Goal: Task Accomplishment & Management: Manage account settings

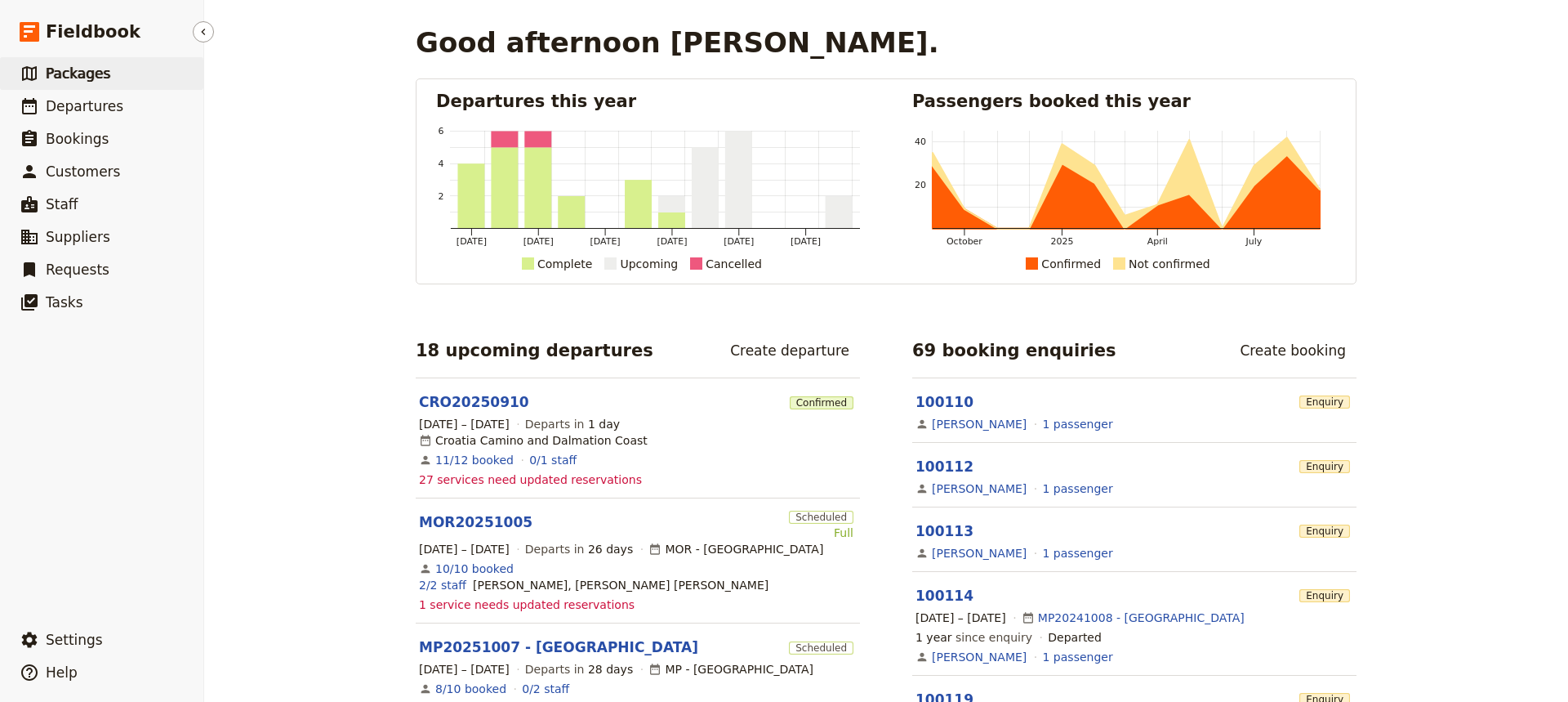
click at [65, 74] on span "Packages" at bounding box center [78, 73] width 65 height 16
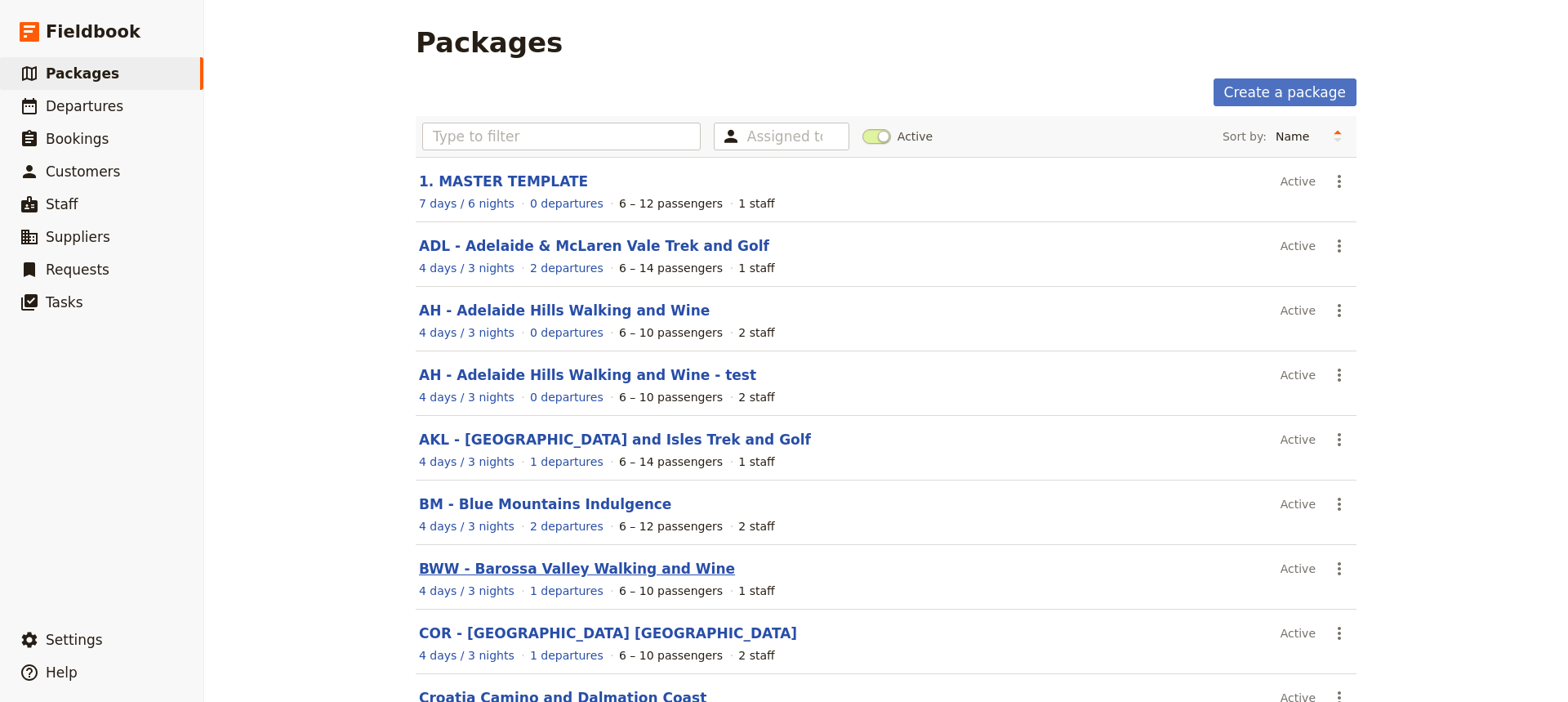
click at [495, 572] on link "BWW - Barossa Valley Walking and Wine" at bounding box center [577, 568] width 316 height 16
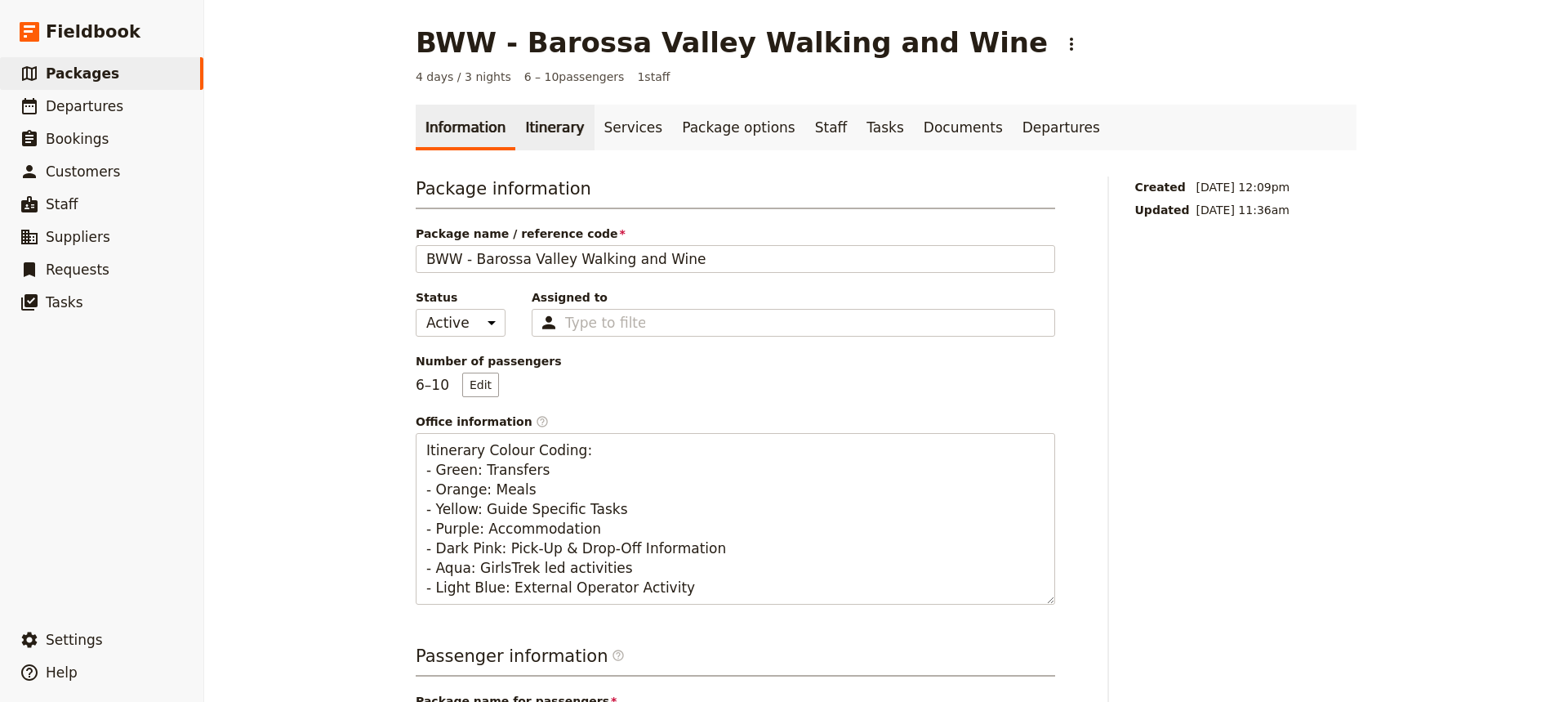
click at [529, 131] on link "Itinerary" at bounding box center [554, 128] width 79 height 46
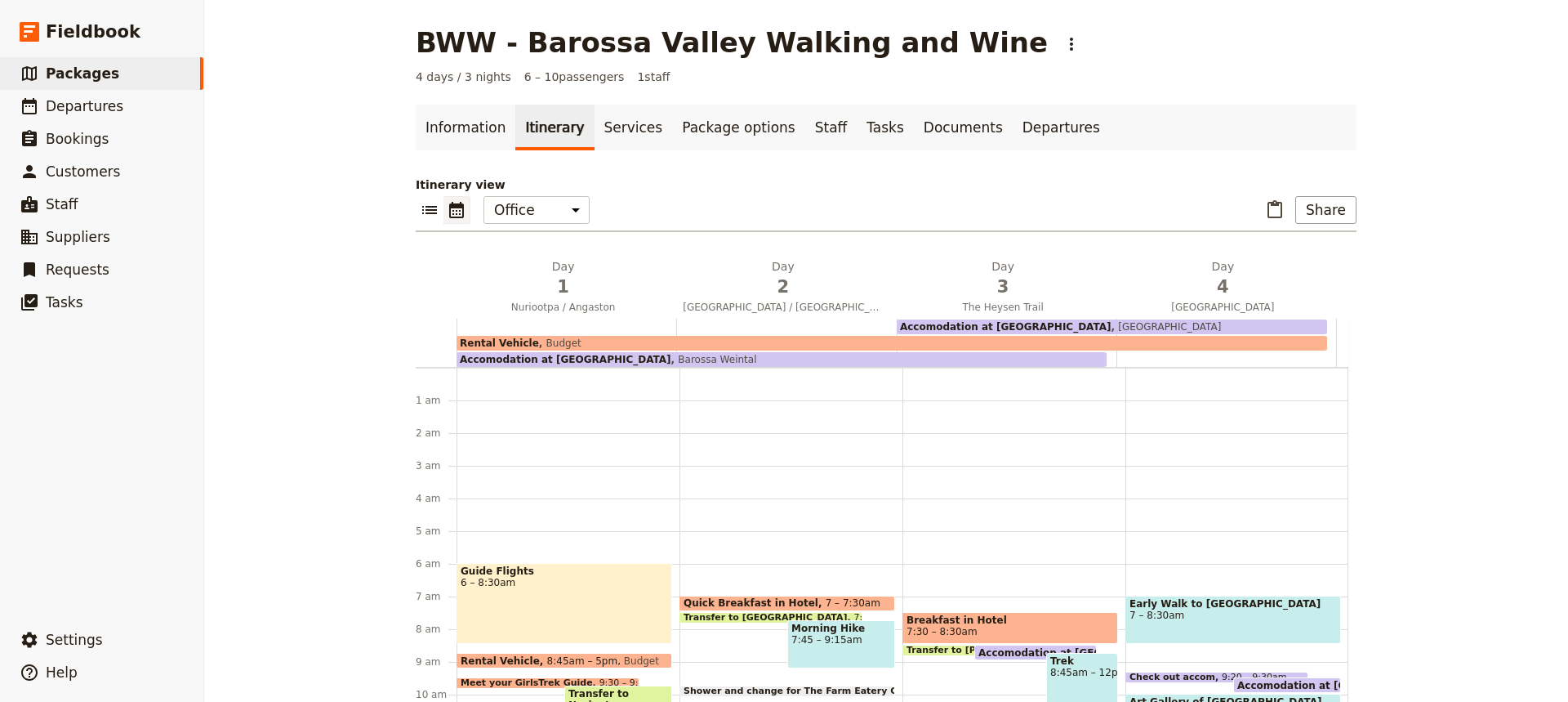
scroll to position [180, 0]
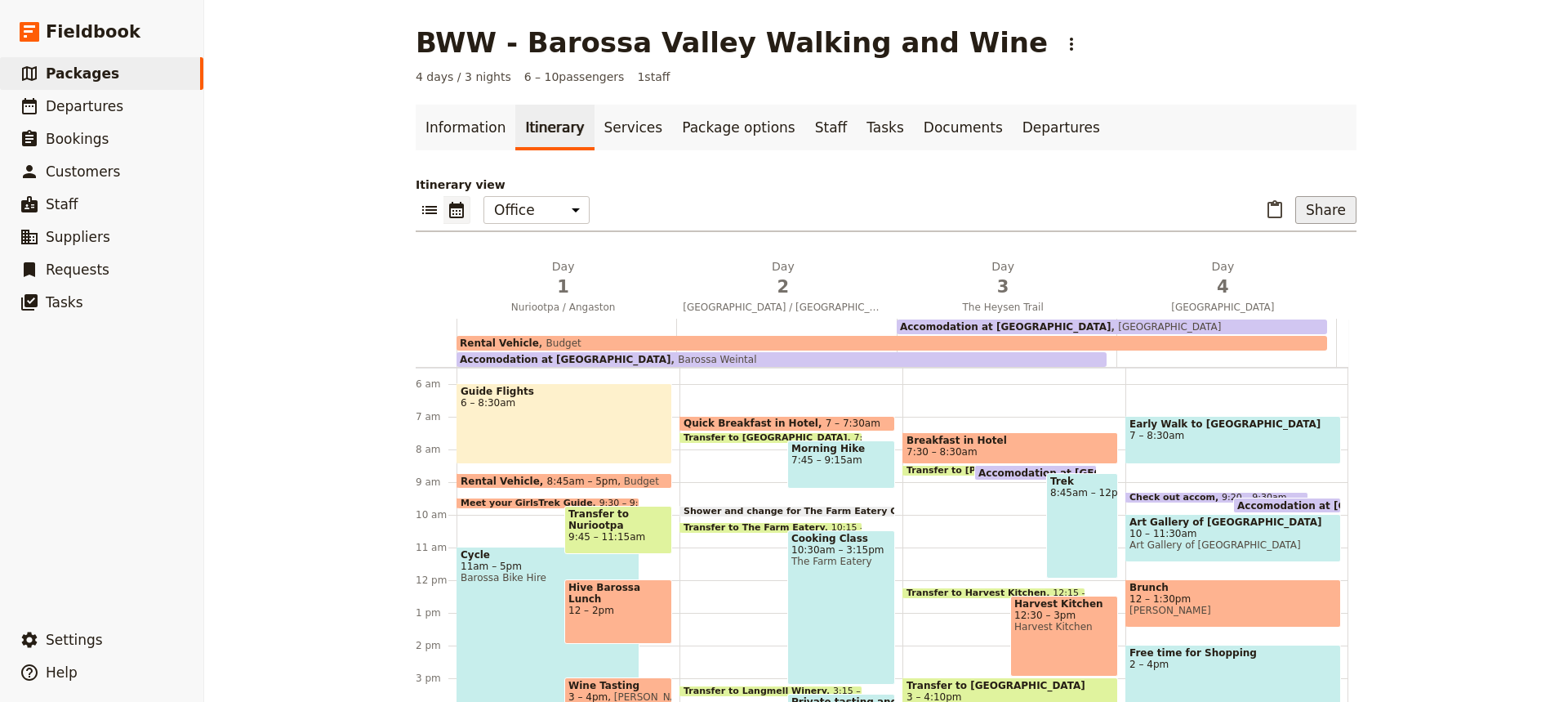
click at [1323, 214] on button "Share" at bounding box center [1325, 210] width 61 height 28
click at [1284, 290] on span "Sales Brochure" at bounding box center [1272, 292] width 86 height 16
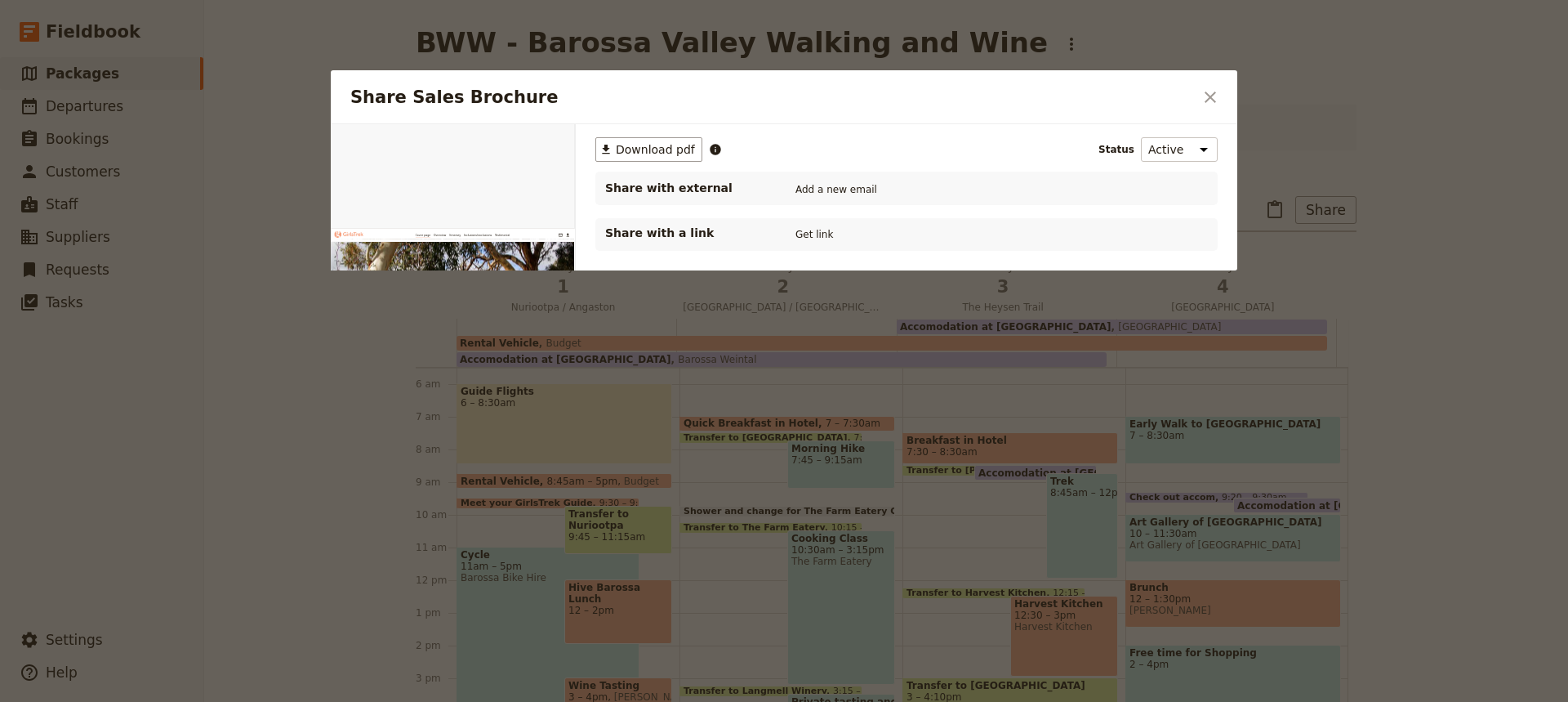
scroll to position [0, 0]
click at [816, 236] on button "Get link" at bounding box center [814, 235] width 46 height 18
click at [946, 235] on button "Get link" at bounding box center [937, 235] width 46 height 18
click at [904, 233] on icon "Share Sales Brochure" at bounding box center [899, 235] width 10 height 10
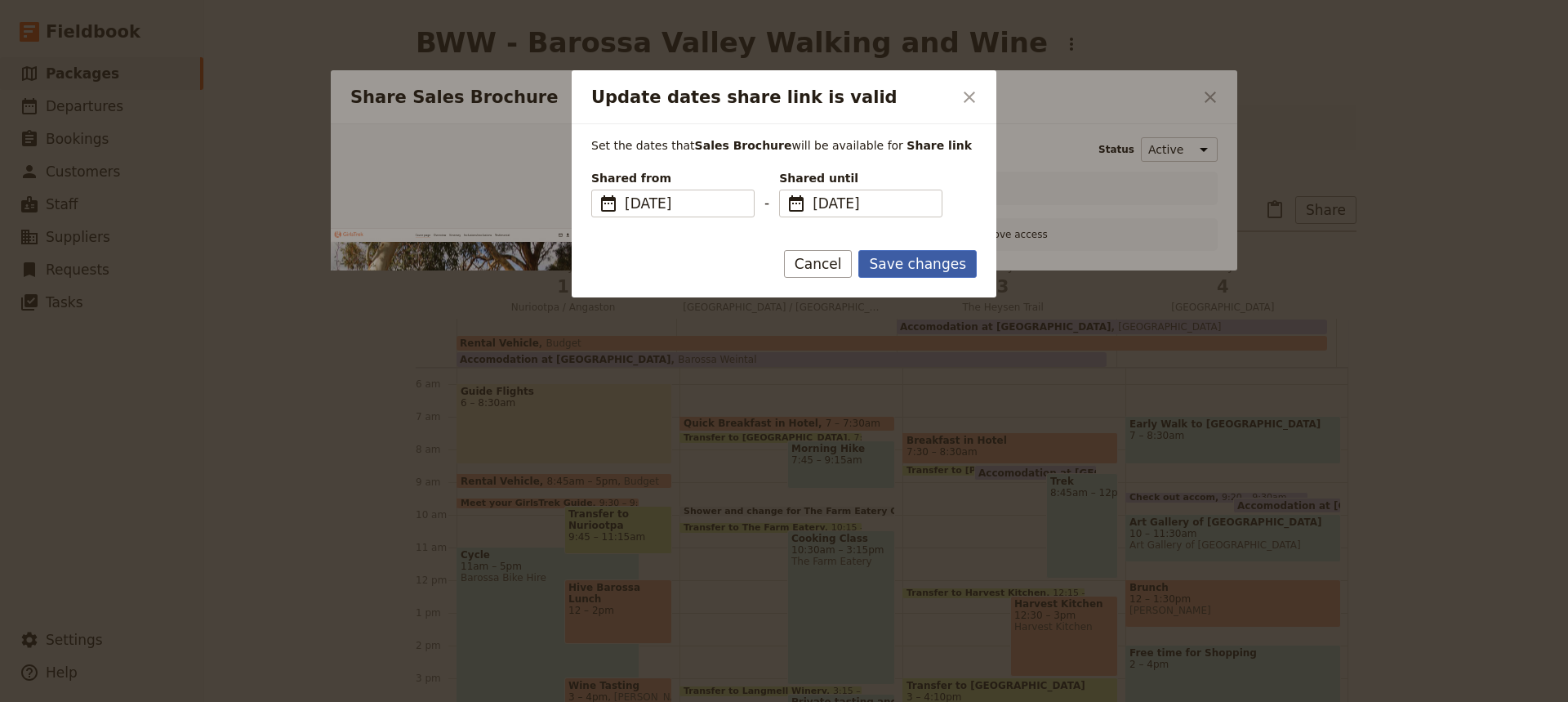
click at [910, 268] on button "Save changes" at bounding box center [917, 264] width 119 height 28
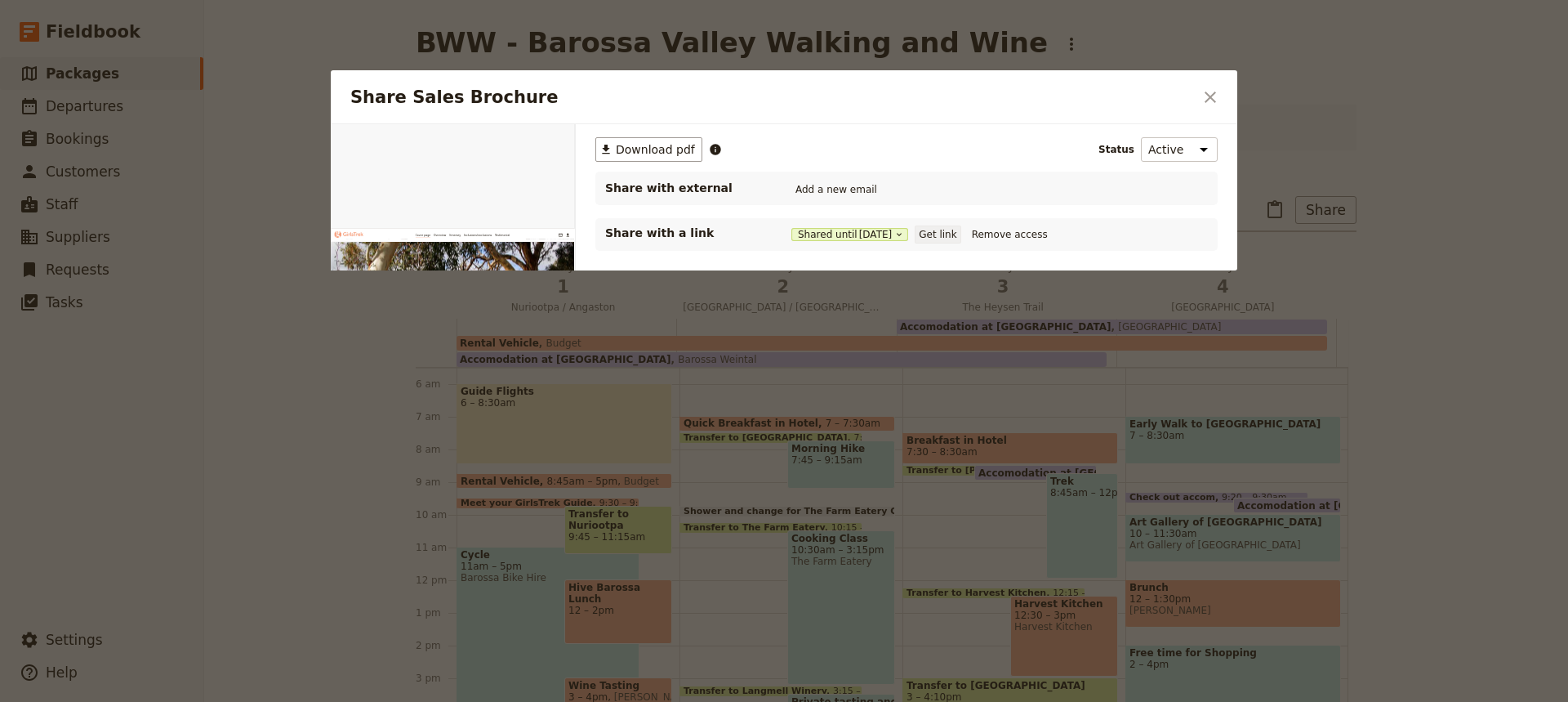
click at [946, 233] on button "Get link" at bounding box center [937, 235] width 46 height 18
click at [1210, 92] on icon "Close dialog" at bounding box center [1211, 98] width 20 height 20
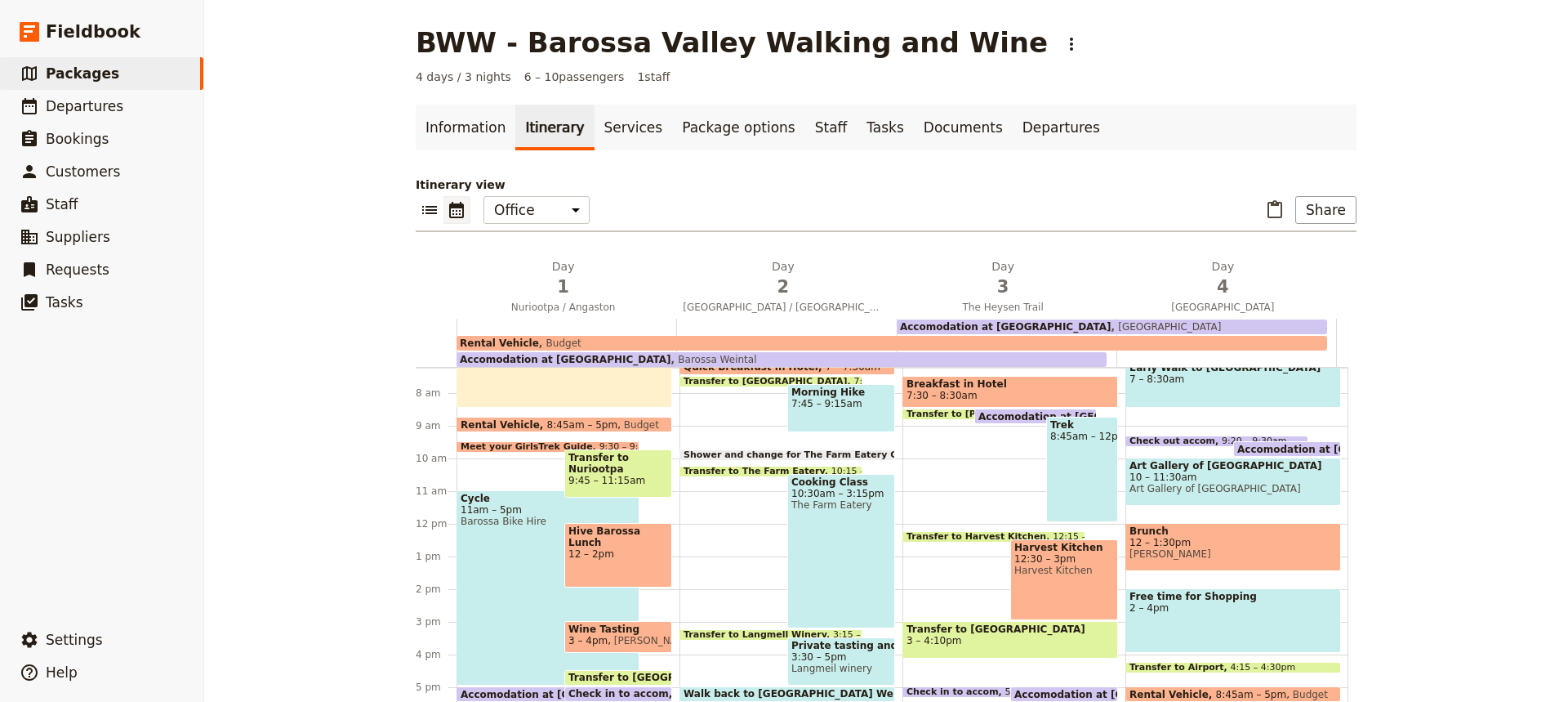
scroll to position [236, 0]
click at [593, 282] on span "1" at bounding box center [563, 287] width 200 height 25
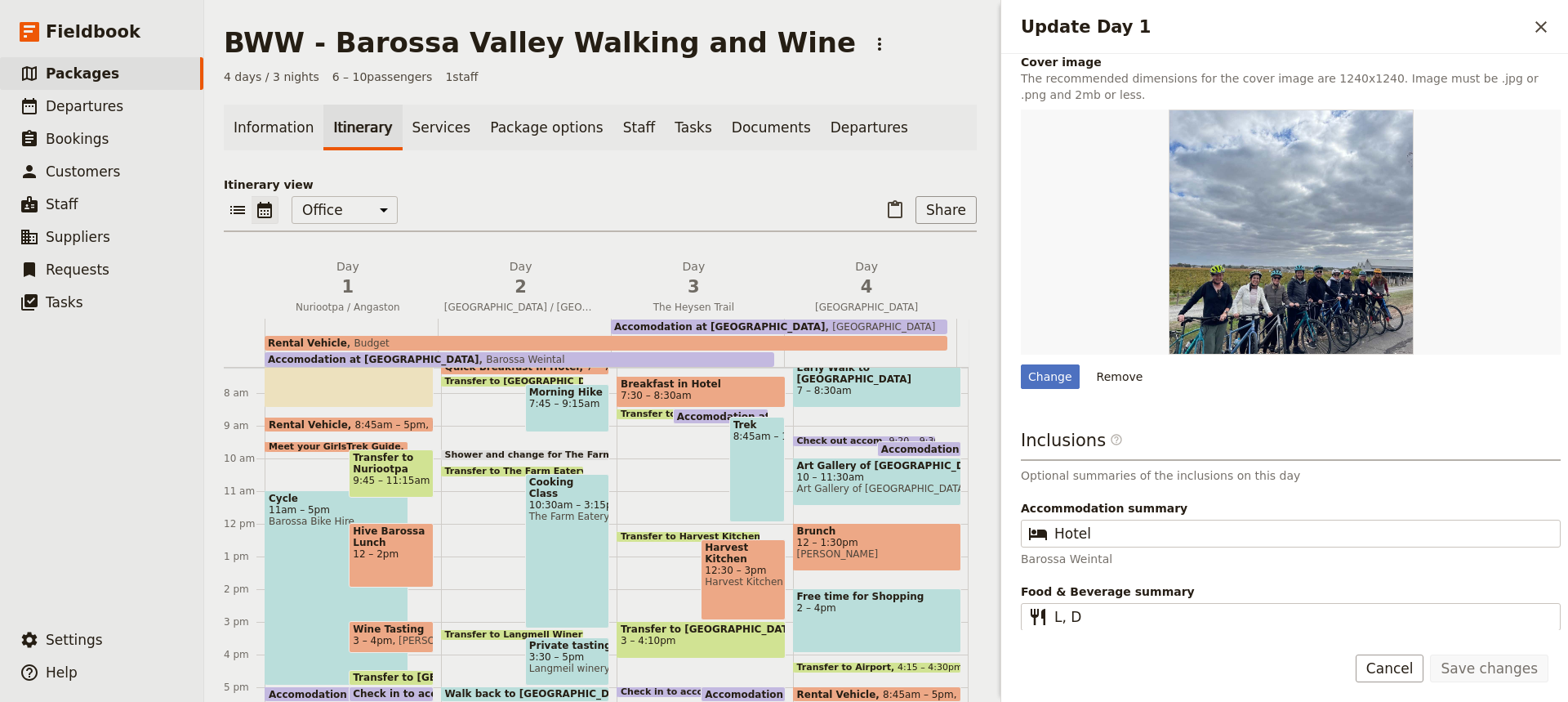
scroll to position [995, 0]
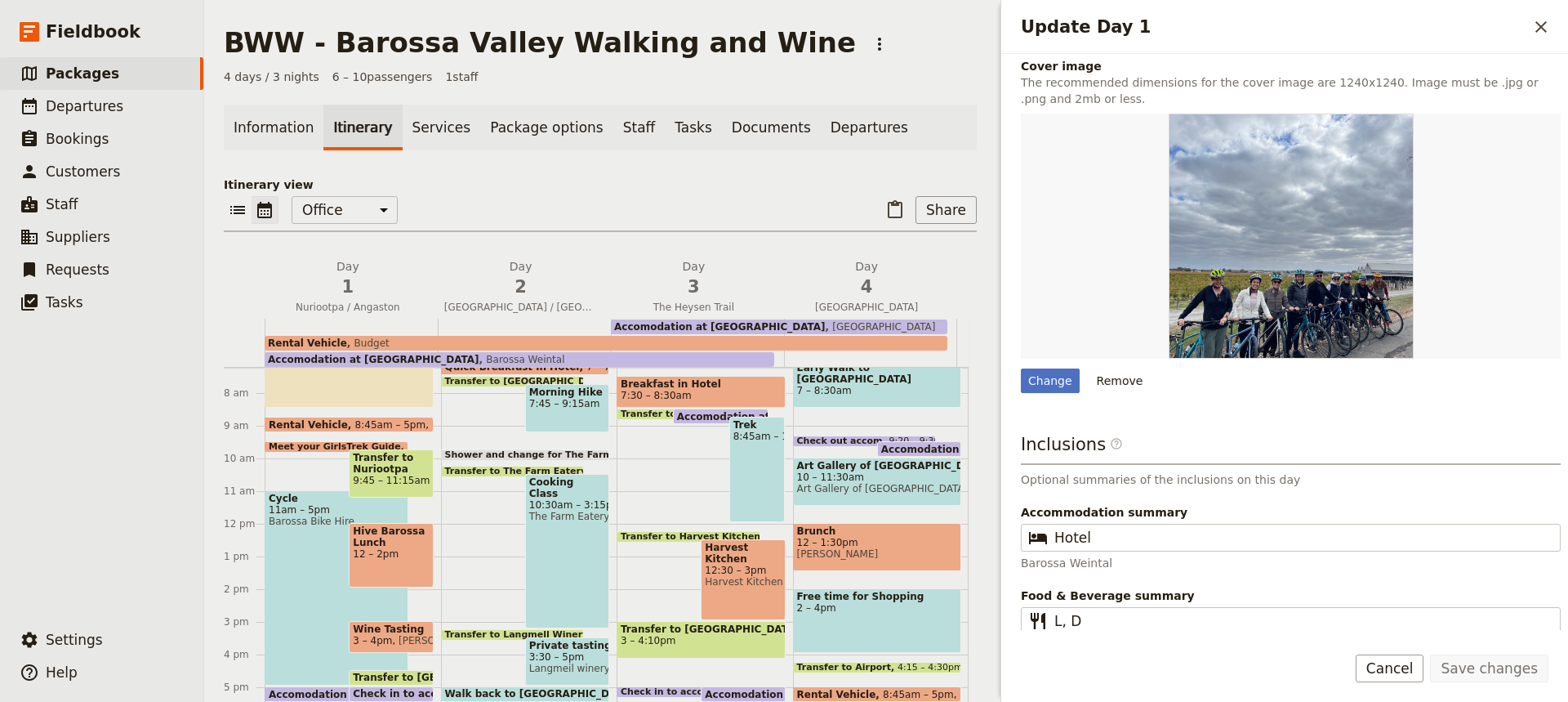
click at [406, 565] on div "Hive Barossa Lunch 12 – 2pm" at bounding box center [390, 555] width 84 height 65
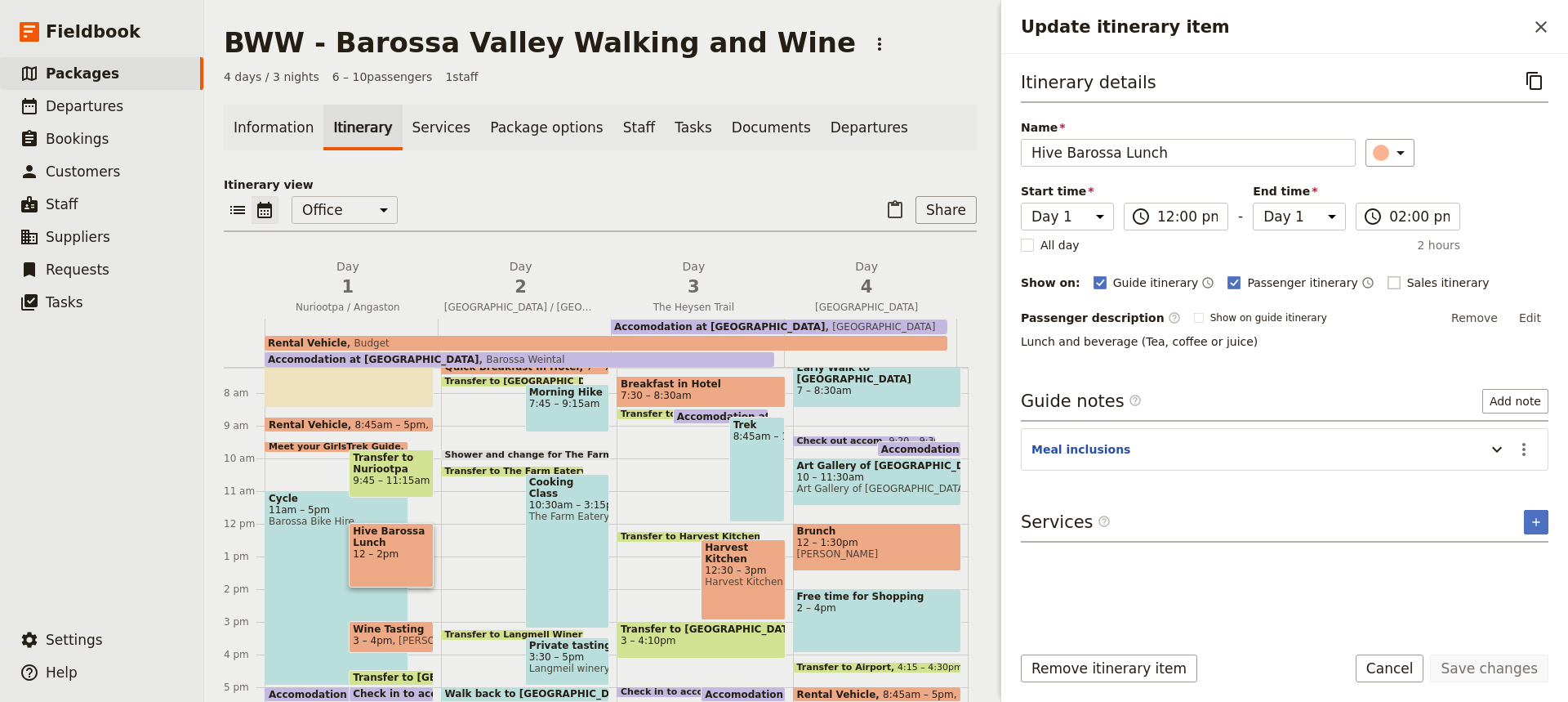
click at [1387, 277] on rect "Update itinerary item" at bounding box center [1393, 283] width 12 height 12
click at [1386, 275] on input "Sales itinerary" at bounding box center [1386, 274] width 1 height 1
checkbox input "true"
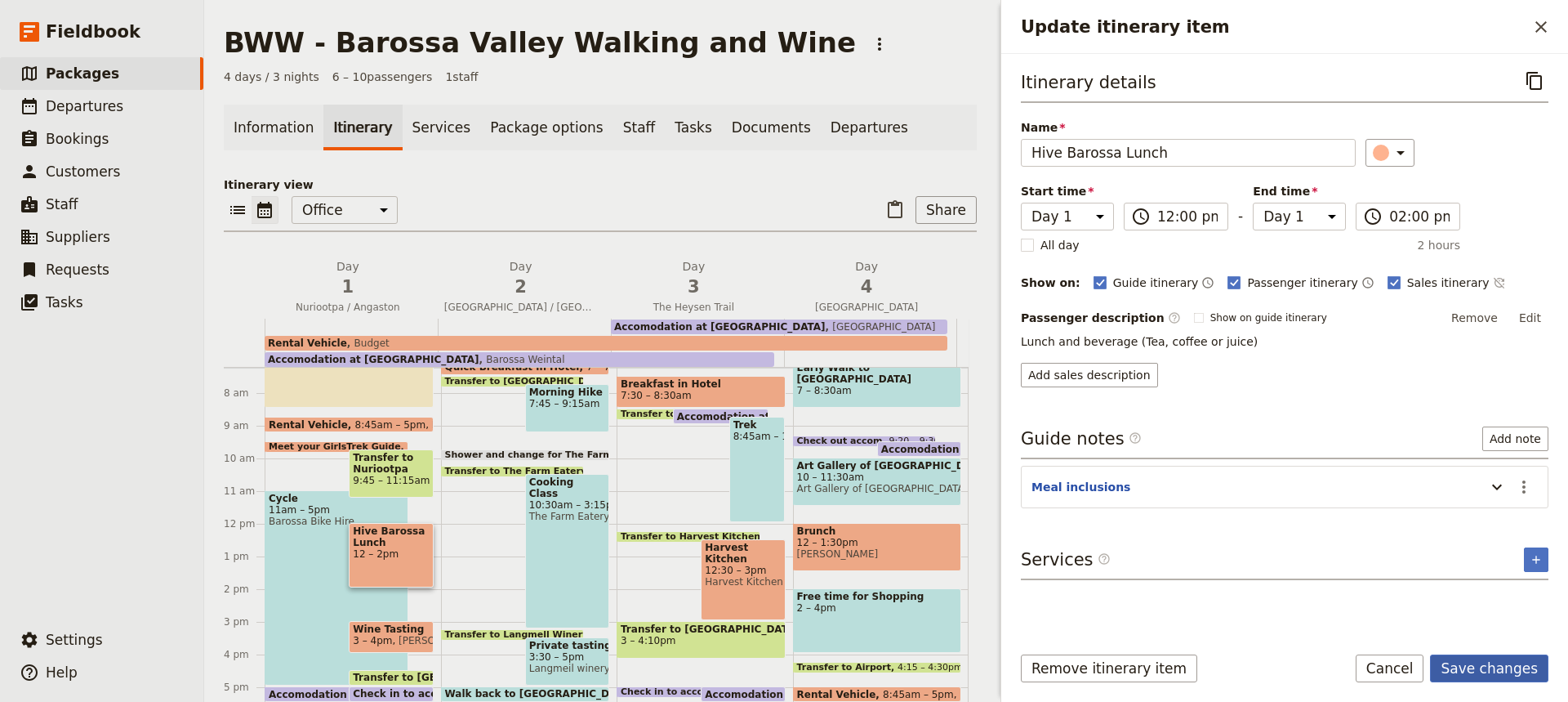
click at [1496, 657] on button "Save changes" at bounding box center [1489, 668] width 119 height 28
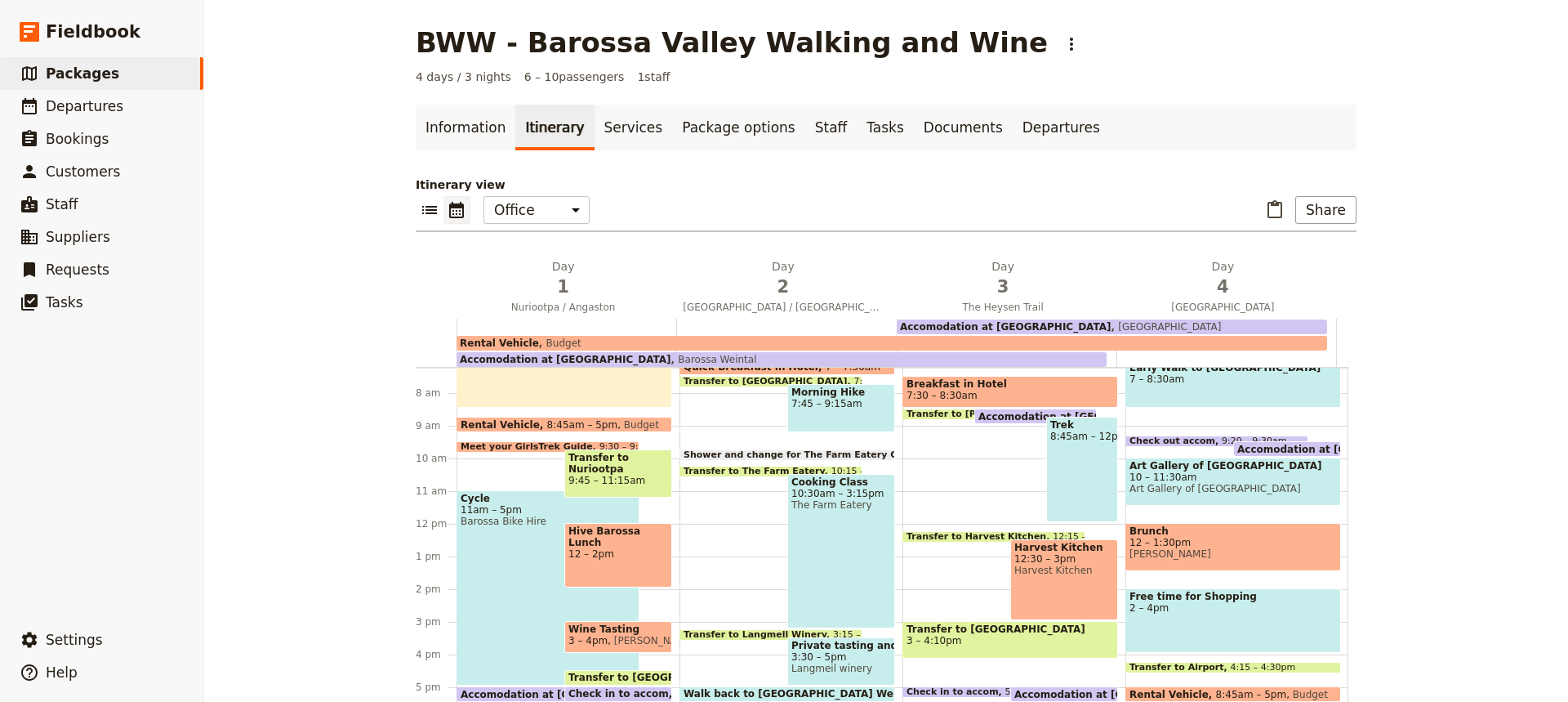
click at [501, 574] on div "Cycle 11am – 5pm Barossa Bike Hire" at bounding box center [547, 588] width 183 height 196
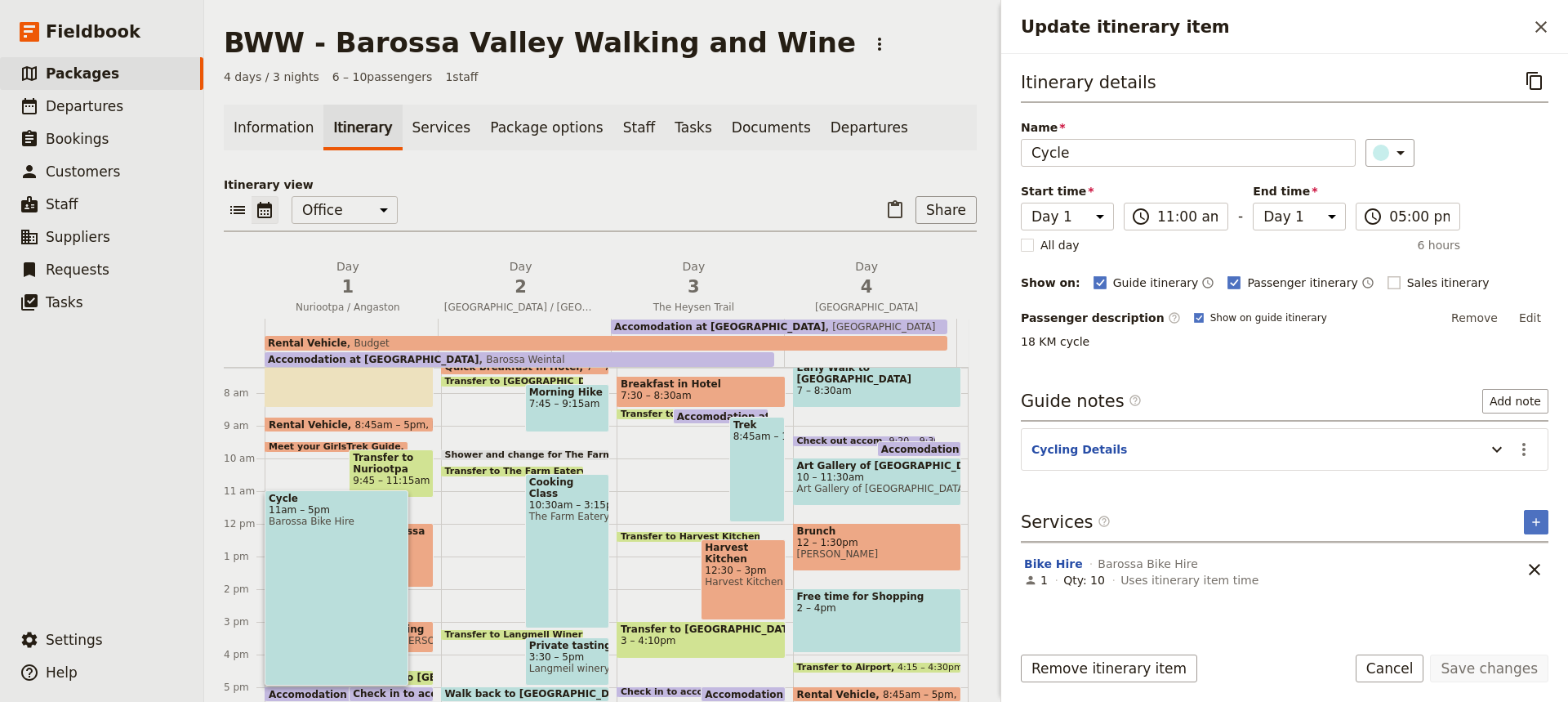
click at [1387, 284] on rect "Update itinerary item" at bounding box center [1393, 283] width 12 height 12
click at [1386, 275] on input "Sales itinerary" at bounding box center [1386, 274] width 1 height 1
checkbox input "true"
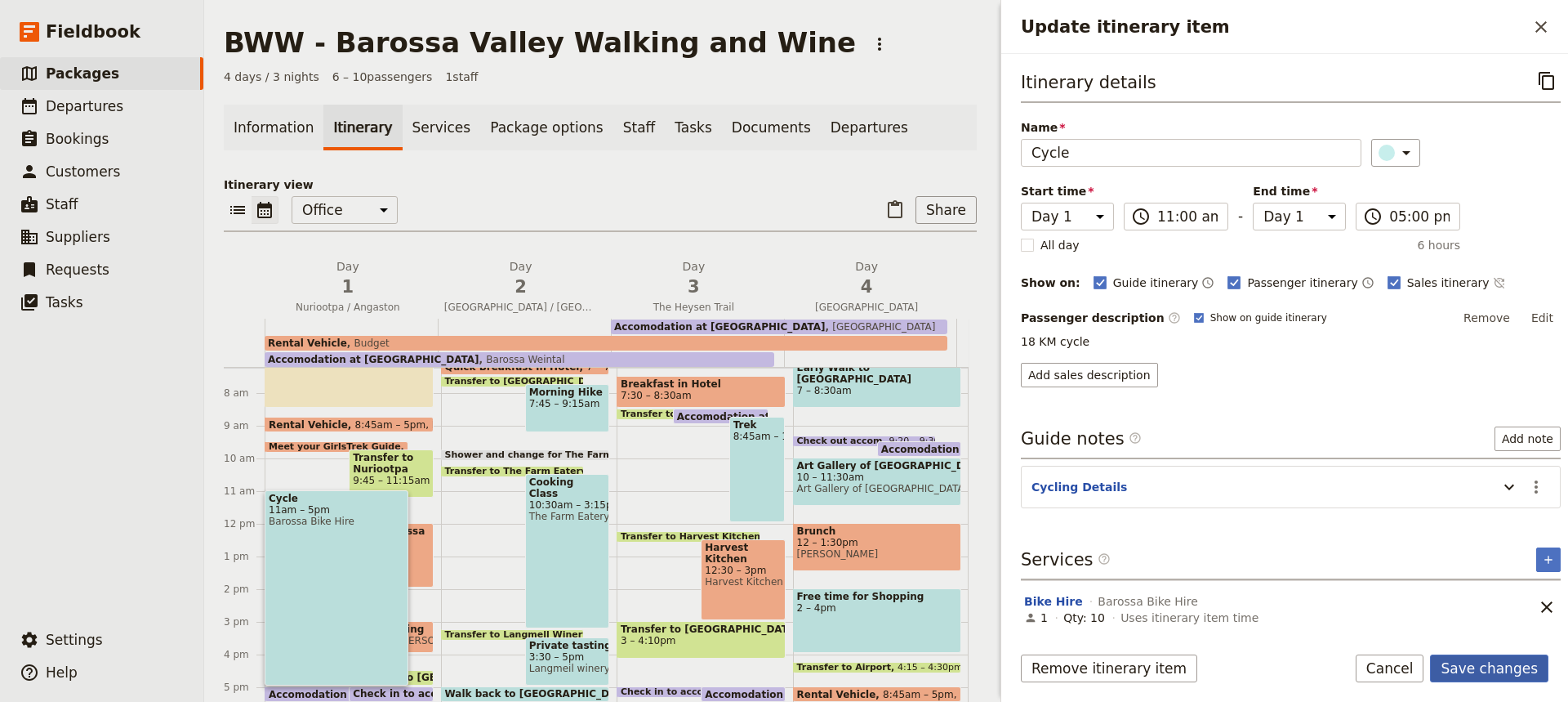
click at [1493, 668] on button "Save changes" at bounding box center [1489, 668] width 119 height 28
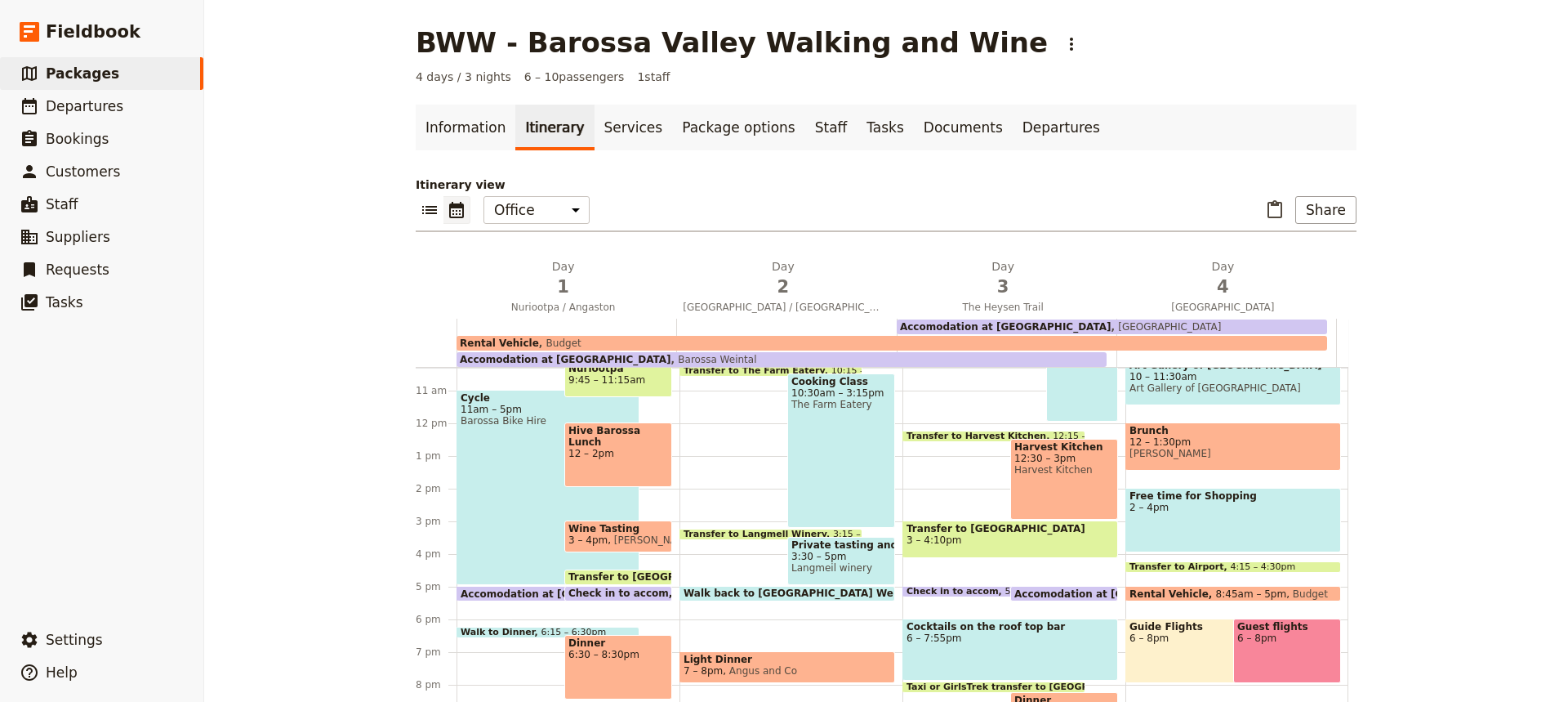
scroll to position [341, 0]
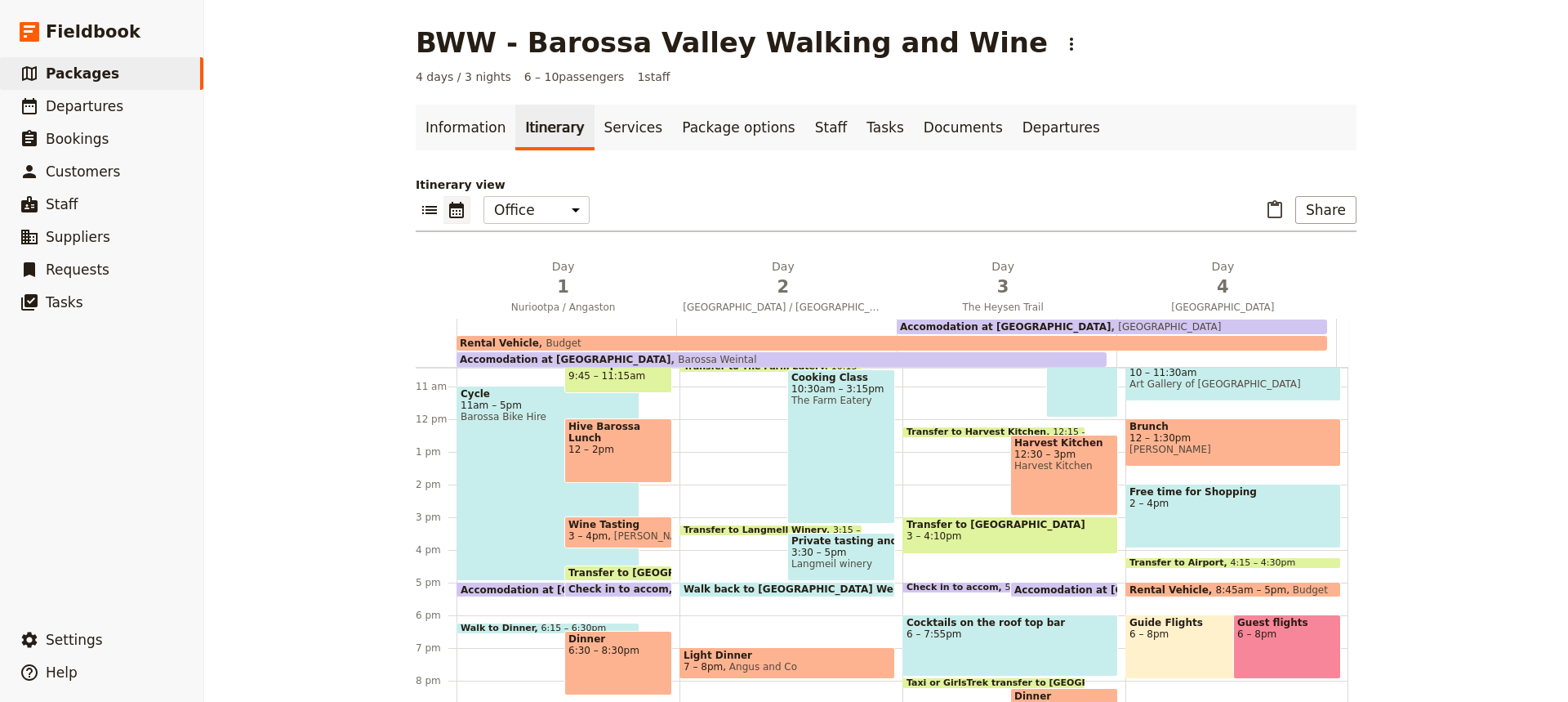
click at [608, 532] on span "[PERSON_NAME] Wines" at bounding box center [668, 535] width 120 height 11
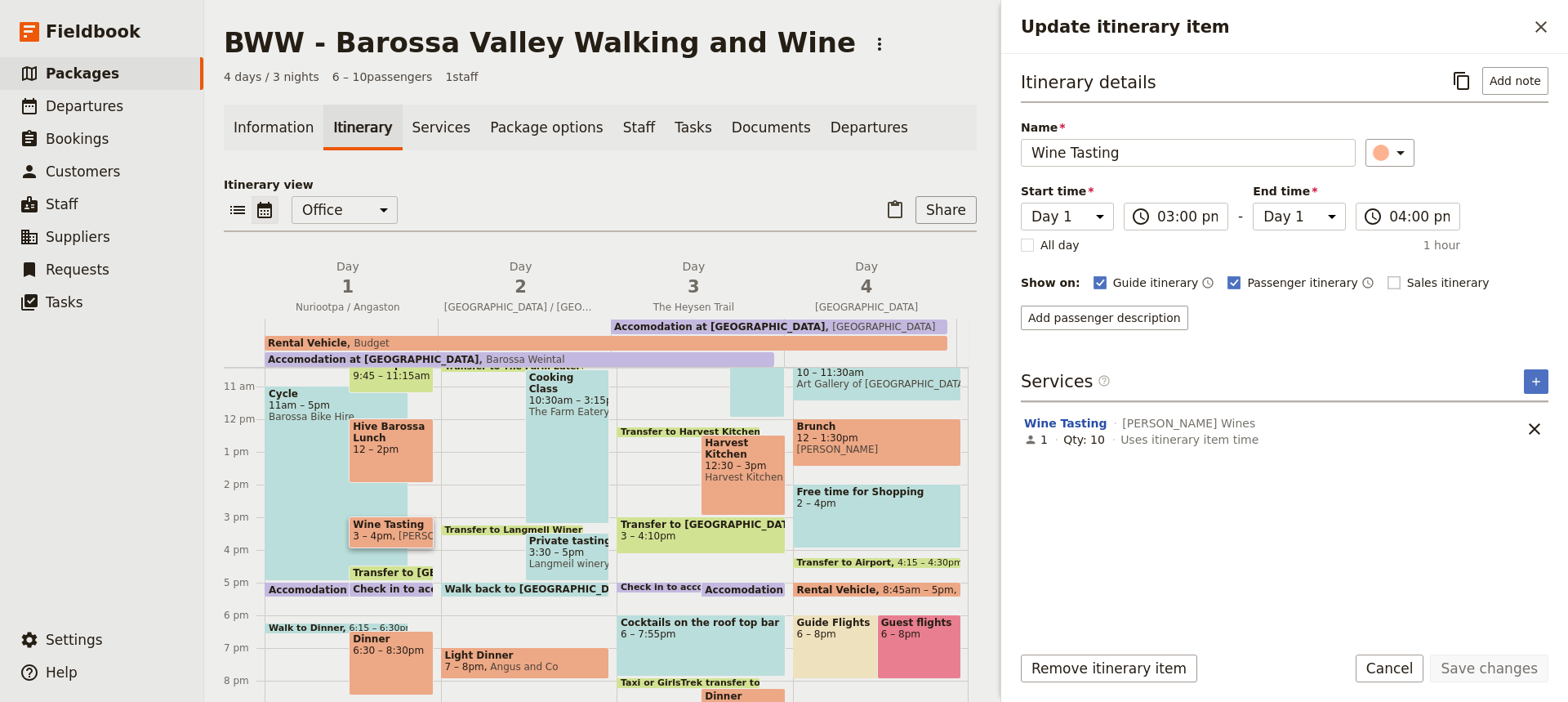
click at [1387, 279] on rect "Update itinerary item" at bounding box center [1393, 283] width 12 height 12
click at [1386, 275] on input "Sales itinerary" at bounding box center [1386, 274] width 1 height 1
checkbox input "true"
click at [1509, 668] on button "Save changes" at bounding box center [1489, 668] width 119 height 28
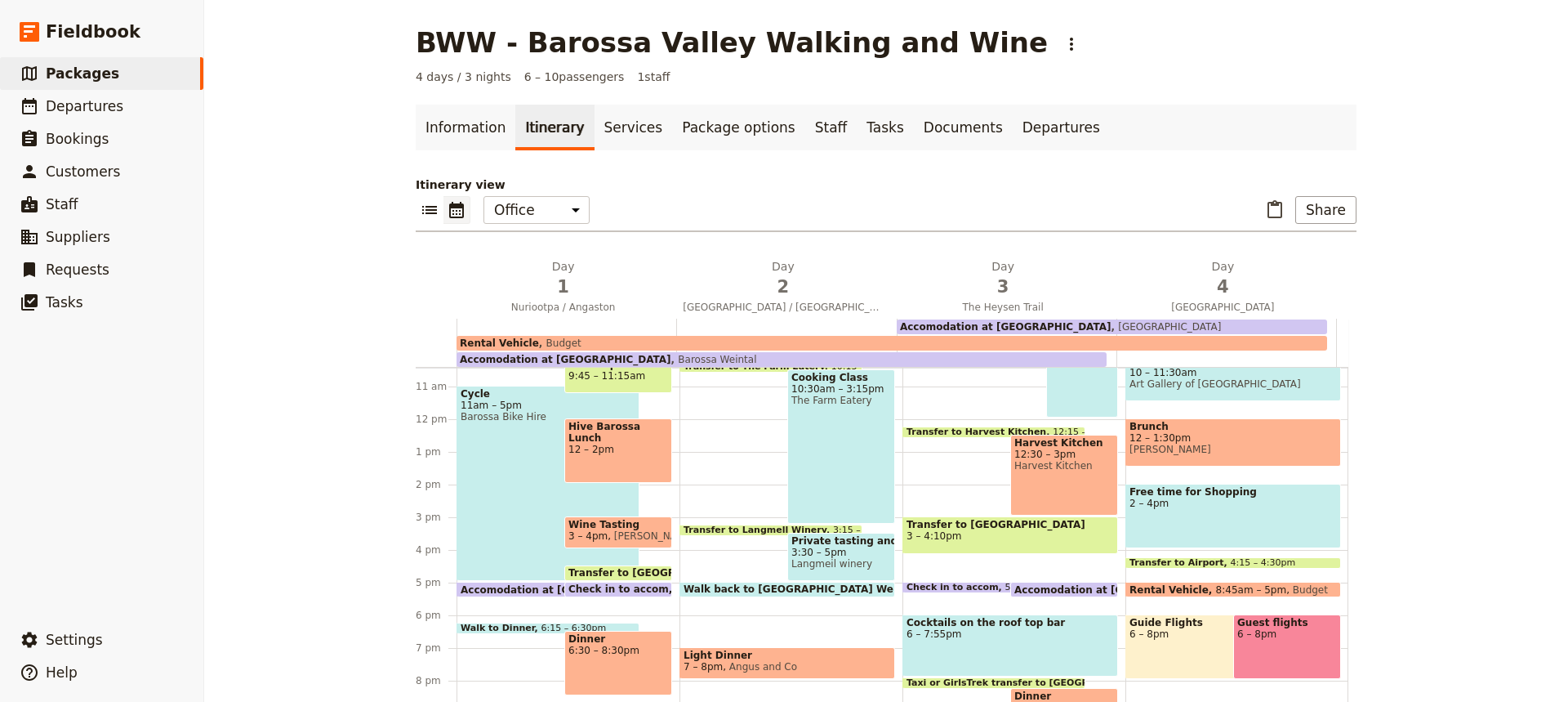
scroll to position [420, 0]
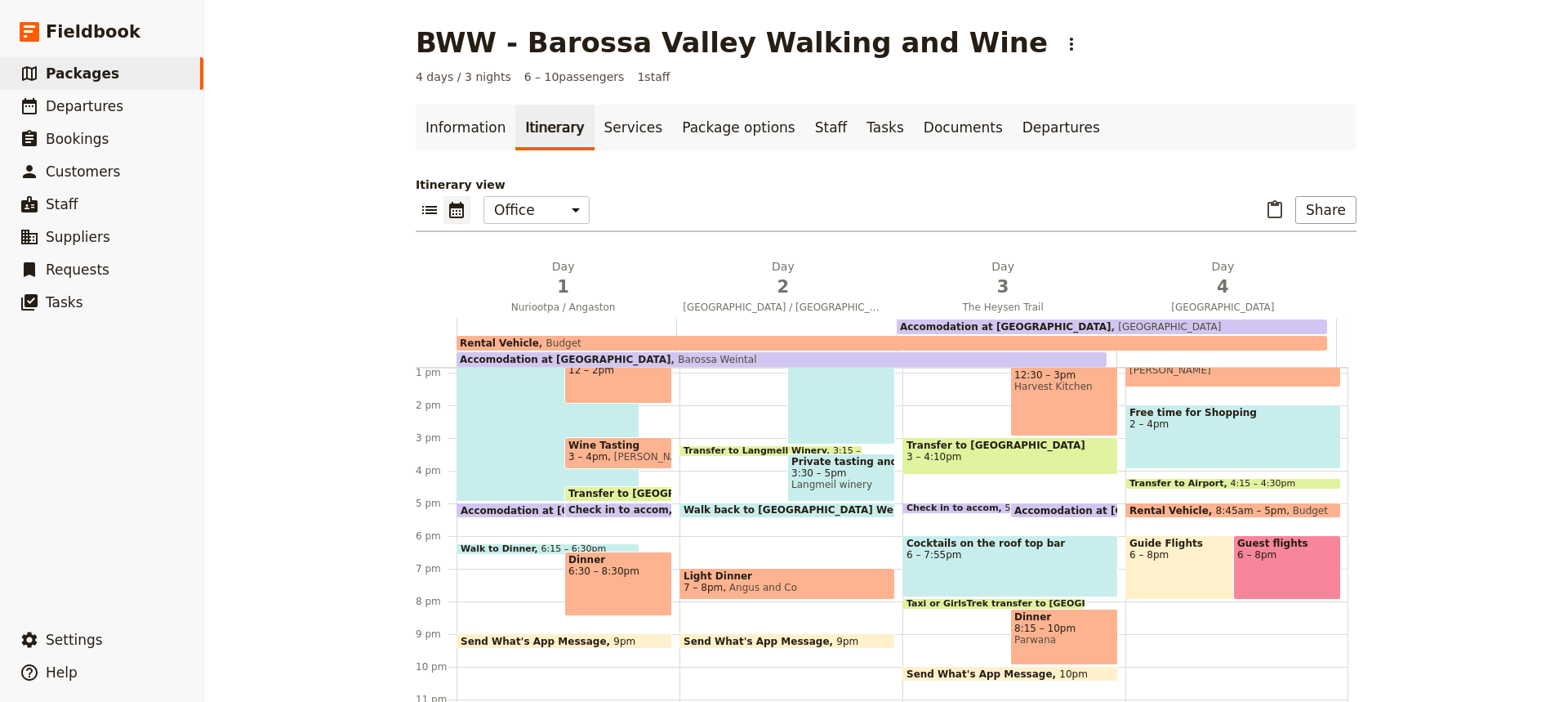
click at [614, 598] on div "Dinner 6:30 – 8:30pm" at bounding box center [618, 583] width 108 height 65
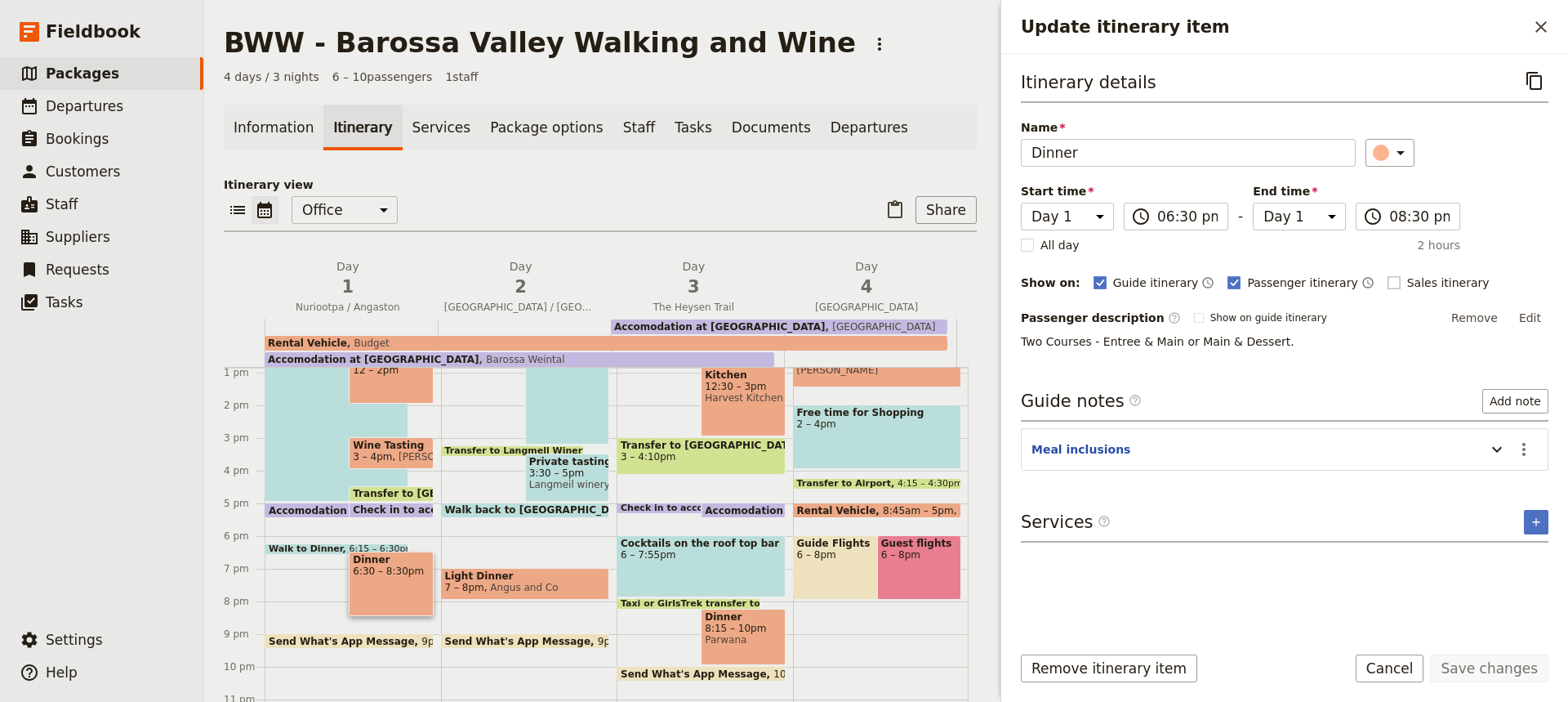
click at [1387, 284] on rect "Update itinerary item" at bounding box center [1393, 283] width 12 height 12
click at [1386, 275] on input "Sales itinerary" at bounding box center [1386, 274] width 1 height 1
checkbox input "true"
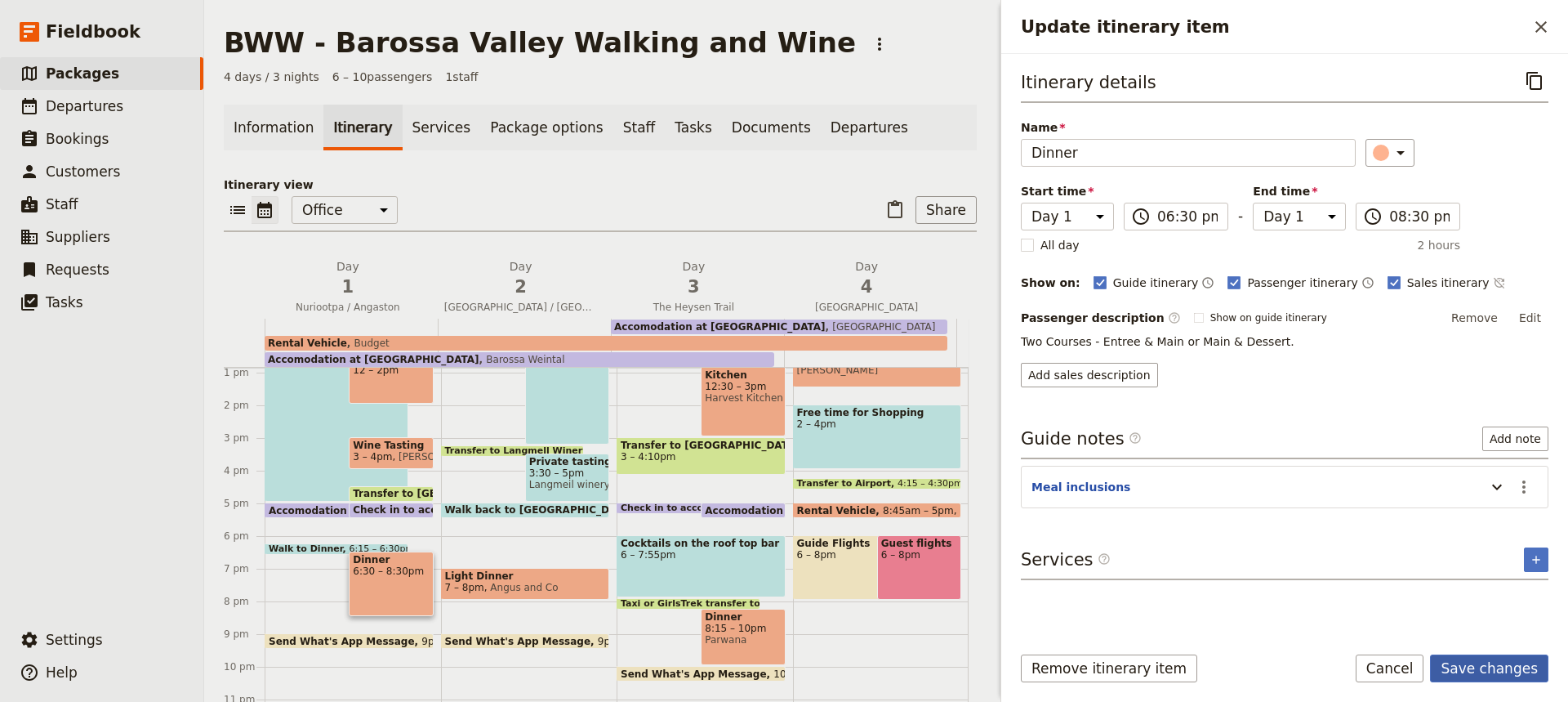
click at [1494, 675] on button "Save changes" at bounding box center [1489, 668] width 119 height 28
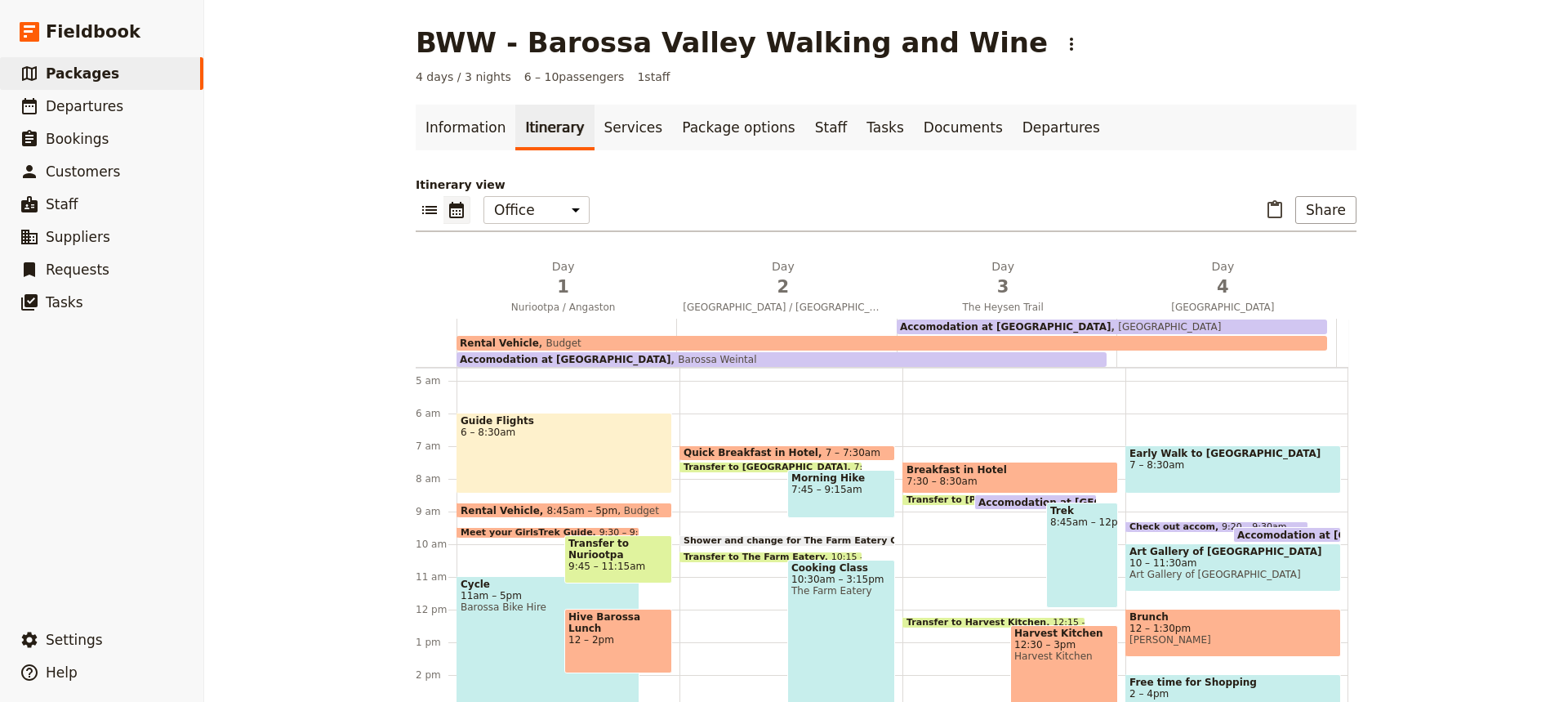
scroll to position [150, 0]
click at [755, 450] on span "Quick Breakfast in Hotel" at bounding box center [755, 452] width 142 height 11
select select "2"
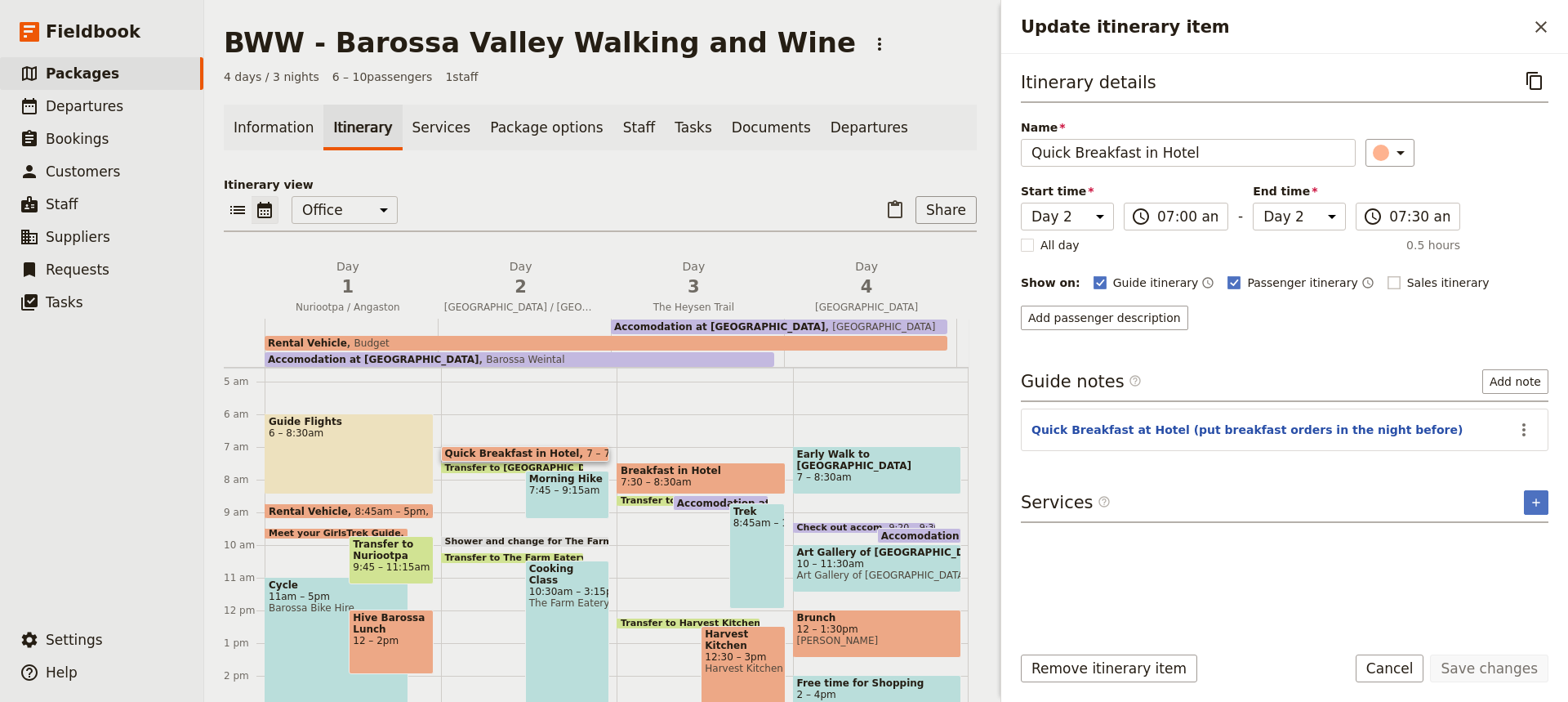
click at [1387, 281] on rect "Update itinerary item" at bounding box center [1393, 283] width 12 height 12
click at [1386, 275] on input "Sales itinerary" at bounding box center [1386, 274] width 1 height 1
checkbox input "true"
click at [1484, 672] on button "Save changes" at bounding box center [1489, 668] width 119 height 28
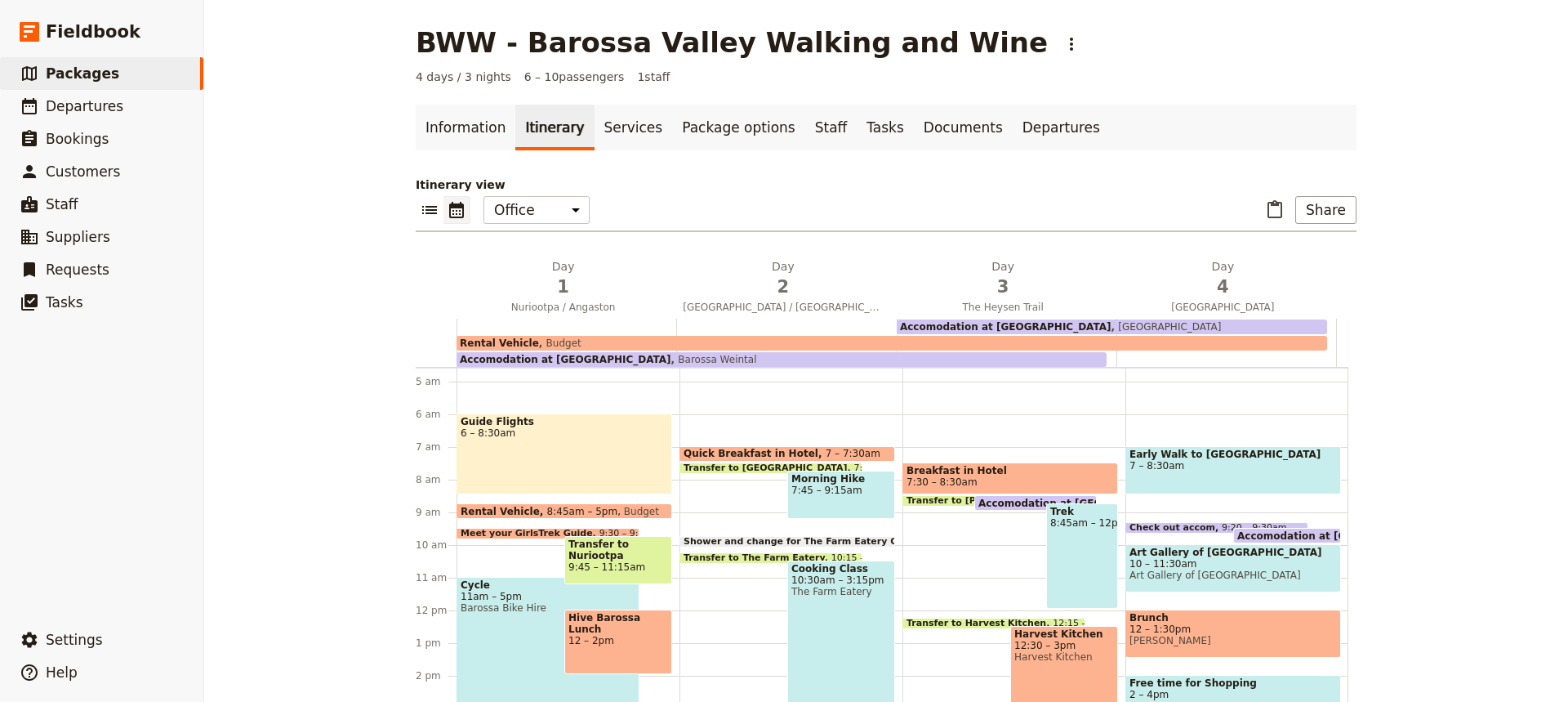
click at [856, 487] on span "7:45 – 9:15am" at bounding box center [841, 489] width 100 height 11
select select "2"
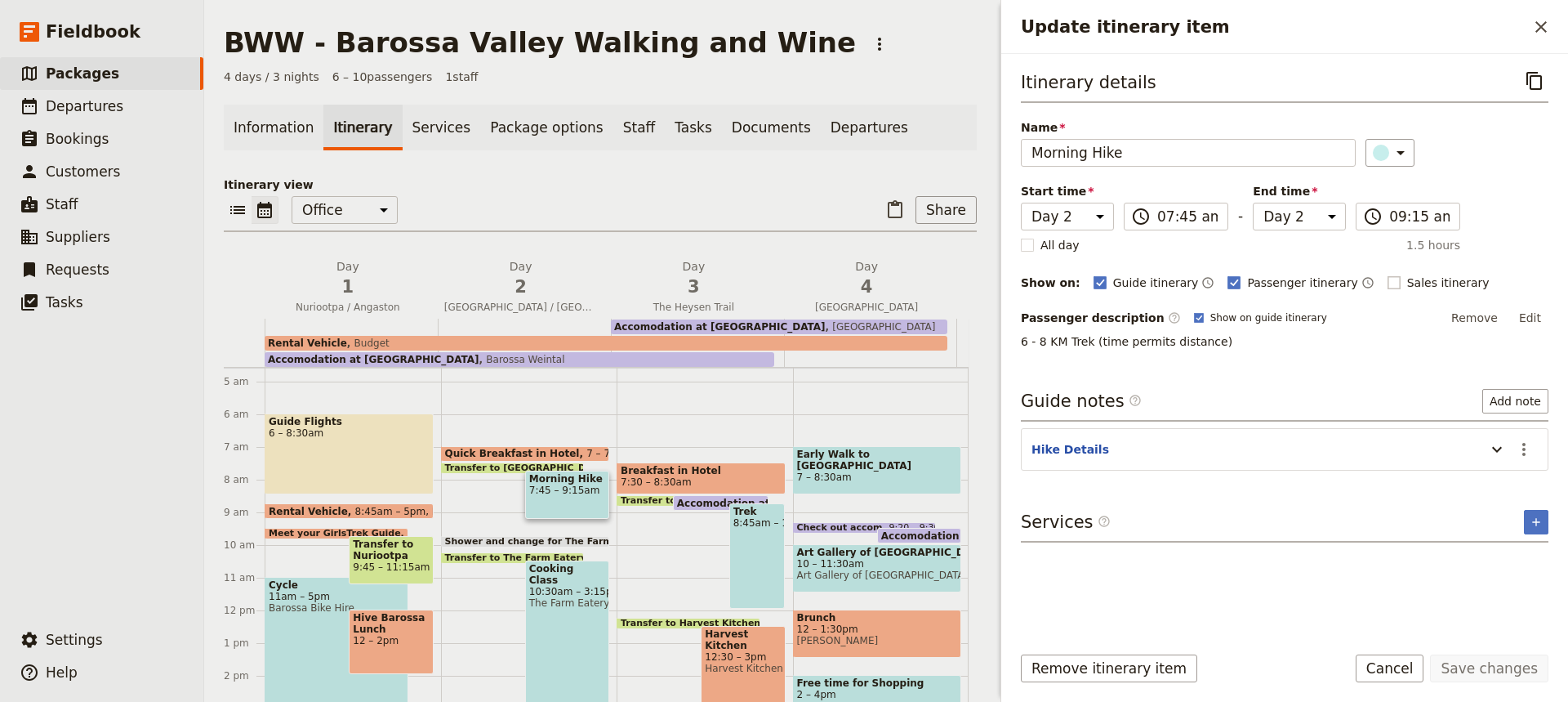
click at [1387, 283] on rect "Update itinerary item" at bounding box center [1393, 283] width 12 height 12
click at [1386, 275] on input "Sales itinerary" at bounding box center [1386, 274] width 1 height 1
checkbox input "true"
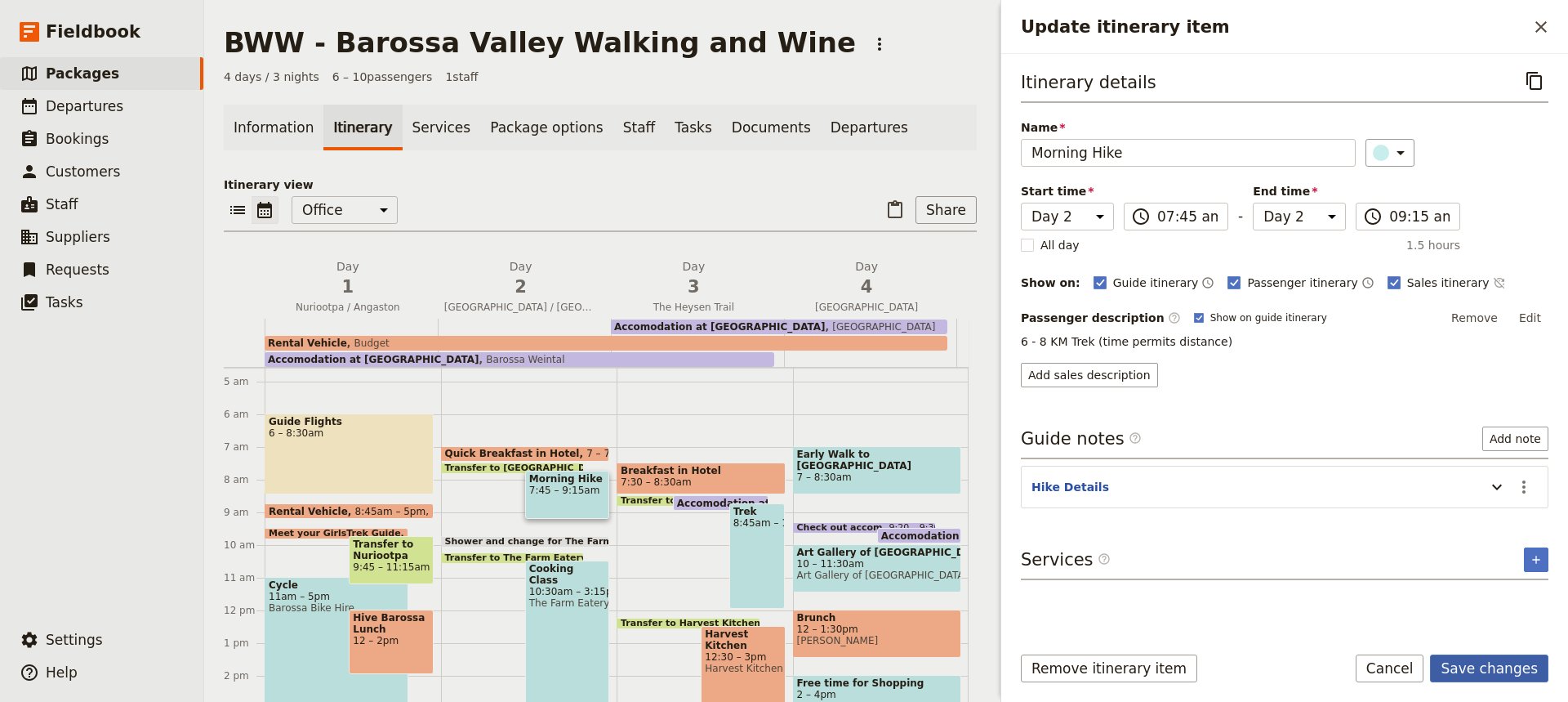
click at [1507, 666] on button "Save changes" at bounding box center [1489, 668] width 119 height 28
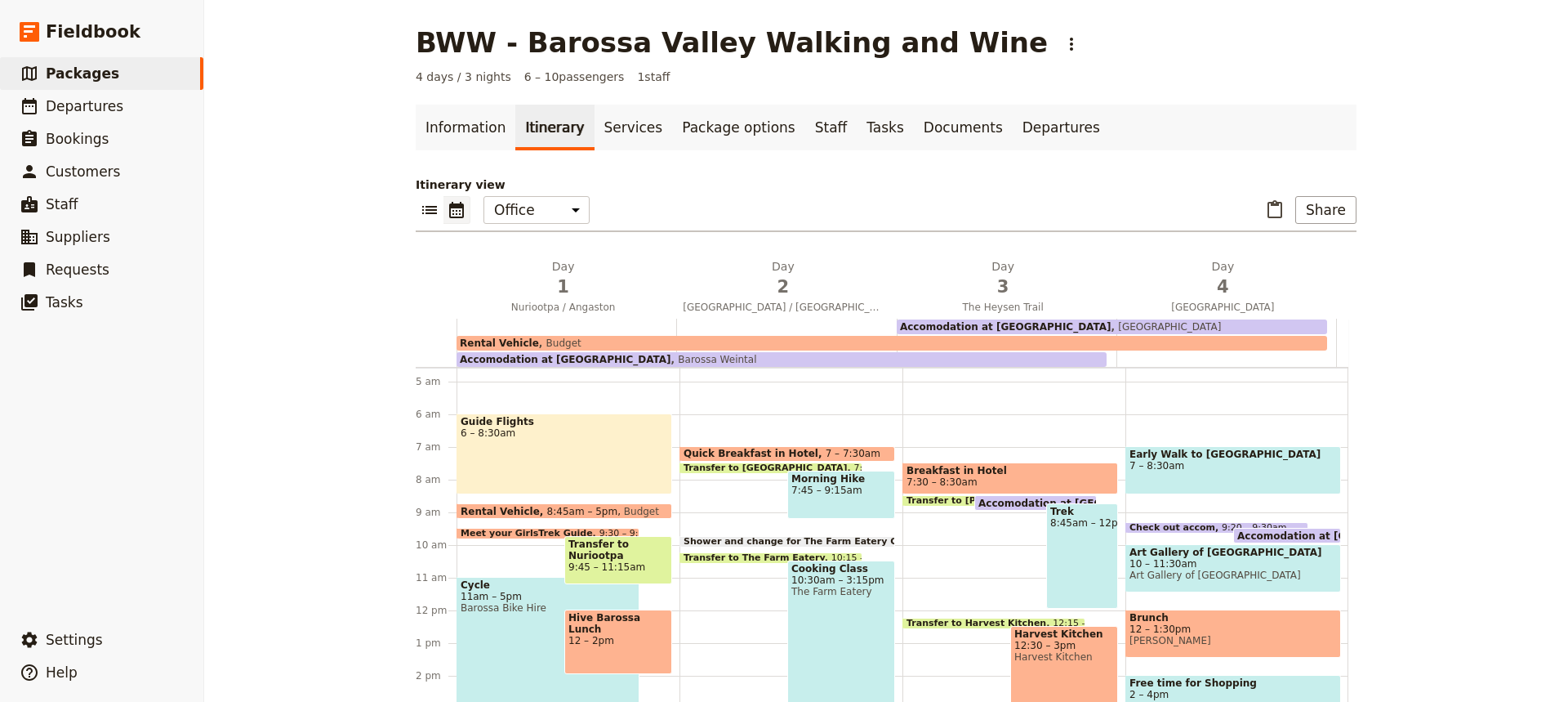
click at [828, 626] on div "Cooking Class 10:30am – 3:15pm The Farm Eatery" at bounding box center [841, 637] width 108 height 155
select select "2"
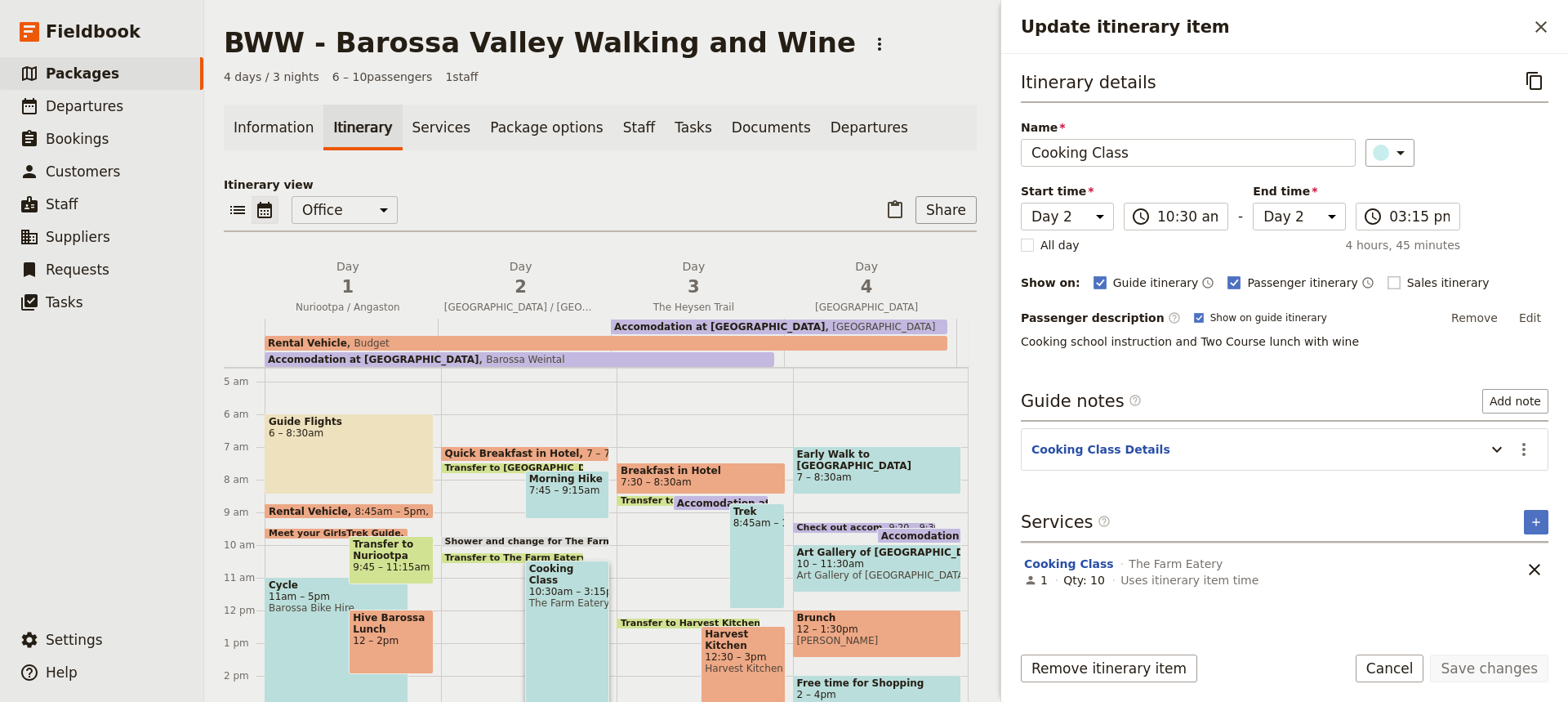
click at [1387, 281] on rect "Update itinerary item" at bounding box center [1393, 283] width 12 height 12
click at [1386, 275] on input "Sales itinerary" at bounding box center [1386, 274] width 1 height 1
checkbox input "true"
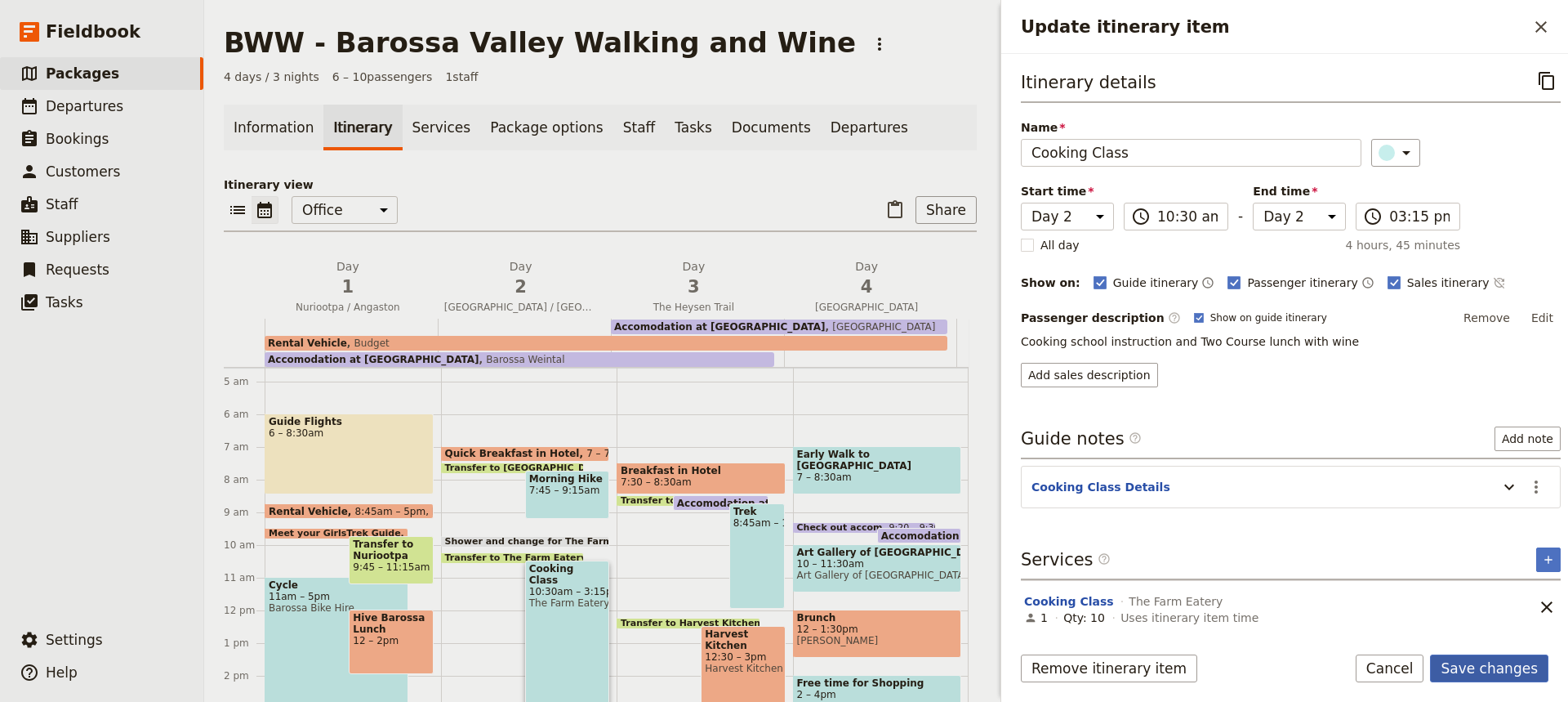
click at [1499, 665] on button "Save changes" at bounding box center [1489, 668] width 119 height 28
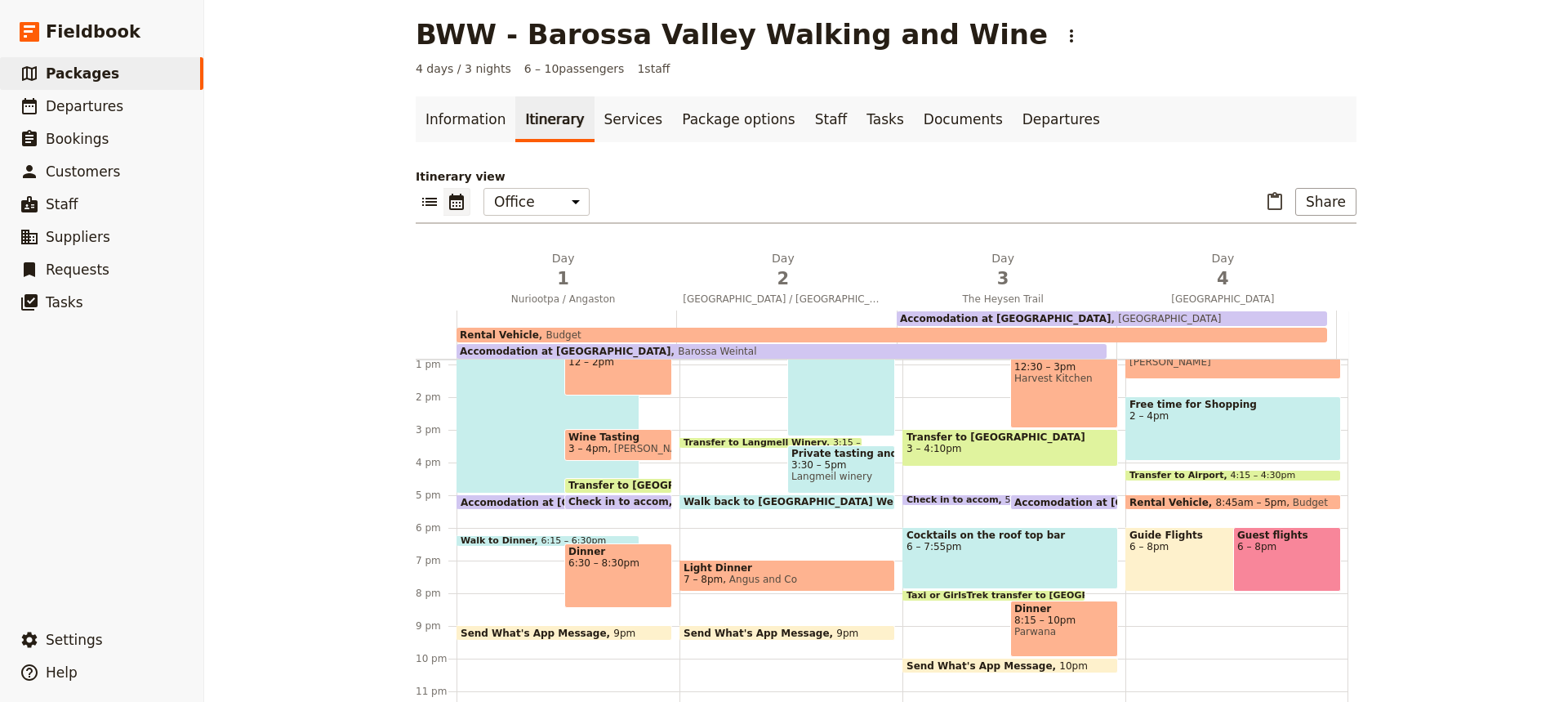
scroll to position [0, 0]
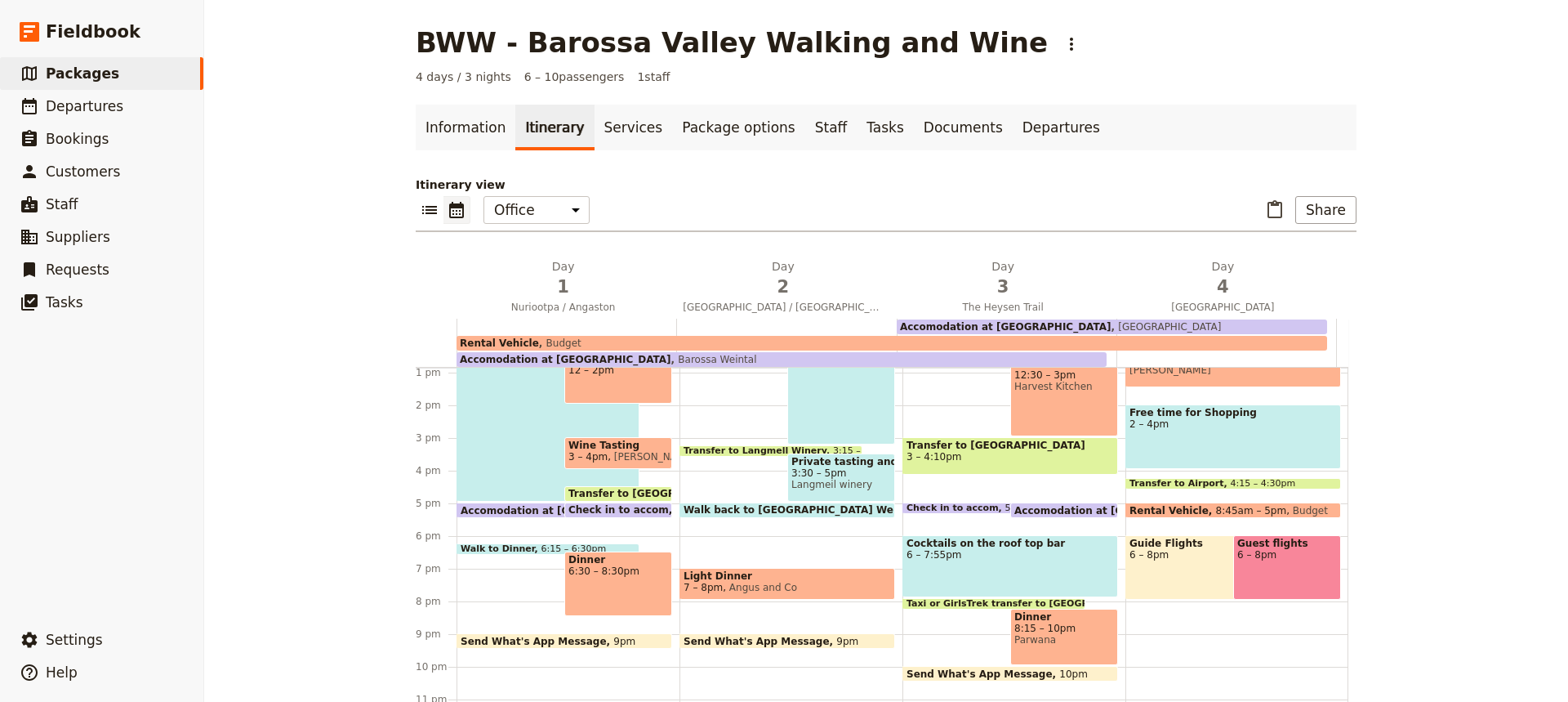
click at [865, 479] on span "Langmeil winery" at bounding box center [841, 483] width 100 height 11
select select "2"
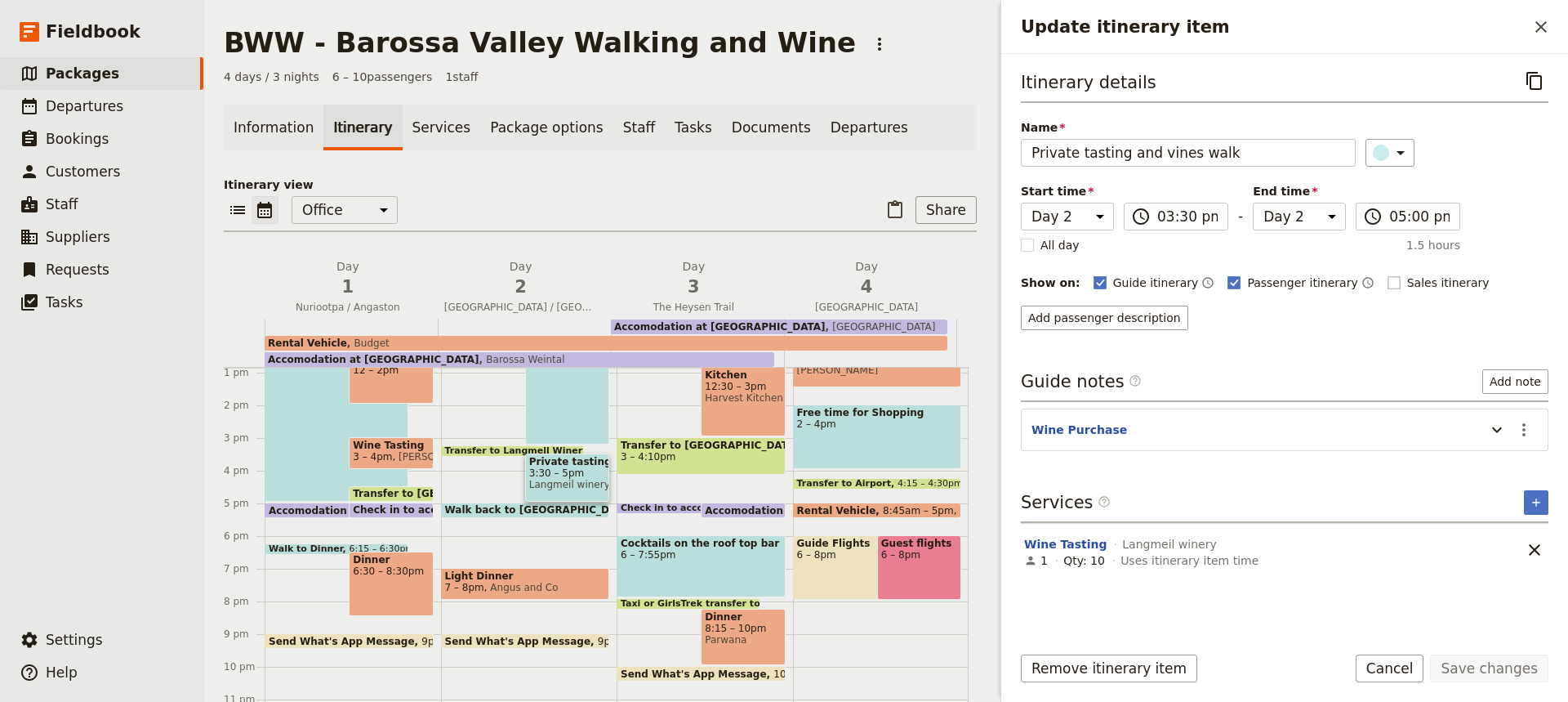
click at [1387, 281] on rect "Update itinerary item" at bounding box center [1393, 283] width 12 height 12
click at [1386, 275] on input "Sales itinerary" at bounding box center [1386, 274] width 1 height 1
checkbox input "true"
click at [1495, 663] on button "Save changes" at bounding box center [1489, 668] width 119 height 28
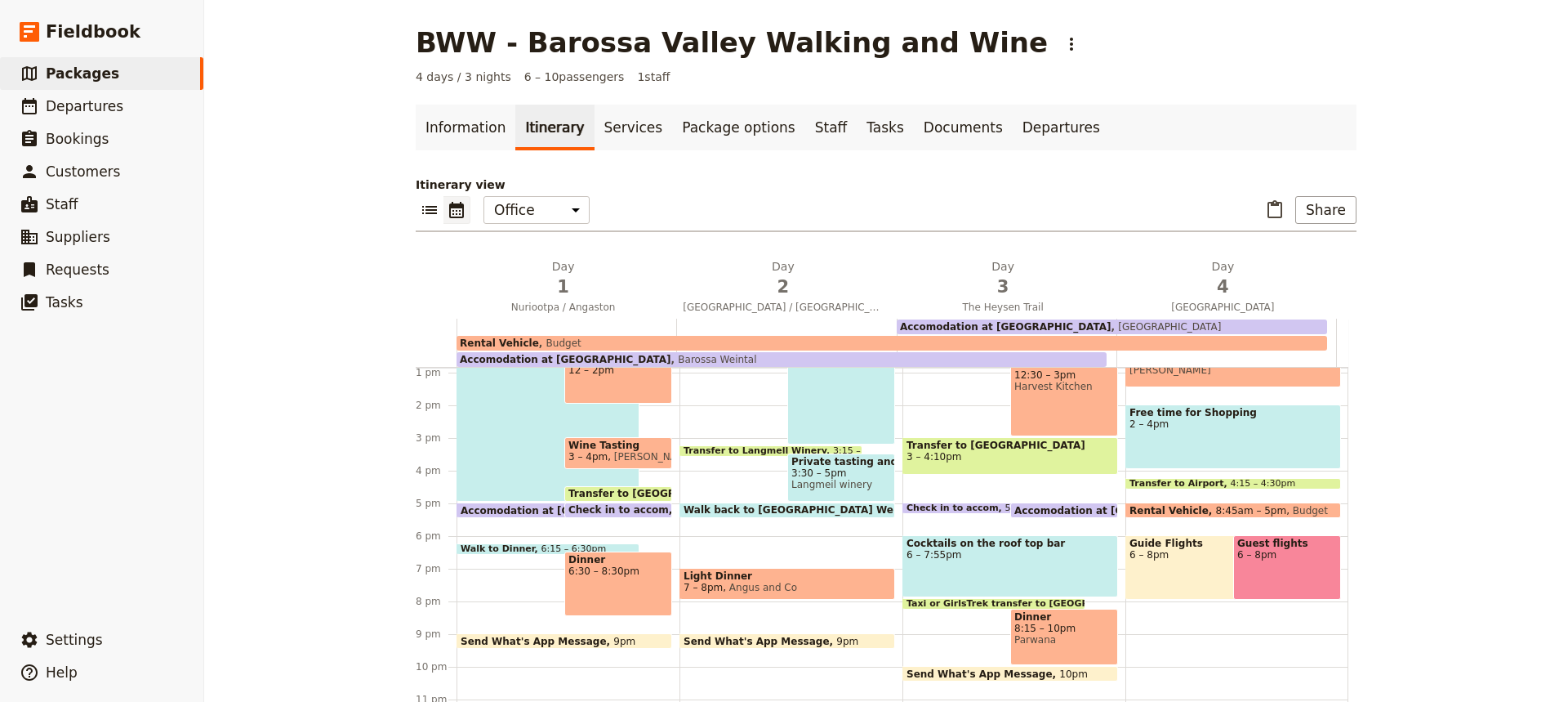
click at [838, 582] on span "7 – 8pm Angus and Co" at bounding box center [787, 587] width 208 height 11
select select "2"
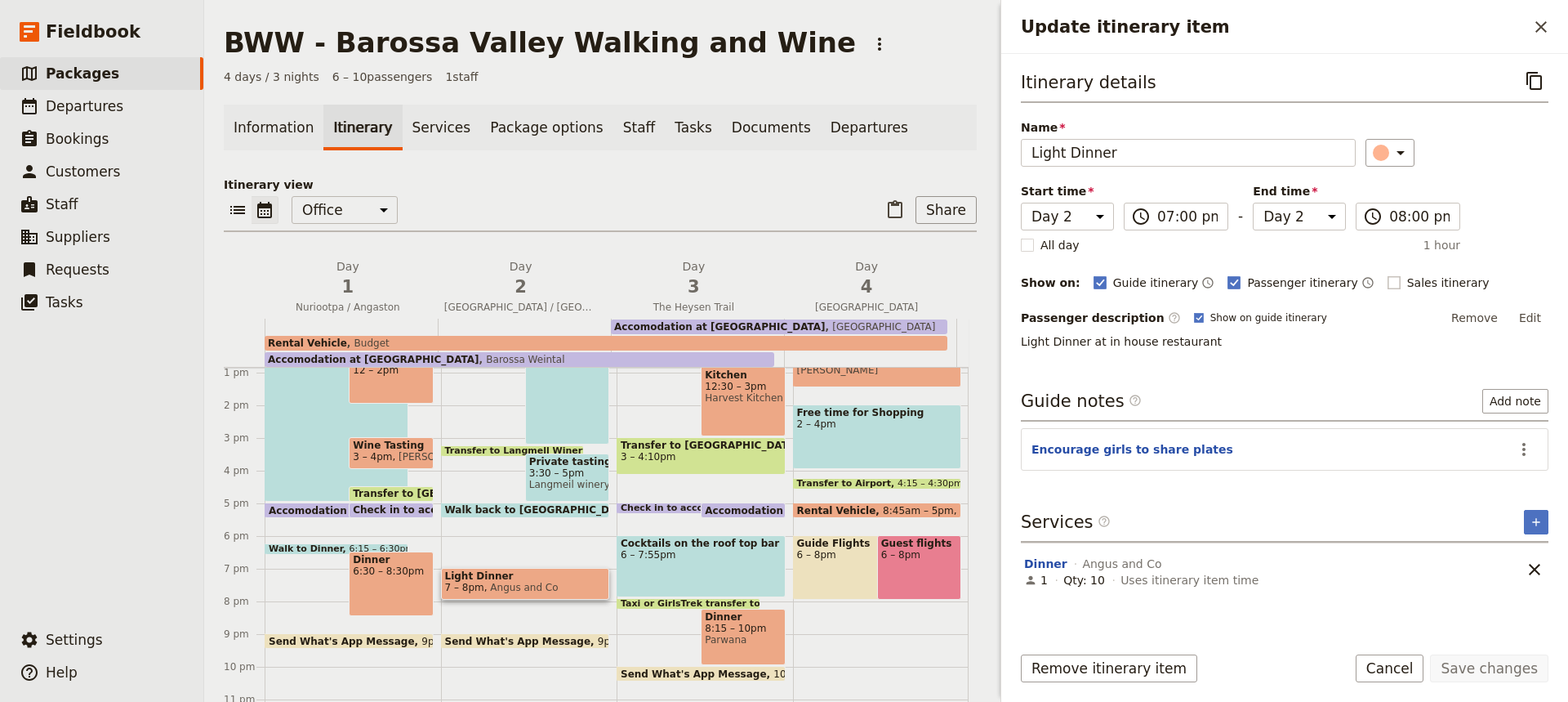
click at [1387, 281] on rect "Update itinerary item" at bounding box center [1393, 283] width 12 height 12
click at [1386, 275] on input "Sales itinerary" at bounding box center [1386, 274] width 1 height 1
checkbox input "true"
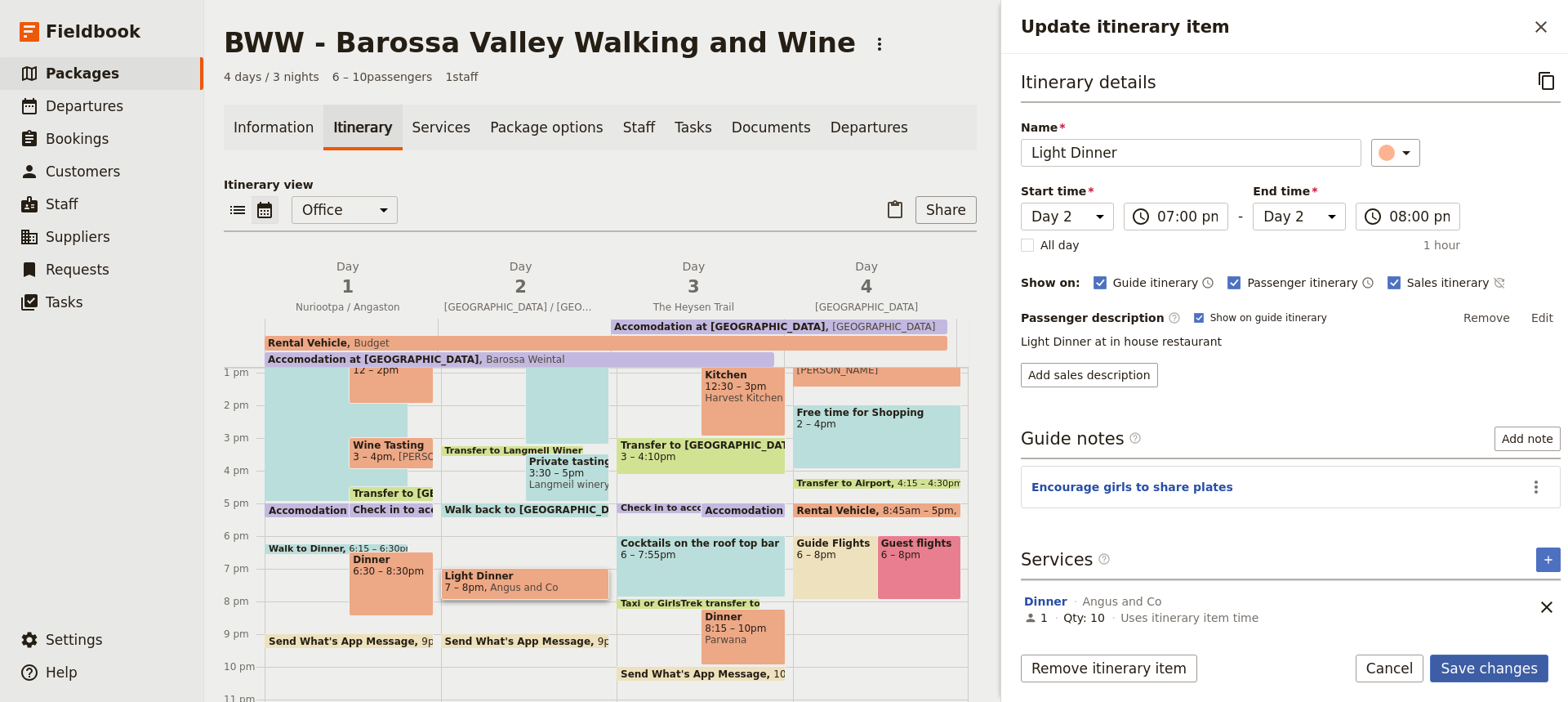
click at [1490, 675] on button "Save changes" at bounding box center [1489, 668] width 119 height 28
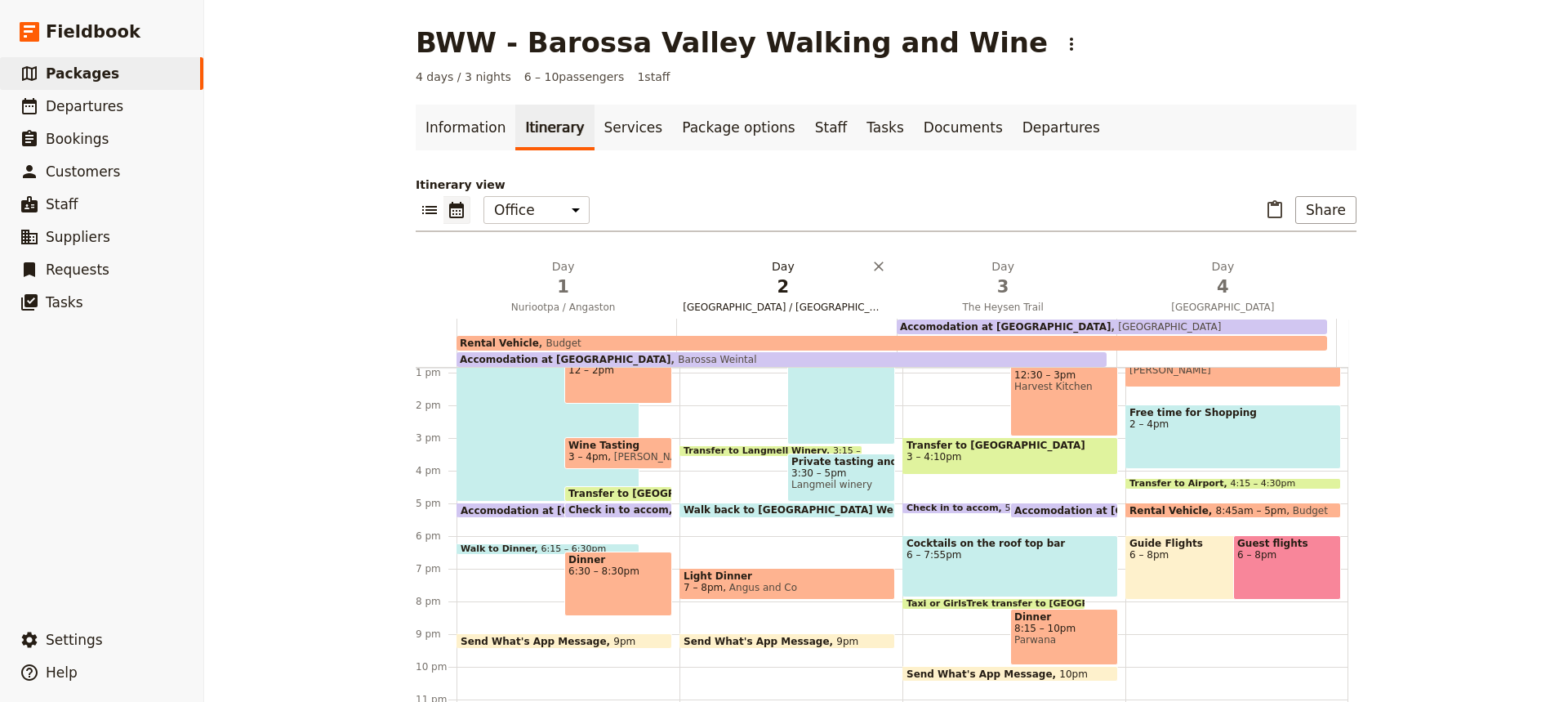
click at [815, 281] on span "2" at bounding box center [783, 287] width 200 height 25
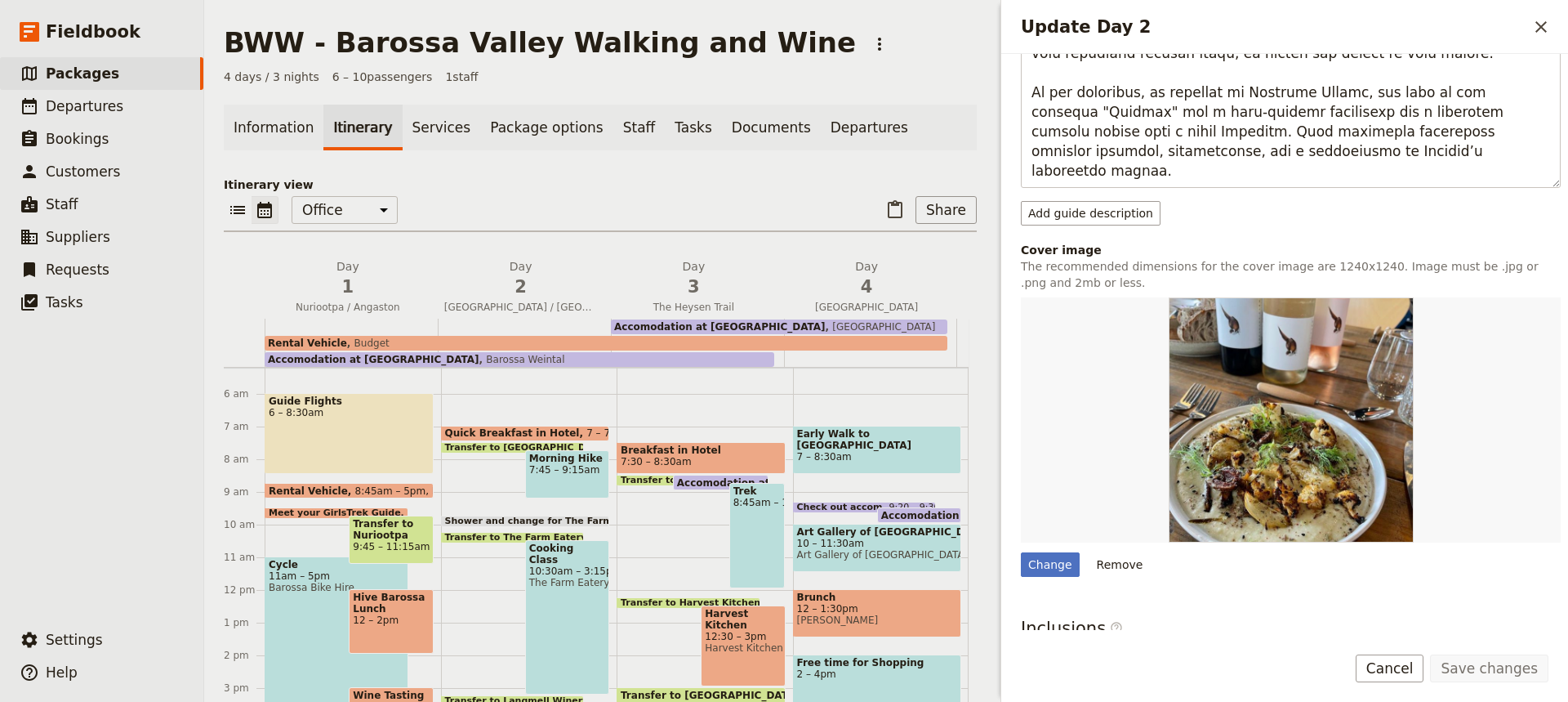
scroll to position [169, 0]
click at [708, 453] on span "Breakfast in Hotel" at bounding box center [701, 450] width 161 height 11
select select "3"
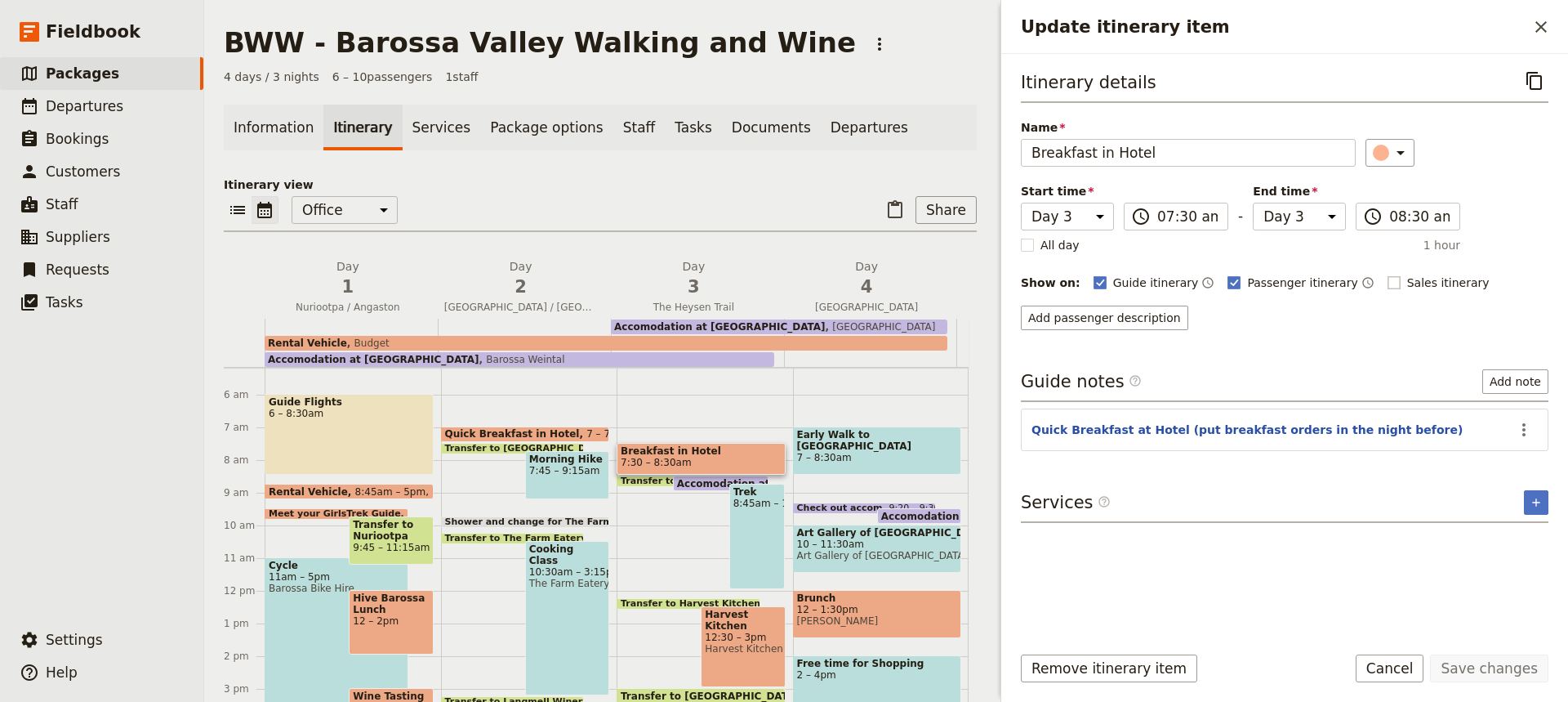
click at [1387, 283] on rect "Update itinerary item" at bounding box center [1393, 283] width 12 height 12
click at [1386, 275] on input "Sales itinerary" at bounding box center [1386, 274] width 1 height 1
checkbox input "true"
click at [1502, 663] on button "Save changes" at bounding box center [1489, 668] width 119 height 28
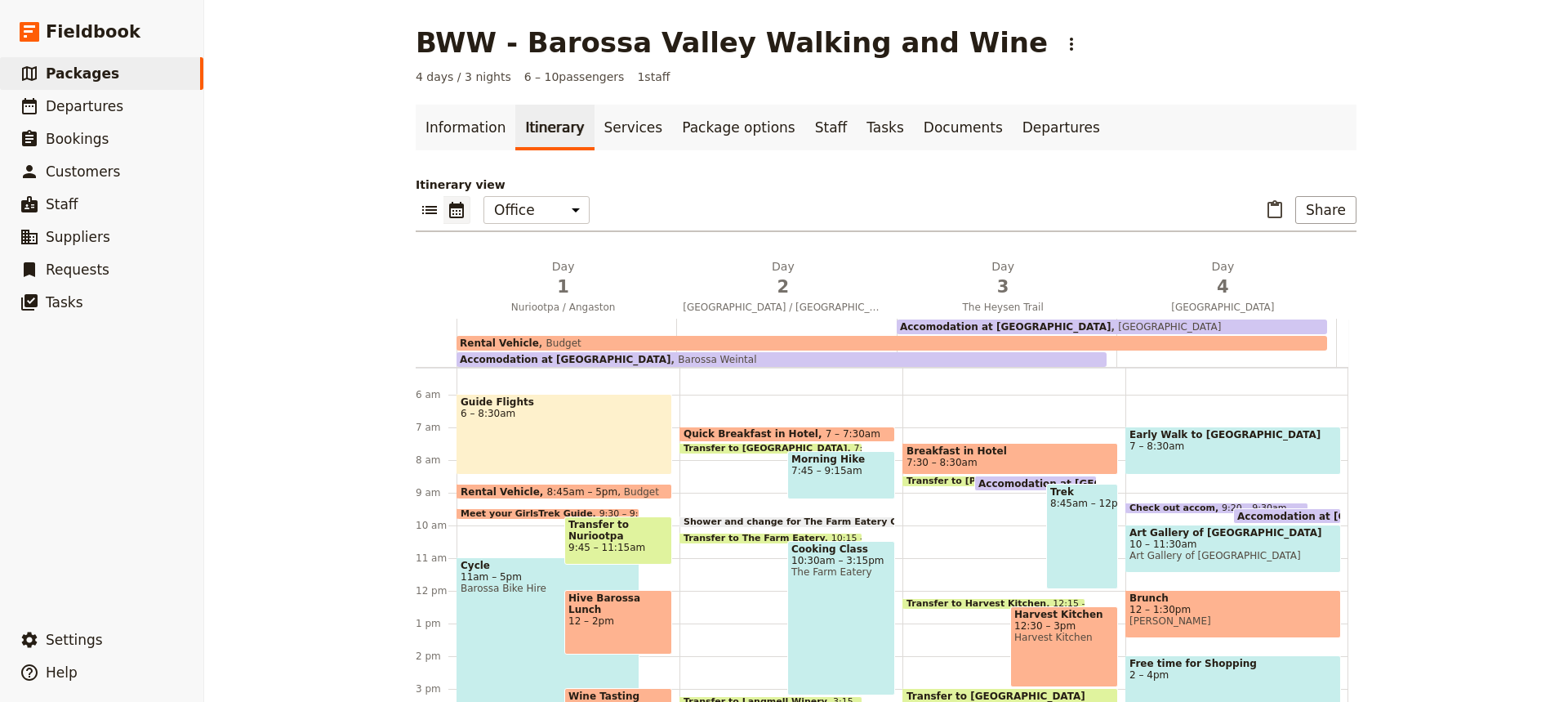
click at [1063, 532] on div "Trek 8:45am – 12pm" at bounding box center [1082, 536] width 72 height 106
select select "3"
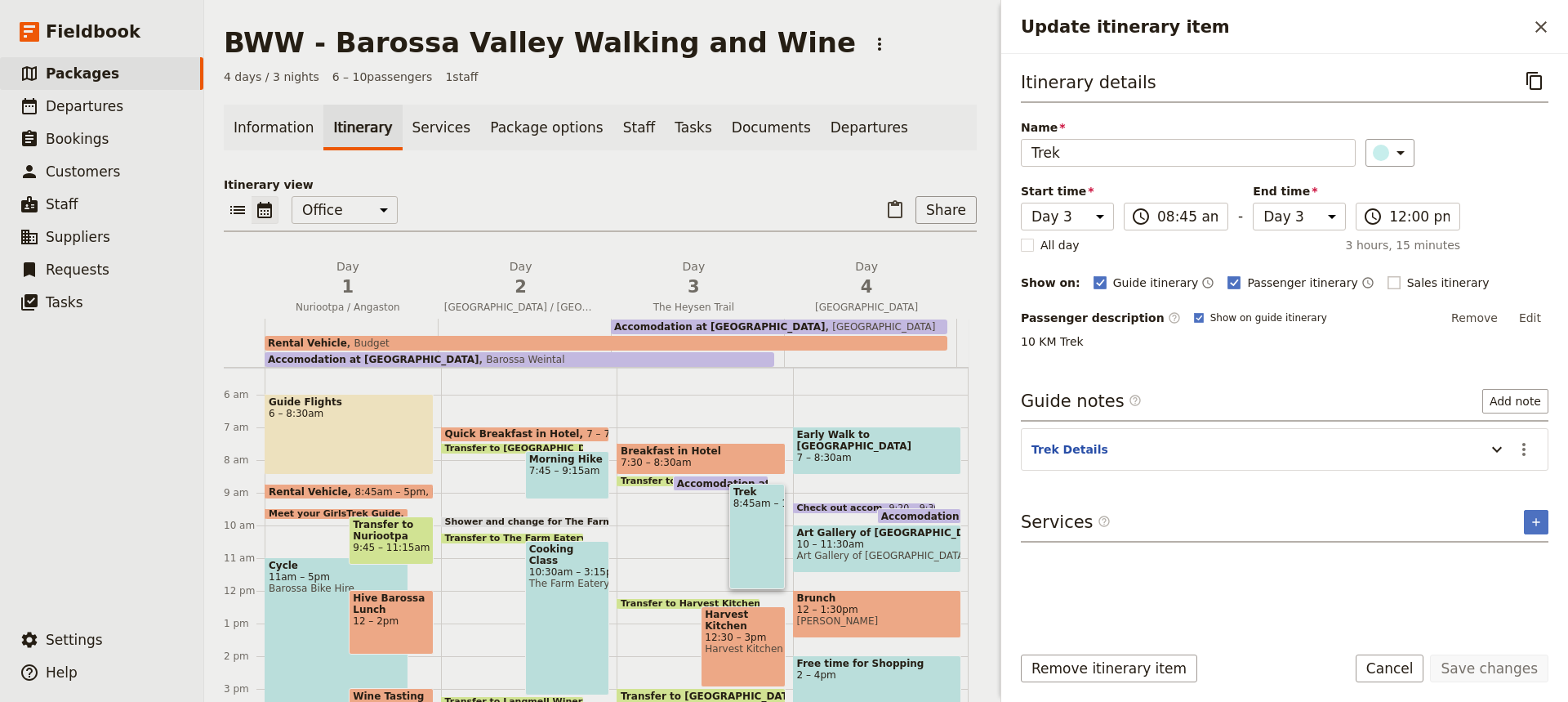
click at [1387, 283] on rect "Update itinerary item" at bounding box center [1393, 283] width 12 height 12
click at [1386, 275] on input "Sales itinerary" at bounding box center [1386, 274] width 1 height 1
checkbox input "true"
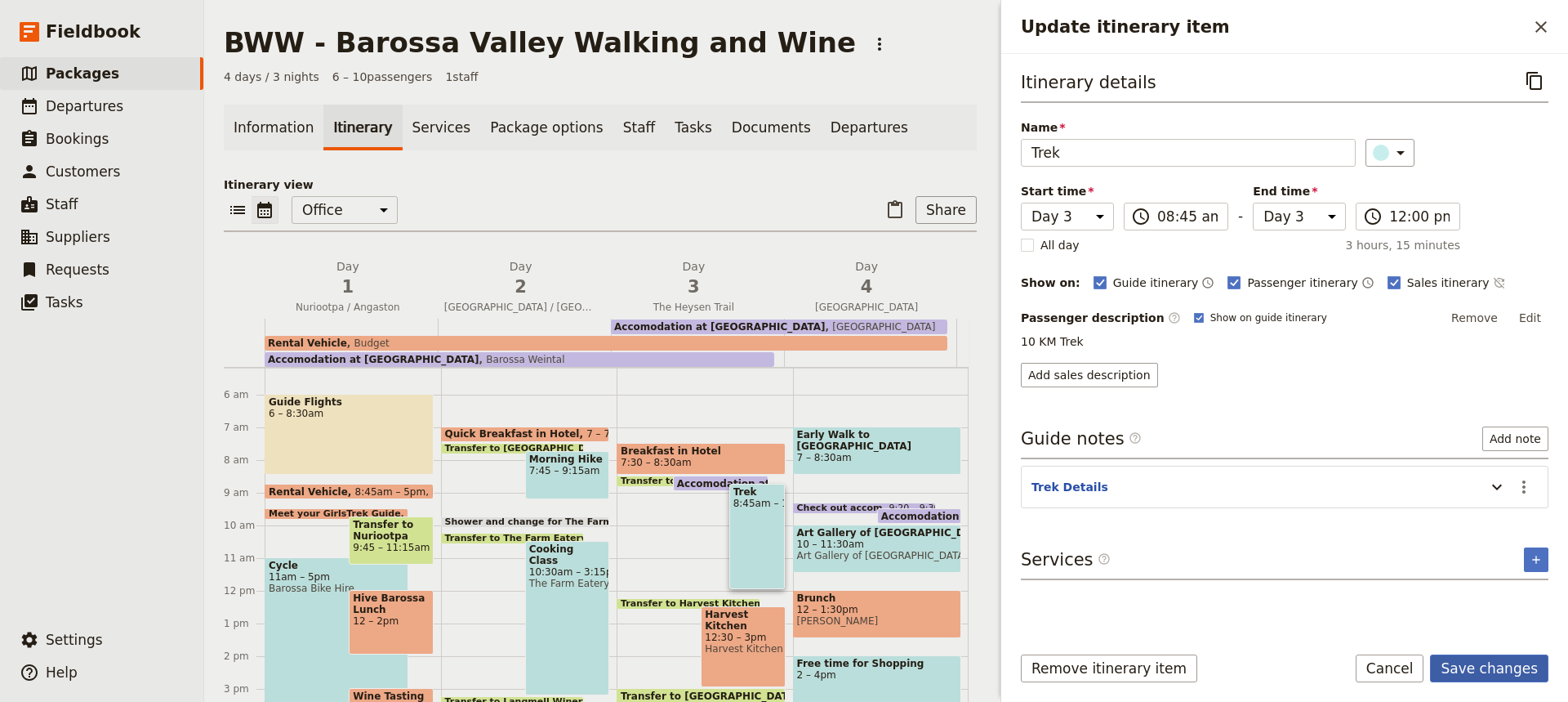
click at [1494, 663] on button "Save changes" at bounding box center [1489, 668] width 119 height 28
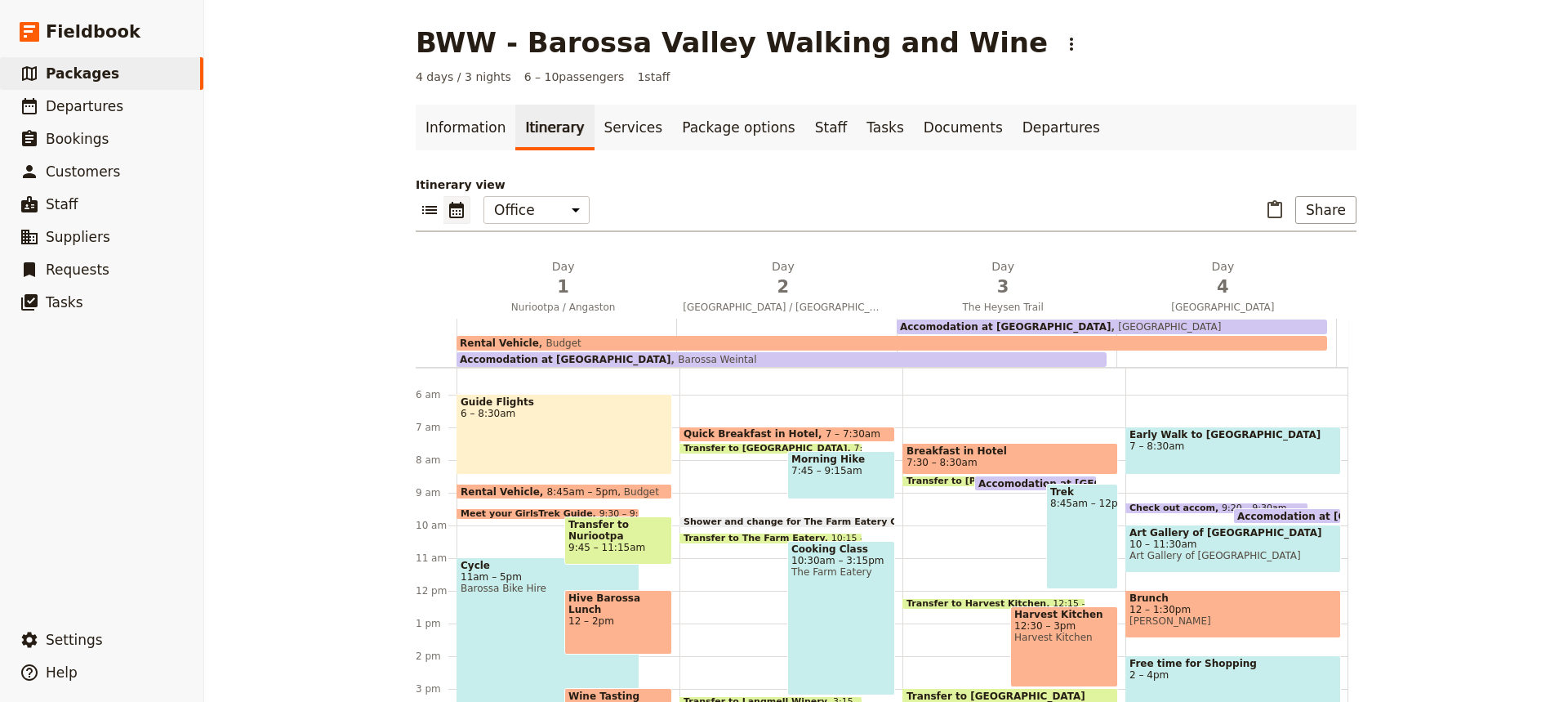
click at [1069, 651] on div "Harvest Kitchen 12:30 – 3pm Harvest Kitchen" at bounding box center [1064, 646] width 108 height 81
select select "3"
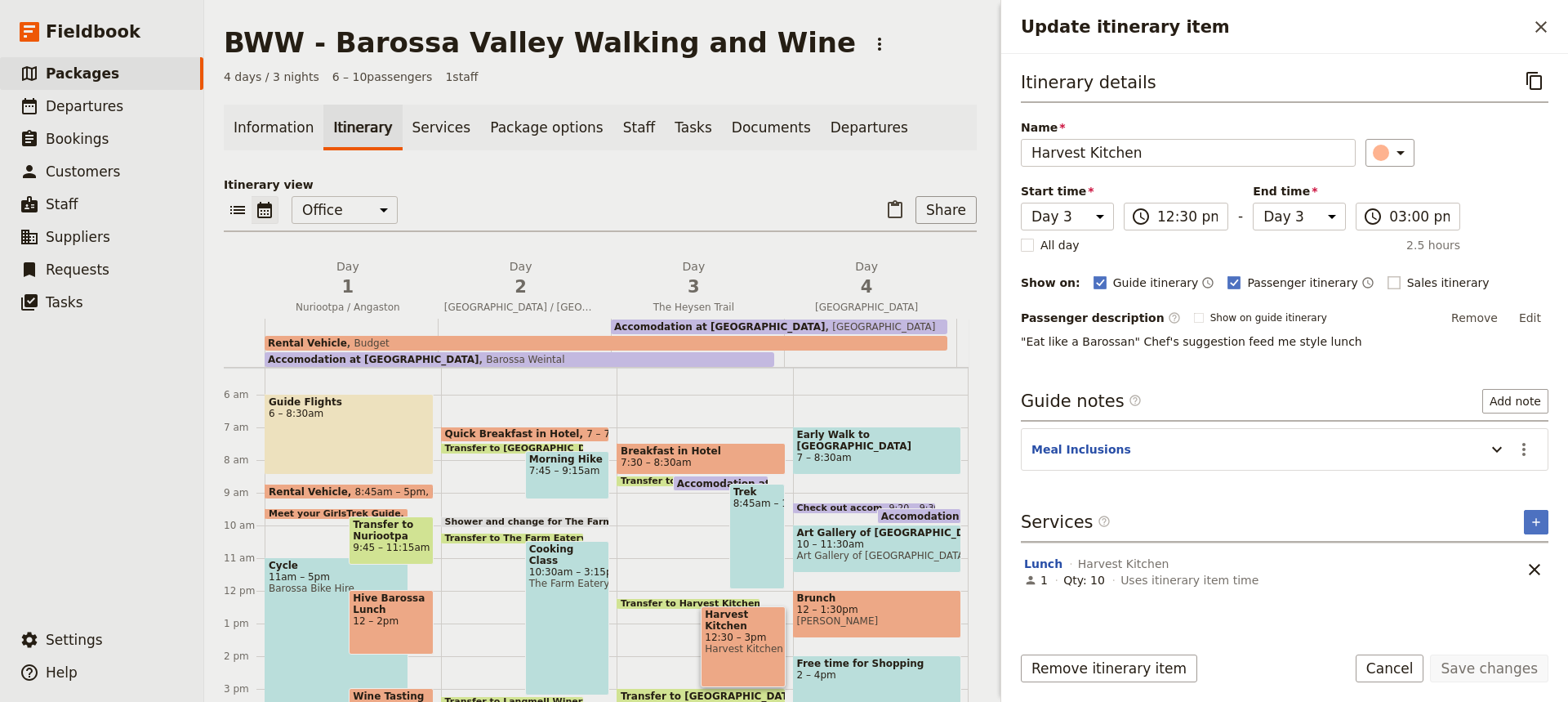
click at [1387, 281] on rect "Update itinerary item" at bounding box center [1393, 283] width 12 height 12
click at [1386, 275] on input "Sales itinerary" at bounding box center [1386, 274] width 1 height 1
checkbox input "true"
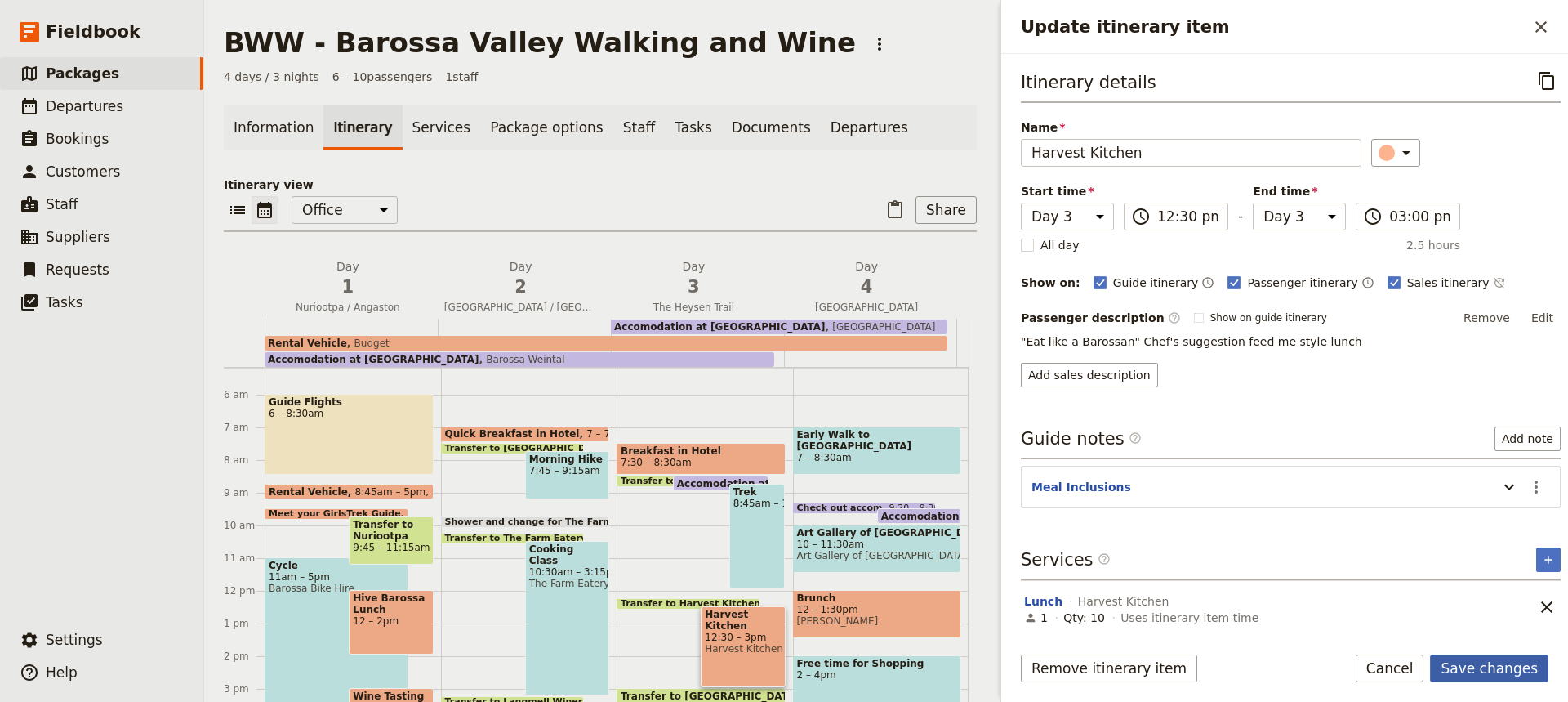
click at [1497, 673] on button "Save changes" at bounding box center [1489, 668] width 119 height 28
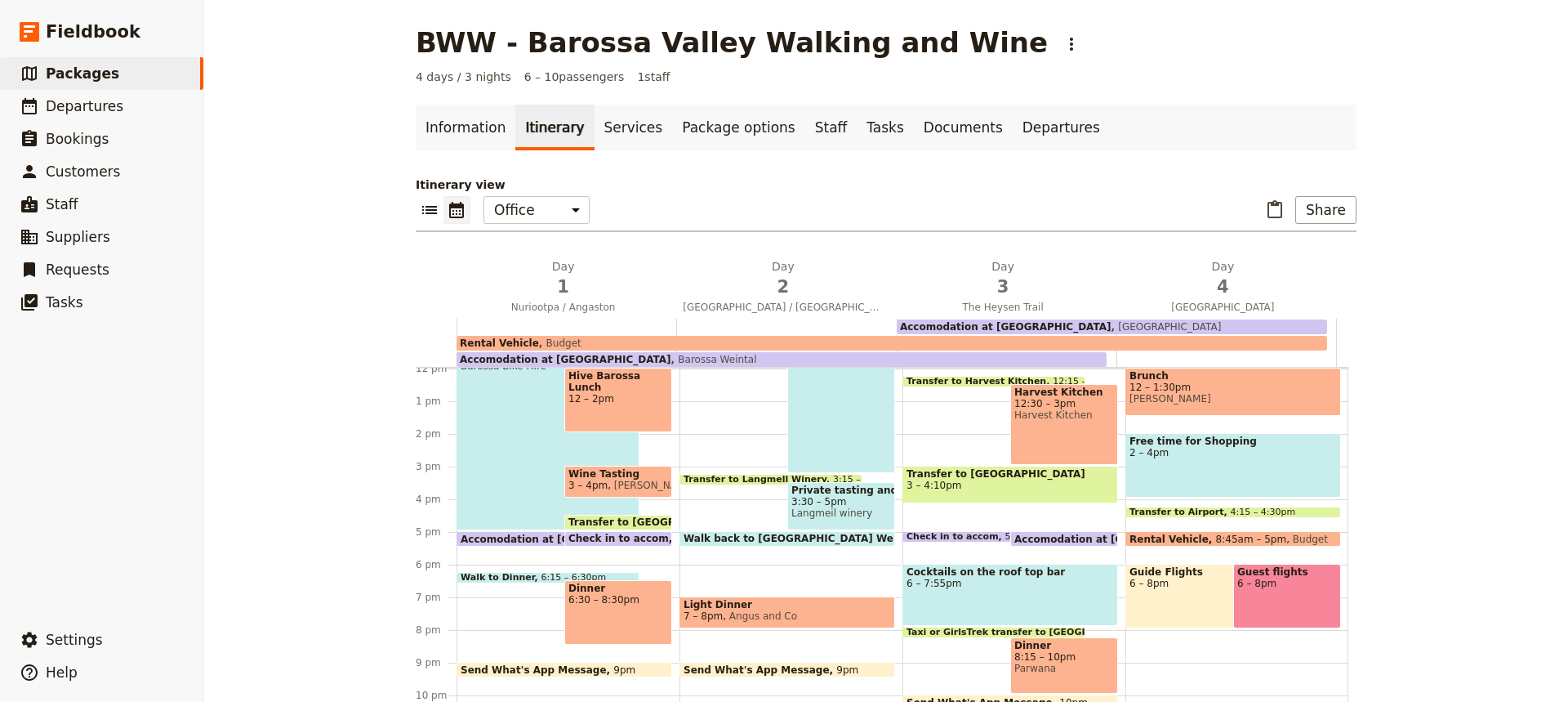
scroll to position [420, 0]
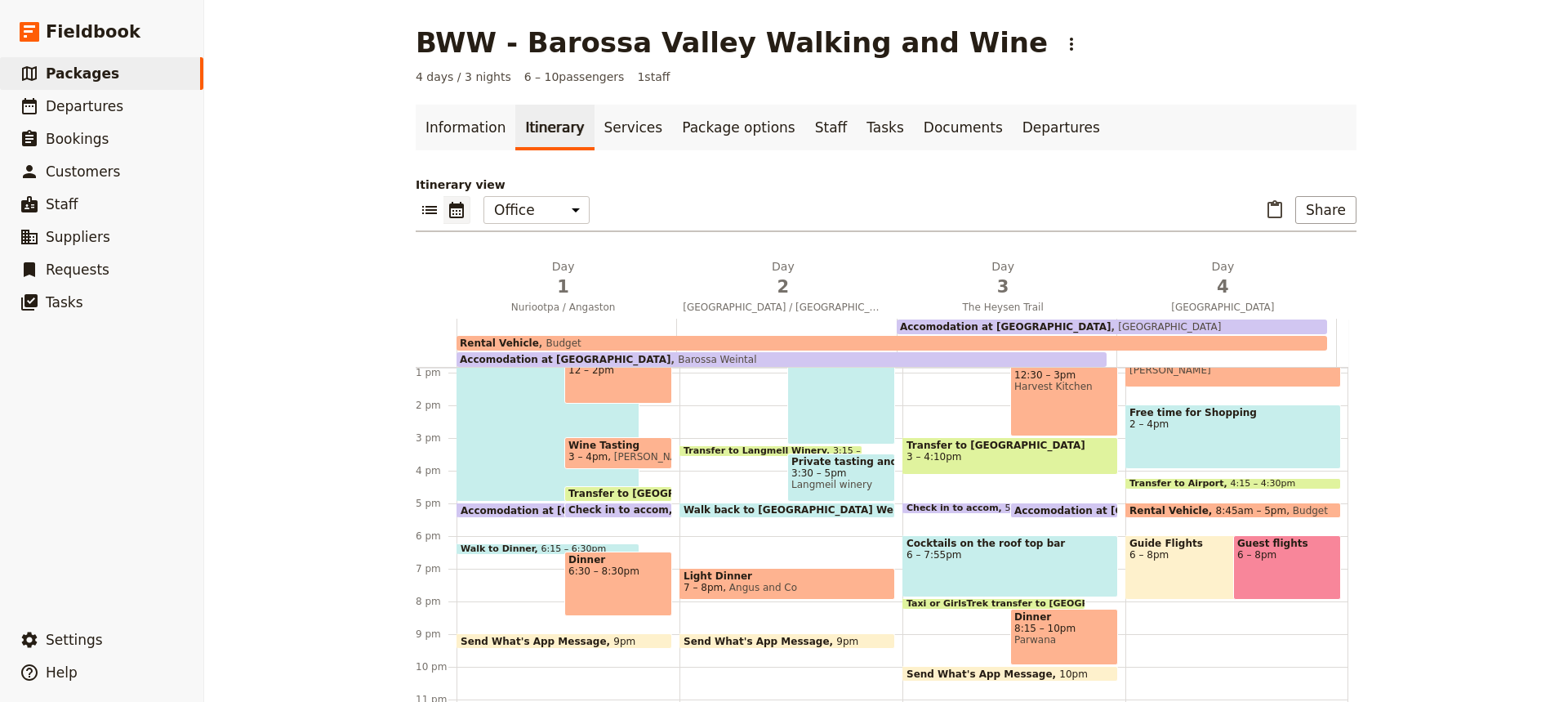
click at [1045, 563] on div "Cocktails on the roof top bar 6 – 7:55pm" at bounding box center [1010, 566] width 216 height 62
select select "3"
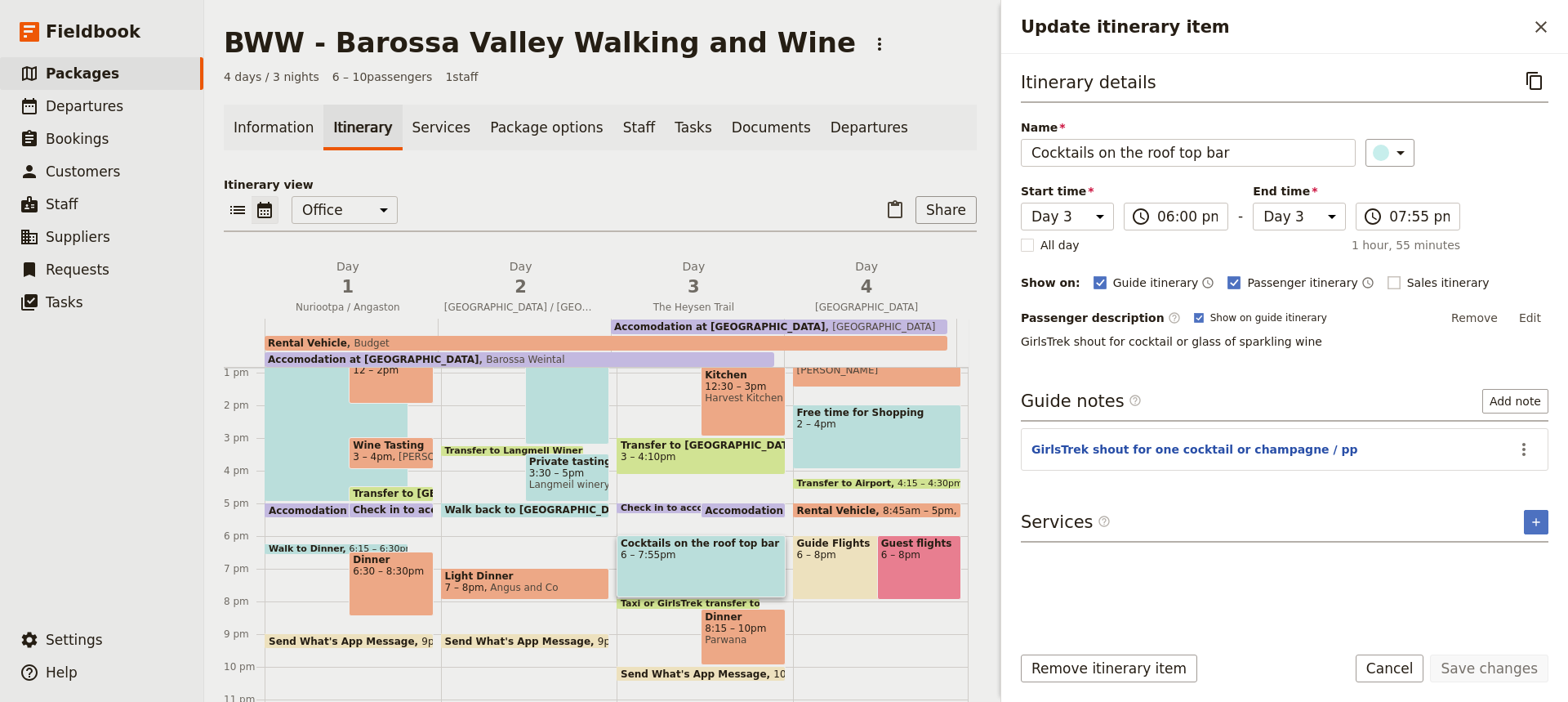
click at [1387, 279] on rect "Update itinerary item" at bounding box center [1393, 283] width 12 height 12
click at [1386, 275] on input "Sales itinerary" at bounding box center [1386, 274] width 1 height 1
checkbox input "true"
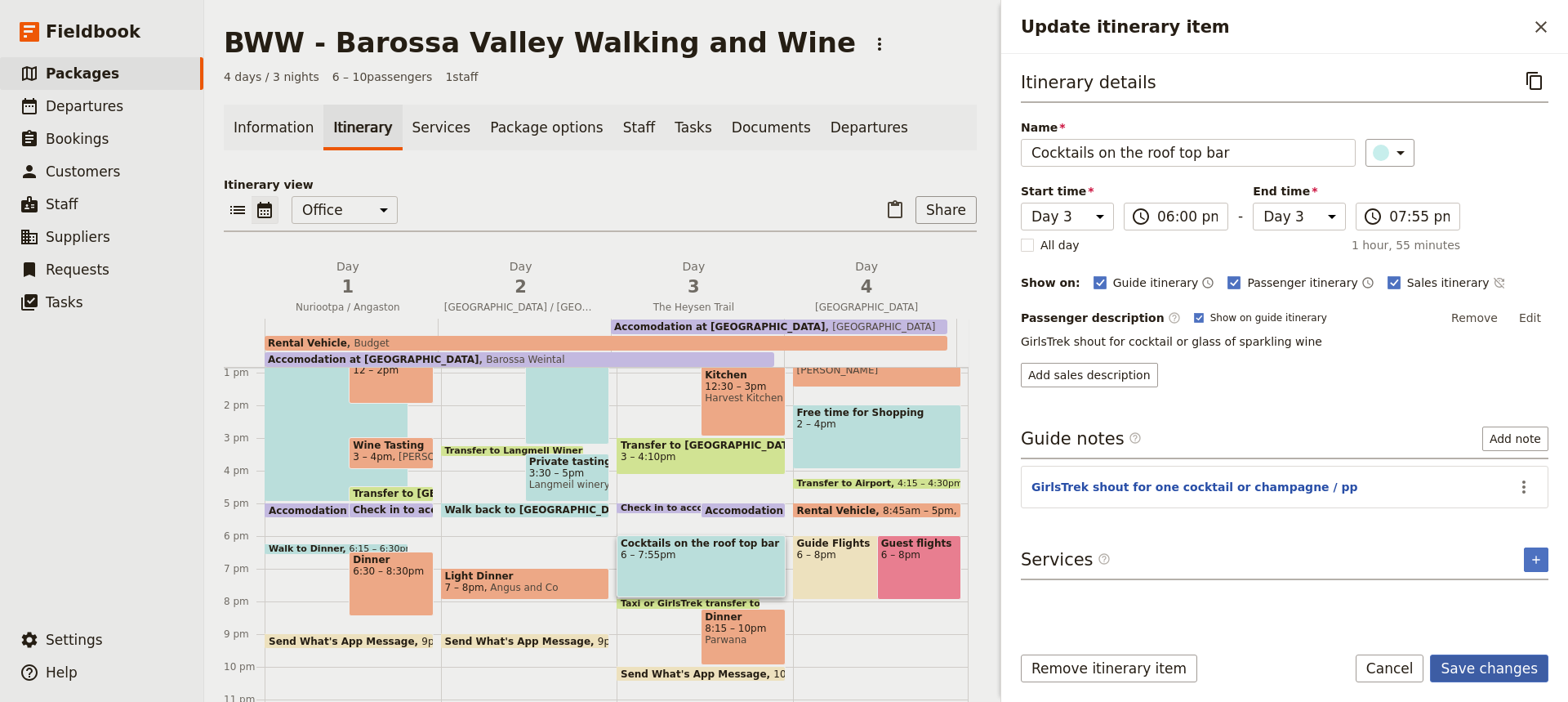
click at [1499, 666] on button "Save changes" at bounding box center [1489, 668] width 119 height 28
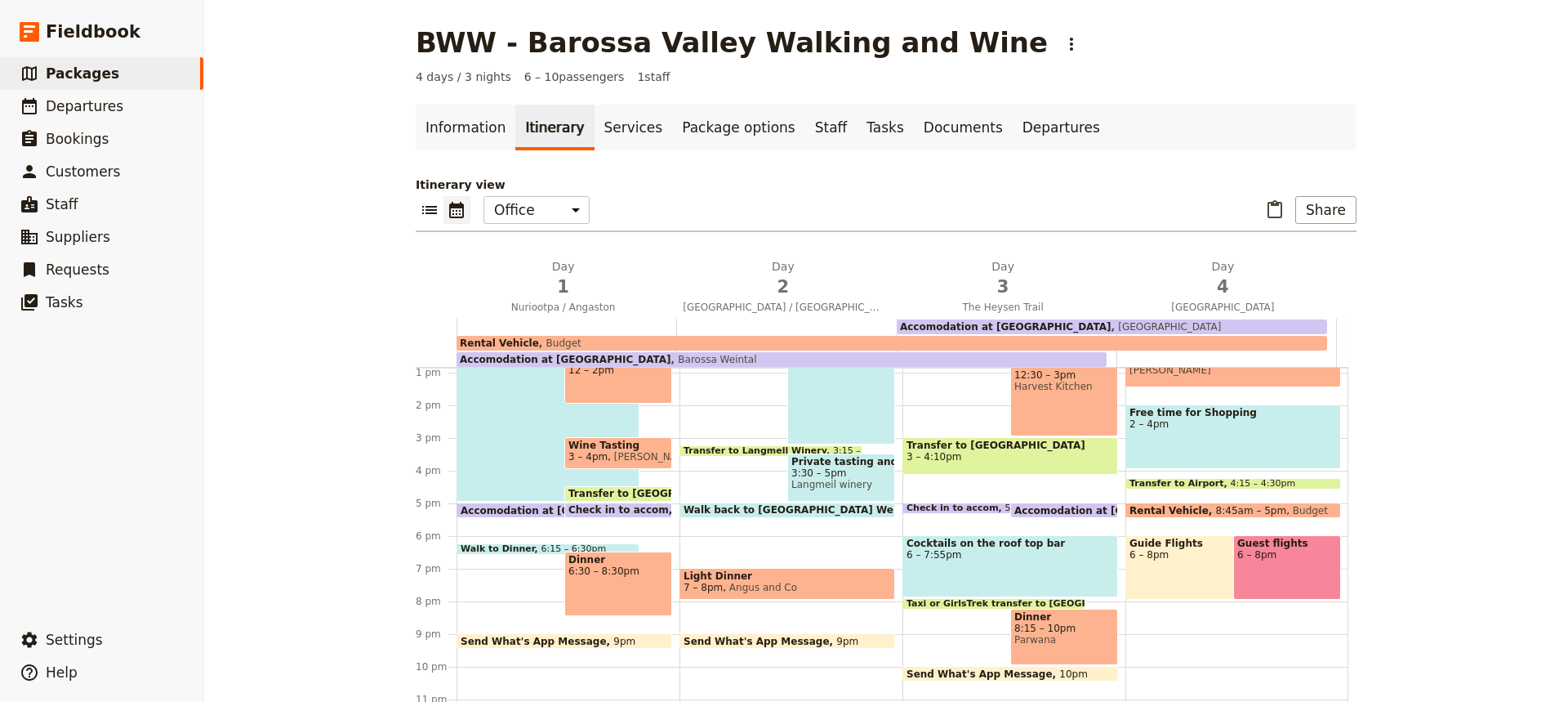
click at [1068, 648] on div "Dinner 8:15 – 10pm Parwana" at bounding box center [1064, 637] width 108 height 56
select select "3"
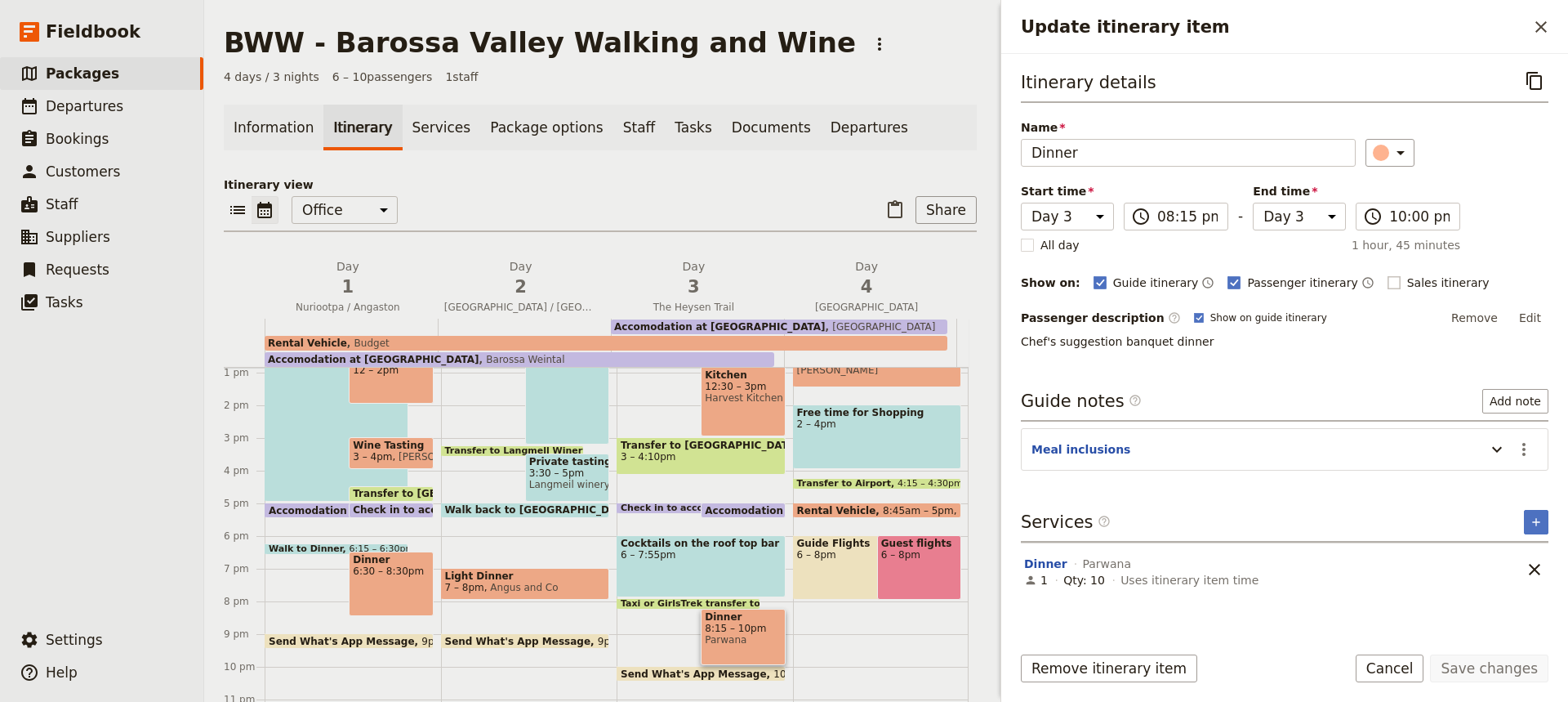
click at [1387, 280] on rect "Update itinerary item" at bounding box center [1393, 283] width 12 height 12
click at [1386, 275] on input "Sales itinerary" at bounding box center [1386, 274] width 1 height 1
checkbox input "true"
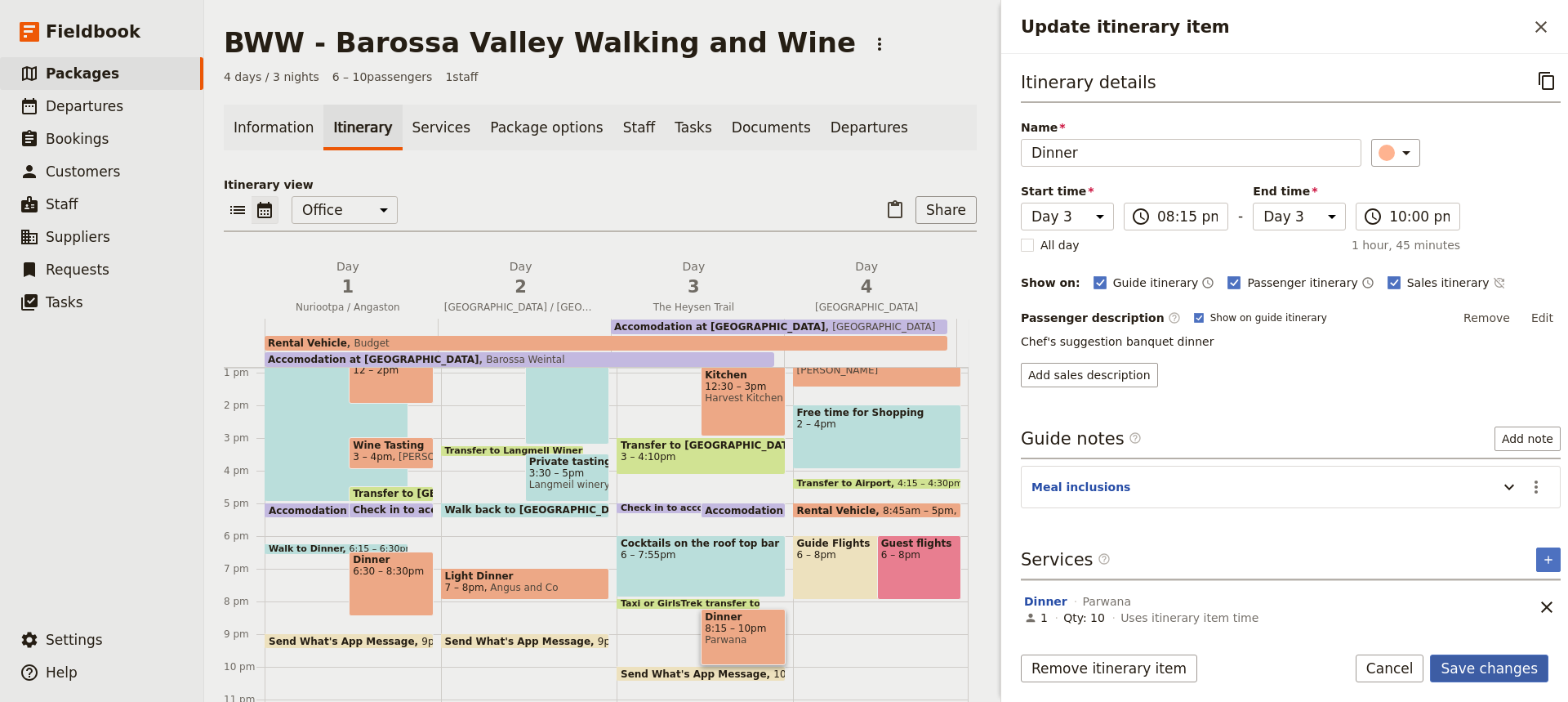
click at [1482, 672] on button "Save changes" at bounding box center [1489, 668] width 119 height 28
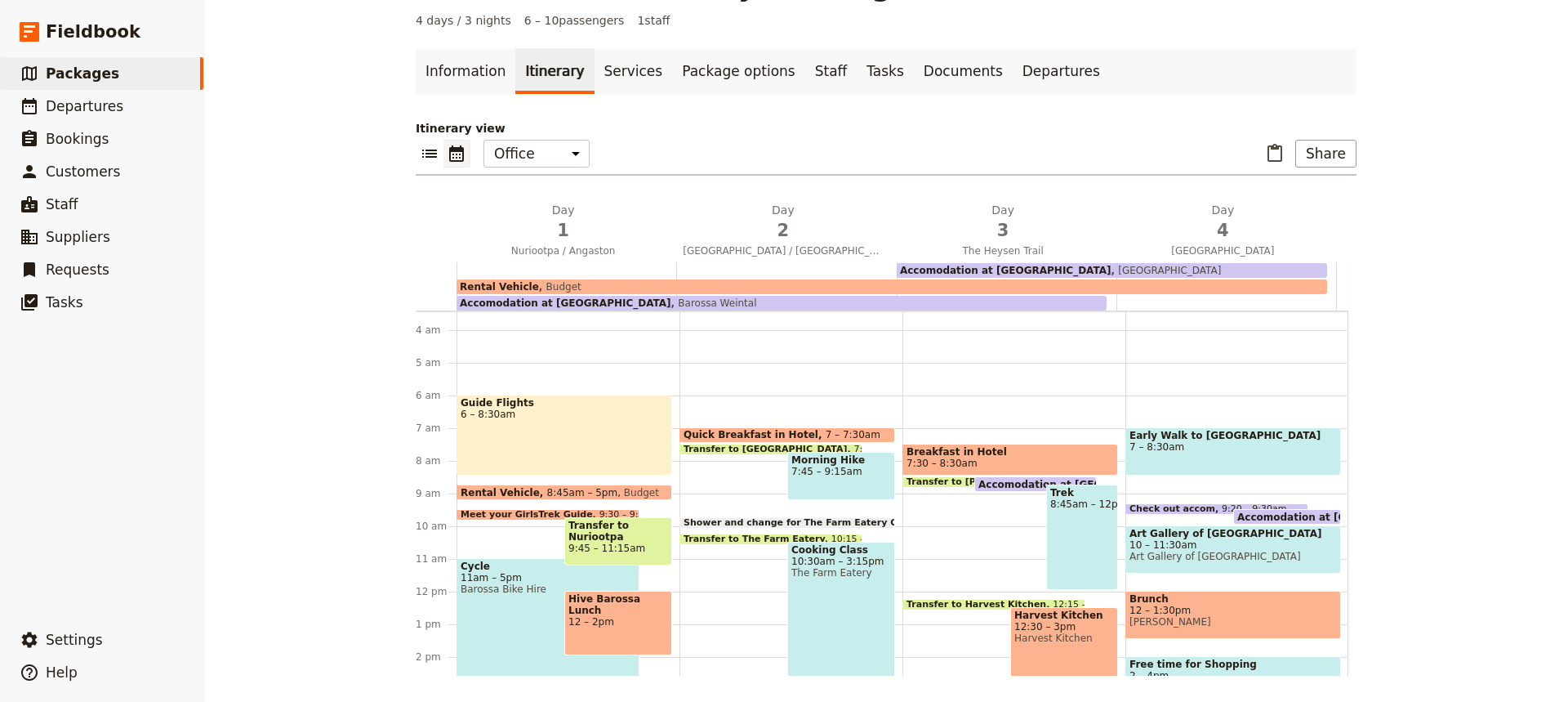
scroll to position [104, 0]
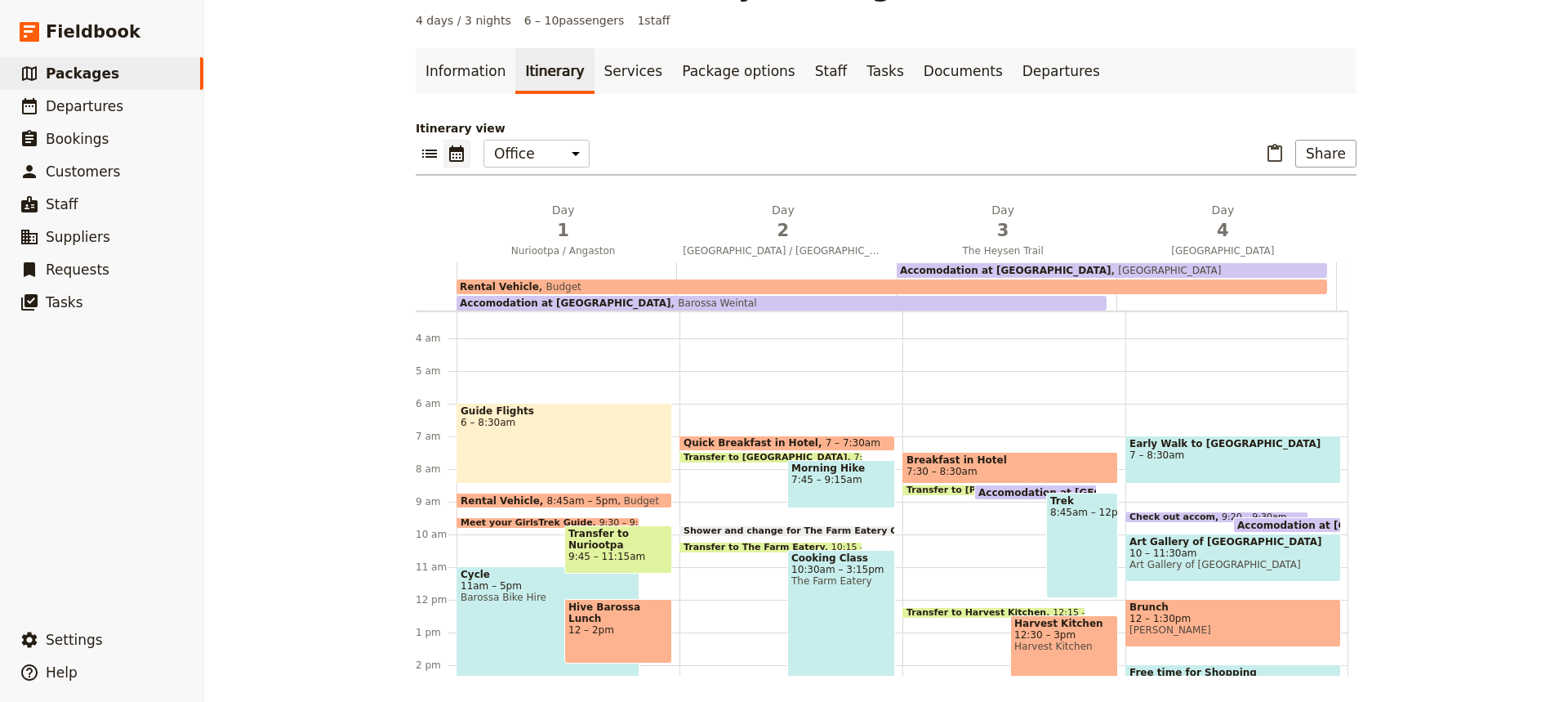
click at [1270, 456] on span "7 – 8:30am" at bounding box center [1234, 454] width 208 height 11
select select "4"
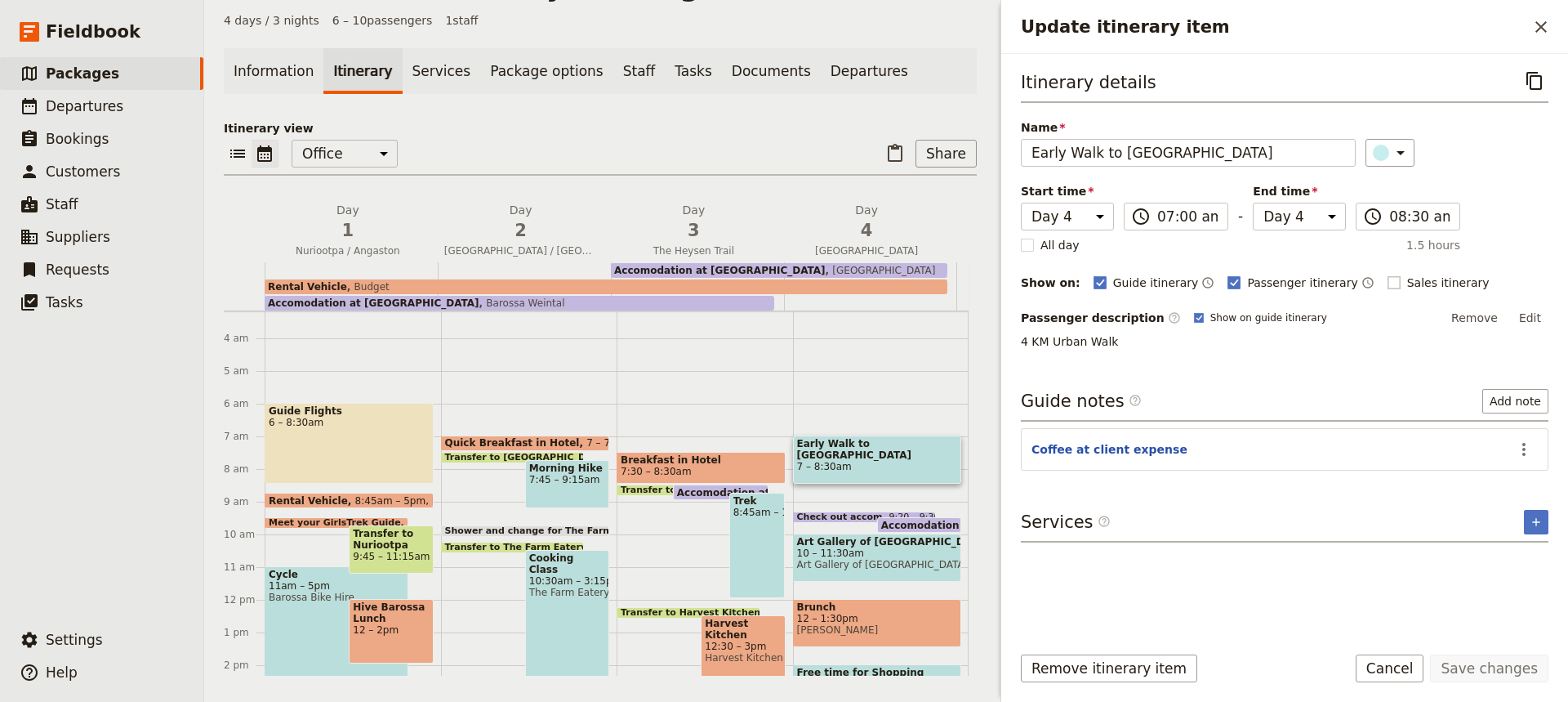
click at [1387, 278] on rect "Update itinerary item" at bounding box center [1393, 283] width 12 height 12
click at [1386, 275] on input "Sales itinerary" at bounding box center [1386, 274] width 1 height 1
checkbox input "true"
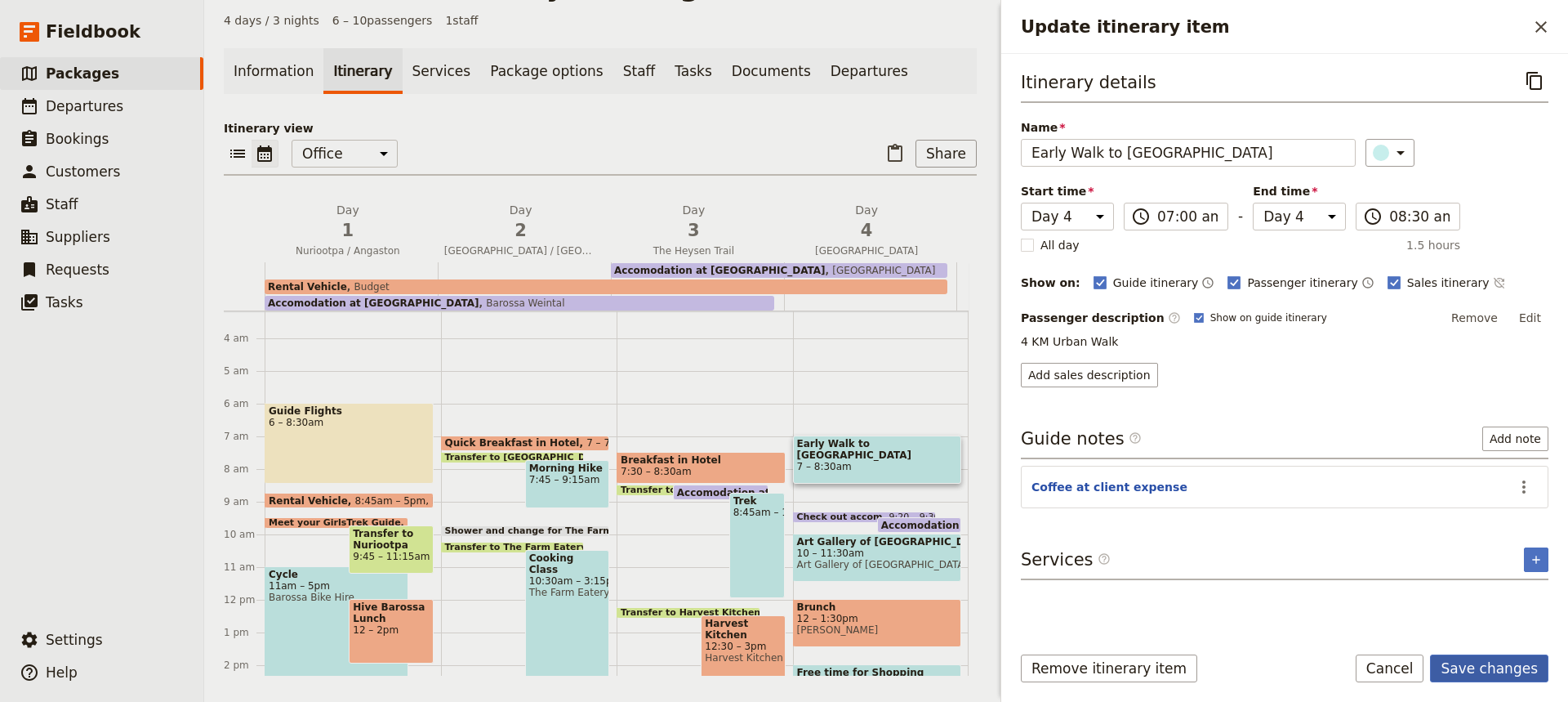
click at [1512, 666] on button "Save changes" at bounding box center [1489, 668] width 119 height 28
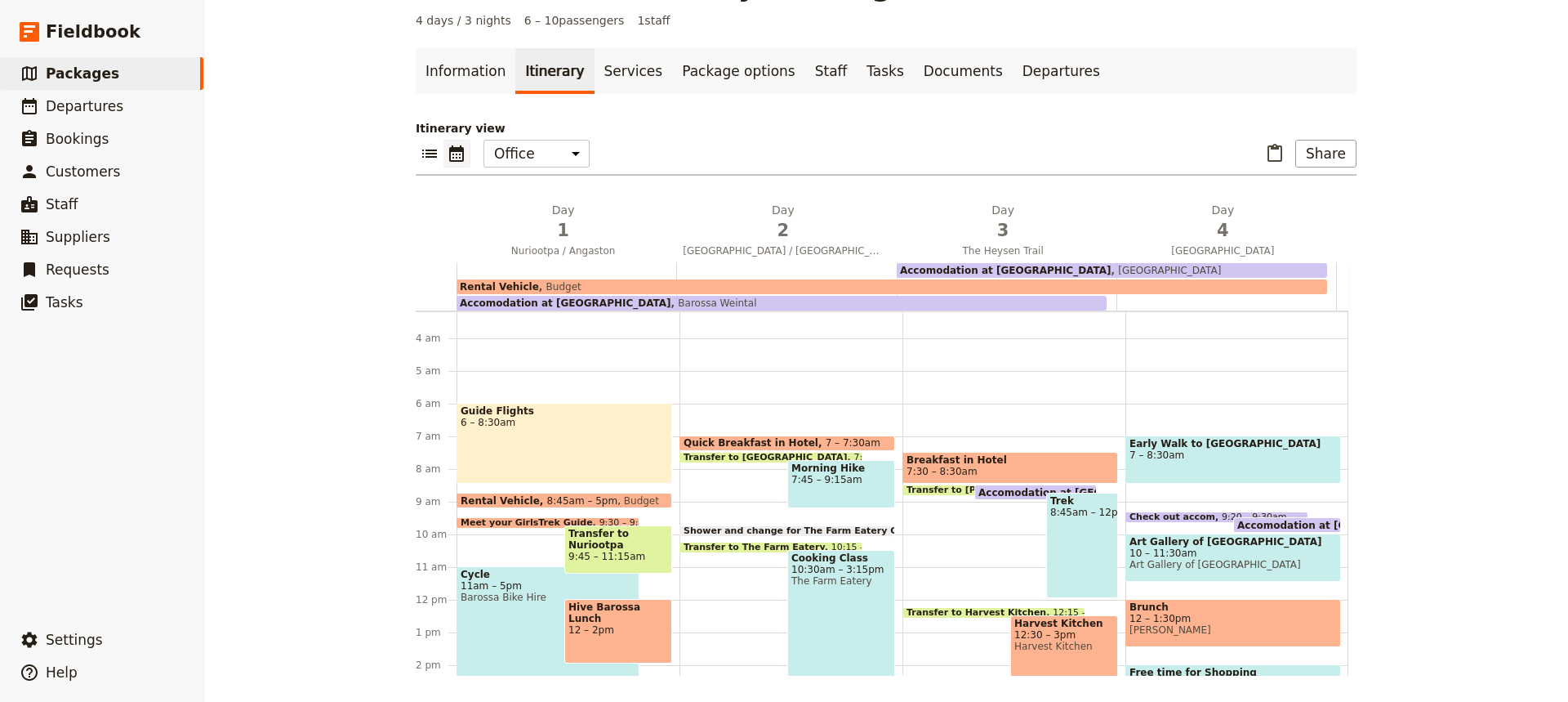
click at [1280, 547] on span "10 – 11:30am" at bounding box center [1234, 552] width 208 height 11
select select "4"
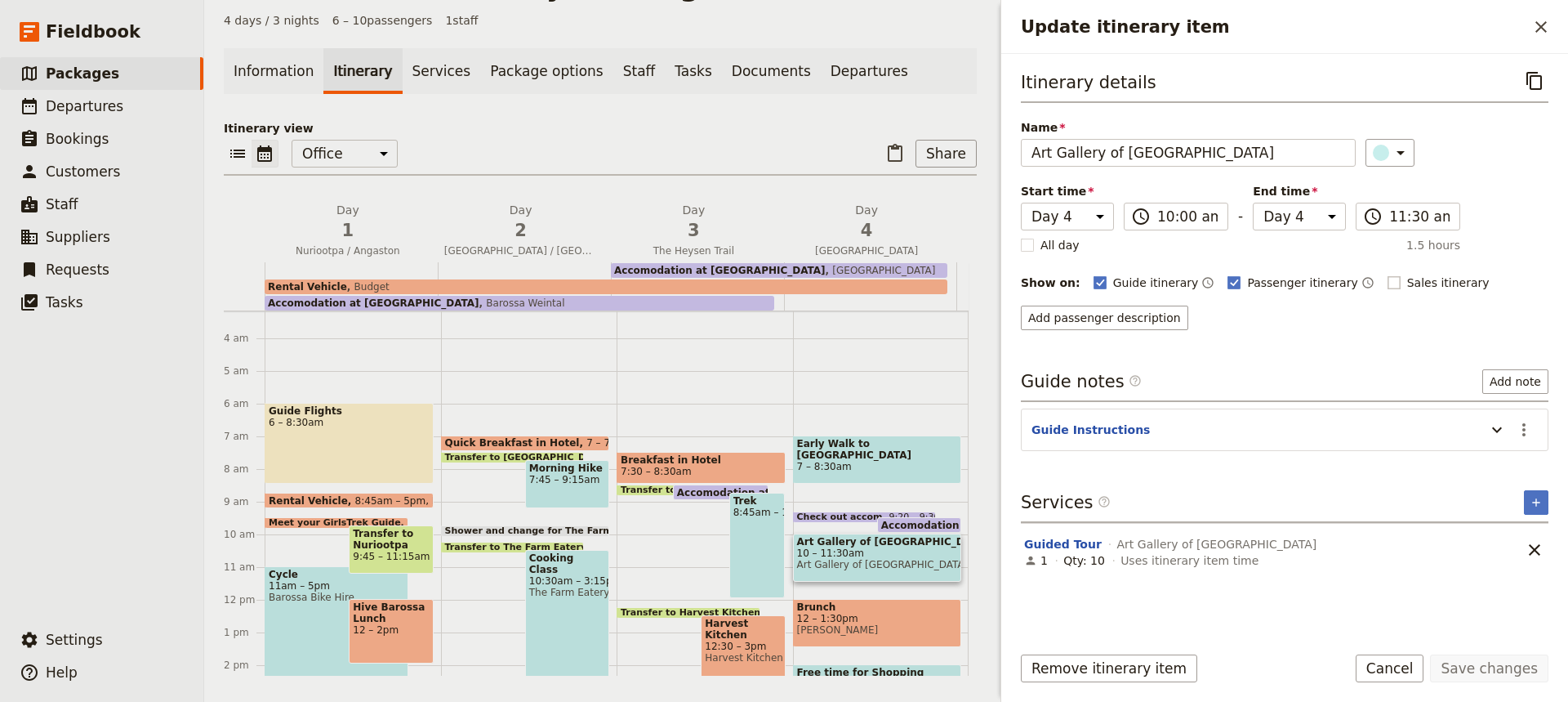
click at [1387, 281] on rect "Update itinerary item" at bounding box center [1393, 283] width 12 height 12
click at [1386, 275] on input "Sales itinerary" at bounding box center [1386, 274] width 1 height 1
checkbox input "true"
click at [1493, 664] on button "Save changes" at bounding box center [1489, 668] width 119 height 28
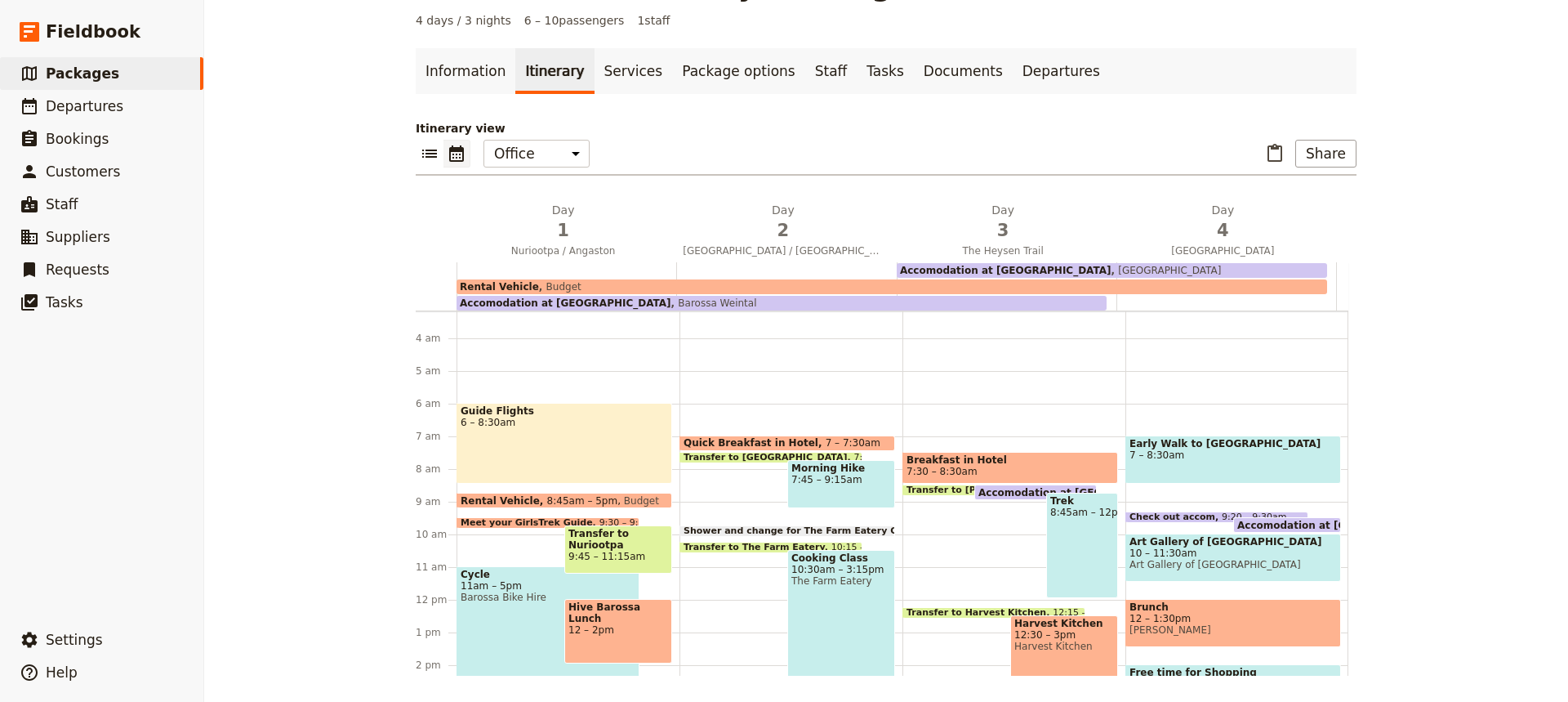
click at [1260, 623] on span "12 – 1:30pm" at bounding box center [1234, 618] width 208 height 11
select select "4"
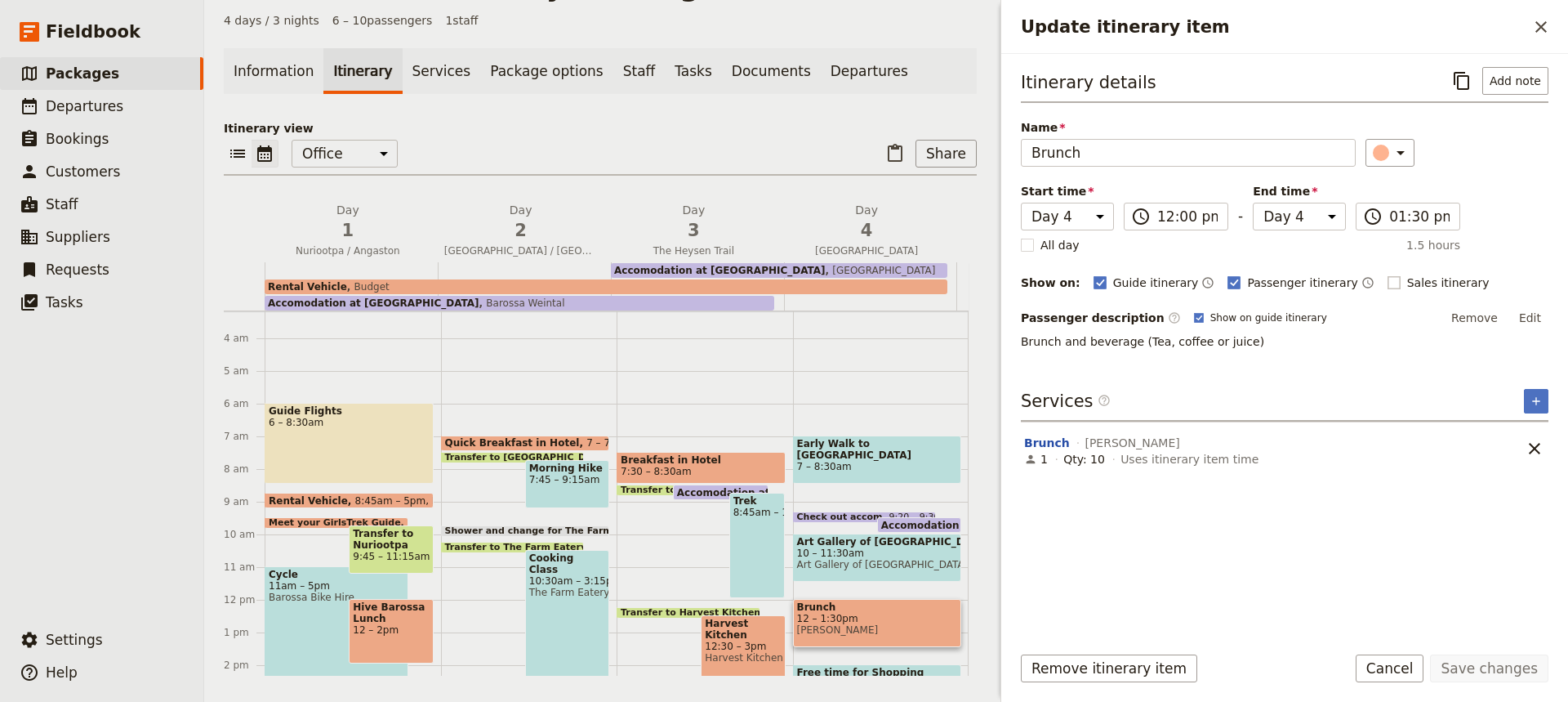
click at [1387, 279] on rect "Update itinerary item" at bounding box center [1393, 283] width 12 height 12
click at [1386, 275] on input "Sales itinerary" at bounding box center [1386, 274] width 1 height 1
checkbox input "true"
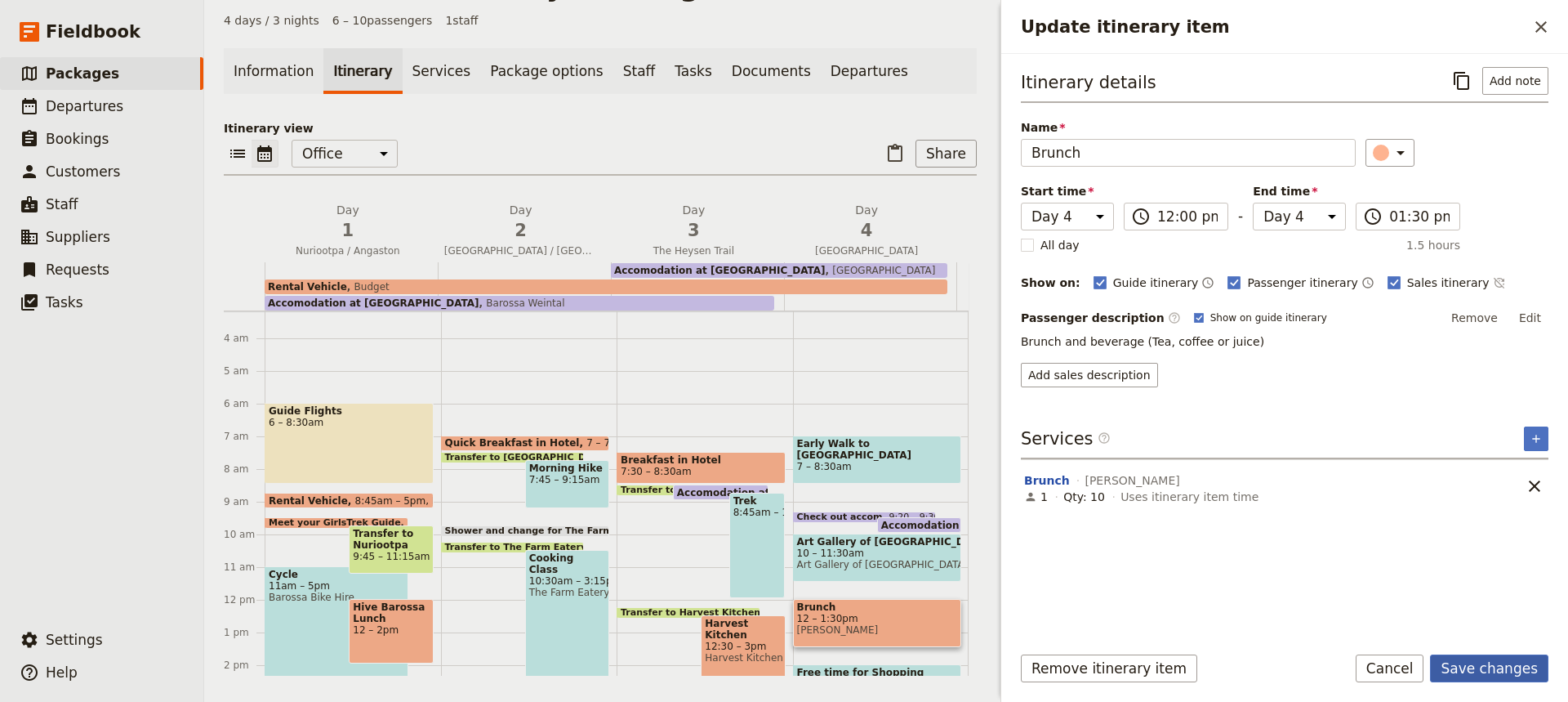
click at [1502, 668] on button "Save changes" at bounding box center [1489, 668] width 119 height 28
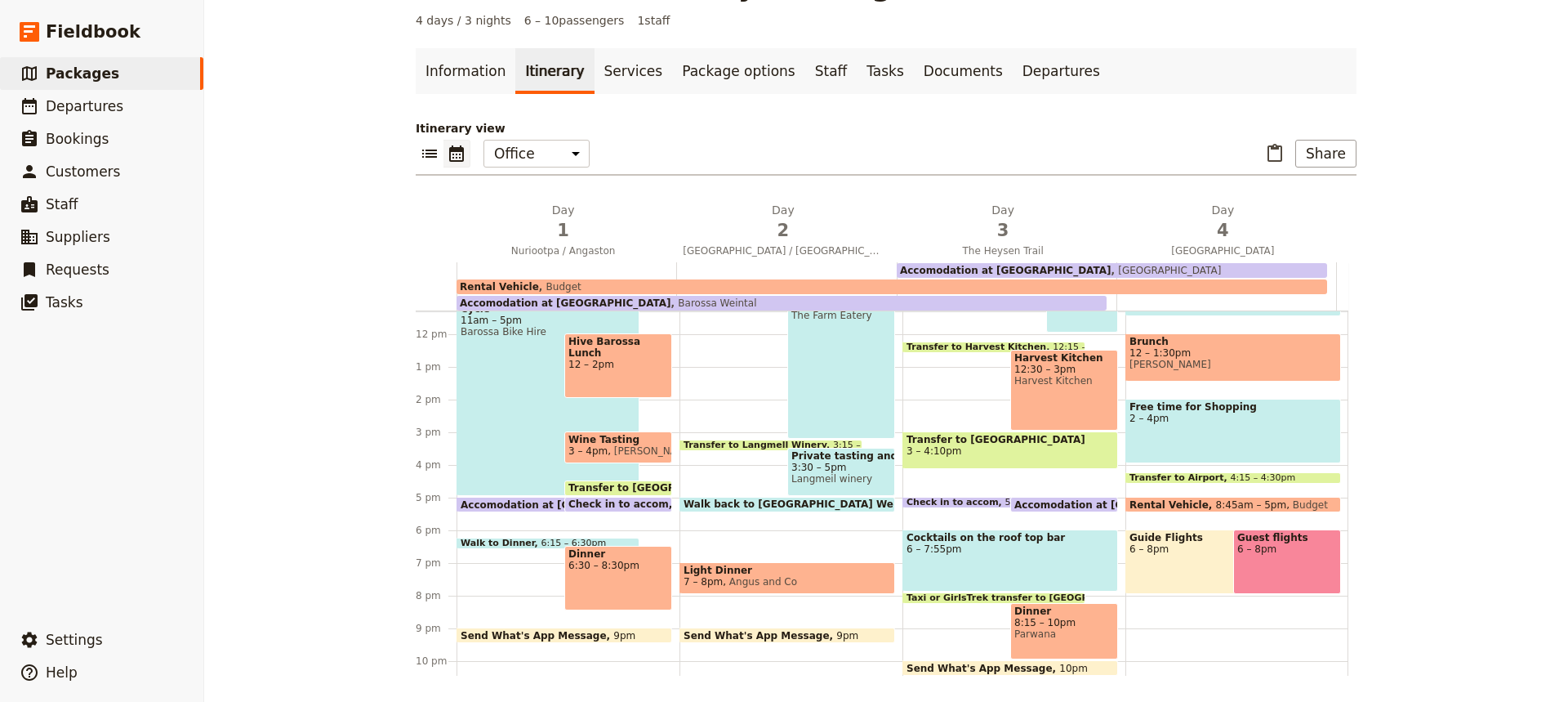
scroll to position [371, 0]
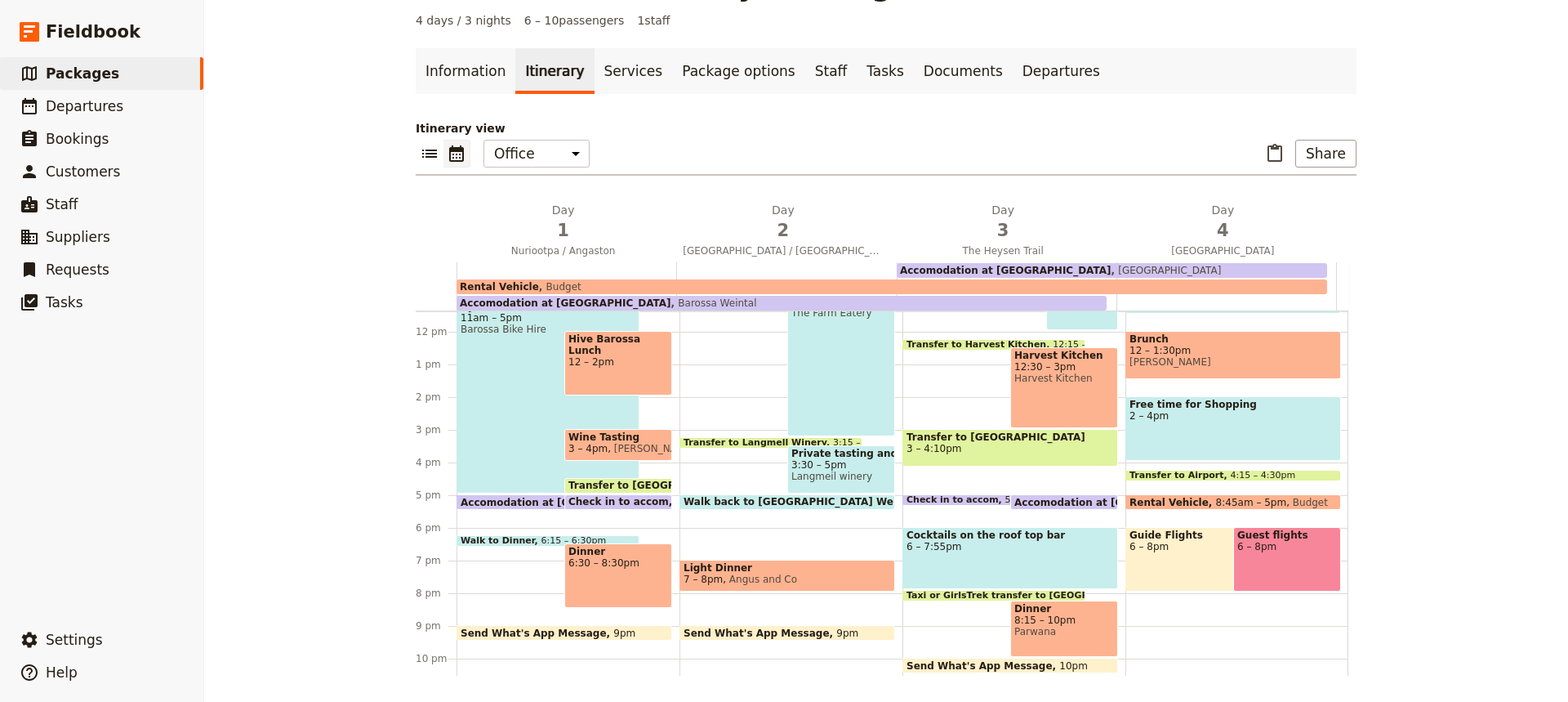
click at [1229, 426] on div "Free time for Shopping 2 – 4pm" at bounding box center [1234, 428] width 216 height 65
select select "4"
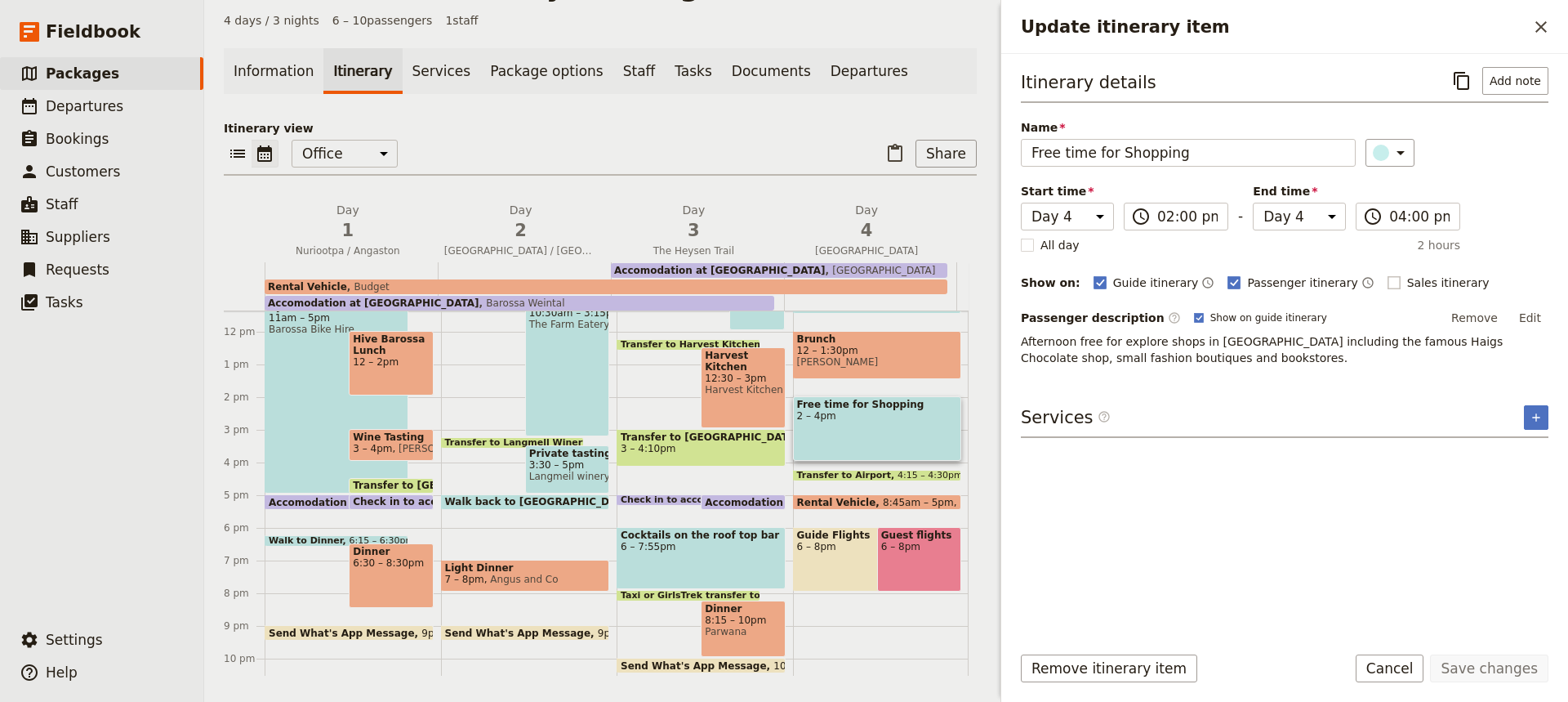
click at [1387, 281] on rect "Update itinerary item" at bounding box center [1393, 283] width 12 height 12
click at [1386, 275] on input "Sales itinerary" at bounding box center [1386, 274] width 1 height 1
checkbox input "true"
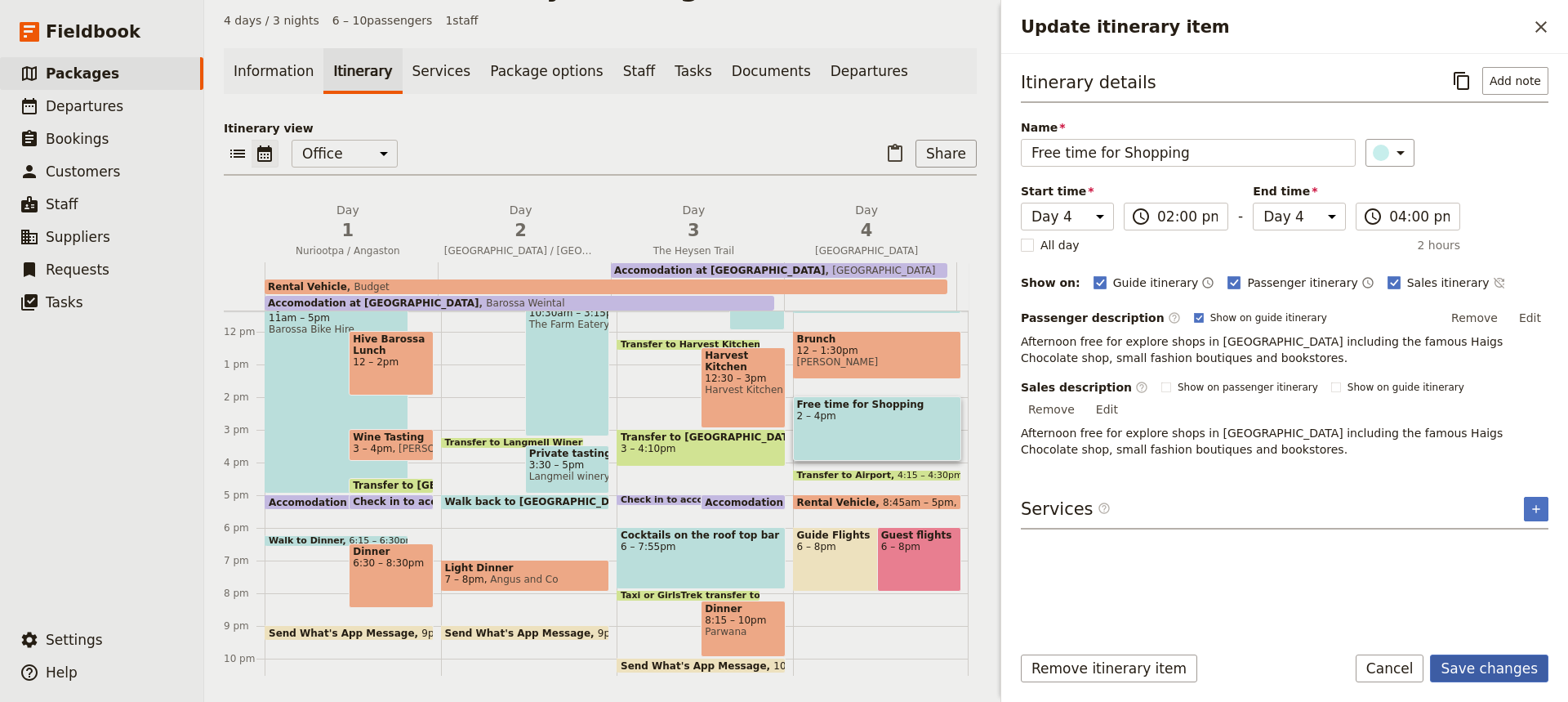
click at [1499, 663] on button "Save changes" at bounding box center [1489, 668] width 119 height 28
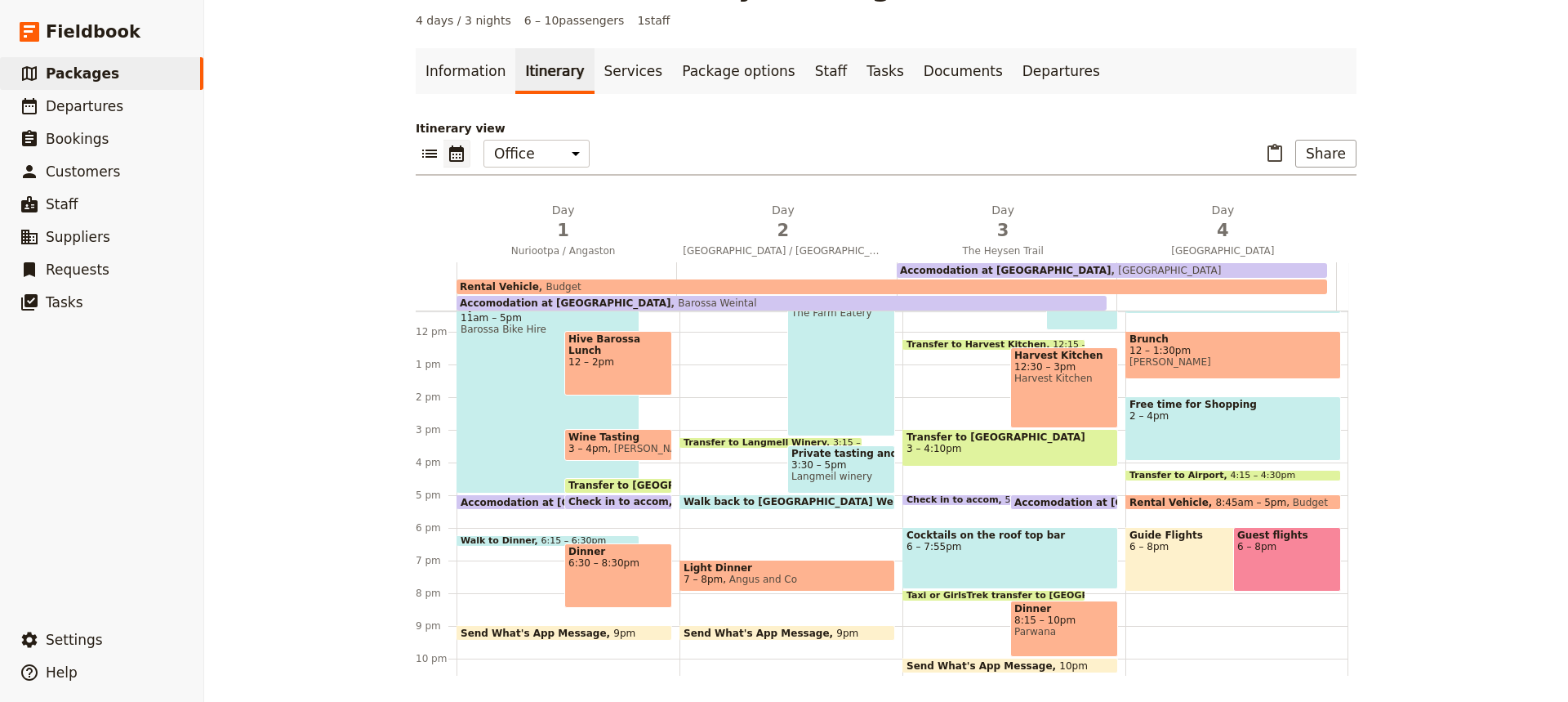
click at [967, 501] on span at bounding box center [994, 501] width 182 height 7
select select "3"
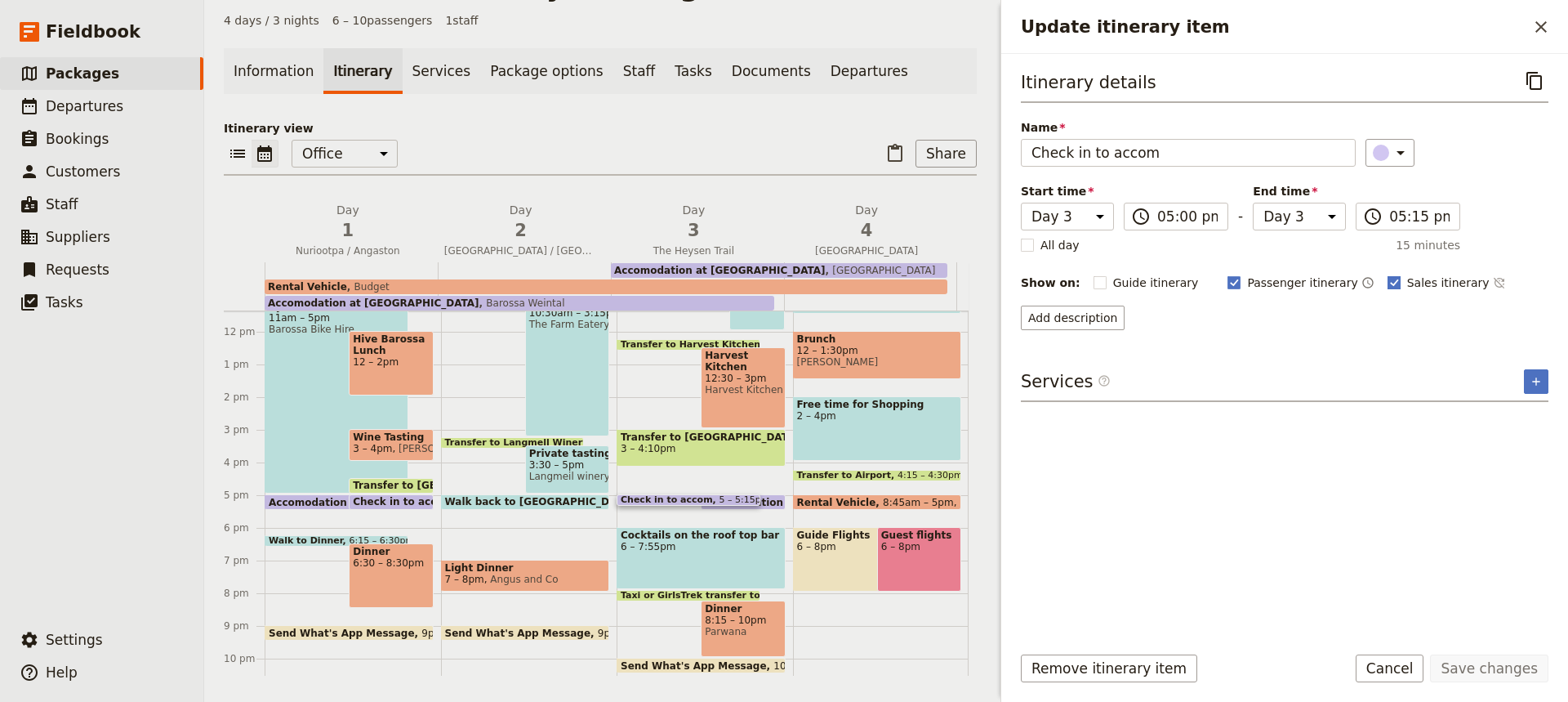
click at [1387, 278] on rect "Update itinerary item" at bounding box center [1393, 283] width 12 height 12
click at [1386, 275] on input "Sales itinerary" at bounding box center [1386, 274] width 1 height 1
checkbox input "false"
click at [1503, 681] on button "Save changes" at bounding box center [1489, 668] width 119 height 28
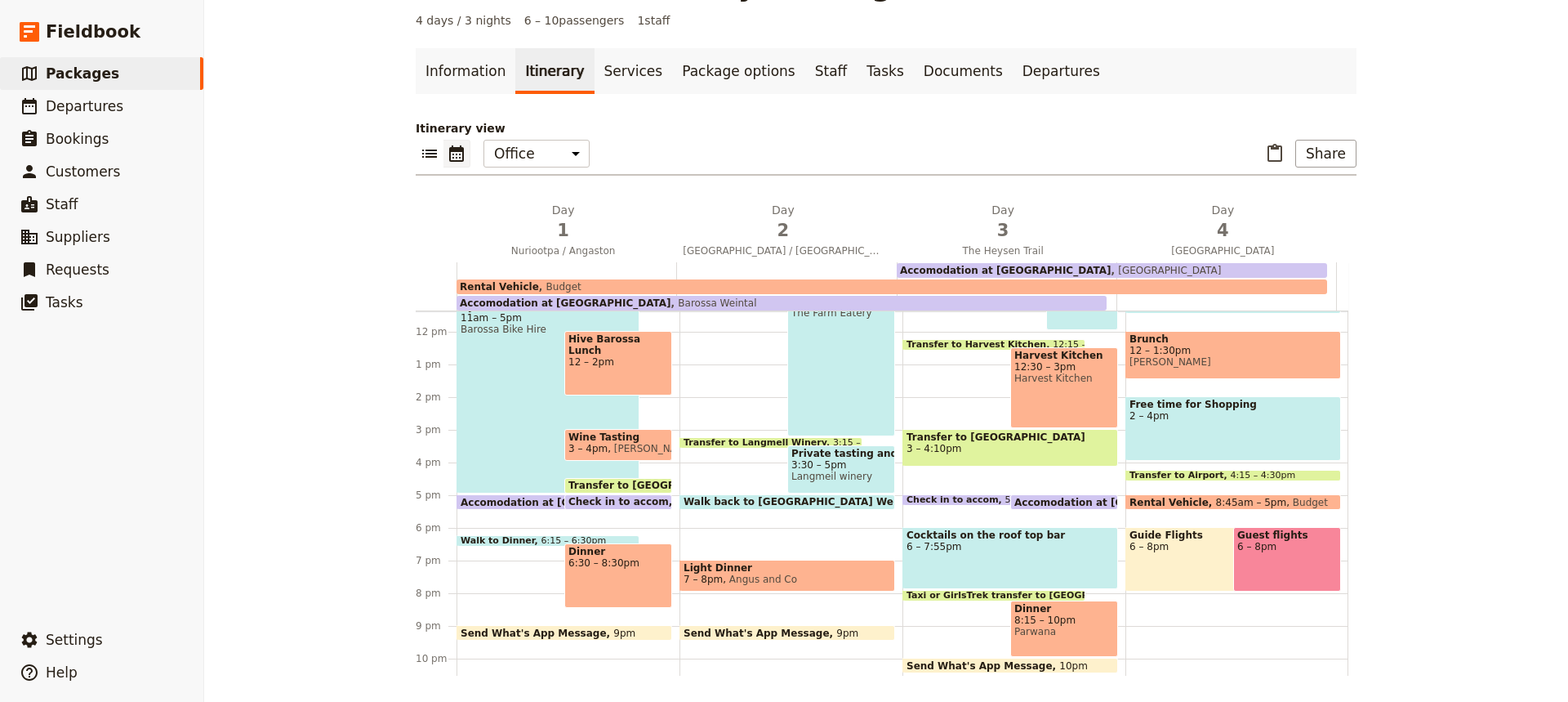
click at [1225, 433] on div "Free time for Shopping 2 – 4pm" at bounding box center [1234, 428] width 216 height 65
select select "4"
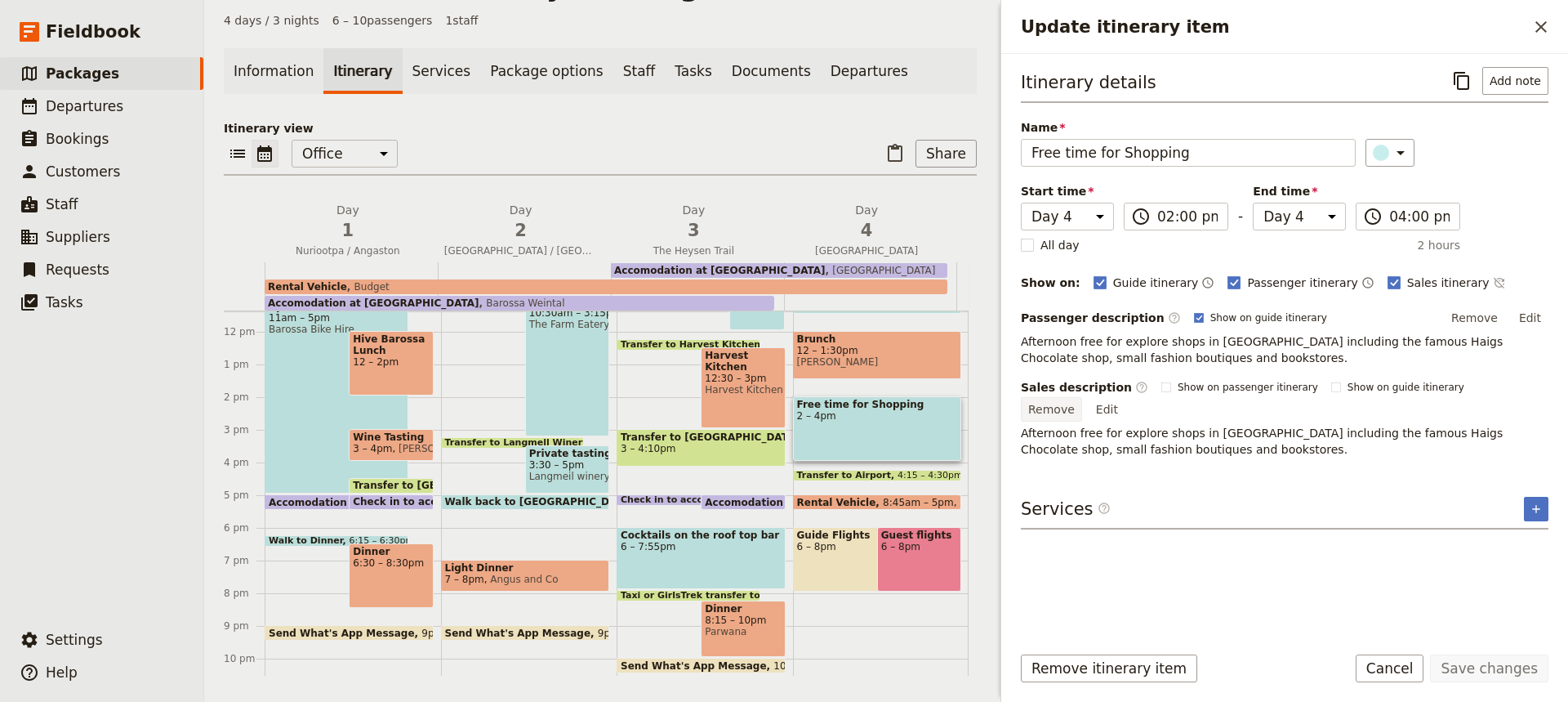
click at [1082, 397] on button "Remove" at bounding box center [1051, 409] width 61 height 25
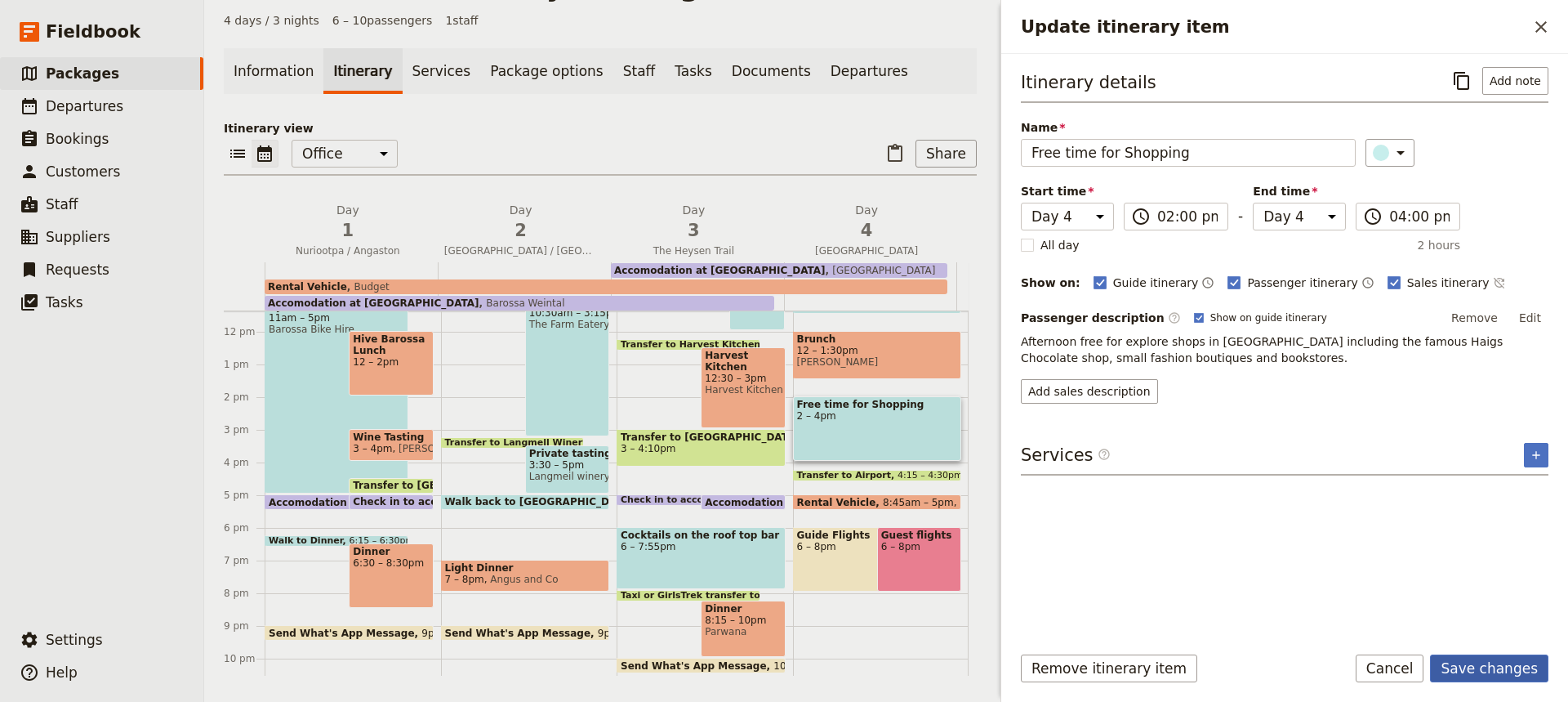
click at [1479, 670] on button "Save changes" at bounding box center [1489, 668] width 119 height 28
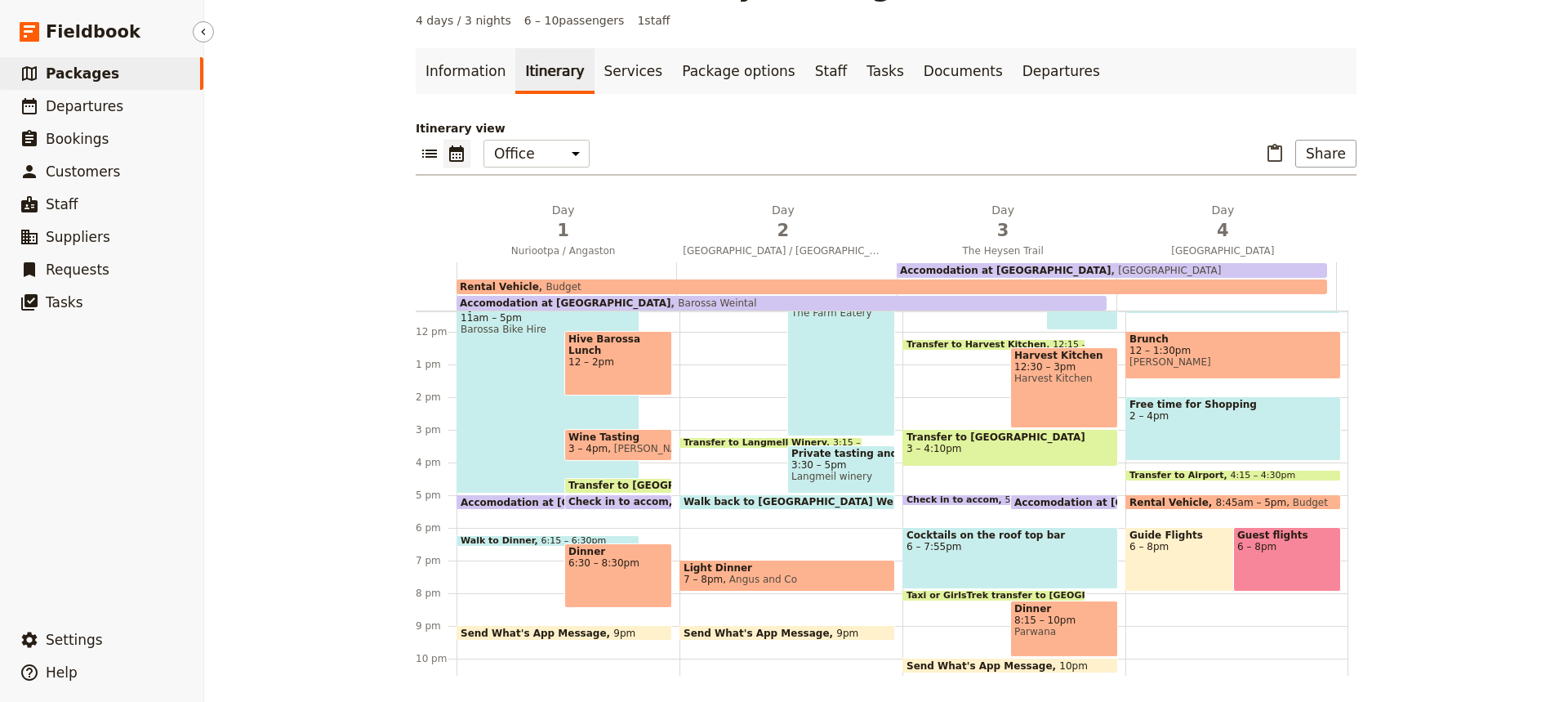
click at [79, 74] on span "Packages" at bounding box center [83, 73] width 74 height 16
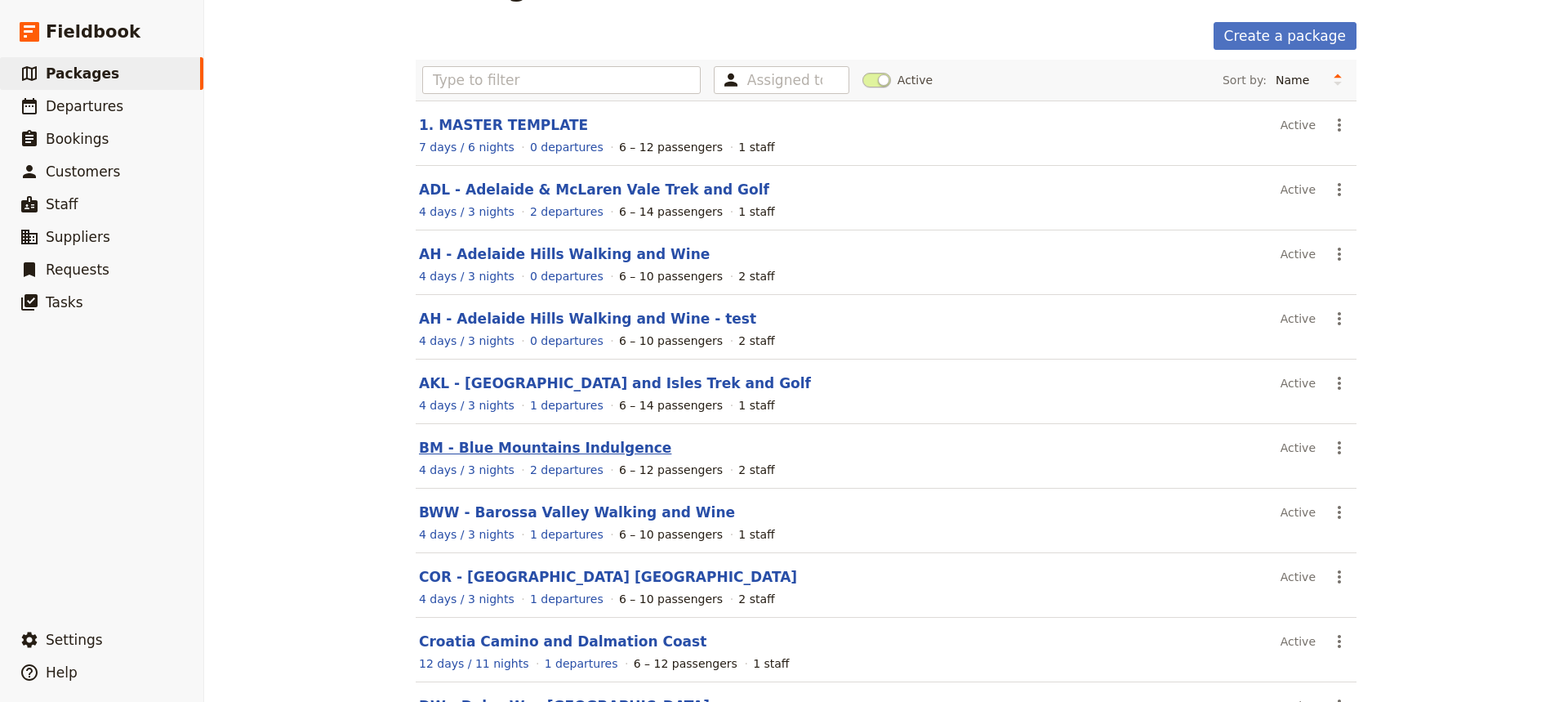
click at [518, 447] on link "BM - Blue Mountains Indulgence" at bounding box center [545, 447] width 253 height 16
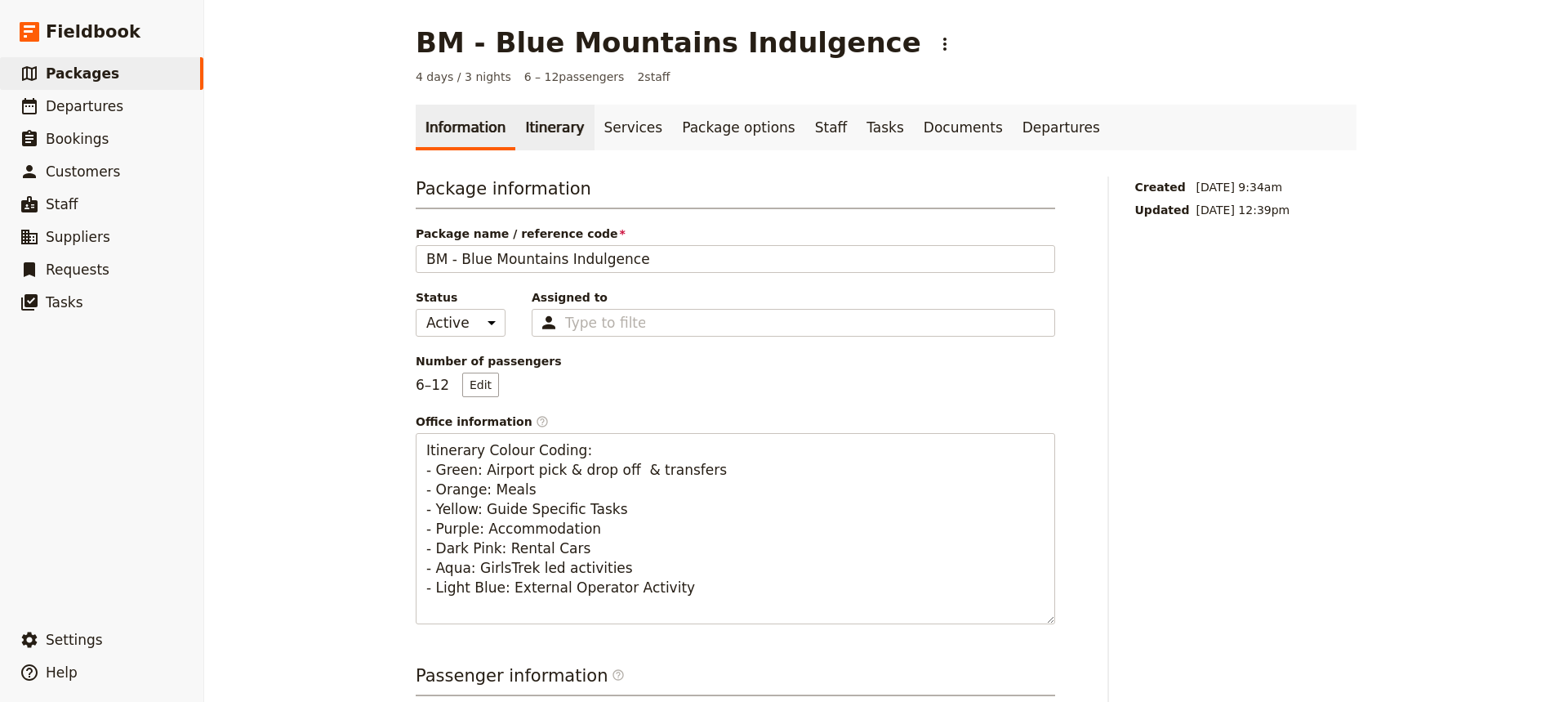
click at [527, 133] on link "Itinerary" at bounding box center [554, 128] width 79 height 46
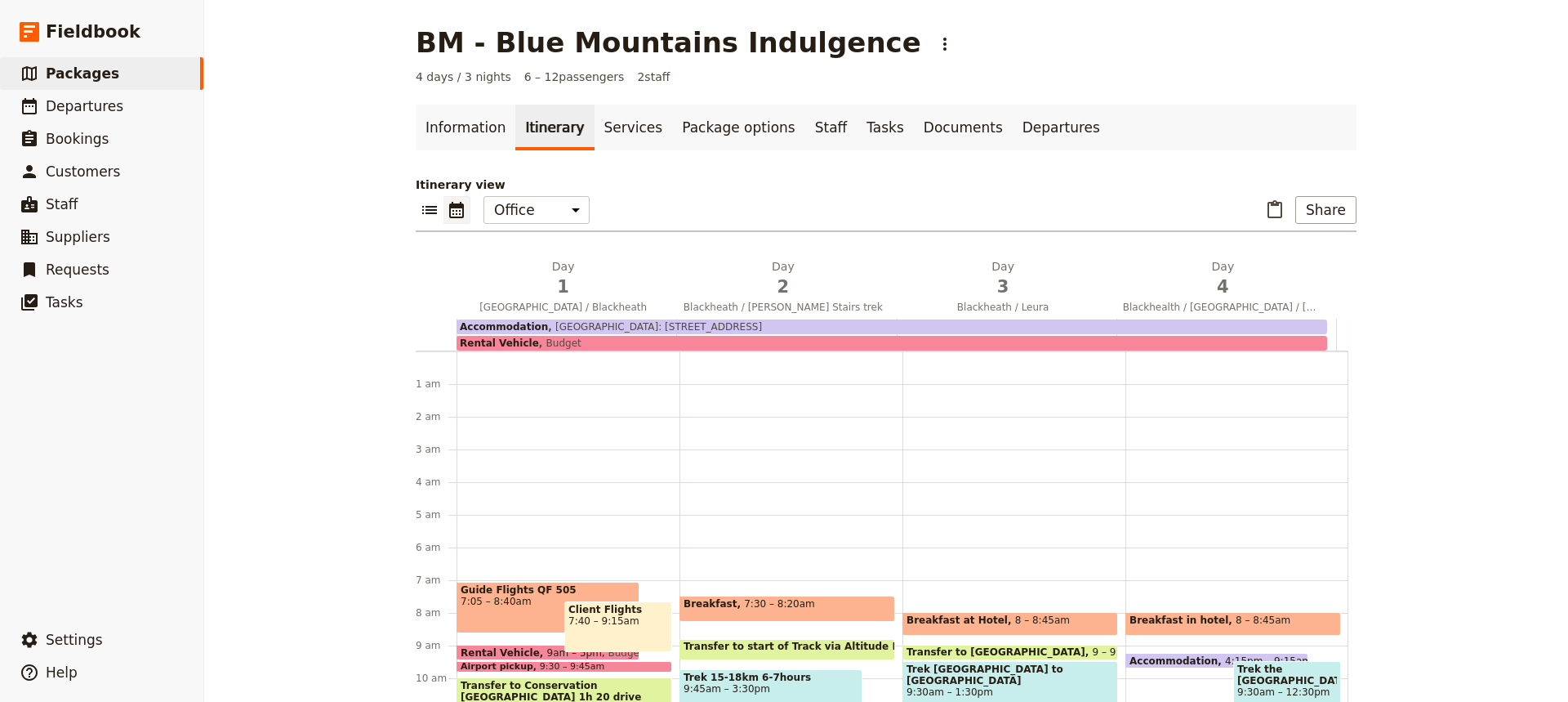
scroll to position [213, 0]
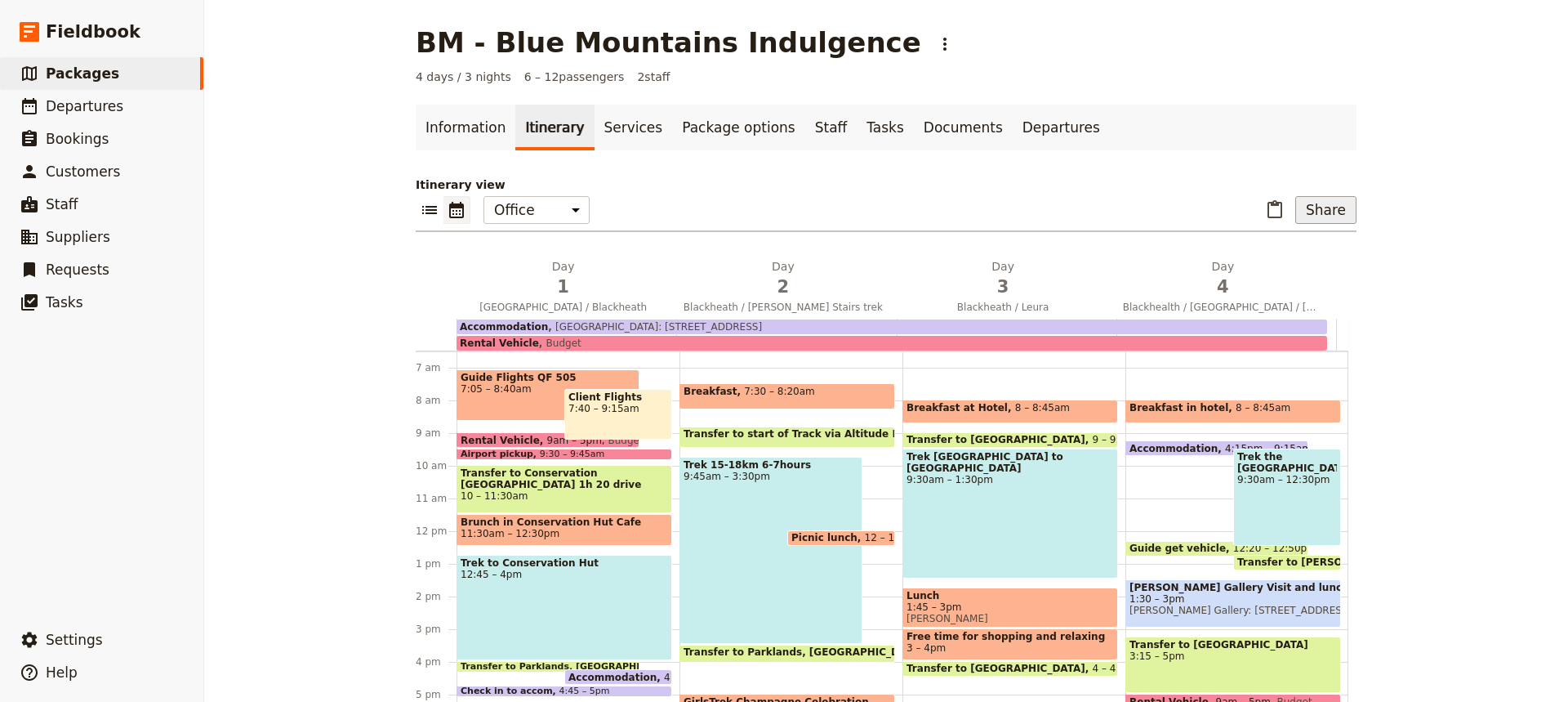
click at [1318, 213] on button "Share" at bounding box center [1325, 210] width 61 height 28
click at [1295, 290] on span "Sales Brochure" at bounding box center [1272, 292] width 86 height 16
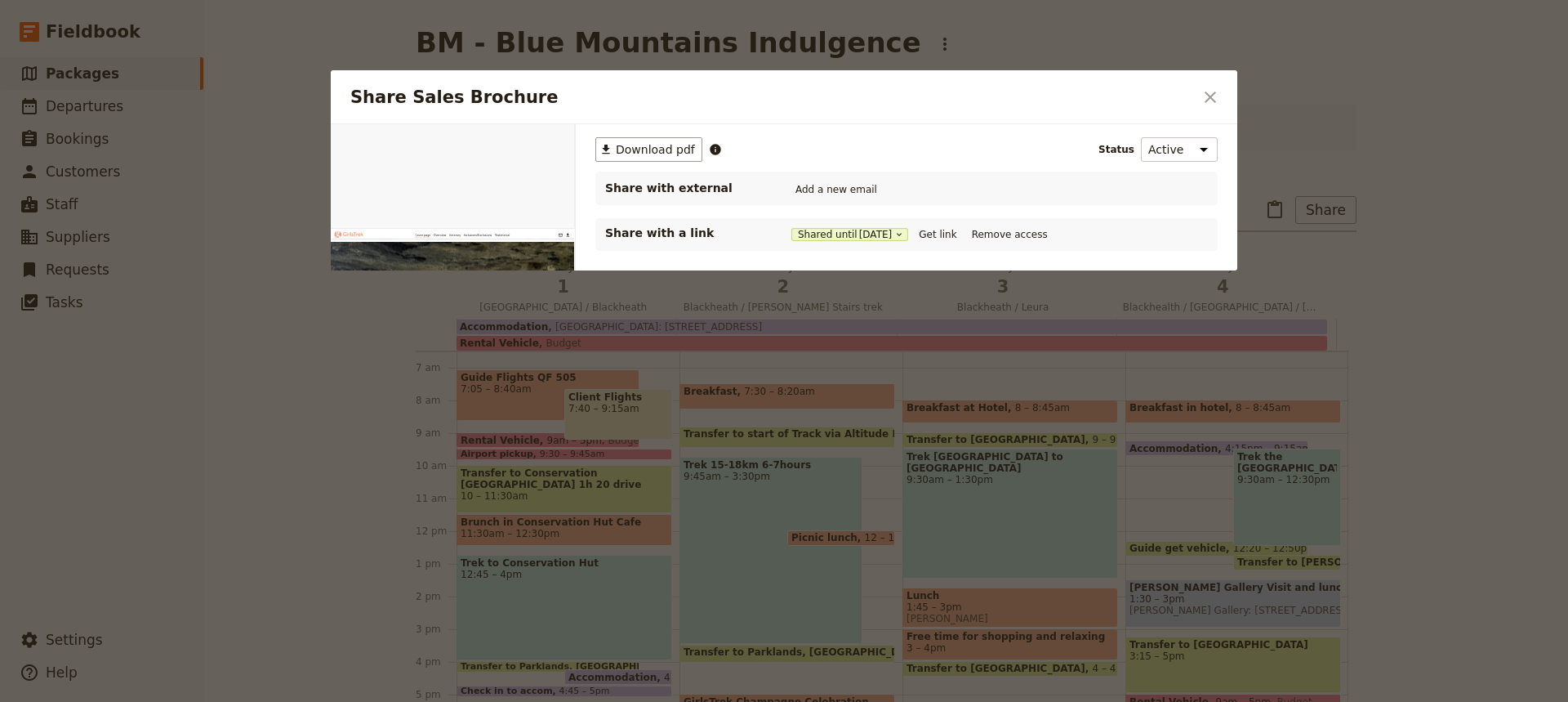
scroll to position [0, 0]
click at [951, 235] on button "Get link" at bounding box center [937, 235] width 46 height 18
click at [1211, 94] on icon "Close dialog" at bounding box center [1211, 98] width 20 height 20
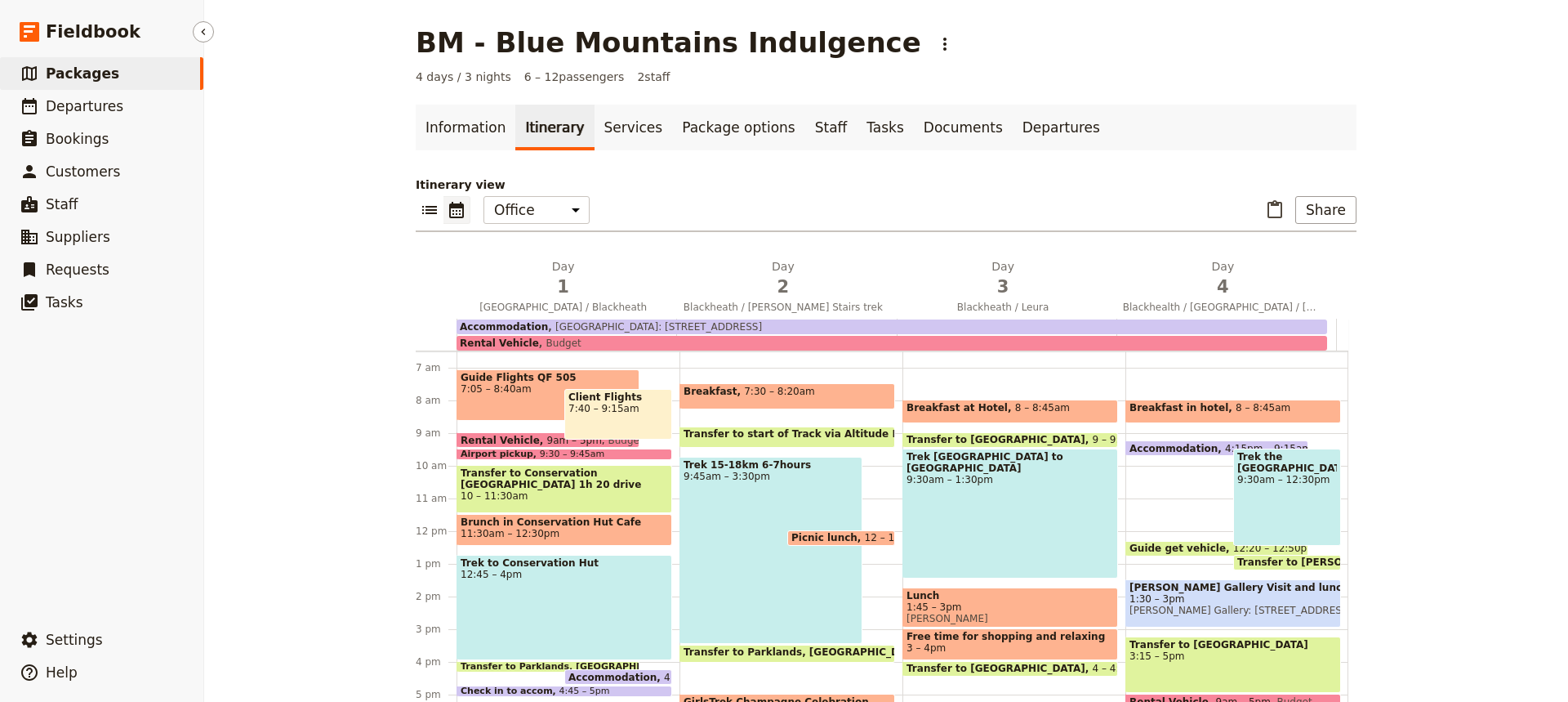
click at [74, 75] on span "Packages" at bounding box center [83, 73] width 74 height 16
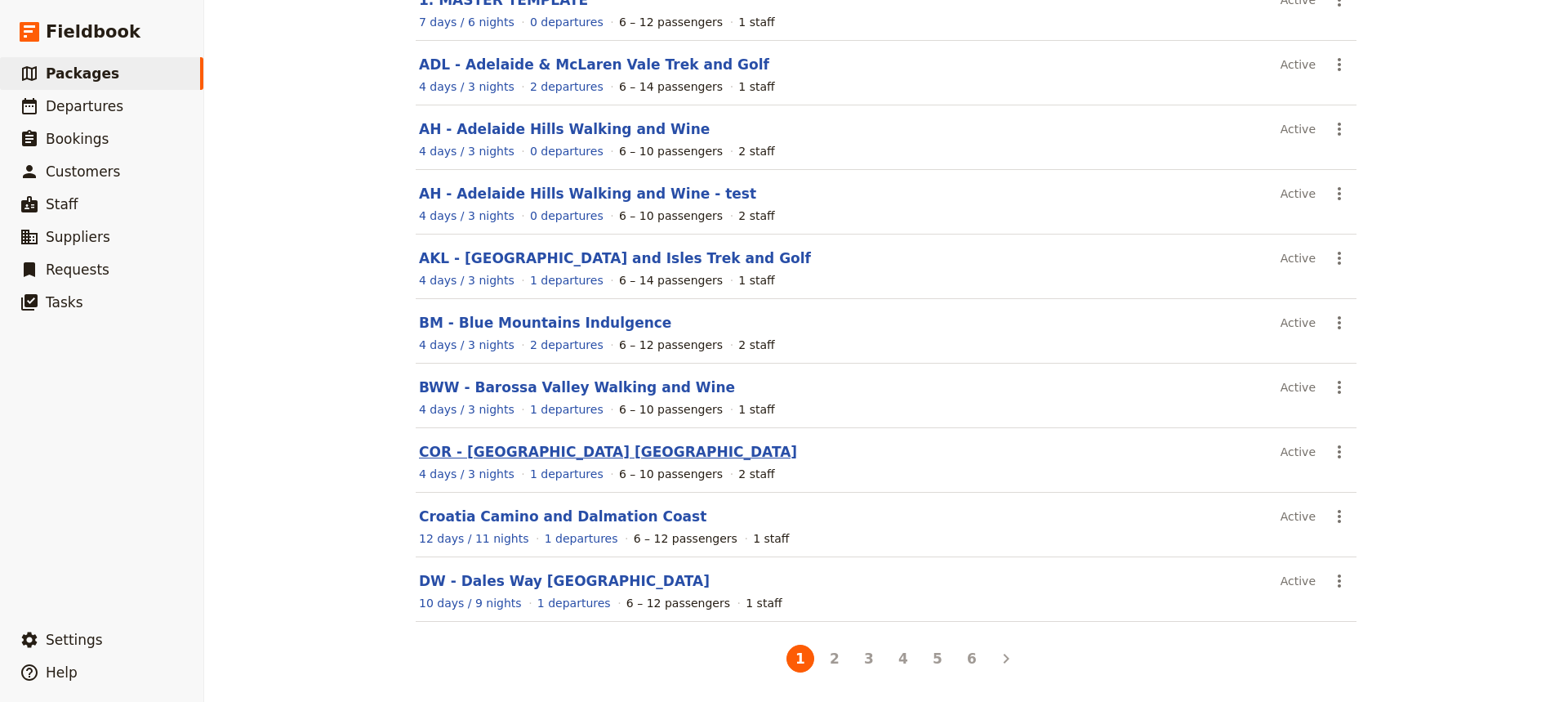
scroll to position [180, 0]
click at [831, 664] on button "2" at bounding box center [834, 660] width 28 height 28
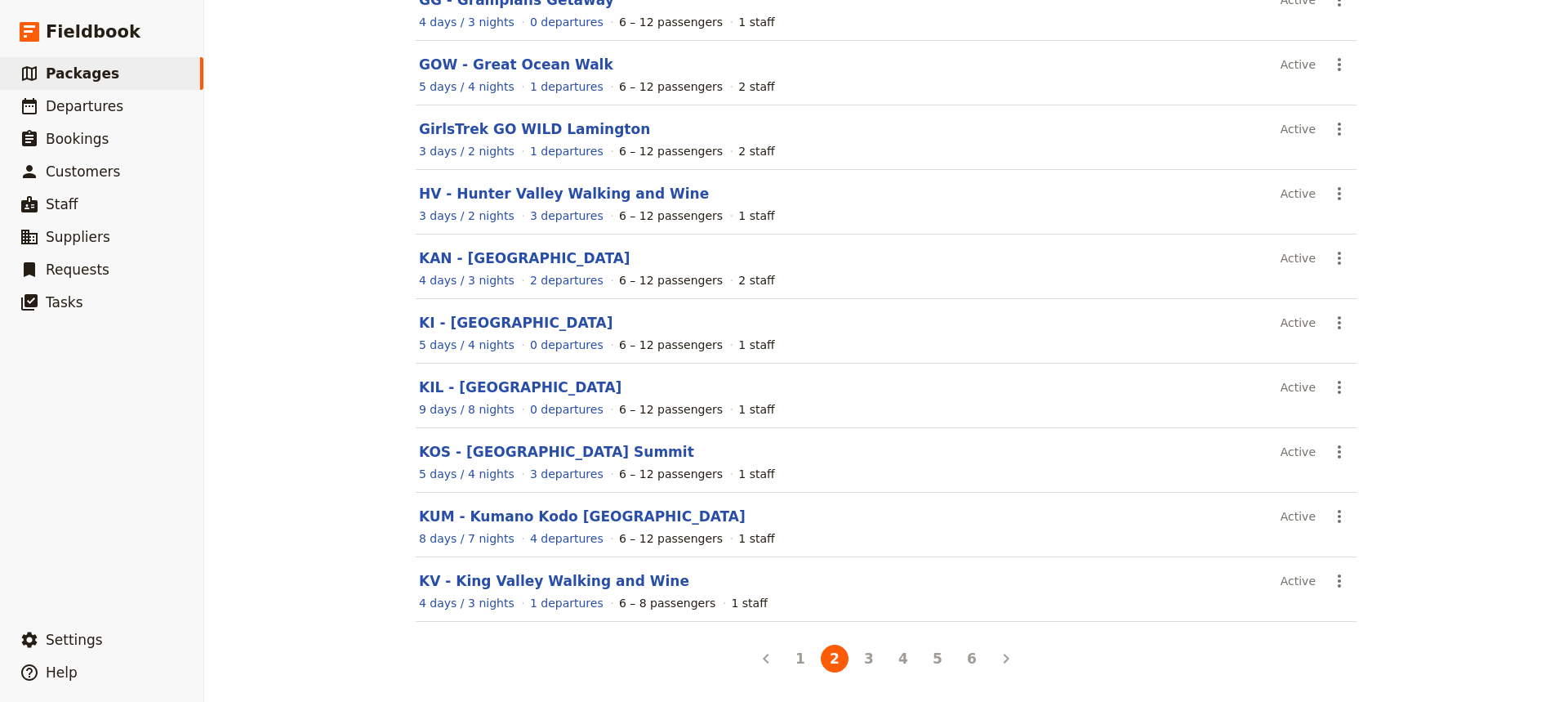
scroll to position [0, 0]
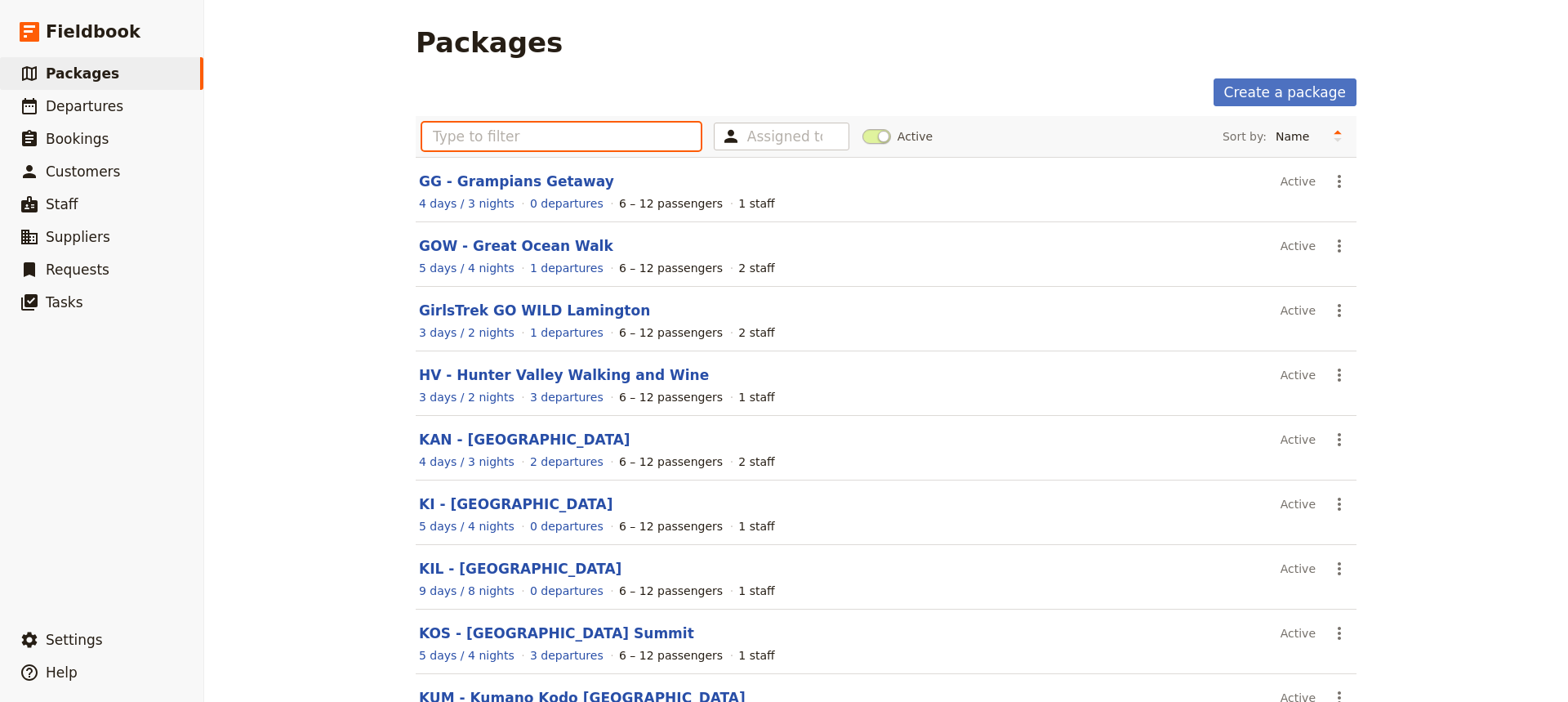
click at [440, 136] on input "text" at bounding box center [561, 137] width 278 height 28
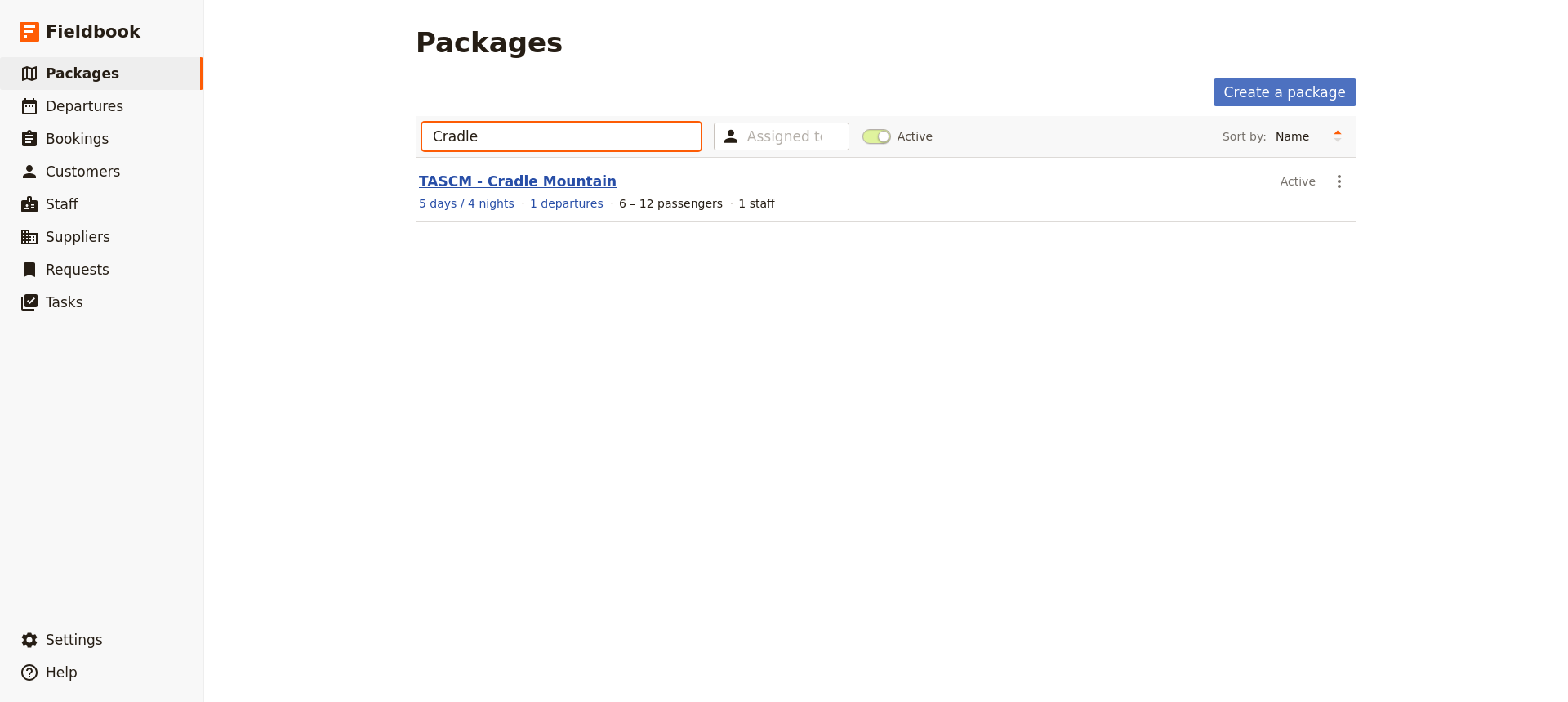
type input "Cradle"
click at [488, 183] on link "TASCM - Cradle Mountain" at bounding box center [518, 181] width 198 height 16
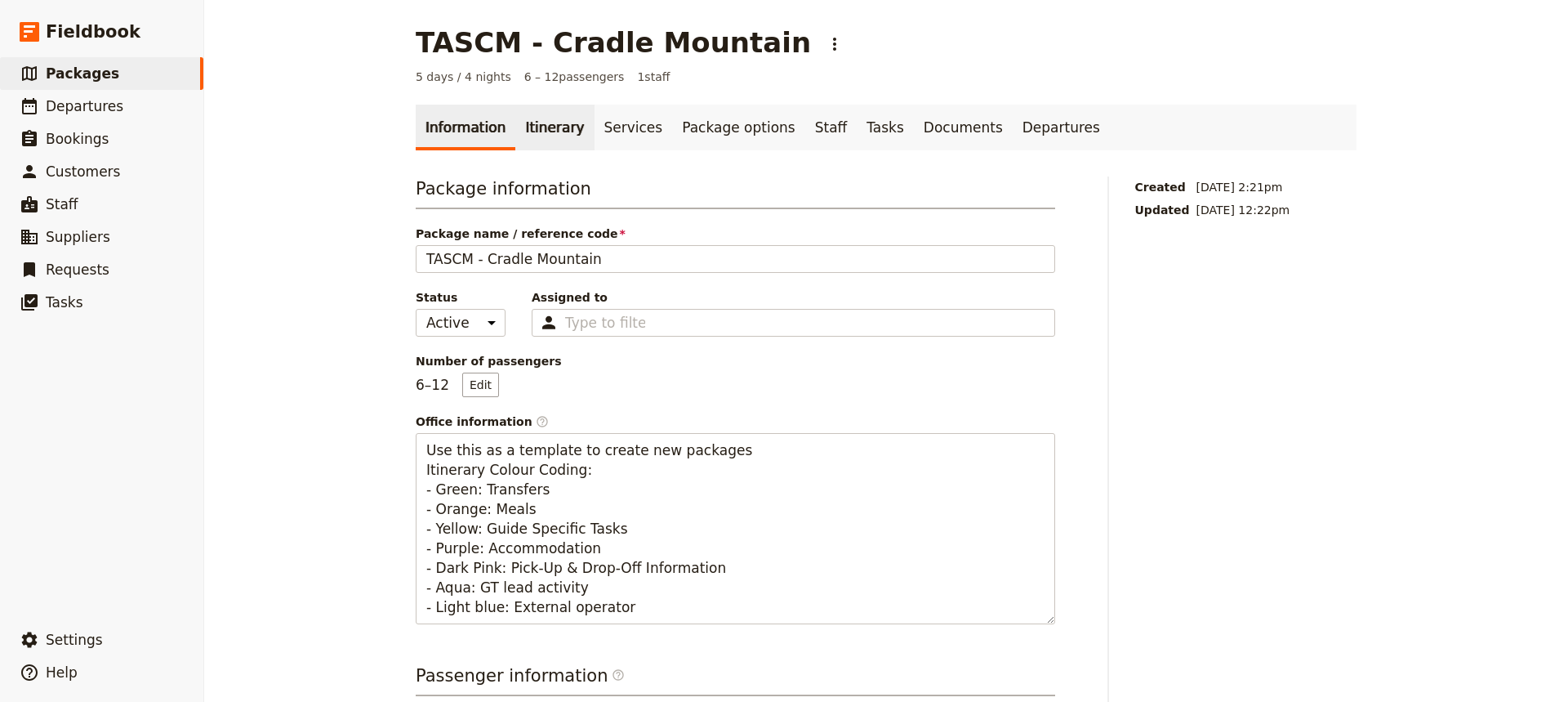
click at [535, 128] on link "Itinerary" at bounding box center [554, 128] width 79 height 46
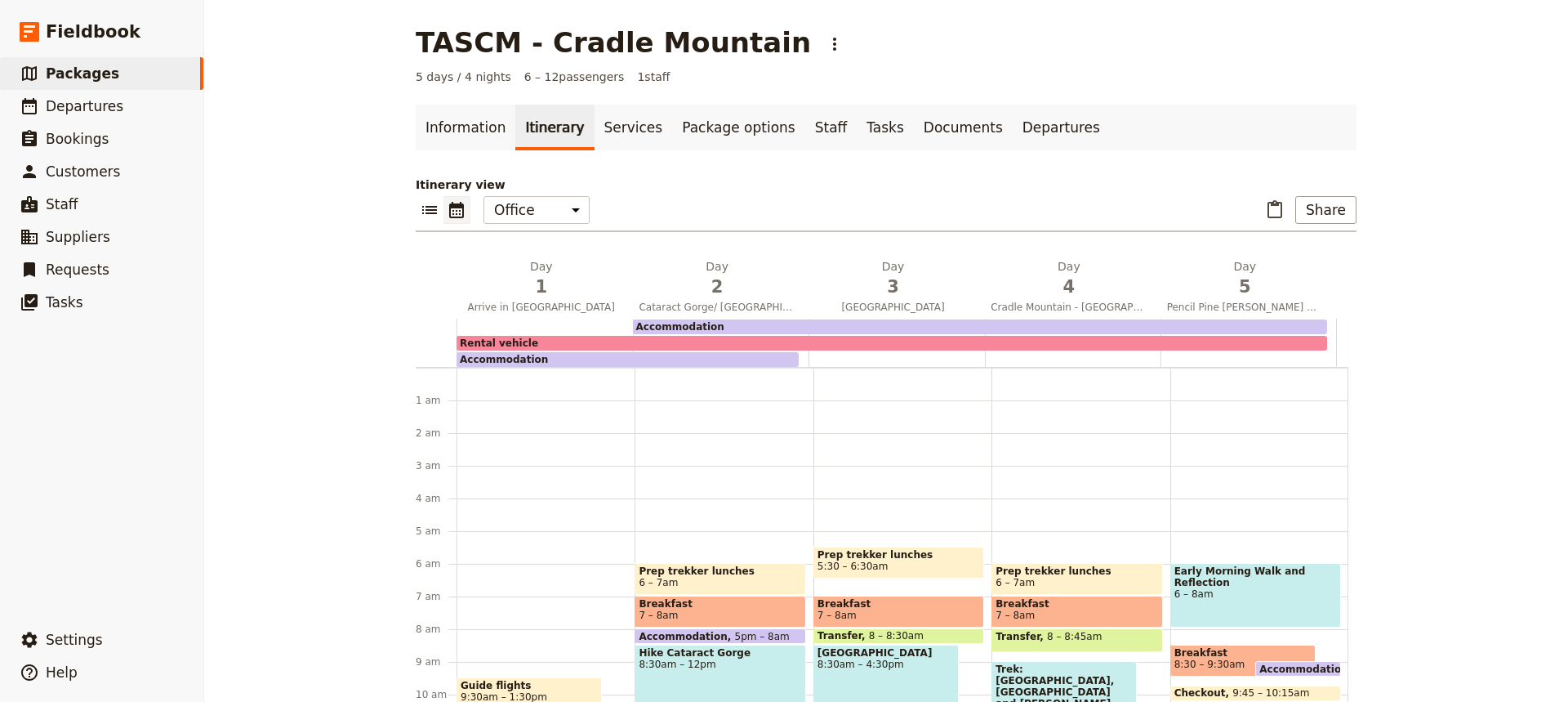
scroll to position [164, 0]
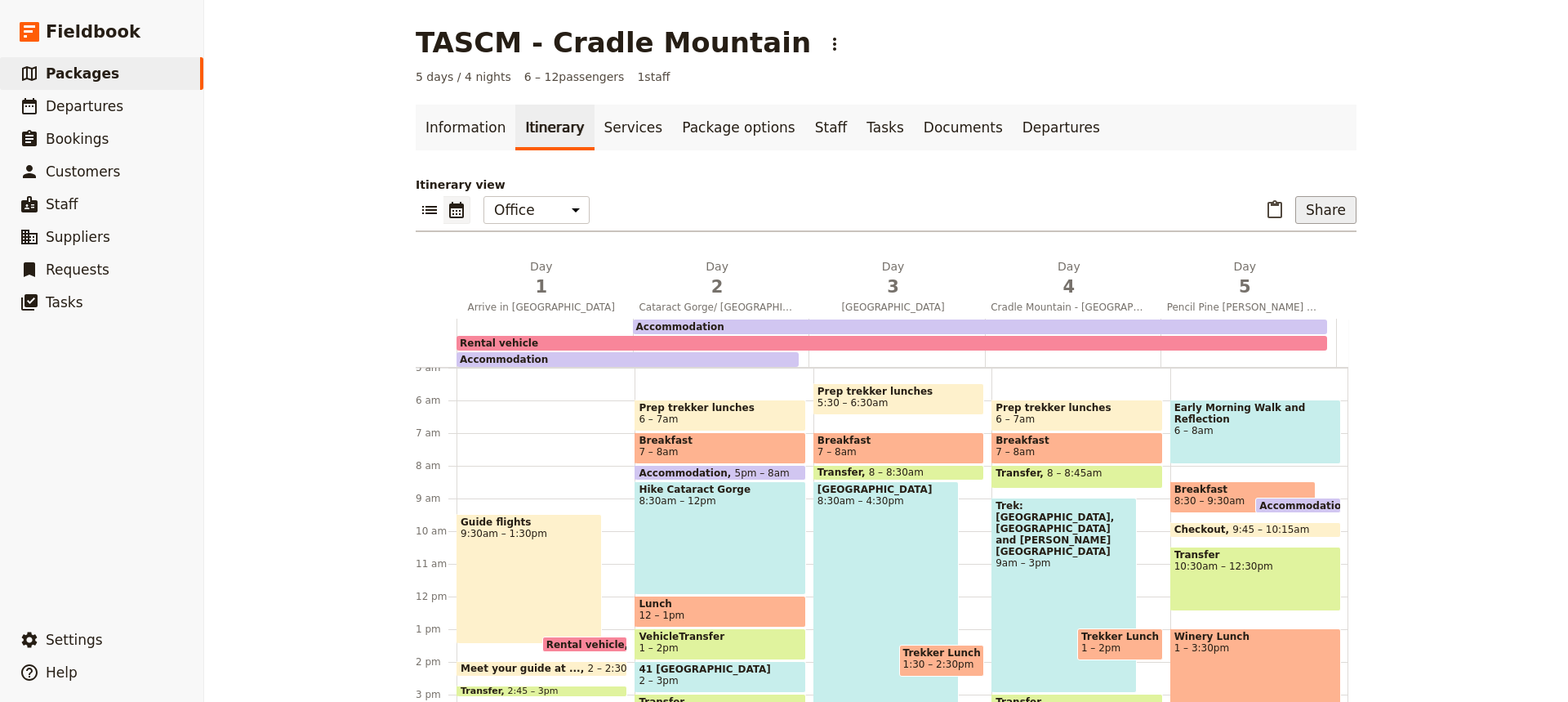
click at [1321, 209] on button "Share" at bounding box center [1325, 210] width 61 height 28
click at [1301, 296] on span "Sales Brochure" at bounding box center [1272, 292] width 86 height 16
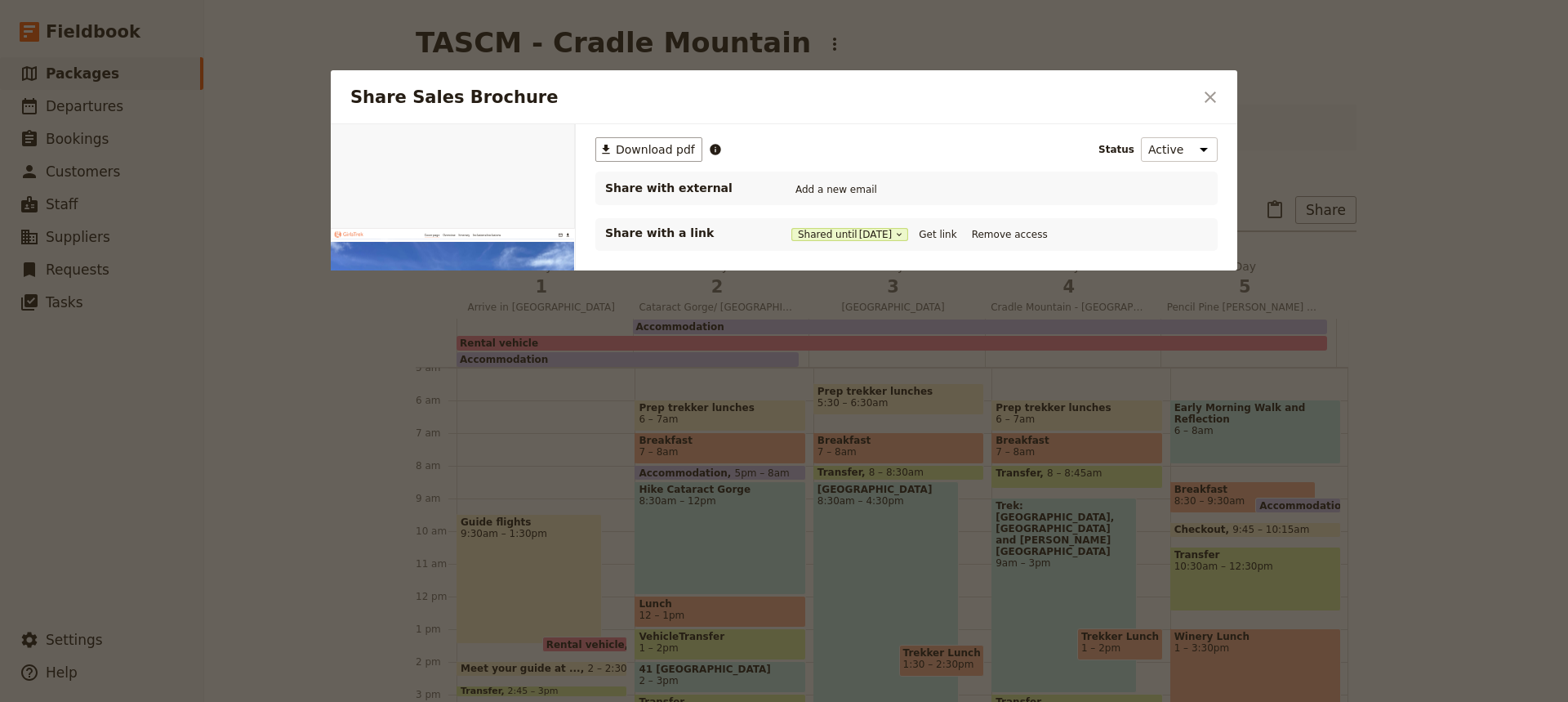
scroll to position [0, 0]
click at [941, 235] on button "Get link" at bounding box center [937, 235] width 46 height 18
click at [1212, 96] on icon "Close dialog" at bounding box center [1210, 97] width 11 height 11
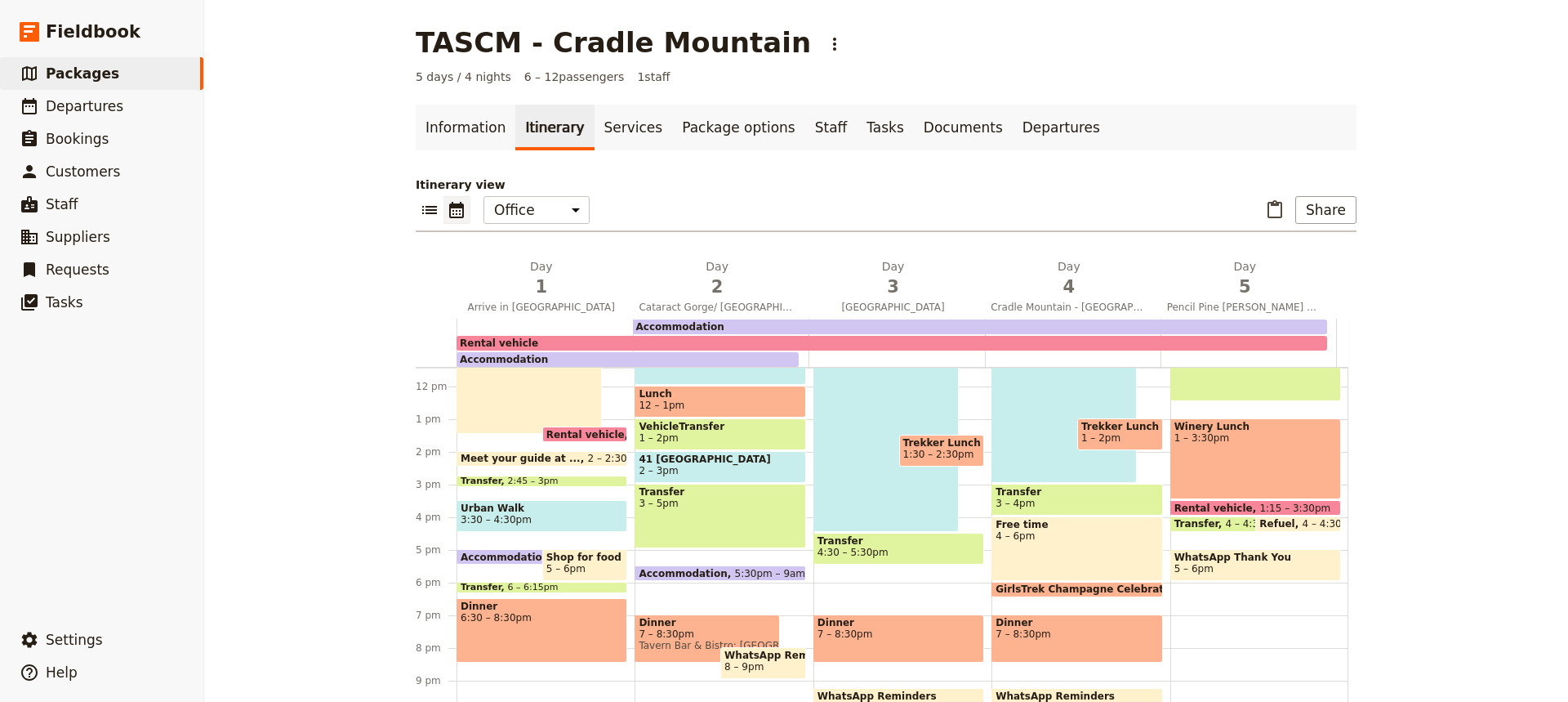
scroll to position [389, 0]
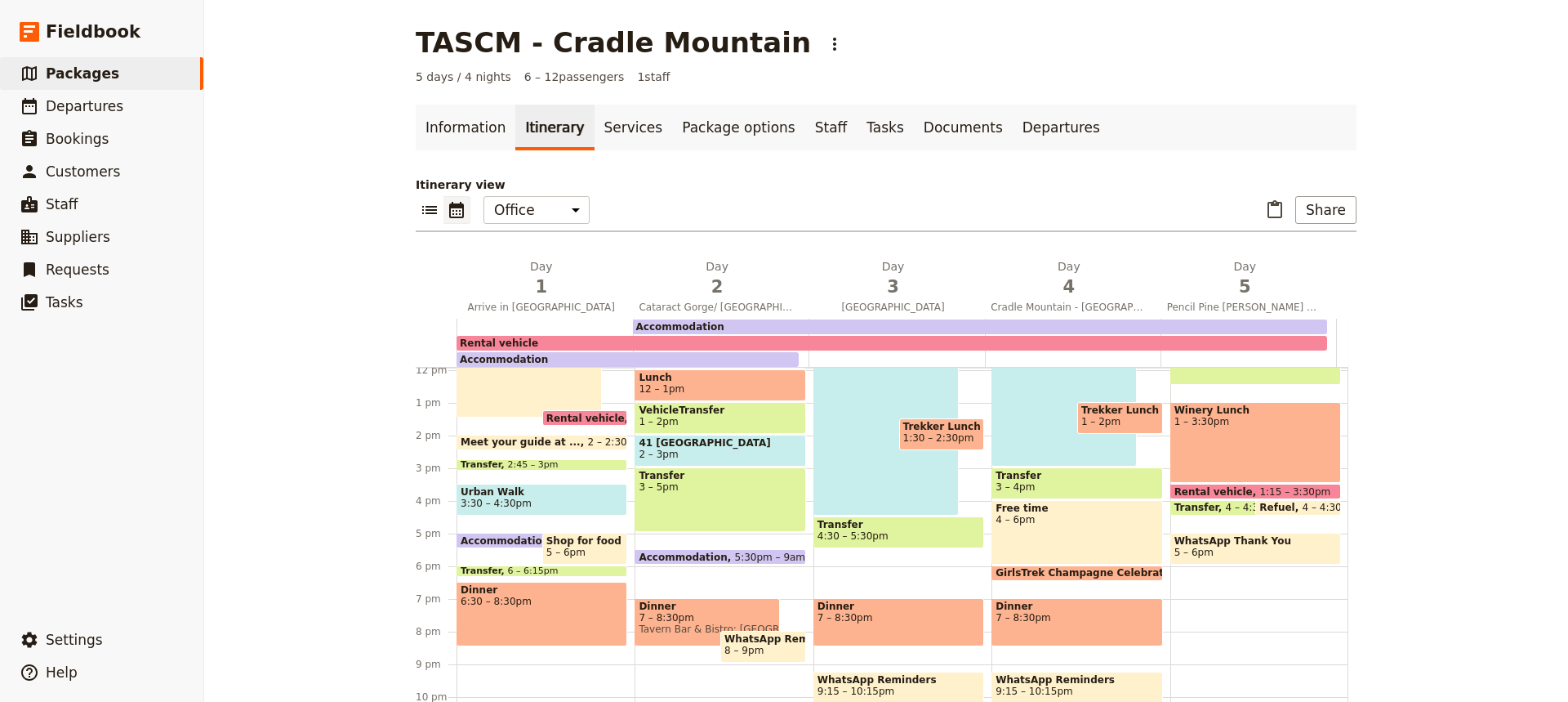
click at [552, 503] on span "3:30 – 4:30pm" at bounding box center [541, 502] width 163 height 11
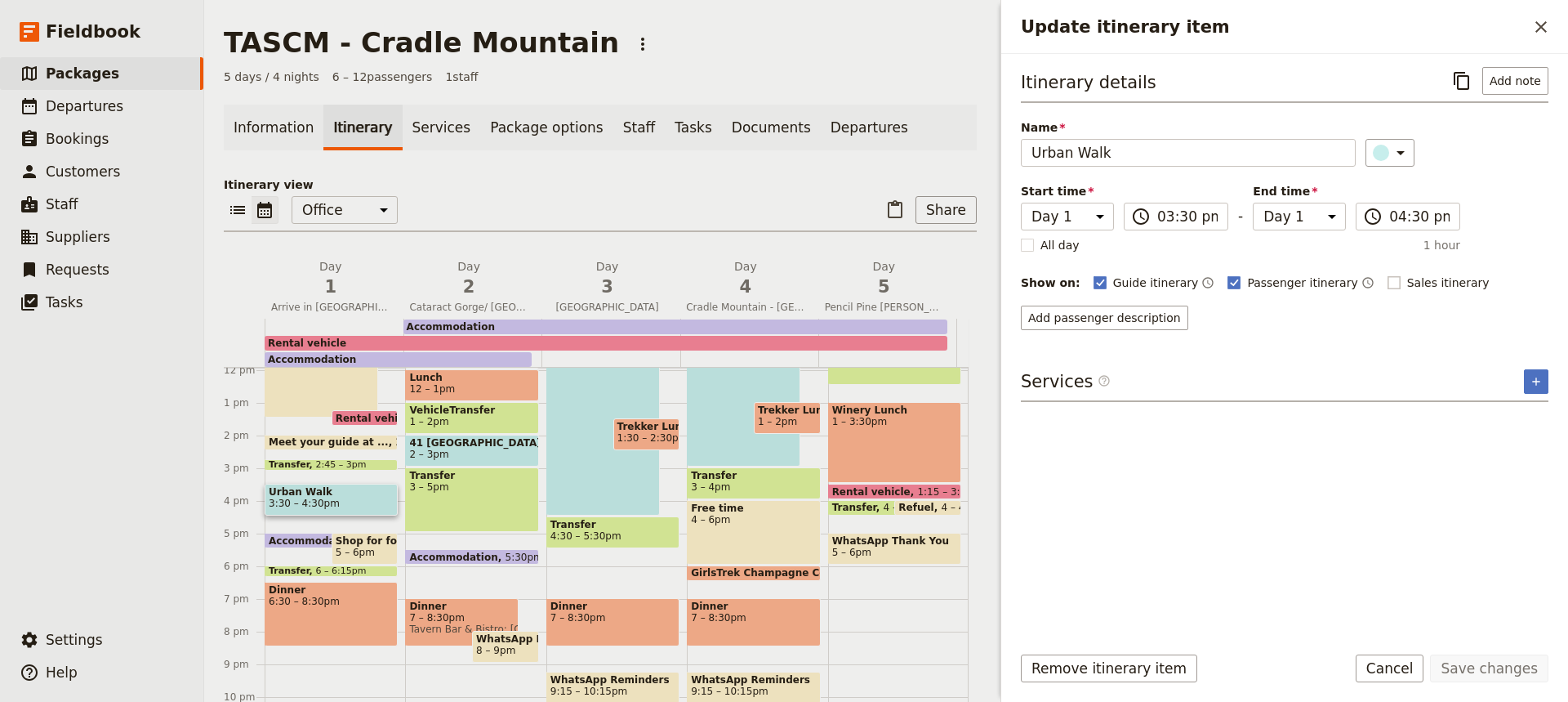
click at [1387, 284] on rect "Update itinerary item" at bounding box center [1393, 283] width 12 height 12
click at [1386, 275] on input "Sales itinerary" at bounding box center [1386, 274] width 1 height 1
checkbox input "true"
click at [1501, 666] on button "Save changes" at bounding box center [1489, 668] width 119 height 28
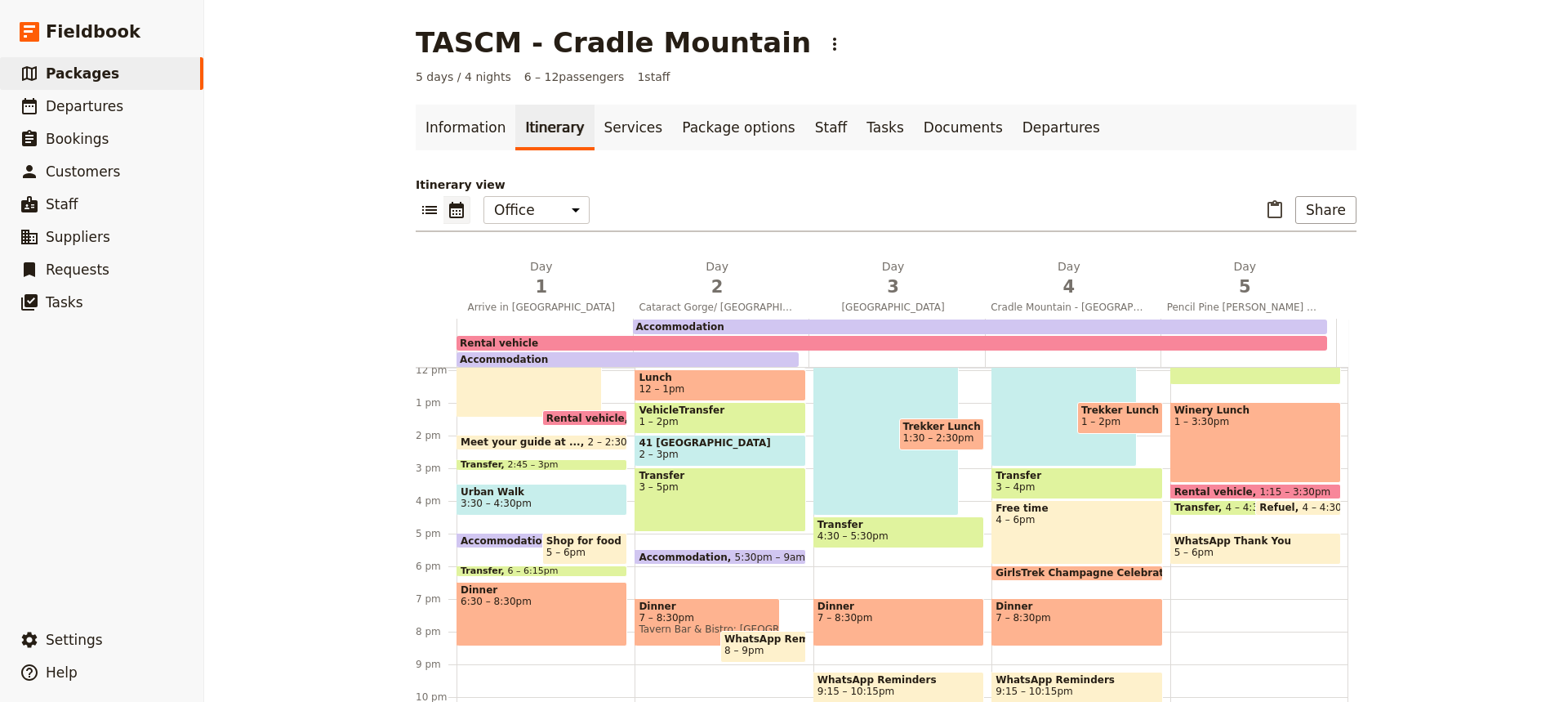
click at [523, 615] on div "Dinner 6:30 – 8:30pm" at bounding box center [541, 614] width 171 height 65
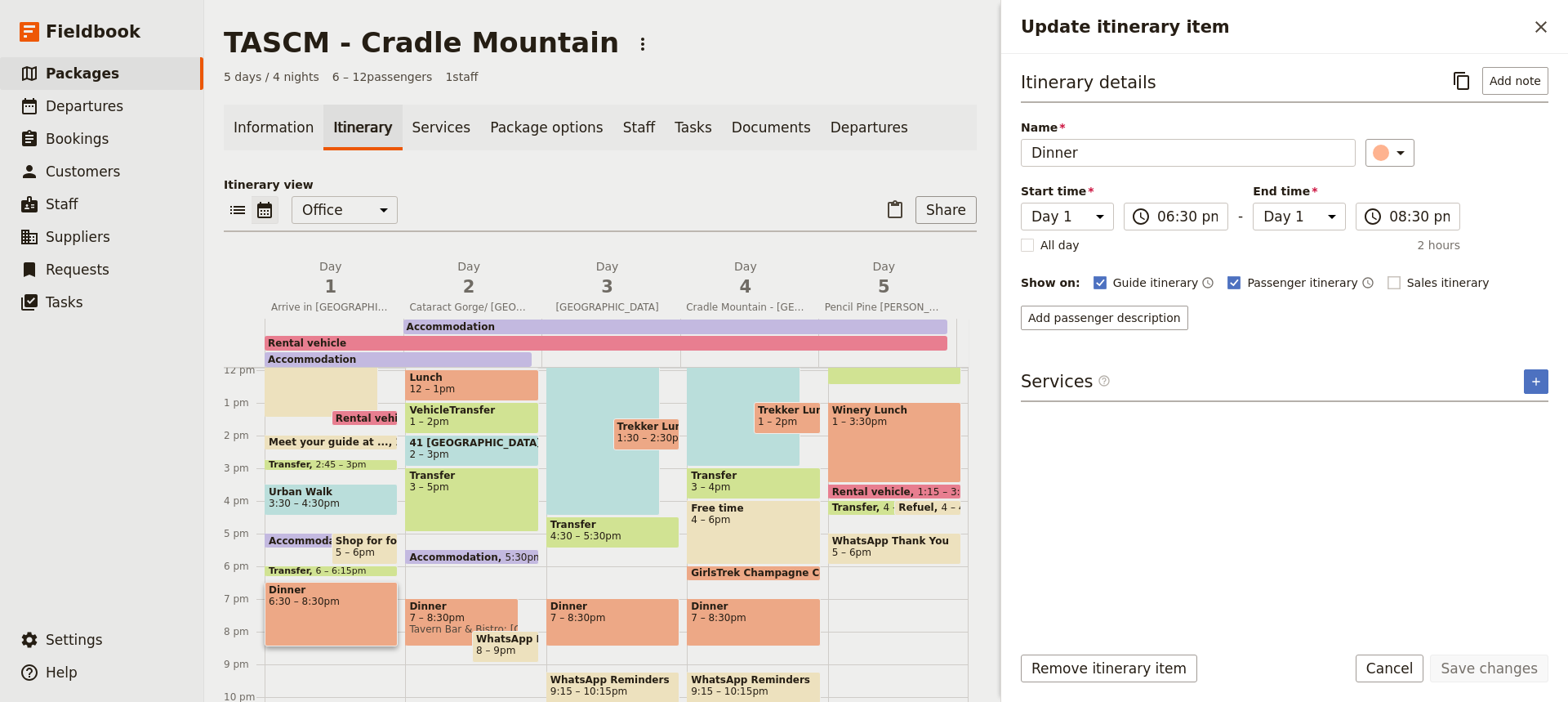
click at [1387, 282] on rect "Update itinerary item" at bounding box center [1393, 283] width 12 height 12
click at [1386, 275] on input "Sales itinerary" at bounding box center [1386, 274] width 1 height 1
checkbox input "true"
click at [1494, 668] on button "Save changes" at bounding box center [1489, 668] width 119 height 28
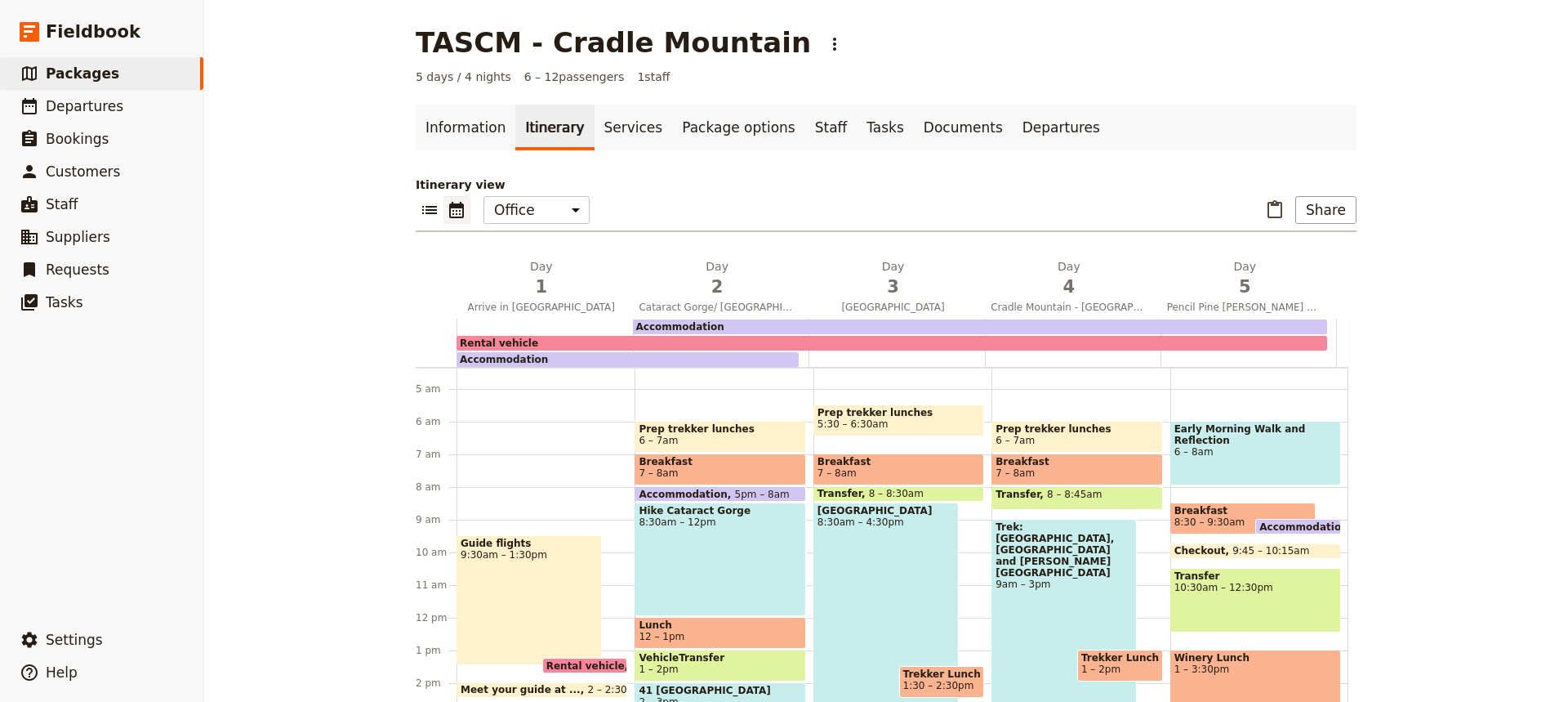
scroll to position [142, 0]
click at [708, 469] on span "7 – 8am" at bounding box center [720, 473] width 163 height 11
select select "2"
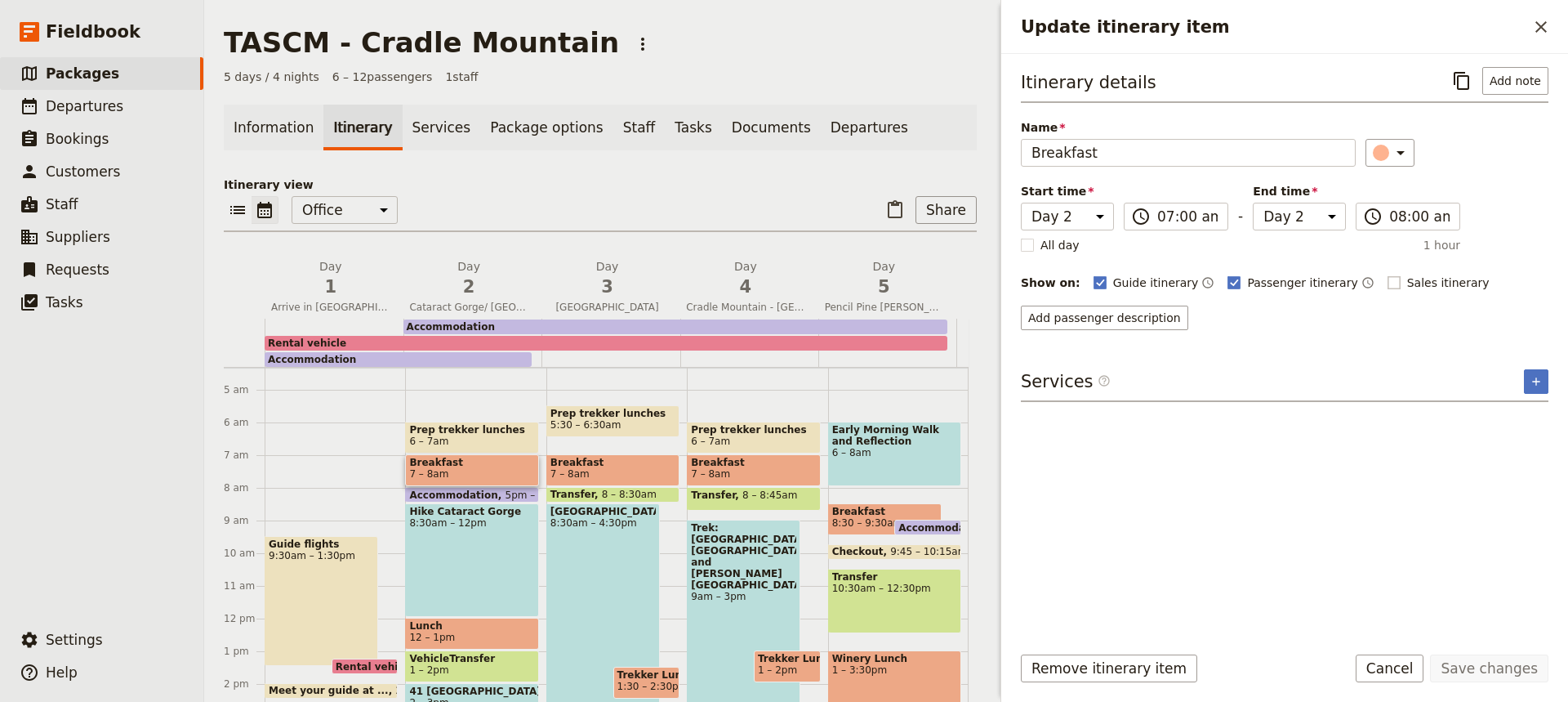
click at [1387, 280] on rect "Update itinerary item" at bounding box center [1393, 283] width 12 height 12
click at [1386, 275] on input "Sales itinerary" at bounding box center [1386, 274] width 1 height 1
checkbox input "true"
click at [1481, 663] on button "Save changes" at bounding box center [1489, 668] width 119 height 28
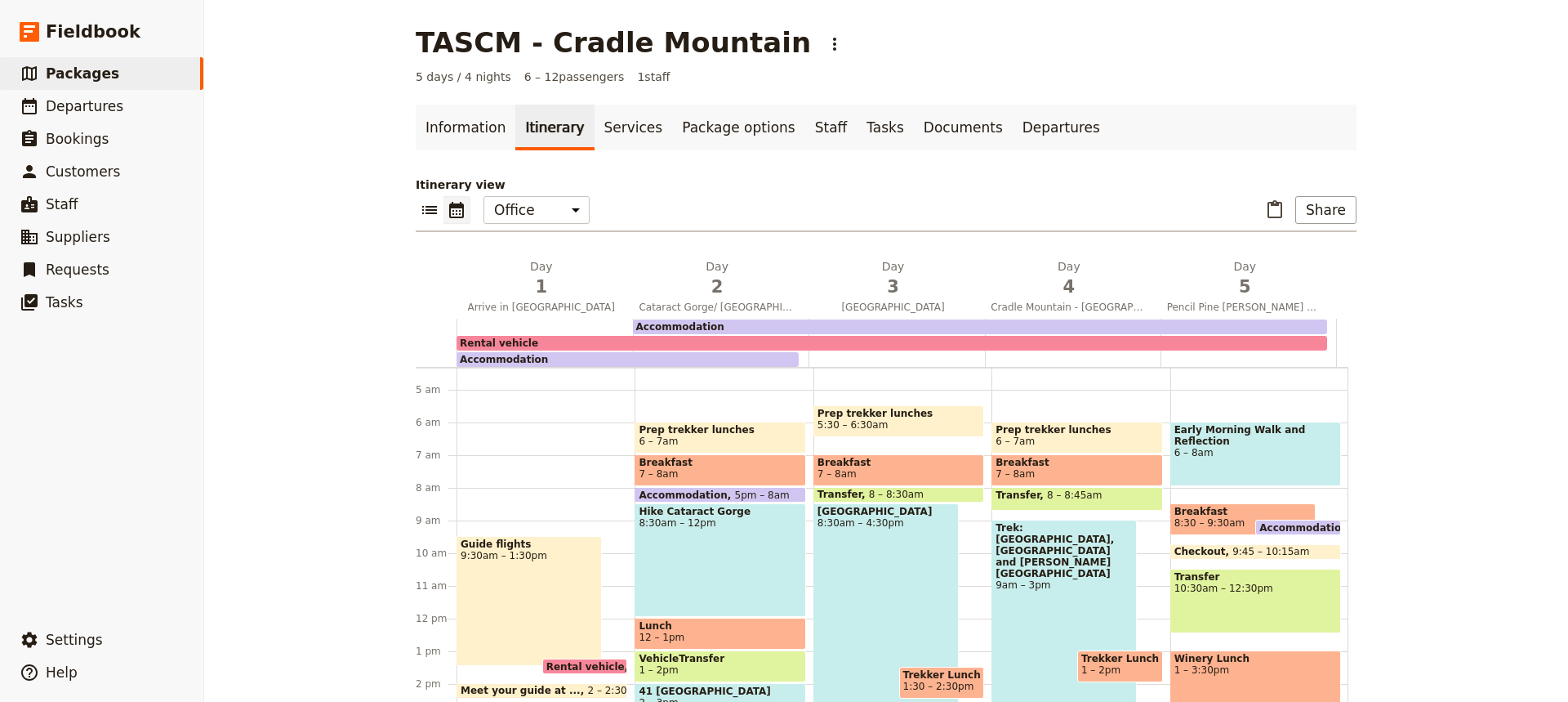
click at [739, 555] on div "Hike Cataract Gorge 8:30am – 12pm" at bounding box center [720, 560] width 171 height 114
select select "2"
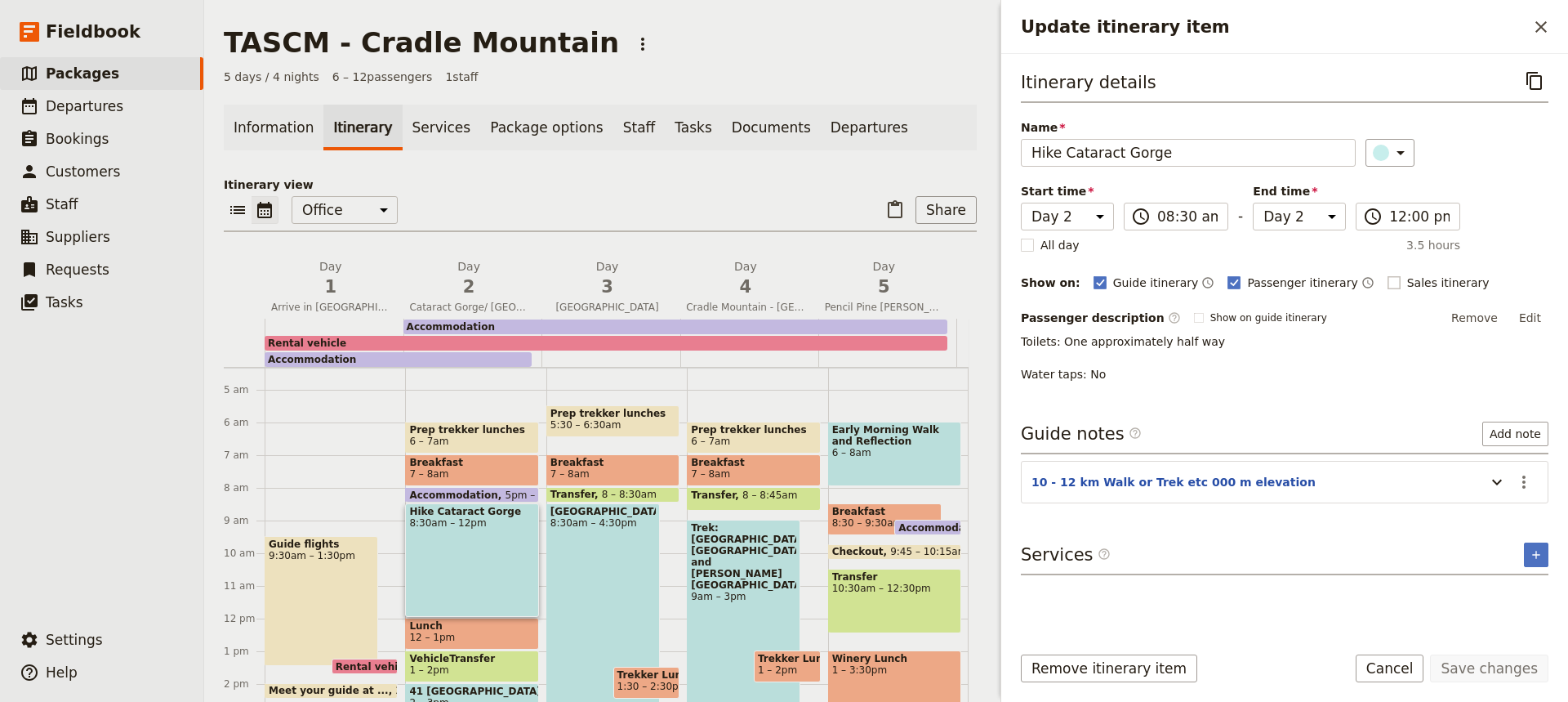
click at [1387, 277] on rect "Update itinerary item" at bounding box center [1393, 283] width 12 height 12
click at [1386, 275] on input "Sales itinerary" at bounding box center [1386, 274] width 1 height 1
checkbox input "true"
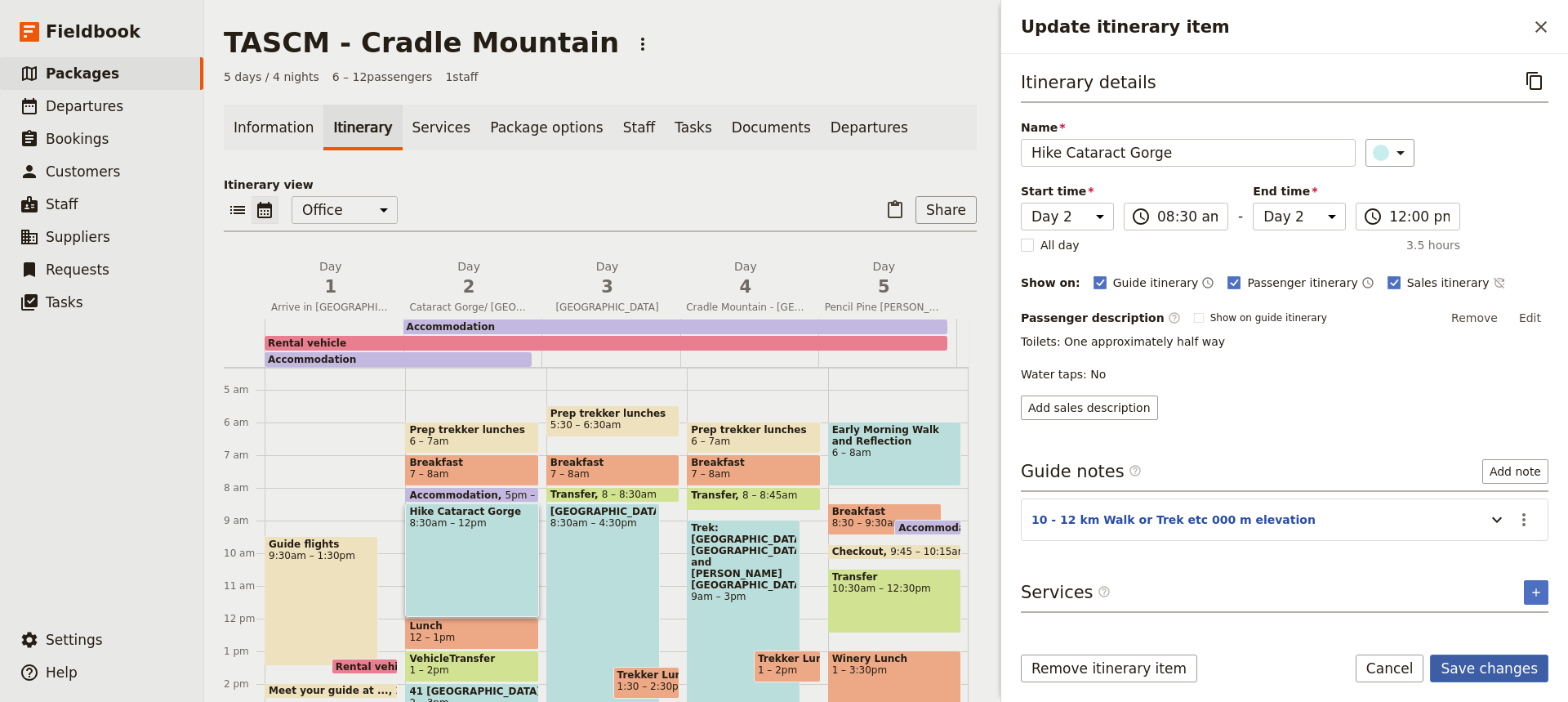
click at [1500, 669] on button "Save changes" at bounding box center [1489, 668] width 119 height 28
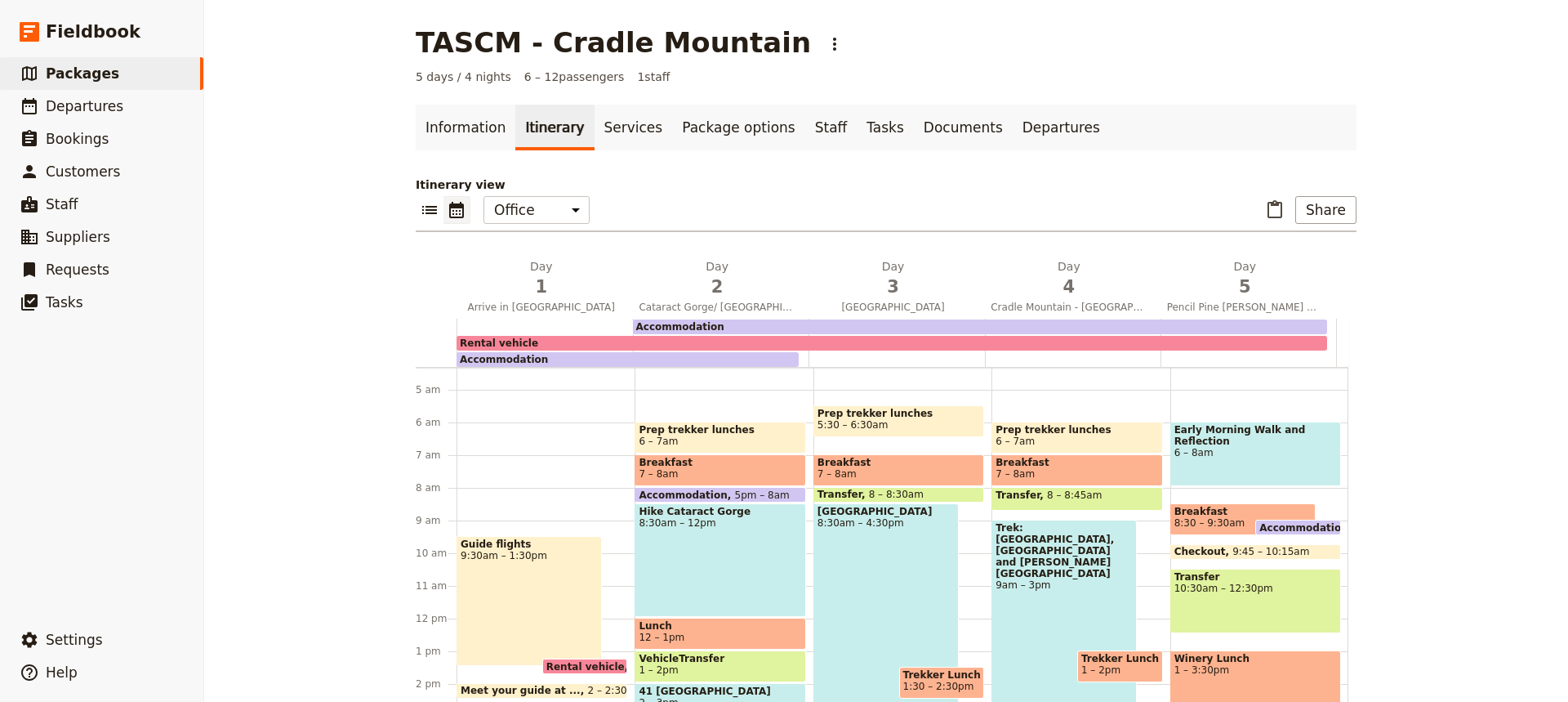
click at [713, 630] on span "Lunch" at bounding box center [720, 625] width 163 height 11
select select "2"
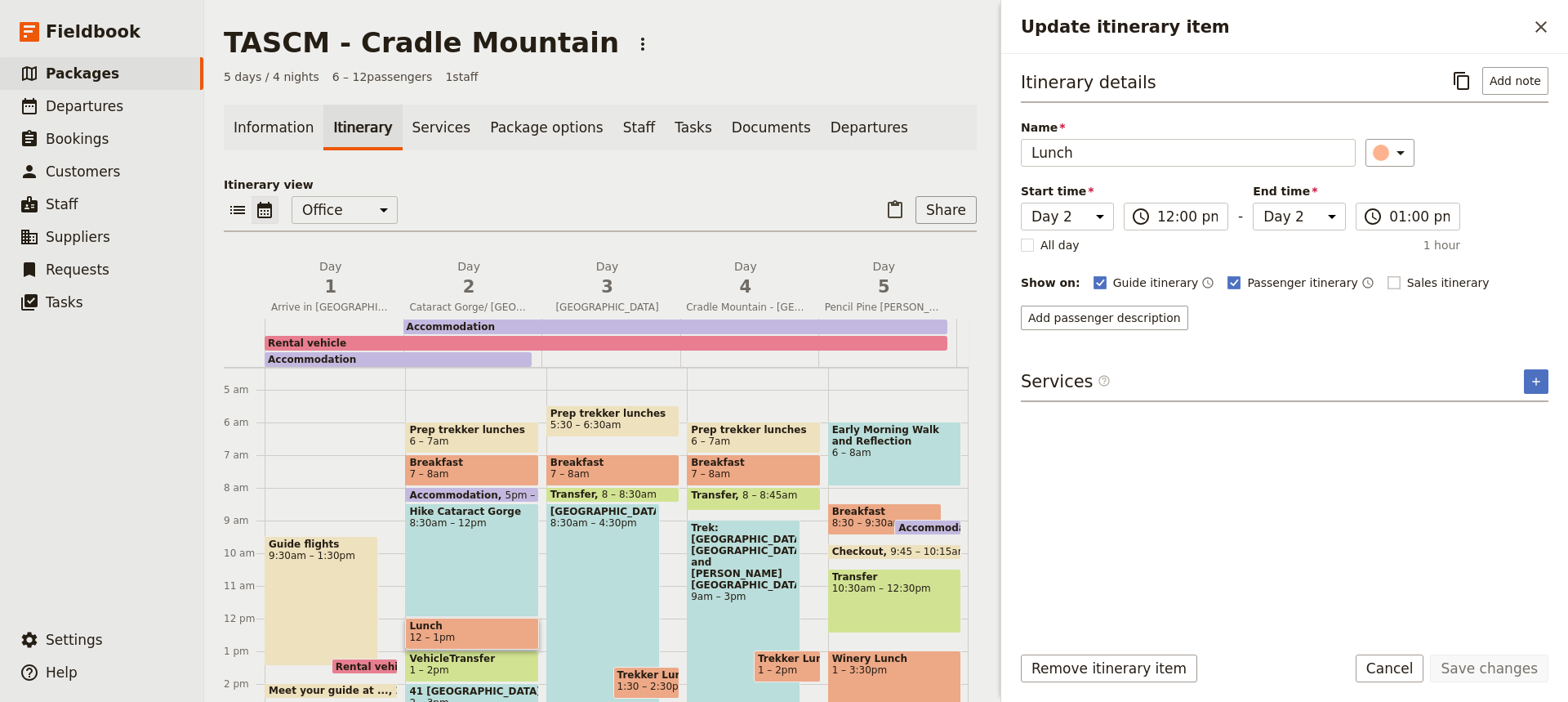
click at [1387, 281] on rect "Update itinerary item" at bounding box center [1393, 283] width 12 height 12
click at [1386, 275] on input "Sales itinerary" at bounding box center [1386, 274] width 1 height 1
checkbox input "true"
click at [1467, 662] on button "Save changes" at bounding box center [1489, 668] width 119 height 28
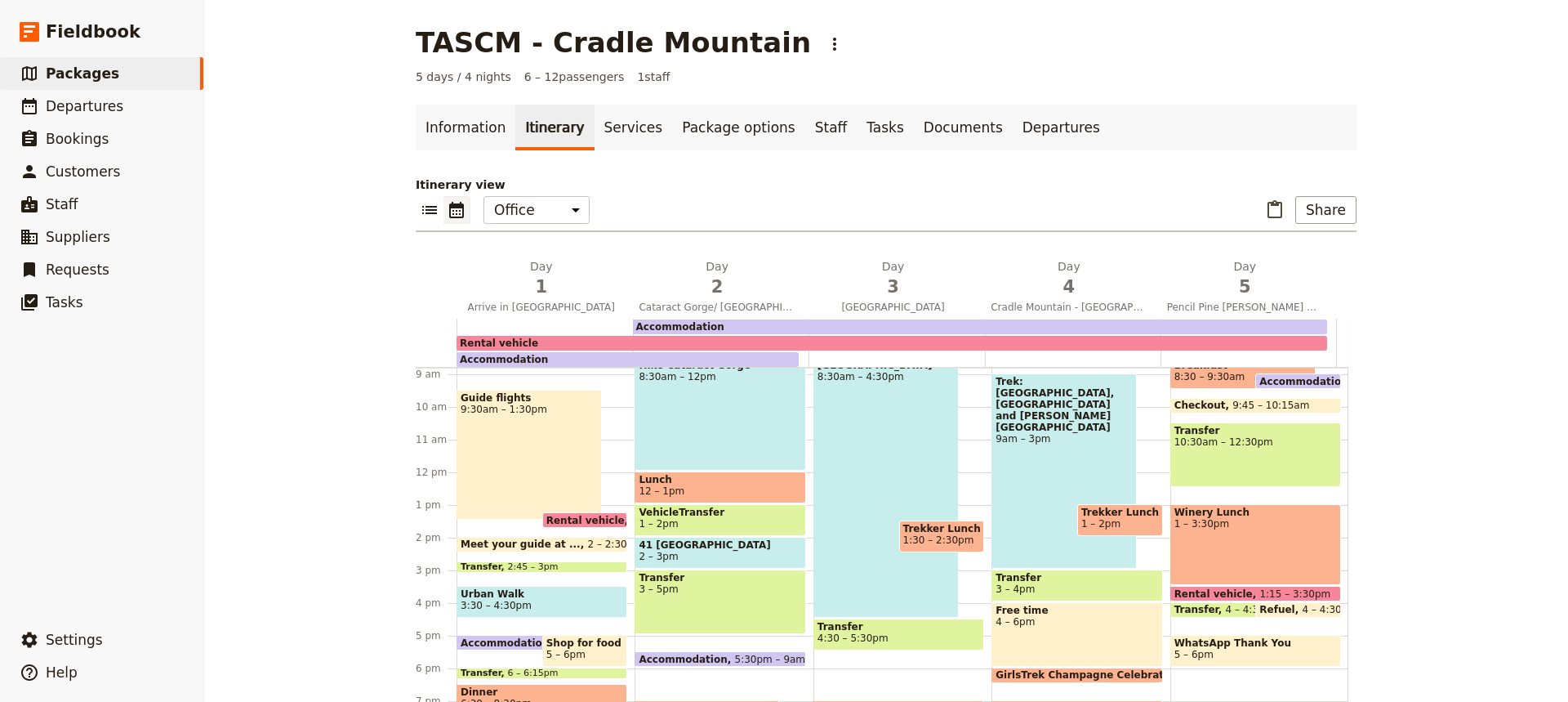
scroll to position [308, 0]
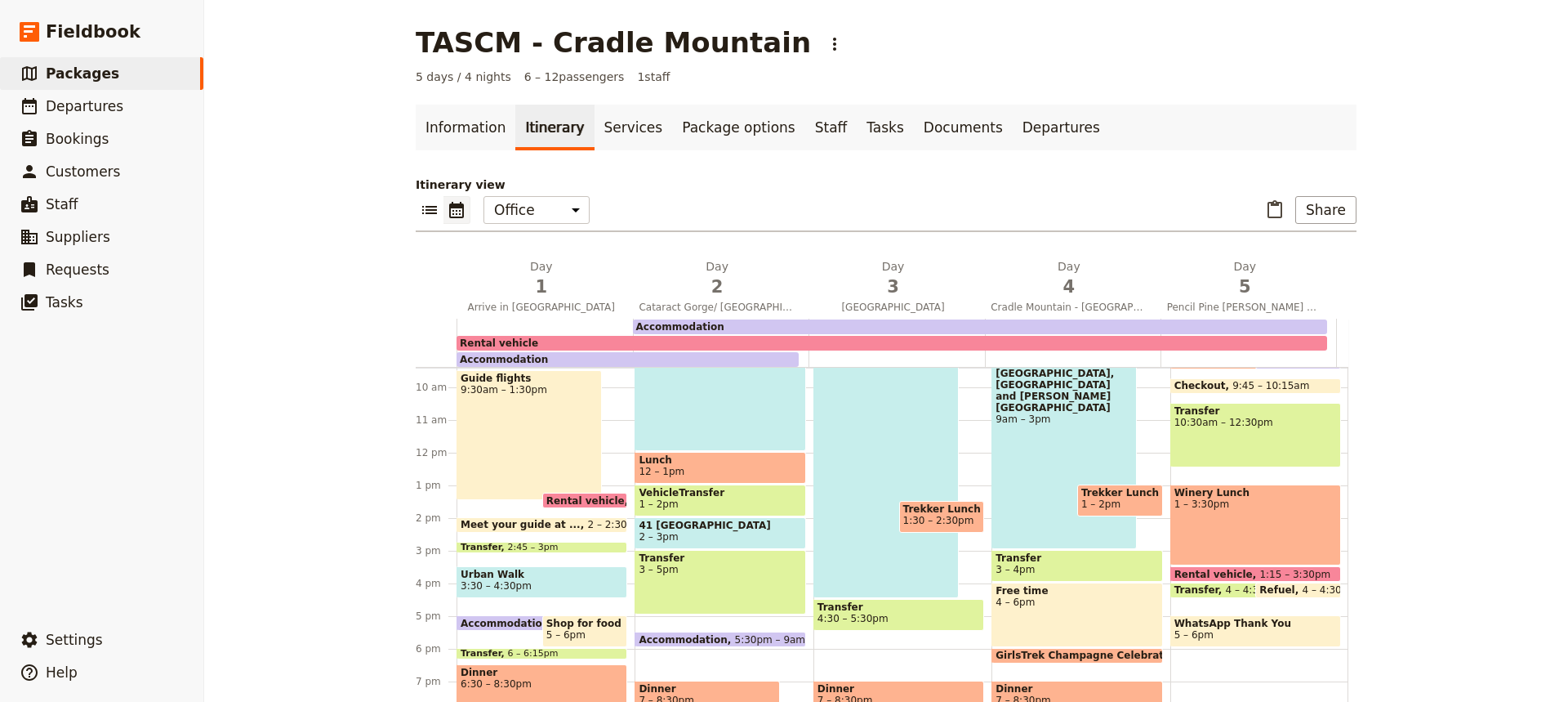
click at [749, 529] on span "41 [GEOGRAPHIC_DATA]" at bounding box center [720, 524] width 163 height 11
select select "2"
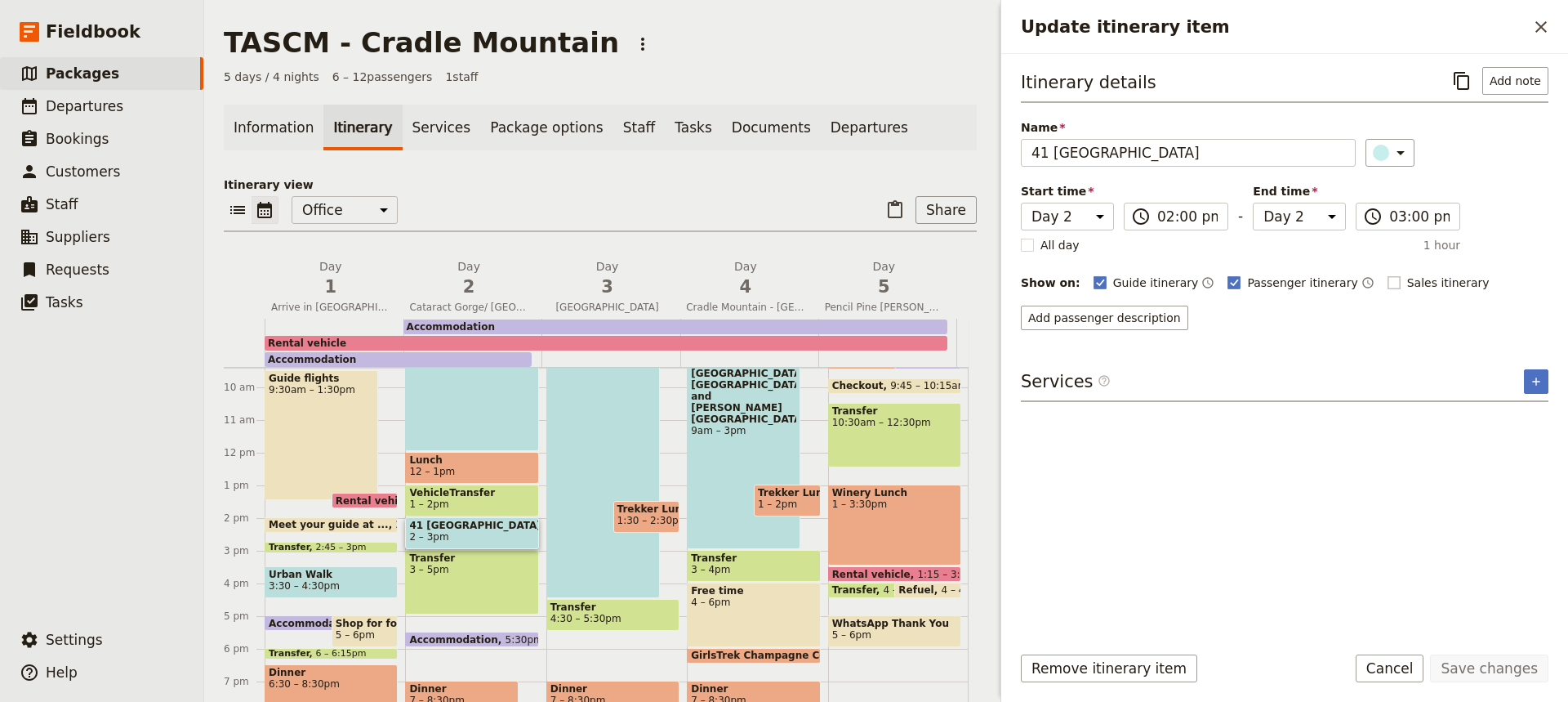
click at [1387, 280] on rect "Update itinerary item" at bounding box center [1393, 283] width 12 height 12
click at [1386, 275] on input "Sales itinerary" at bounding box center [1386, 274] width 1 height 1
checkbox input "true"
click at [1480, 668] on button "Save changes" at bounding box center [1489, 668] width 119 height 28
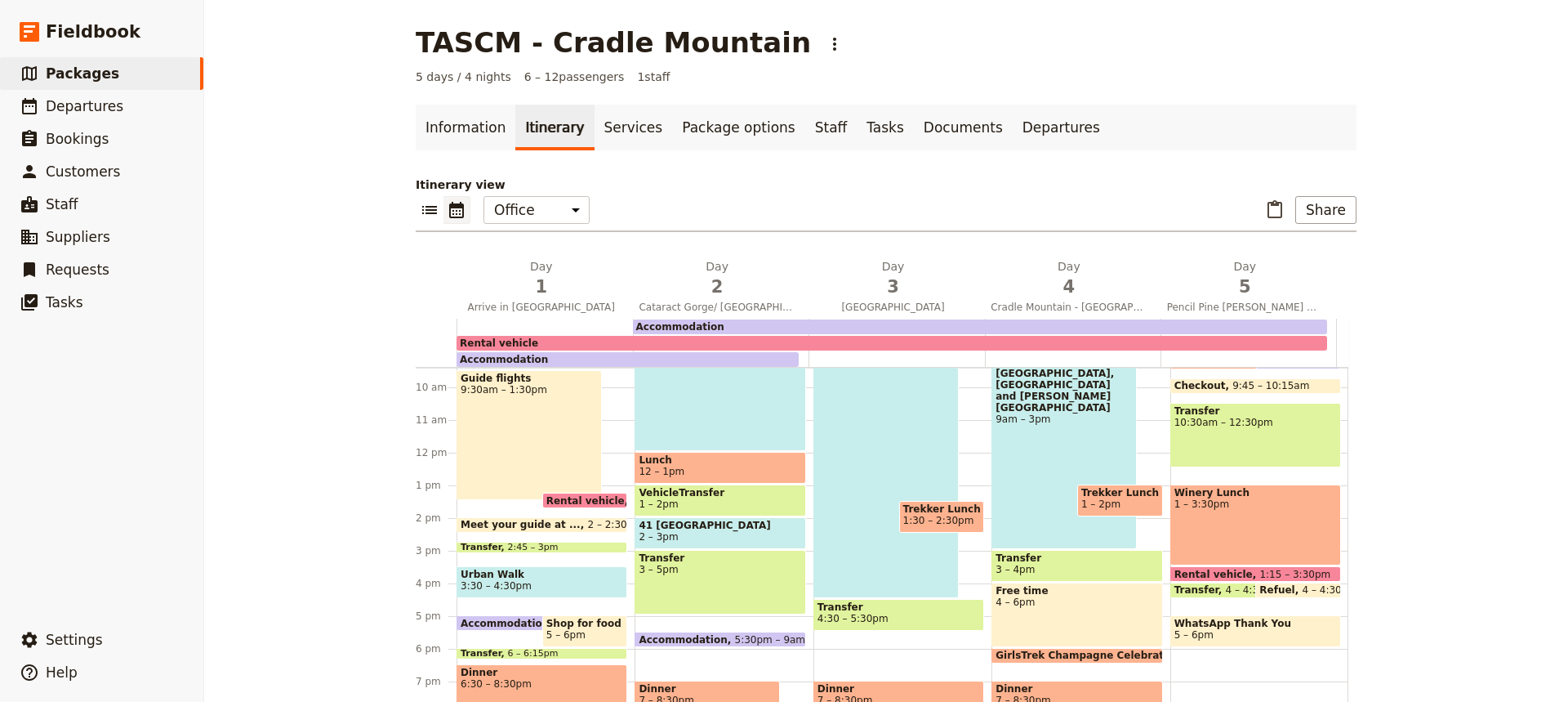
scroll to position [420, 0]
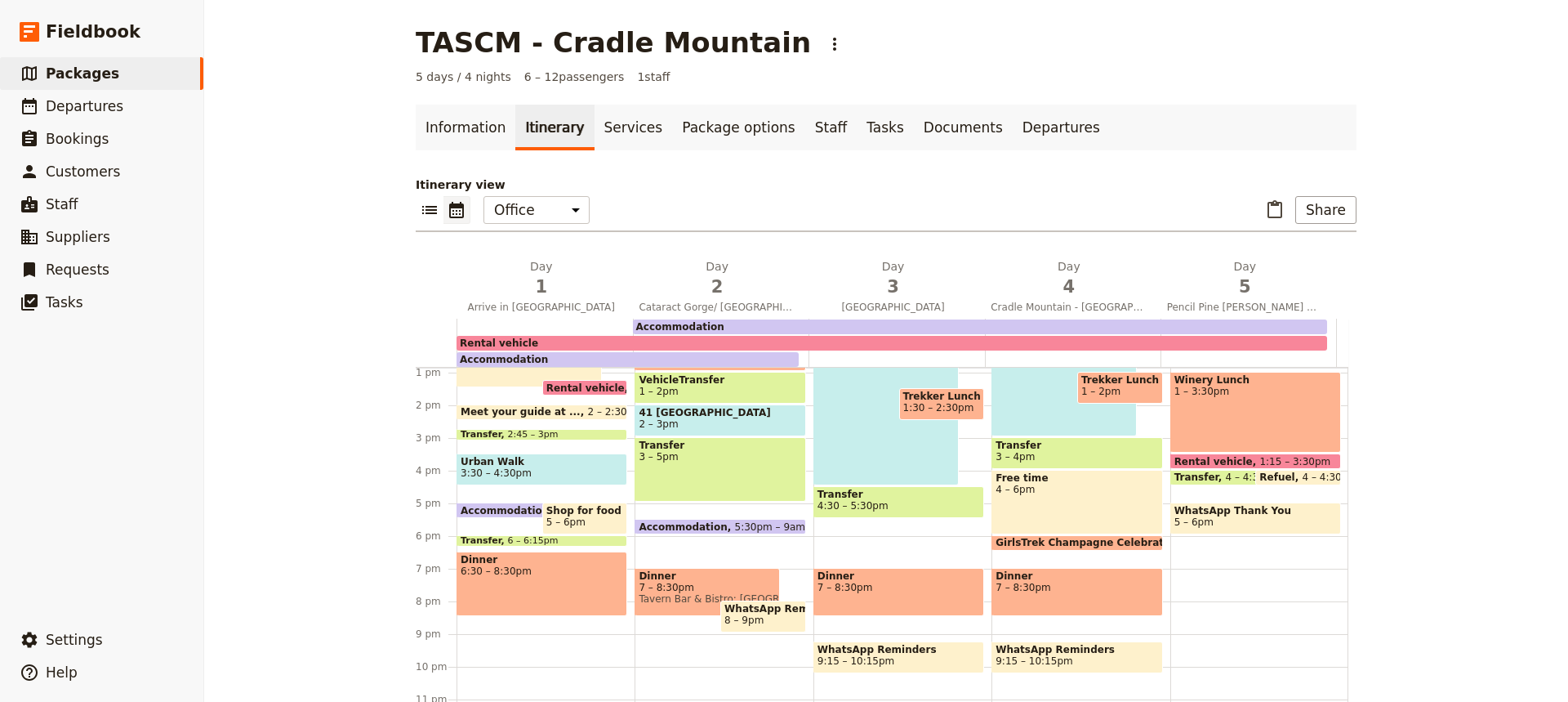
click at [699, 577] on span "Dinner" at bounding box center [707, 575] width 137 height 11
select select "2"
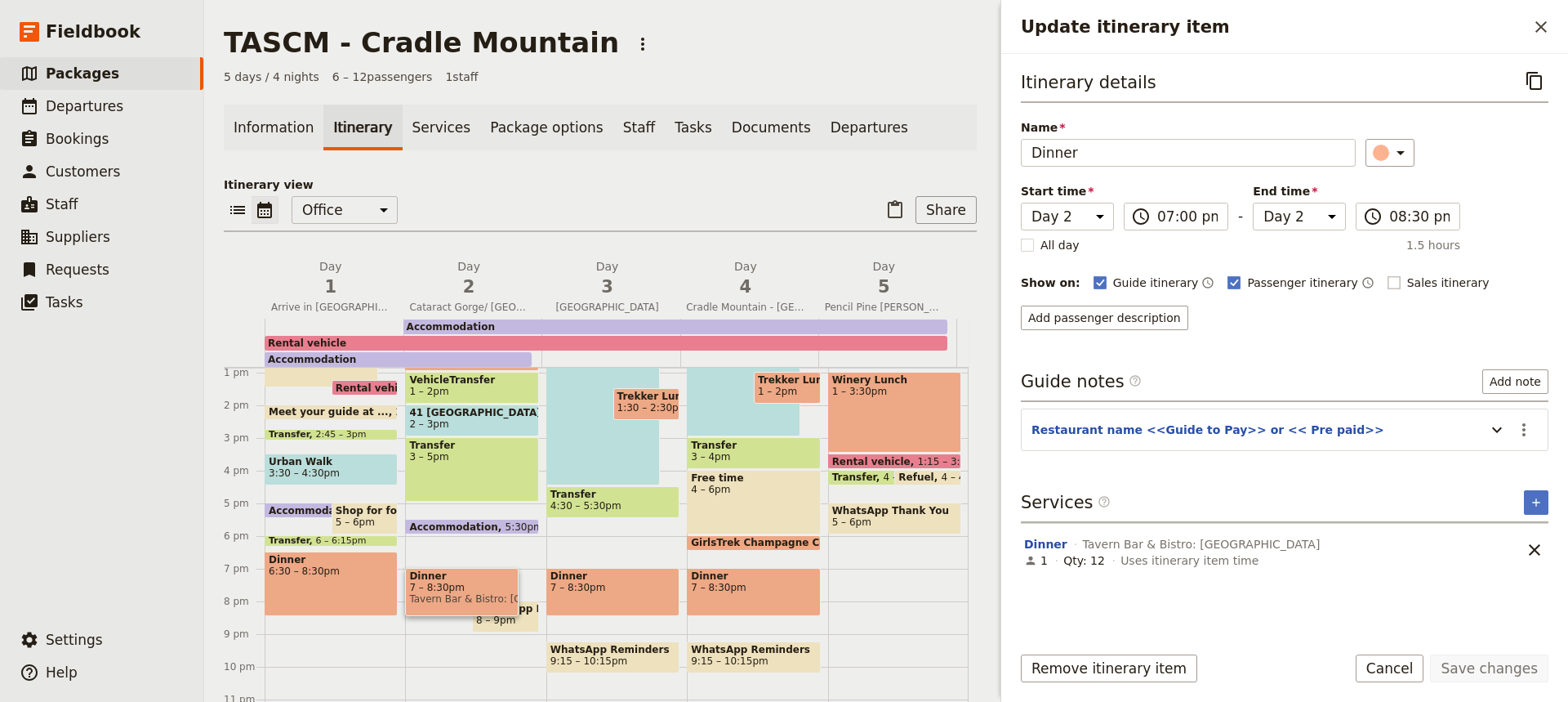
click at [1387, 277] on rect "Update itinerary item" at bounding box center [1393, 283] width 12 height 12
click at [1386, 275] on input "Sales itinerary" at bounding box center [1386, 274] width 1 height 1
checkbox input "true"
click at [1485, 671] on button "Save changes" at bounding box center [1489, 668] width 119 height 28
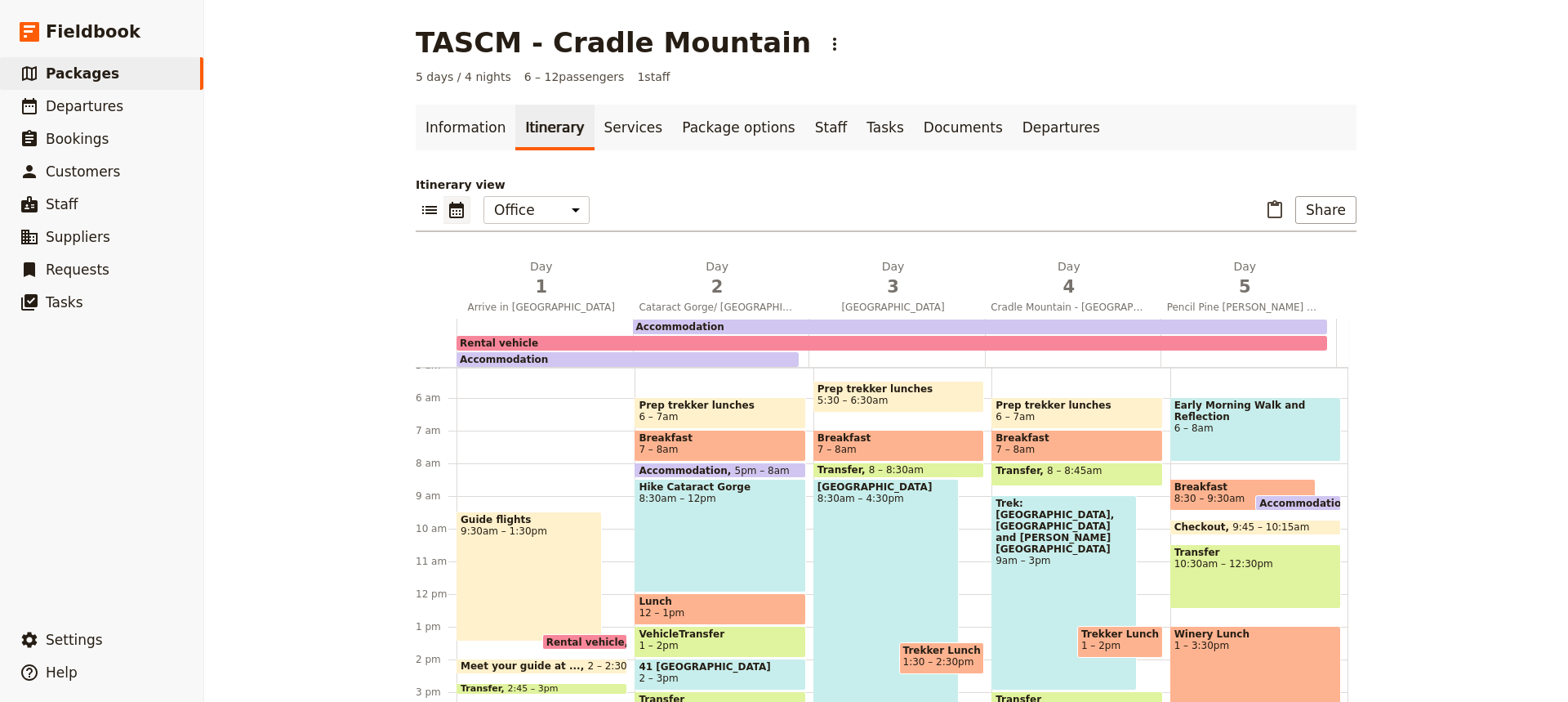
scroll to position [164, 0]
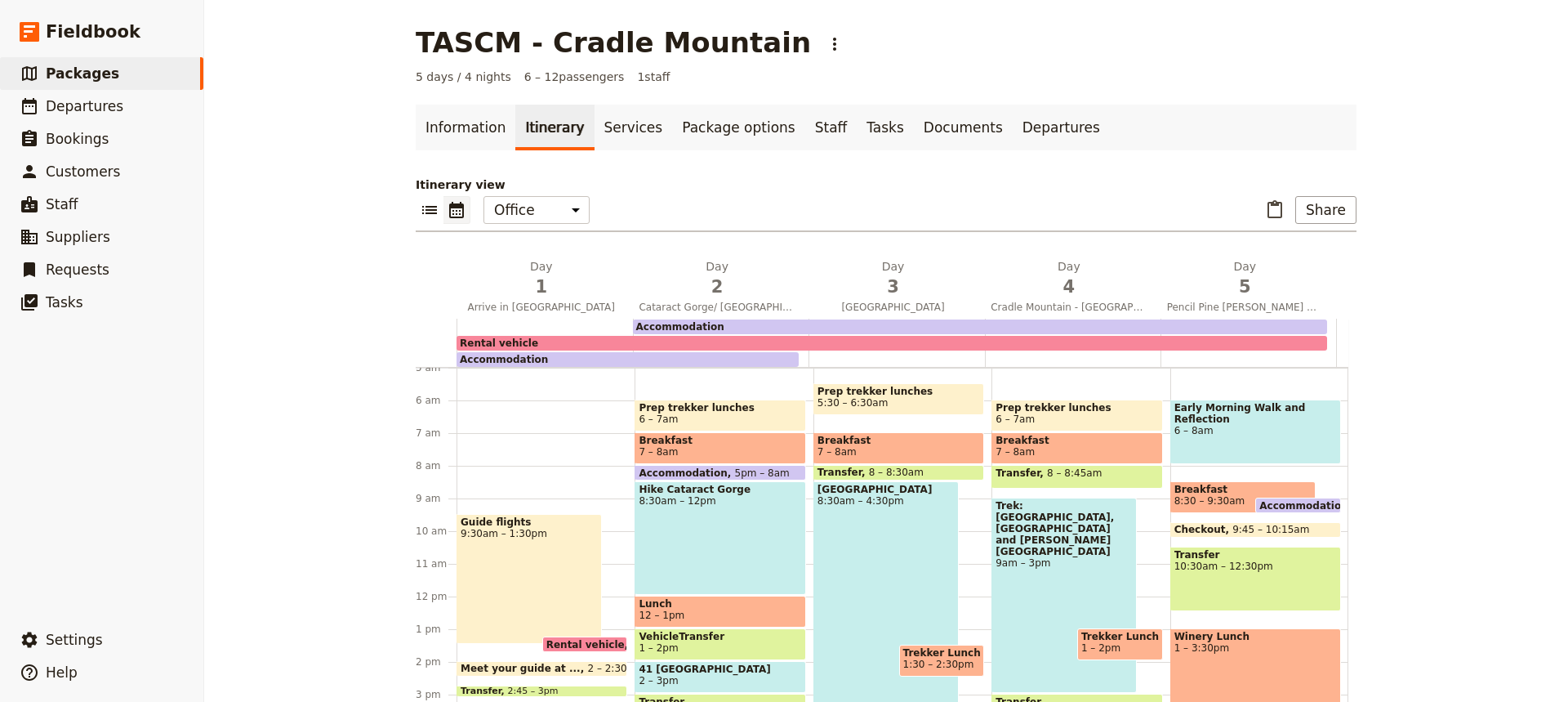
click at [882, 443] on span "Breakfast" at bounding box center [898, 439] width 163 height 11
select select "3"
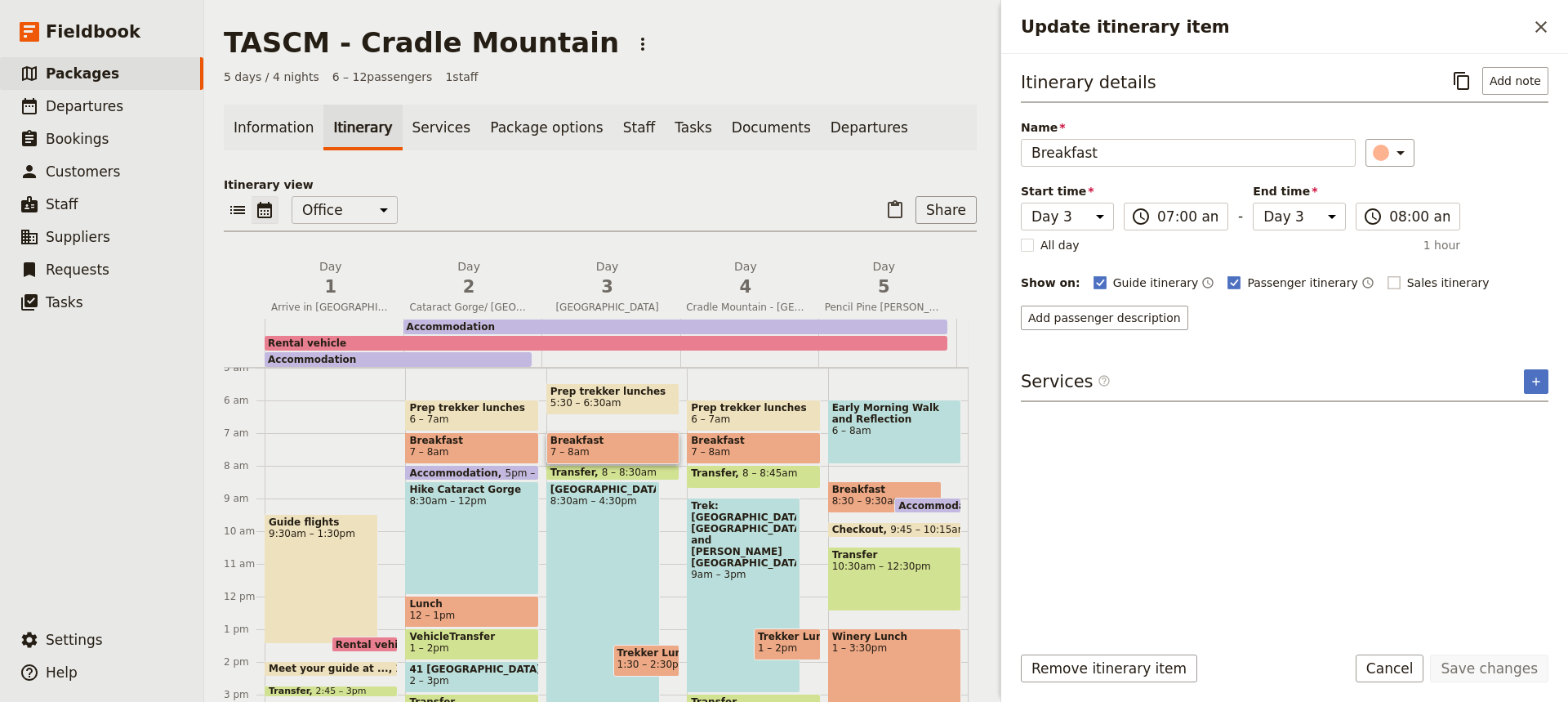
click at [1387, 281] on rect "Update itinerary item" at bounding box center [1393, 283] width 12 height 12
click at [1386, 275] on input "Sales itinerary" at bounding box center [1386, 274] width 1 height 1
checkbox input "true"
click at [1484, 670] on button "Save changes" at bounding box center [1489, 668] width 119 height 28
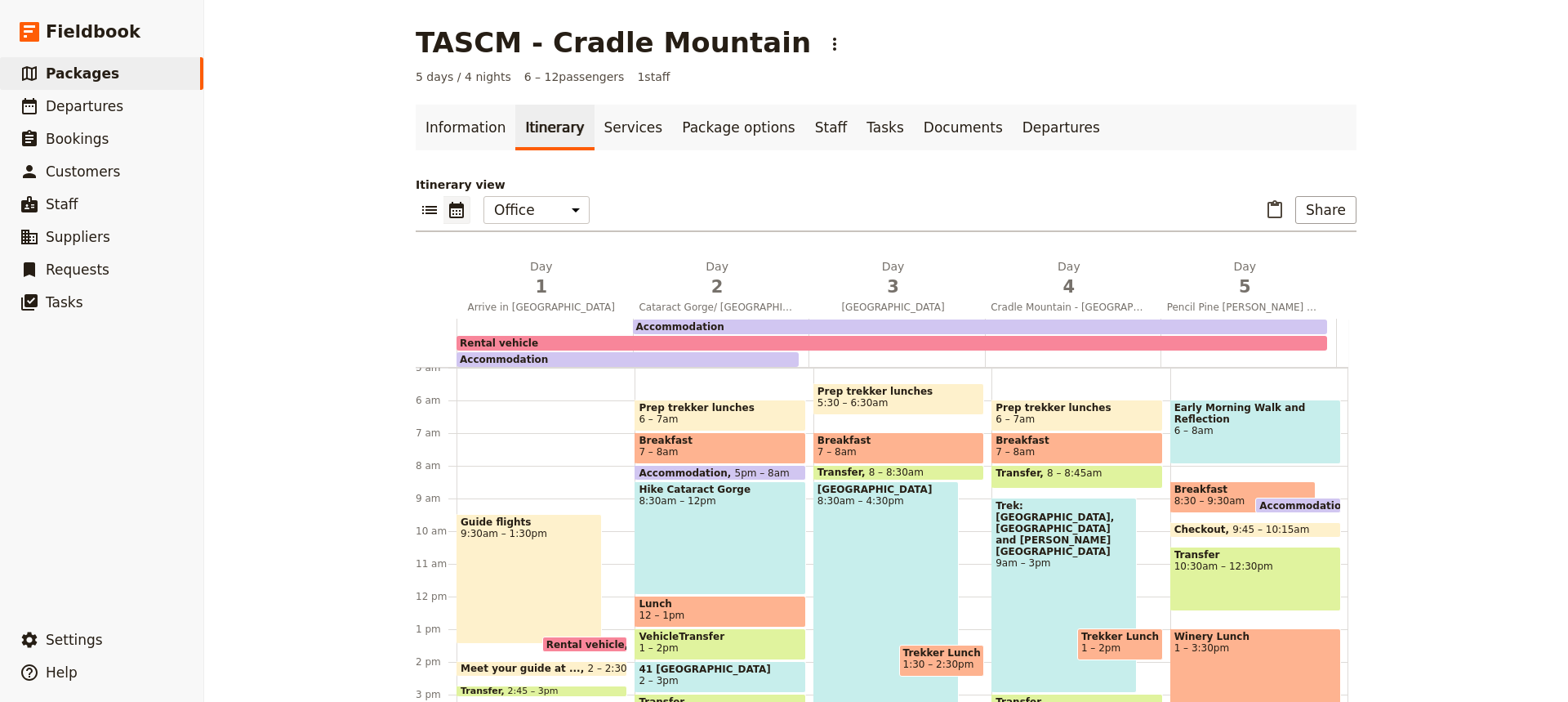
click at [878, 569] on div "[GEOGRAPHIC_DATA] 8:30am – 4:30pm" at bounding box center [886, 611] width 146 height 261
select select "3"
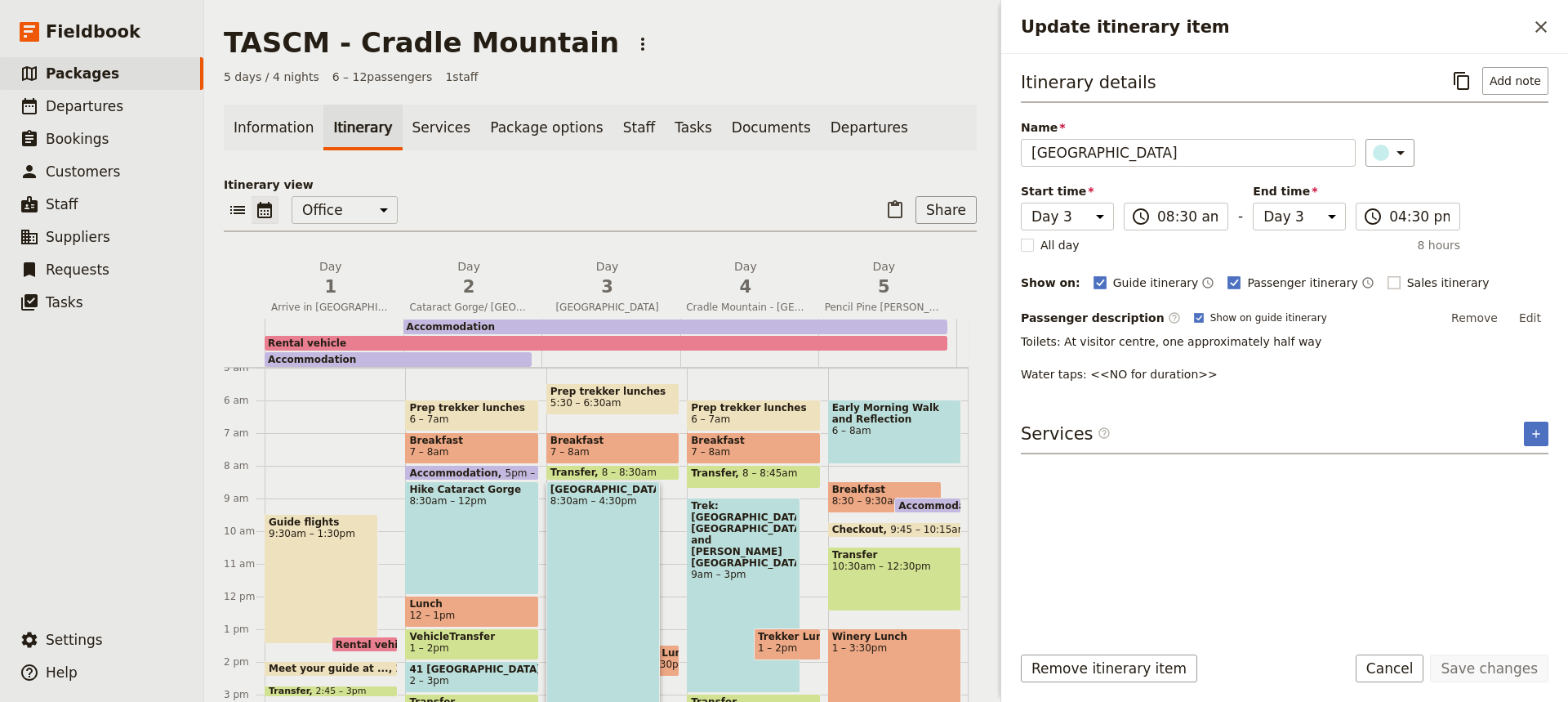
click at [1387, 286] on rect "Update itinerary item" at bounding box center [1393, 283] width 12 height 12
click at [1386, 275] on input "Sales itinerary" at bounding box center [1386, 274] width 1 height 1
checkbox input "true"
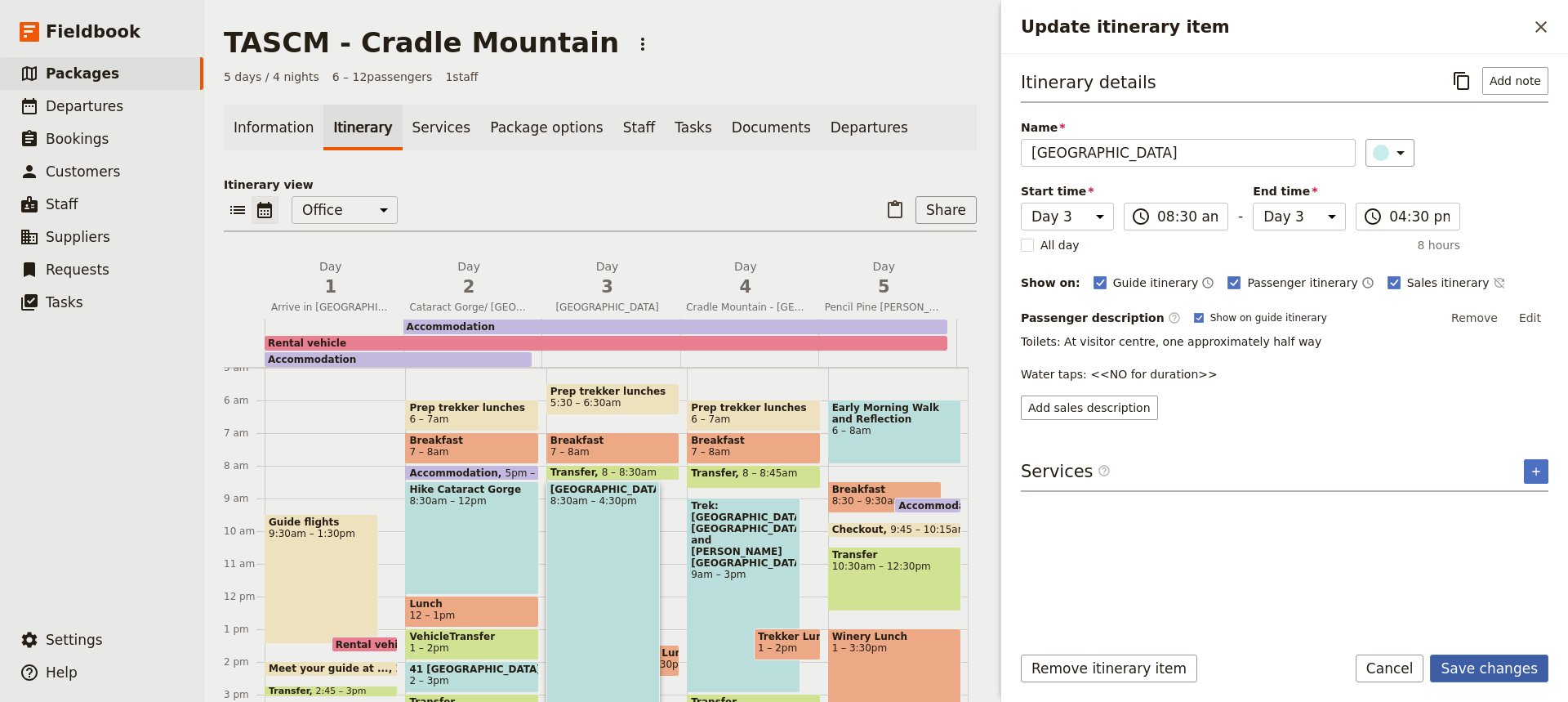
click at [1475, 674] on button "Save changes" at bounding box center [1489, 668] width 119 height 28
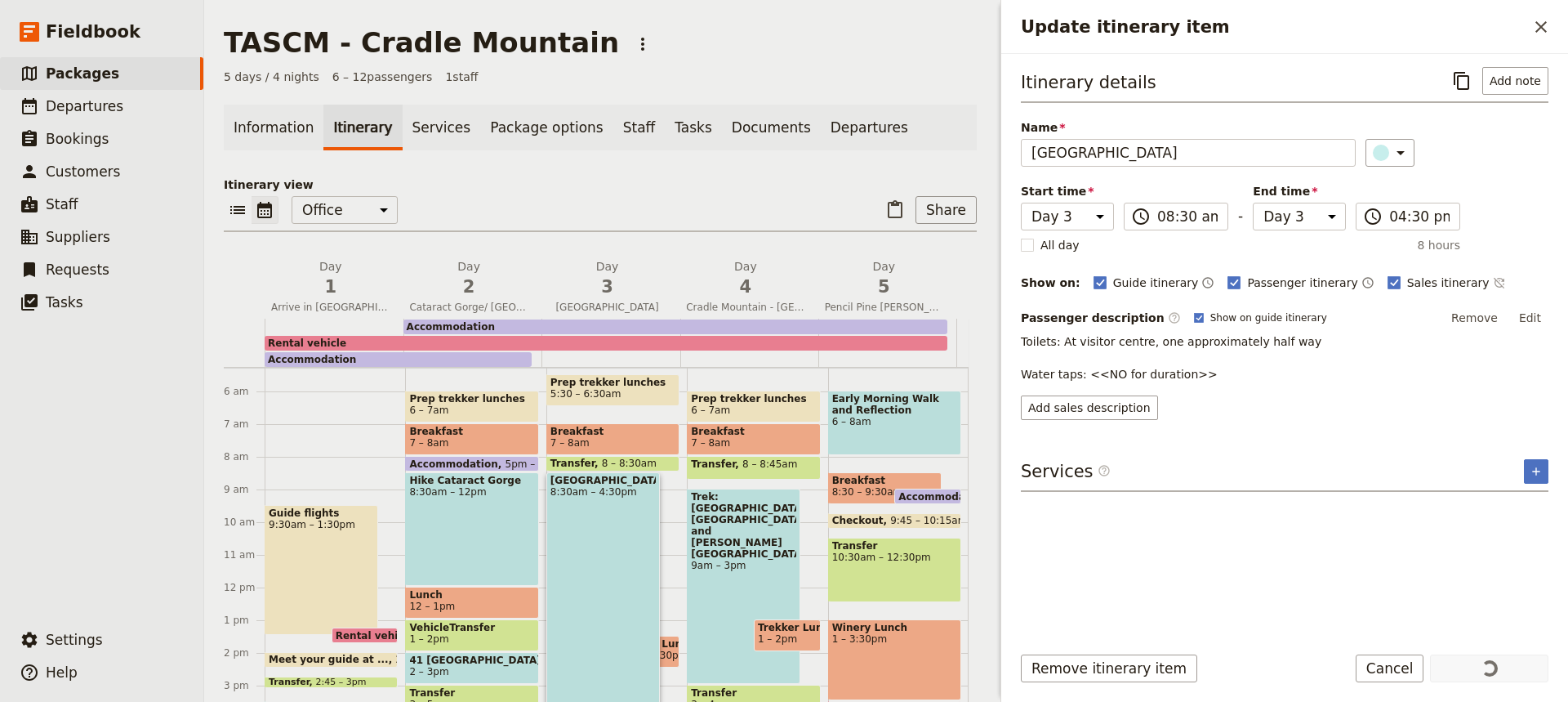
scroll to position [30, 0]
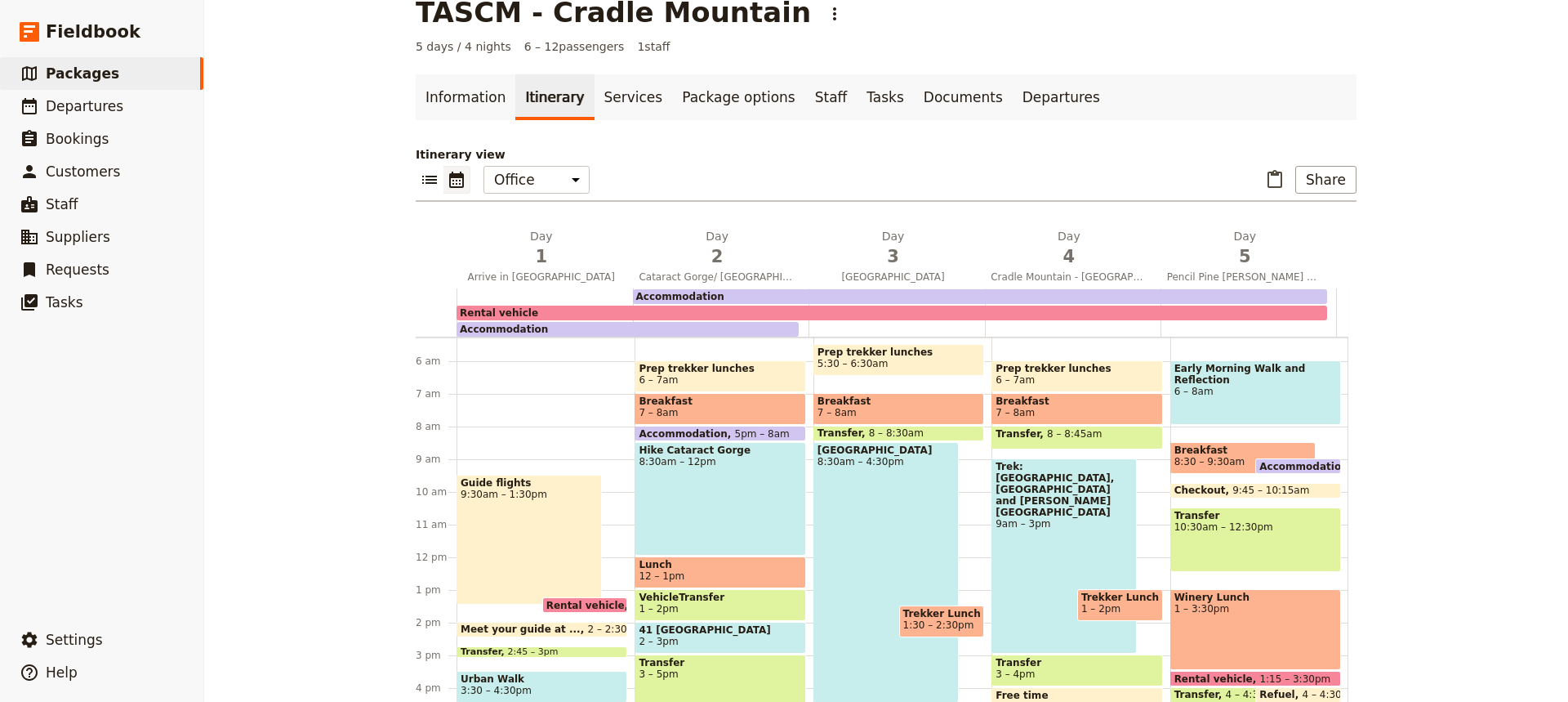
click at [919, 619] on span "1:30 – 2:30pm" at bounding box center [938, 624] width 71 height 11
select select "3"
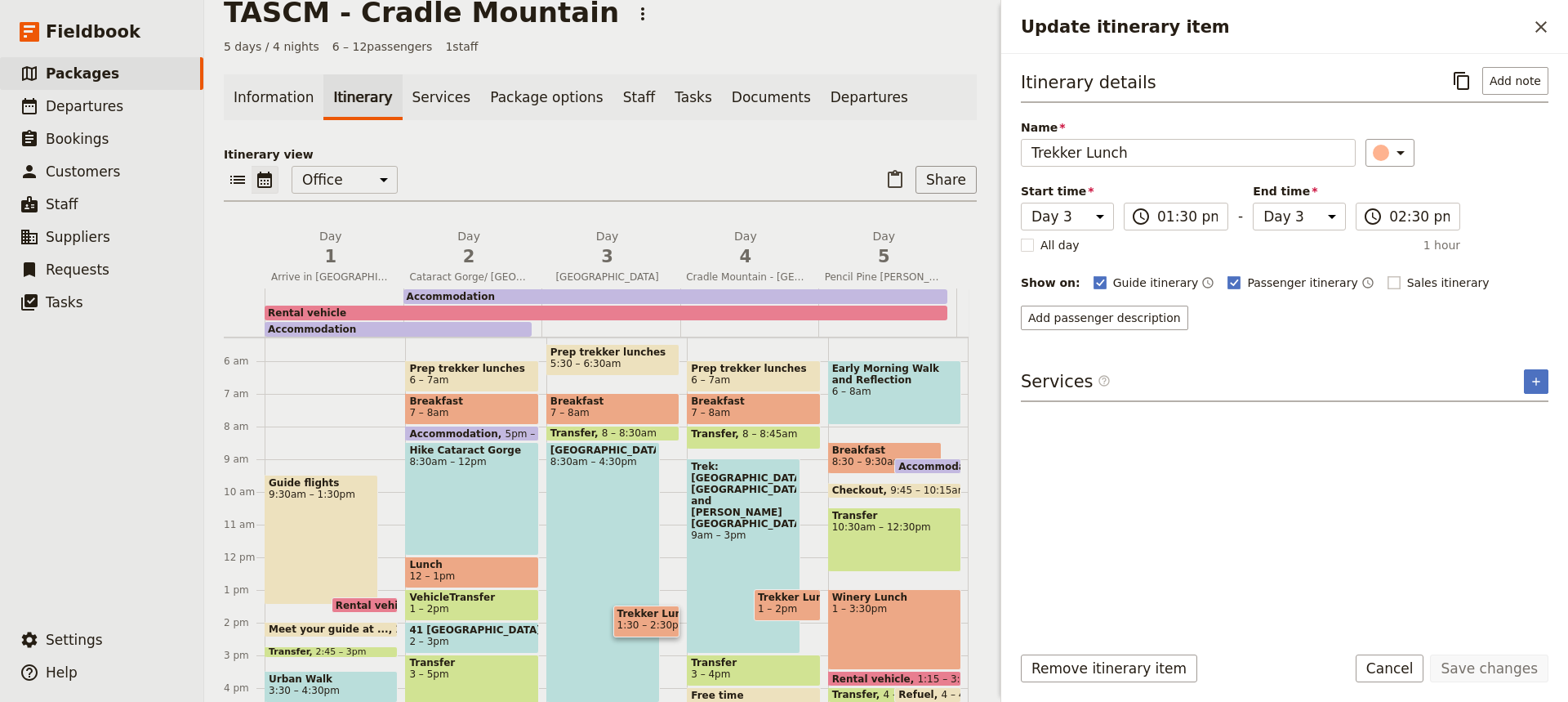
click at [1387, 281] on rect "Update itinerary item" at bounding box center [1393, 283] width 12 height 12
click at [1386, 275] on input "Sales itinerary" at bounding box center [1386, 274] width 1 height 1
checkbox input "true"
click at [1476, 663] on button "Save changes" at bounding box center [1489, 668] width 119 height 28
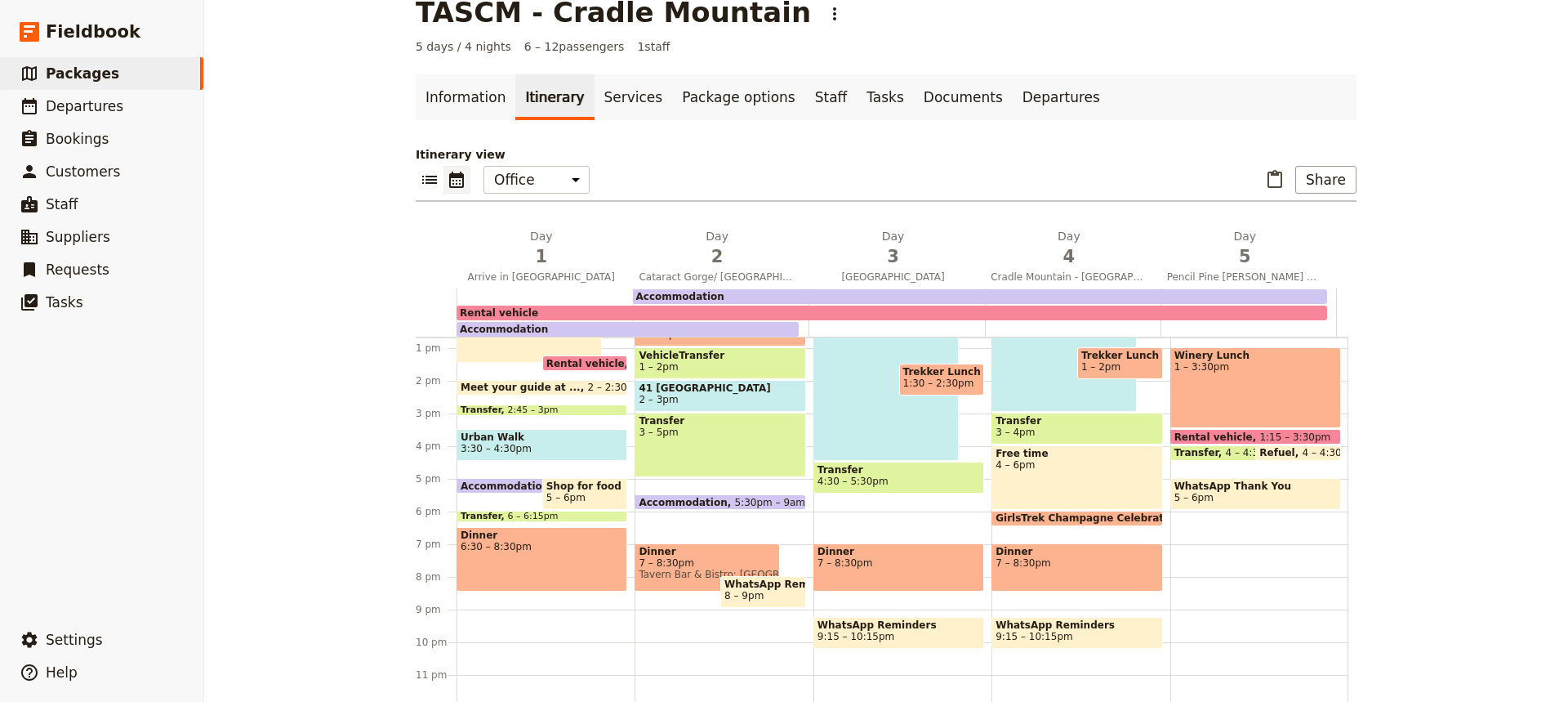
scroll to position [411, 0]
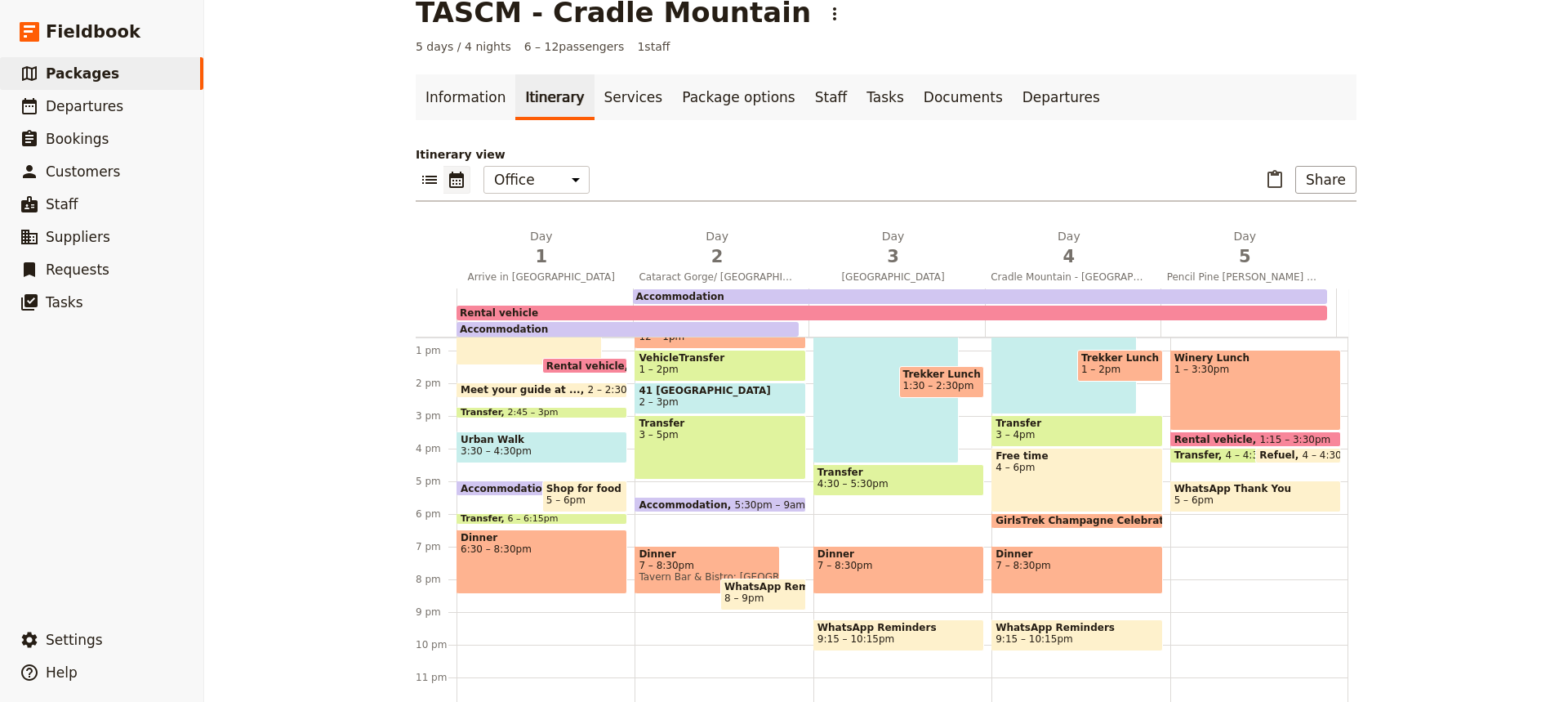
click at [901, 564] on span "7 – 8:30pm" at bounding box center [898, 564] width 163 height 11
select select "3"
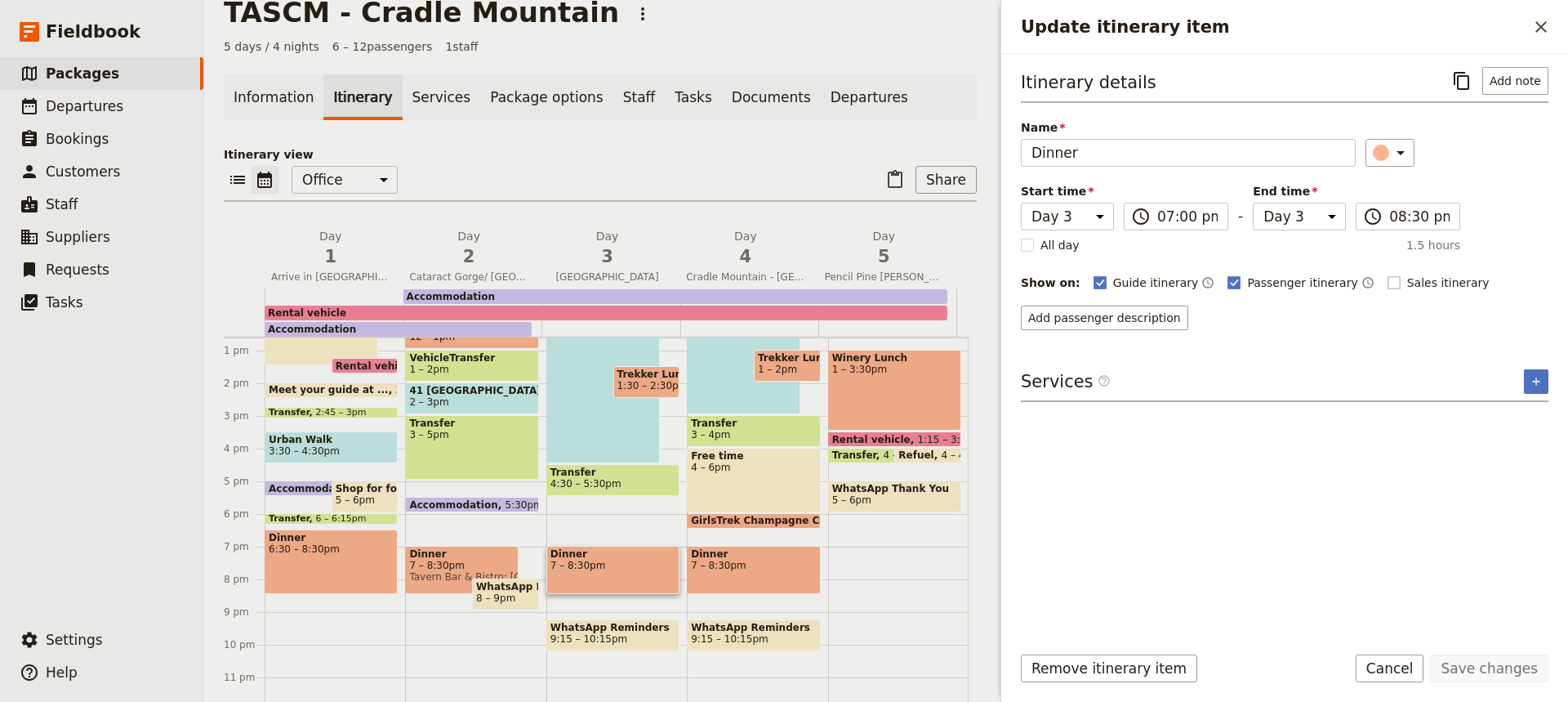
click at [1387, 282] on rect "Update itinerary item" at bounding box center [1393, 283] width 12 height 12
click at [1386, 275] on input "Sales itinerary" at bounding box center [1386, 274] width 1 height 1
checkbox input "true"
click at [1503, 669] on button "Save changes" at bounding box center [1489, 668] width 119 height 28
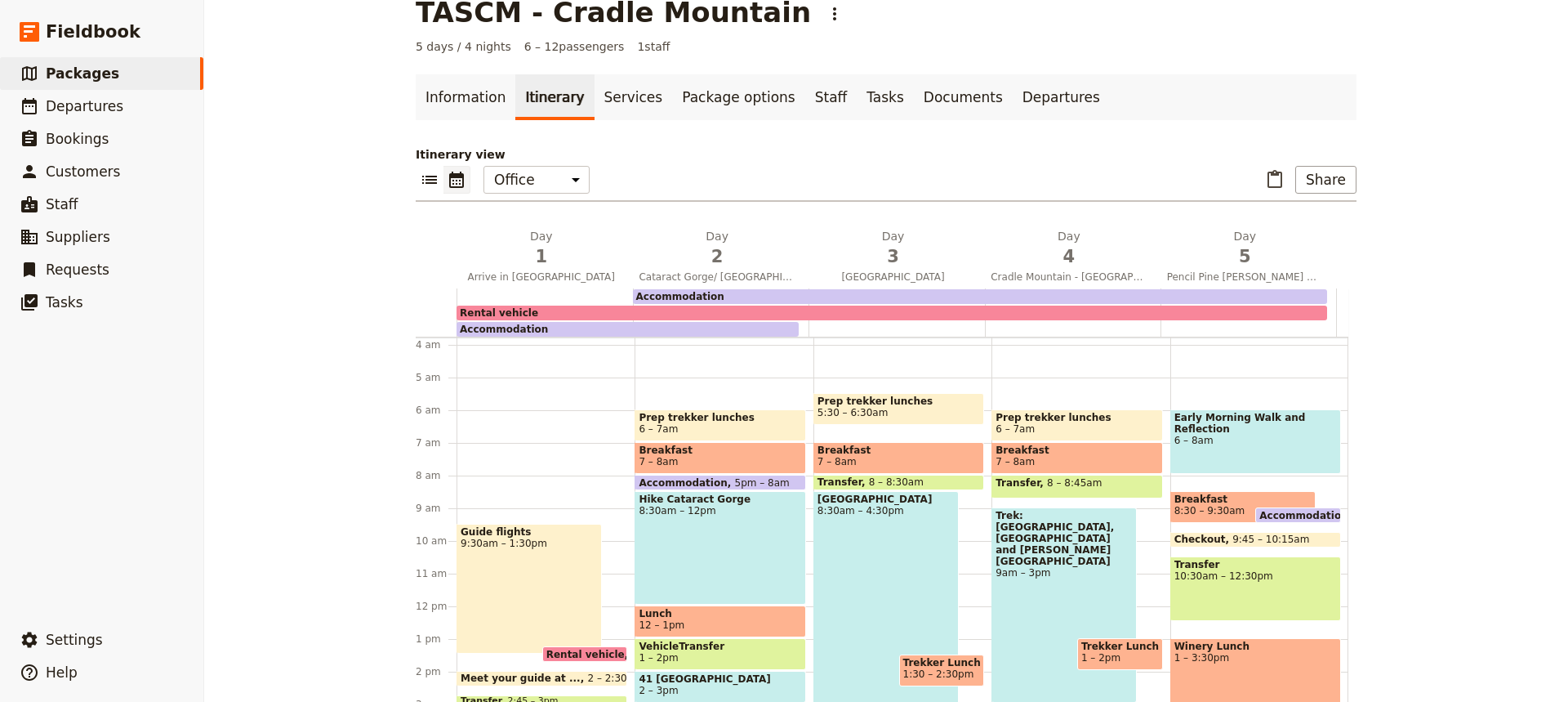
scroll to position [123, 0]
click at [1089, 456] on span "7 – 8am" at bounding box center [1076, 461] width 163 height 11
select select "4"
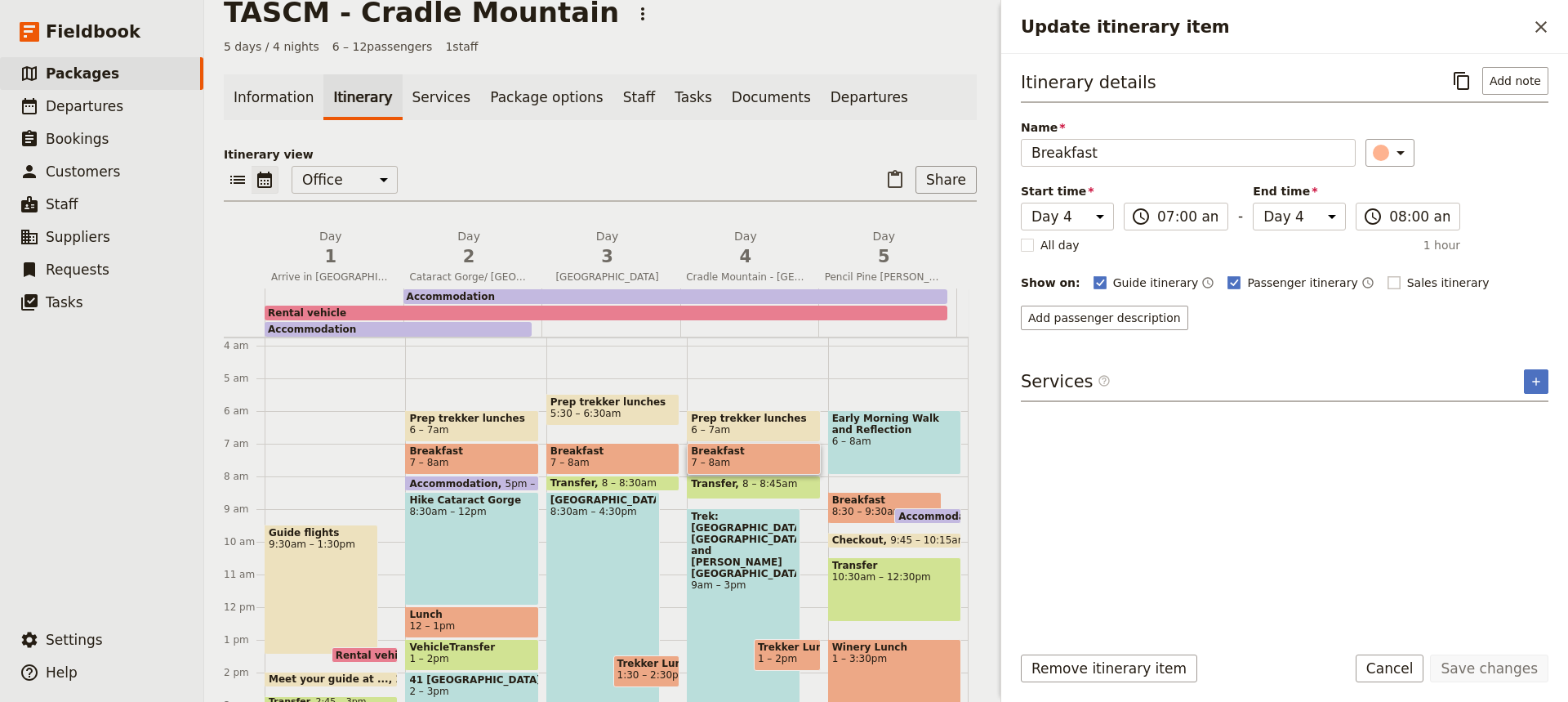
click at [1387, 281] on rect "Update itinerary item" at bounding box center [1393, 283] width 12 height 12
click at [1386, 275] on input "Sales itinerary" at bounding box center [1386, 274] width 1 height 1
checkbox input "true"
click at [1498, 671] on button "Save changes" at bounding box center [1489, 668] width 119 height 28
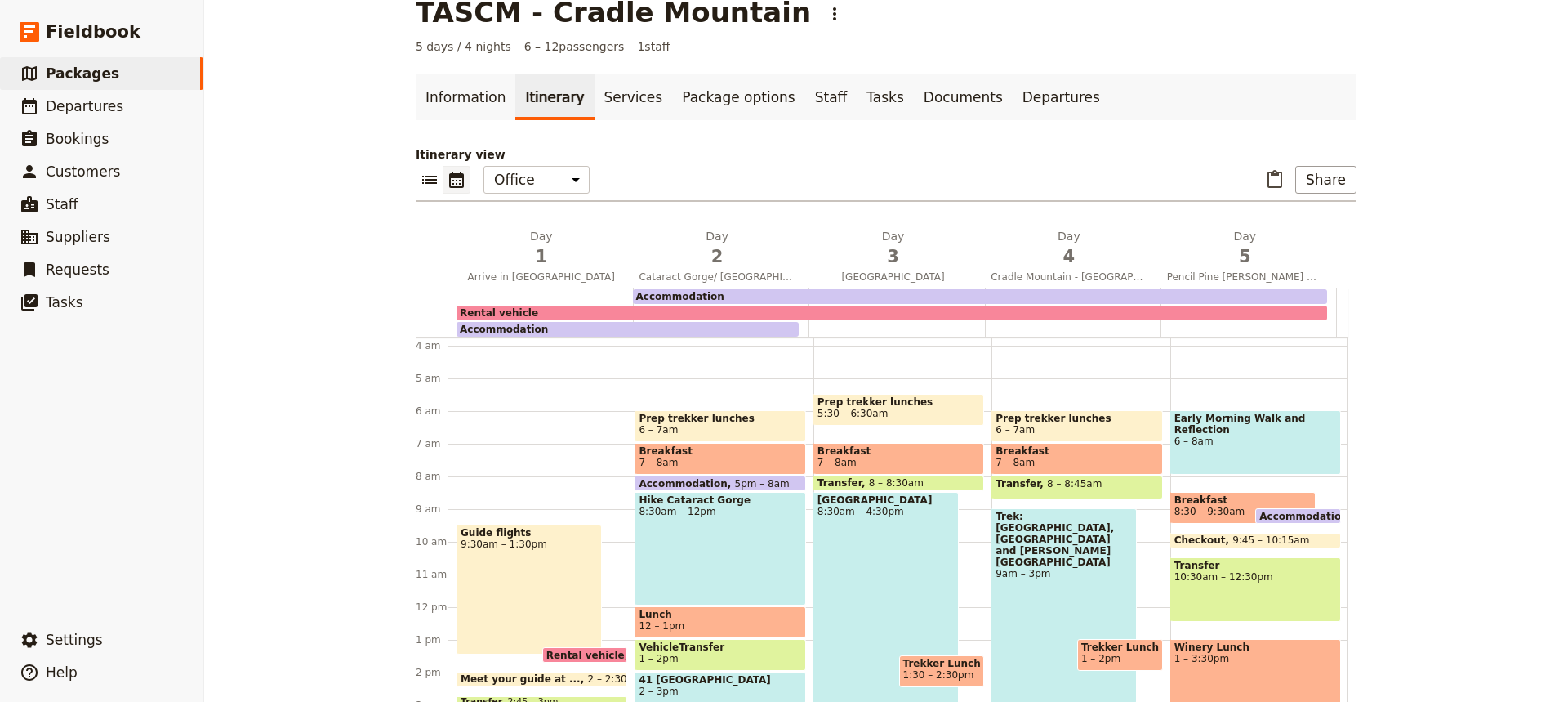
click at [1122, 656] on span "1 – 2pm" at bounding box center [1120, 658] width 78 height 11
select select "4"
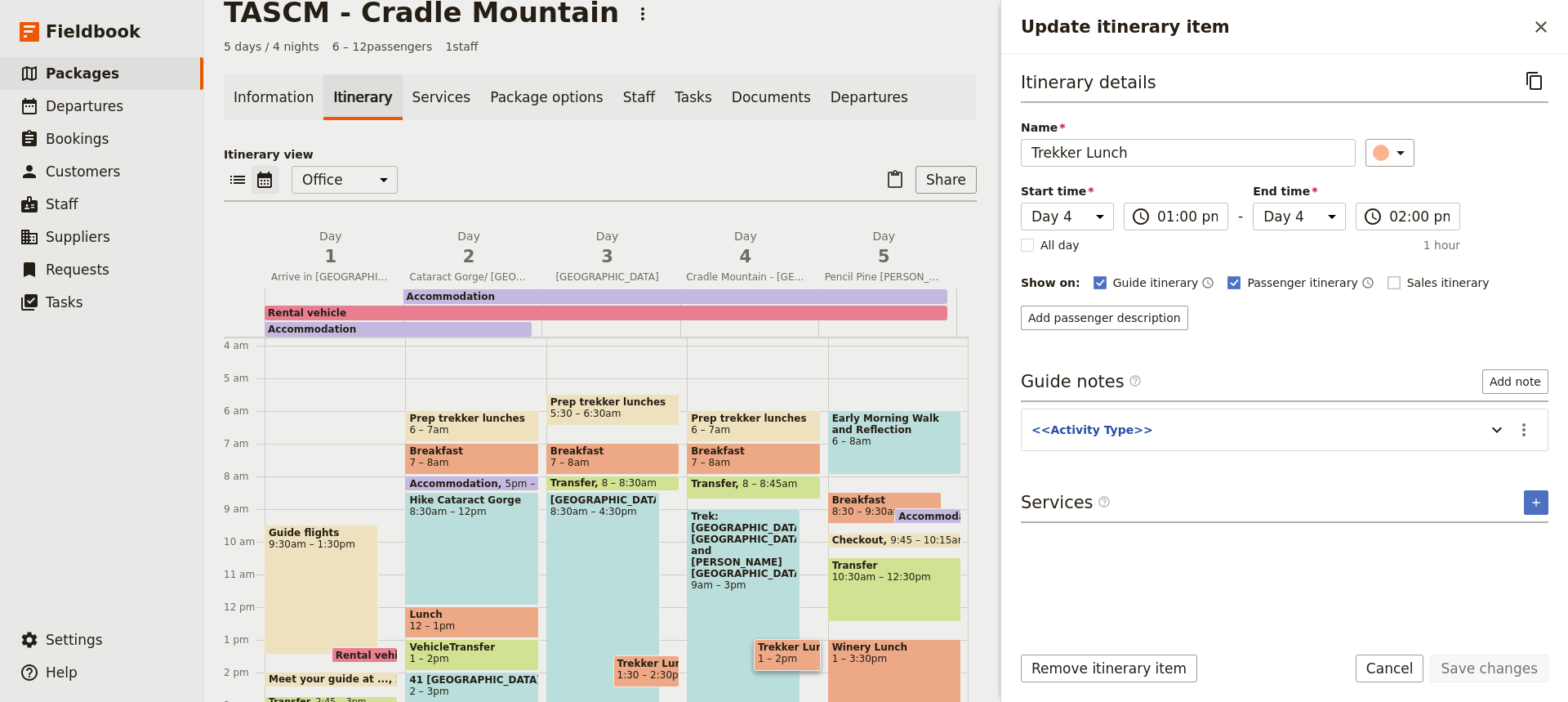
click at [1387, 281] on rect "Update itinerary item" at bounding box center [1393, 283] width 12 height 12
click at [1386, 275] on input "Sales itinerary" at bounding box center [1386, 274] width 1 height 1
checkbox input "true"
click at [1475, 663] on button "Save changes" at bounding box center [1489, 668] width 119 height 28
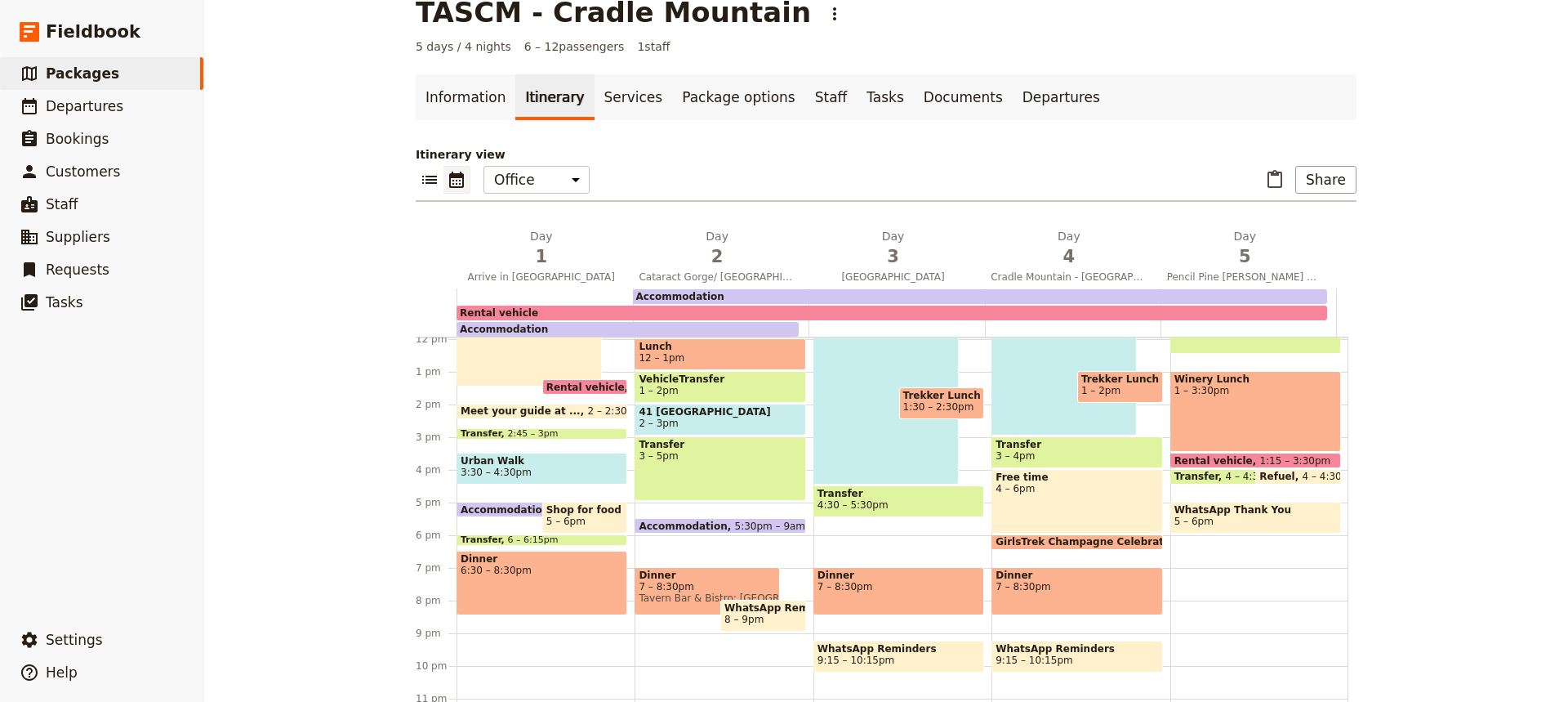
scroll to position [390, 0]
click at [1063, 585] on span "7 – 8:30pm" at bounding box center [1076, 586] width 163 height 11
select select "4"
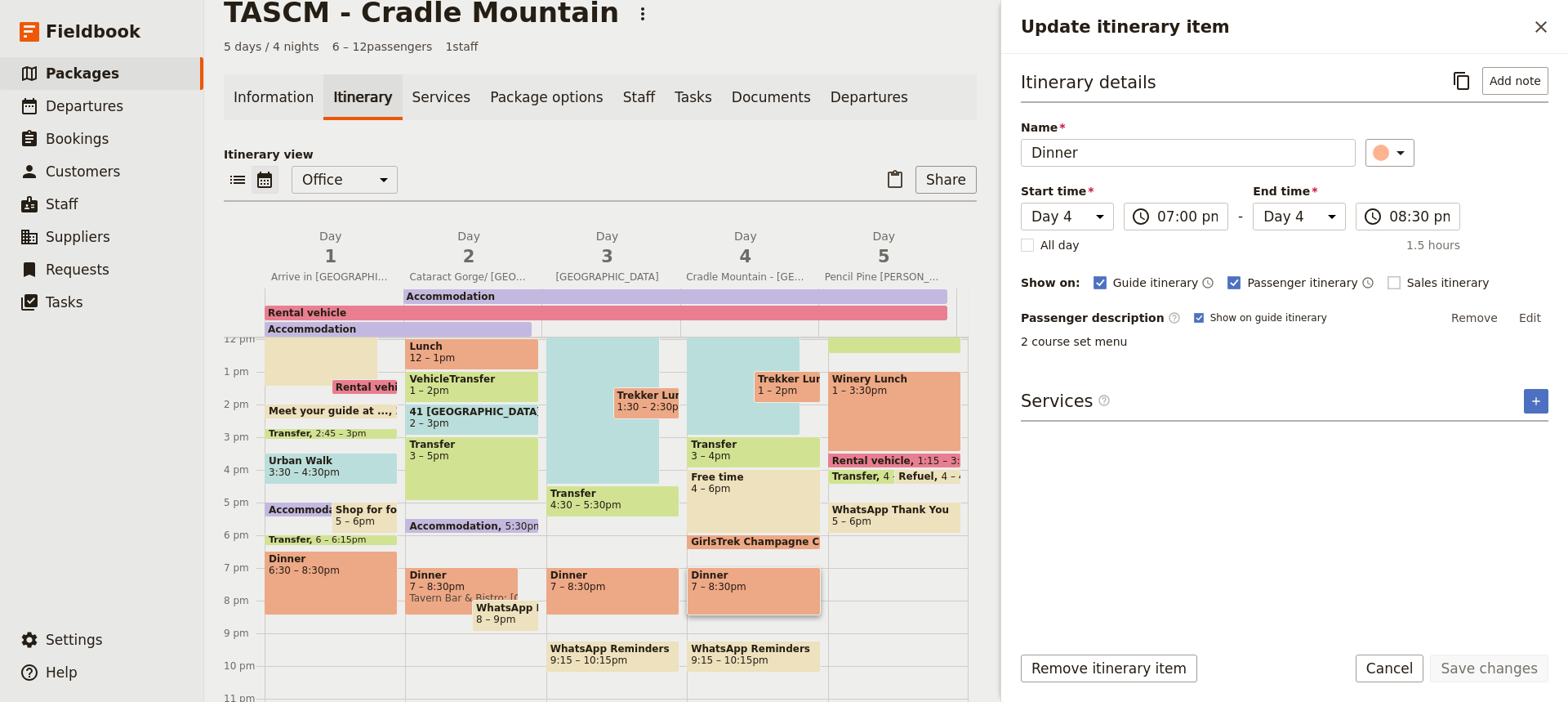
click at [1387, 280] on rect "Update itinerary item" at bounding box center [1393, 283] width 12 height 12
click at [1386, 275] on input "Sales itinerary" at bounding box center [1386, 274] width 1 height 1
checkbox input "true"
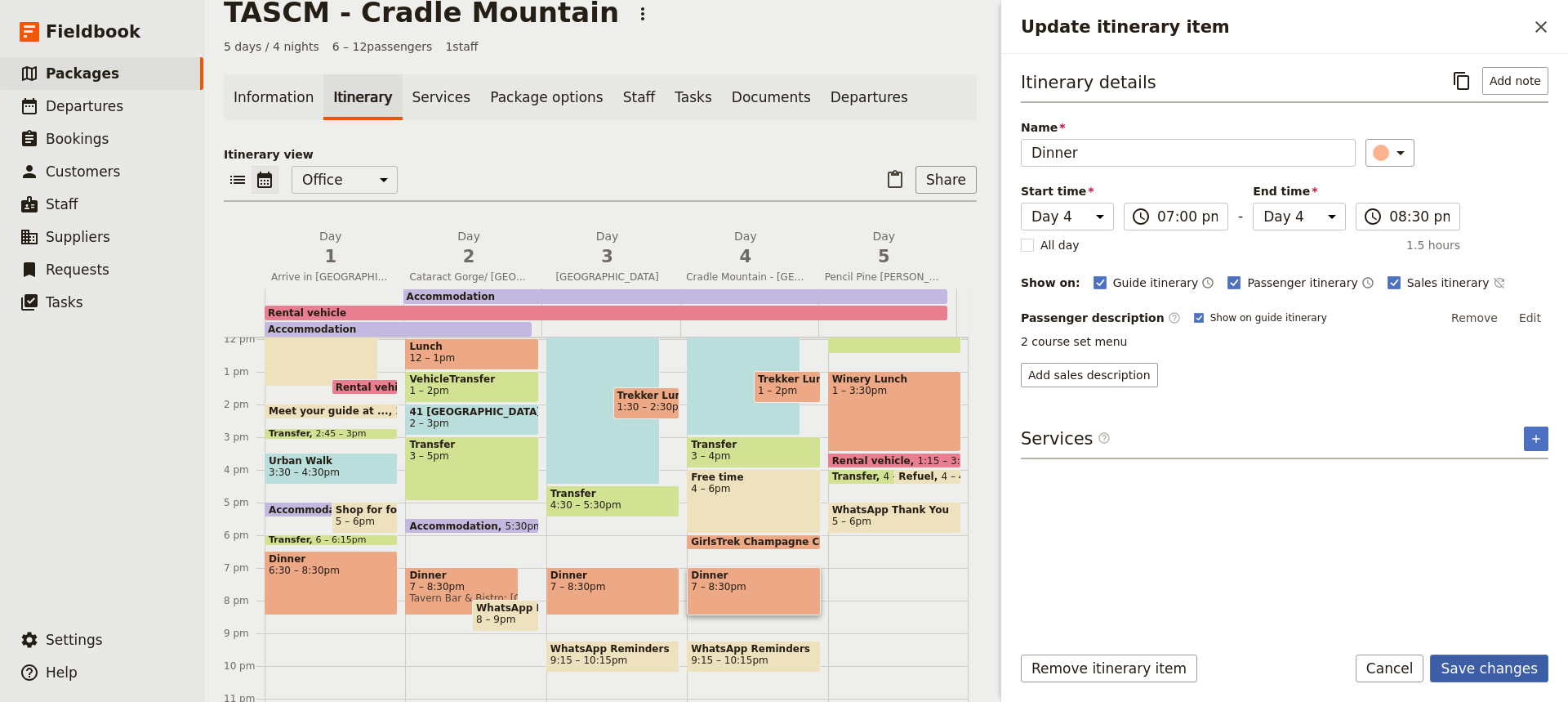
click at [1484, 658] on button "Save changes" at bounding box center [1489, 668] width 119 height 28
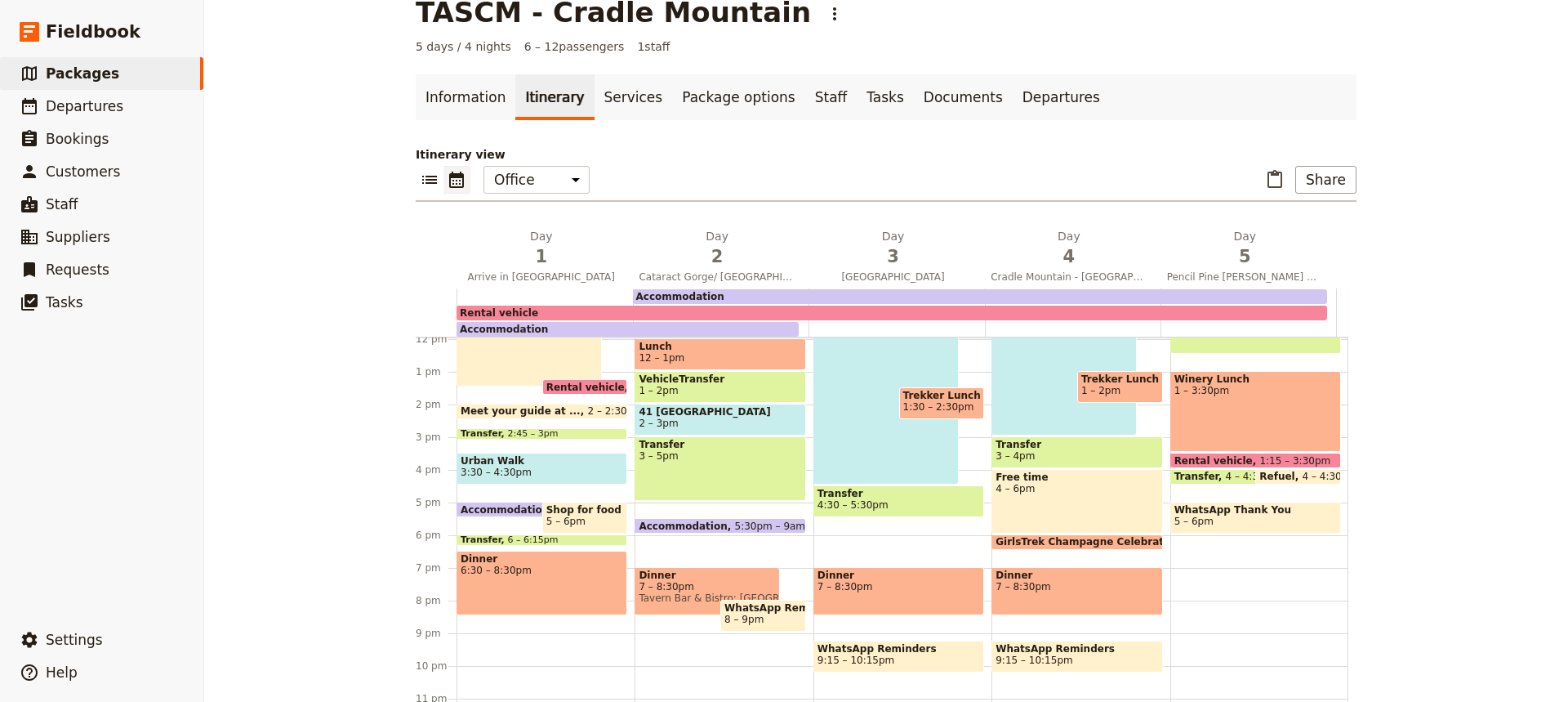
scroll to position [247, 0]
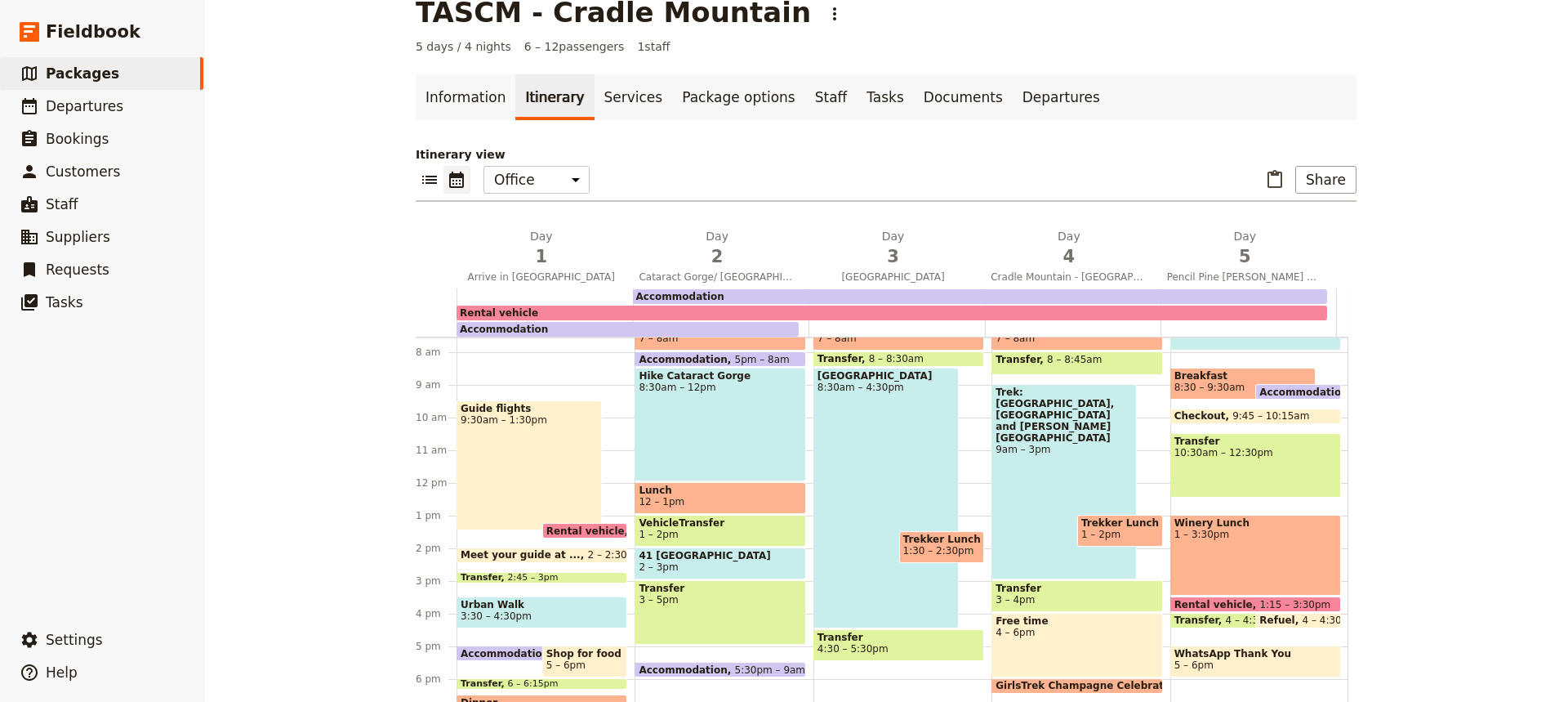
click at [1222, 384] on span "8:30 – 9:30am" at bounding box center [1243, 386] width 137 height 11
select select "5"
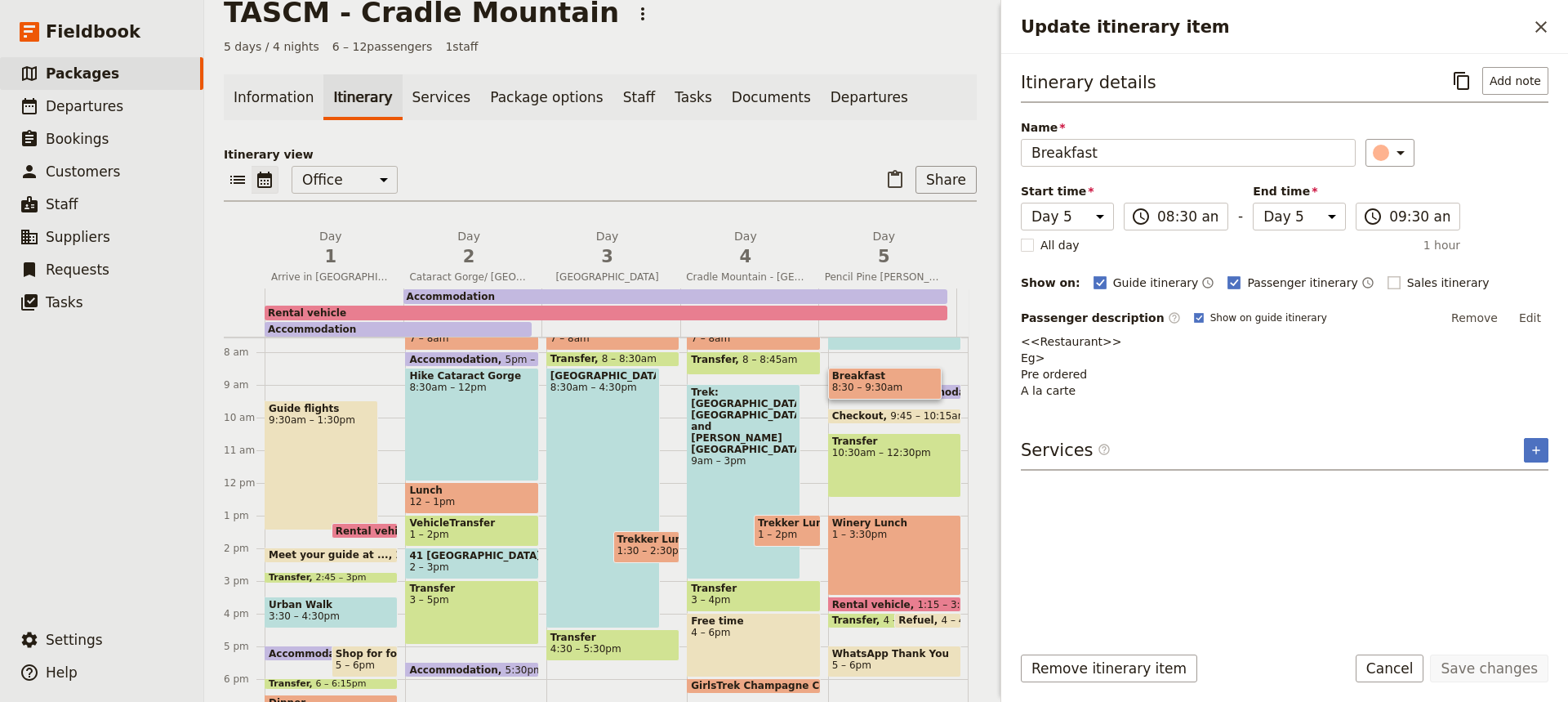
click at [1387, 277] on rect "Update itinerary item" at bounding box center [1393, 283] width 12 height 12
click at [1386, 275] on input "Sales itinerary" at bounding box center [1386, 274] width 1 height 1
checkbox input "true"
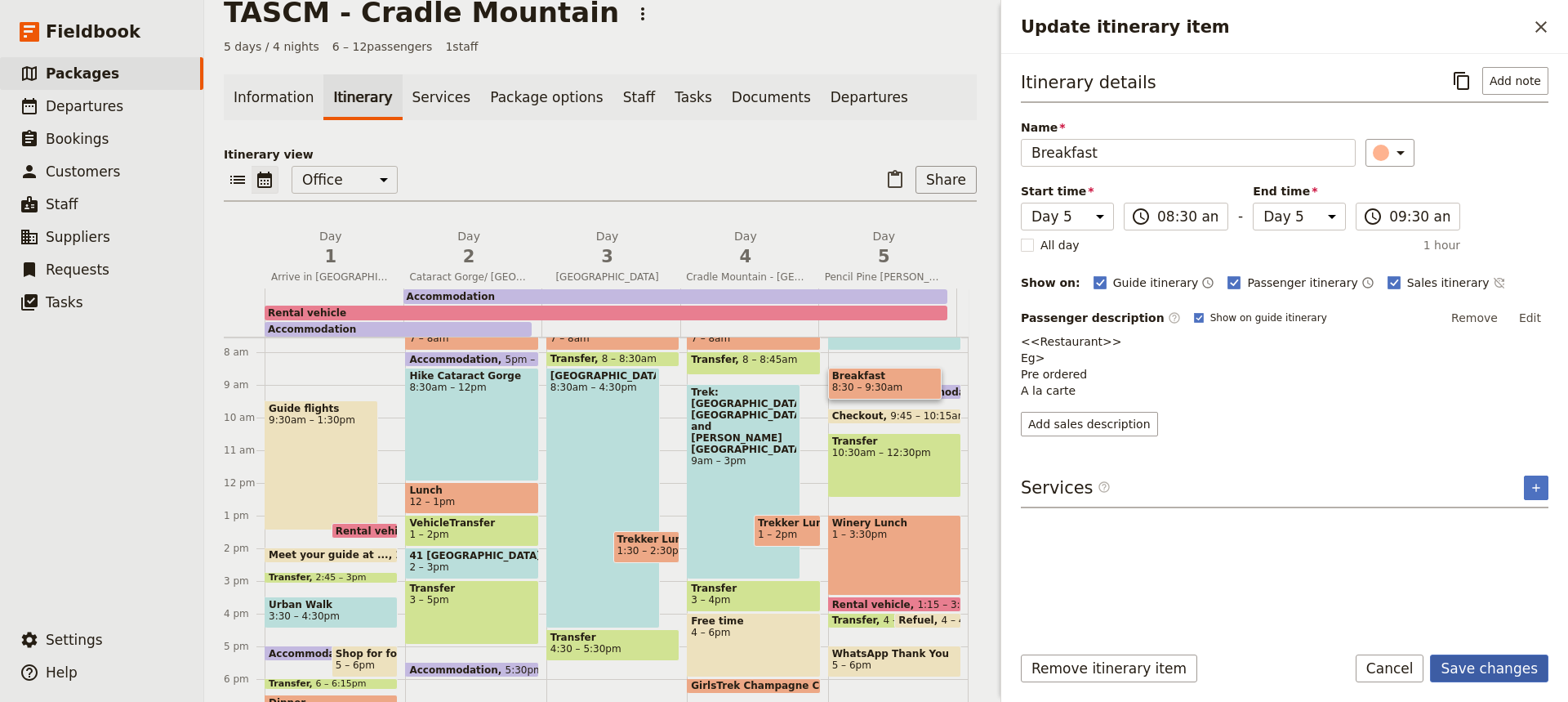
click at [1491, 656] on button "Save changes" at bounding box center [1489, 668] width 119 height 28
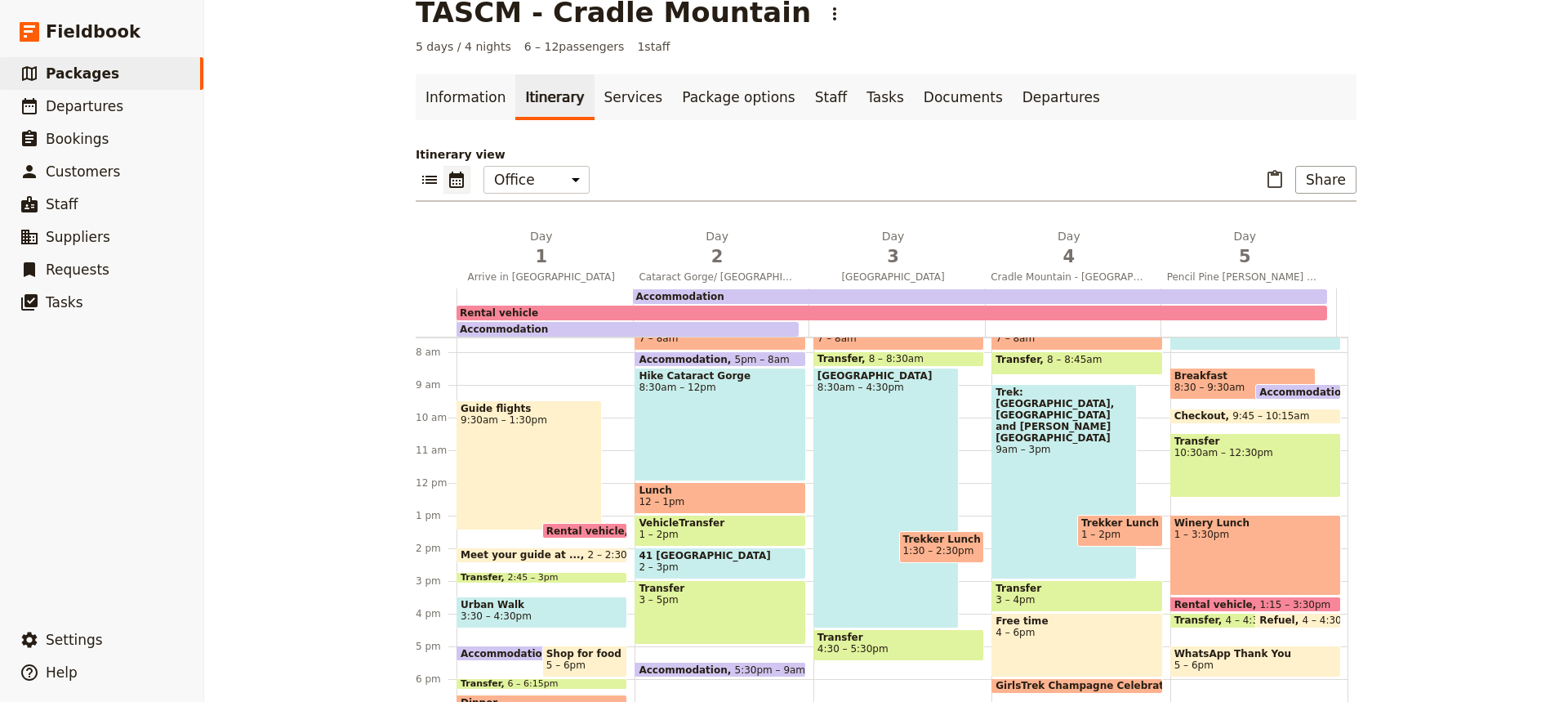
click at [1242, 541] on div "Winery Lunch 1 – 3:30pm" at bounding box center [1256, 554] width 171 height 81
select select "5"
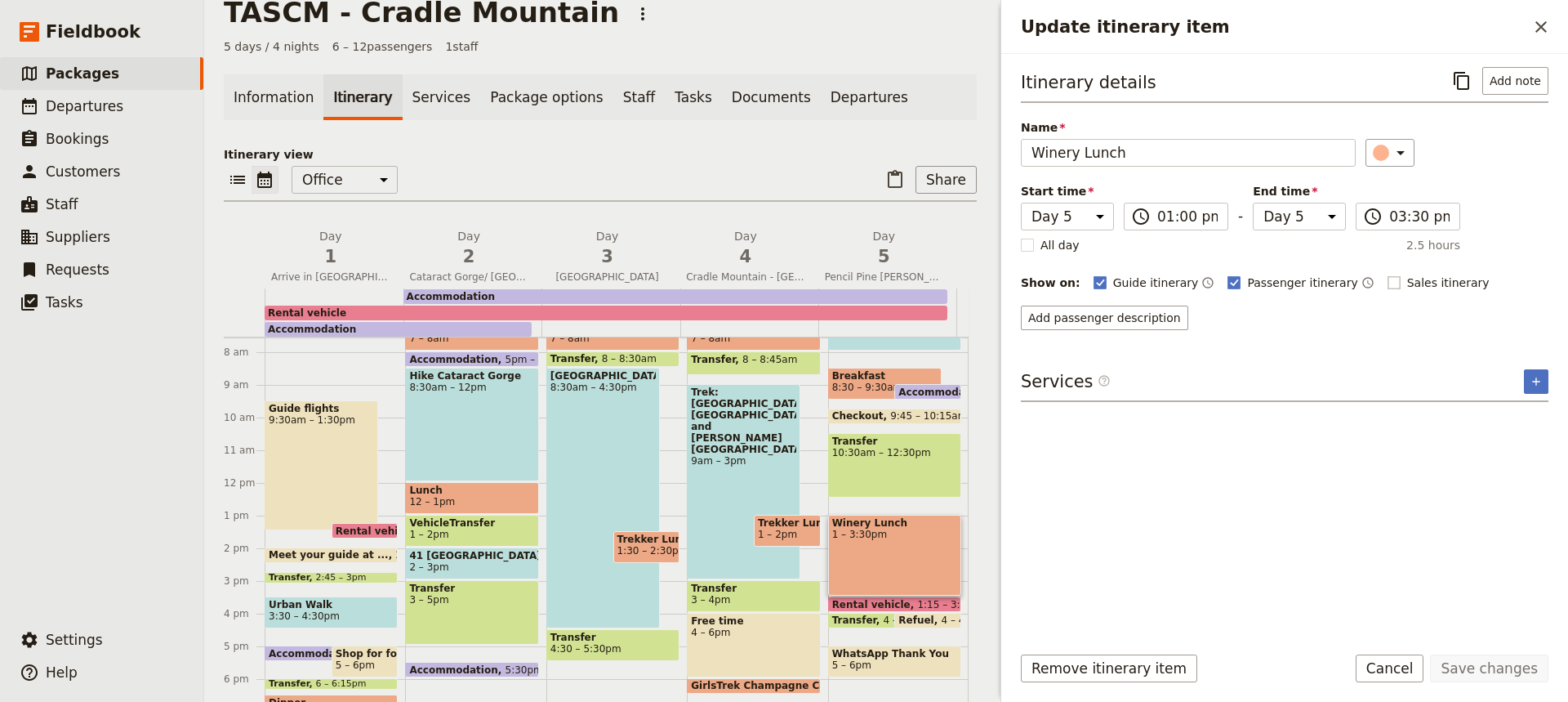
click at [1387, 275] on label "Sales itinerary" at bounding box center [1438, 283] width 102 height 16
click at [1386, 275] on input "Sales itinerary" at bounding box center [1386, 274] width 1 height 1
checkbox input "true"
click at [1494, 677] on button "Save changes" at bounding box center [1489, 668] width 119 height 28
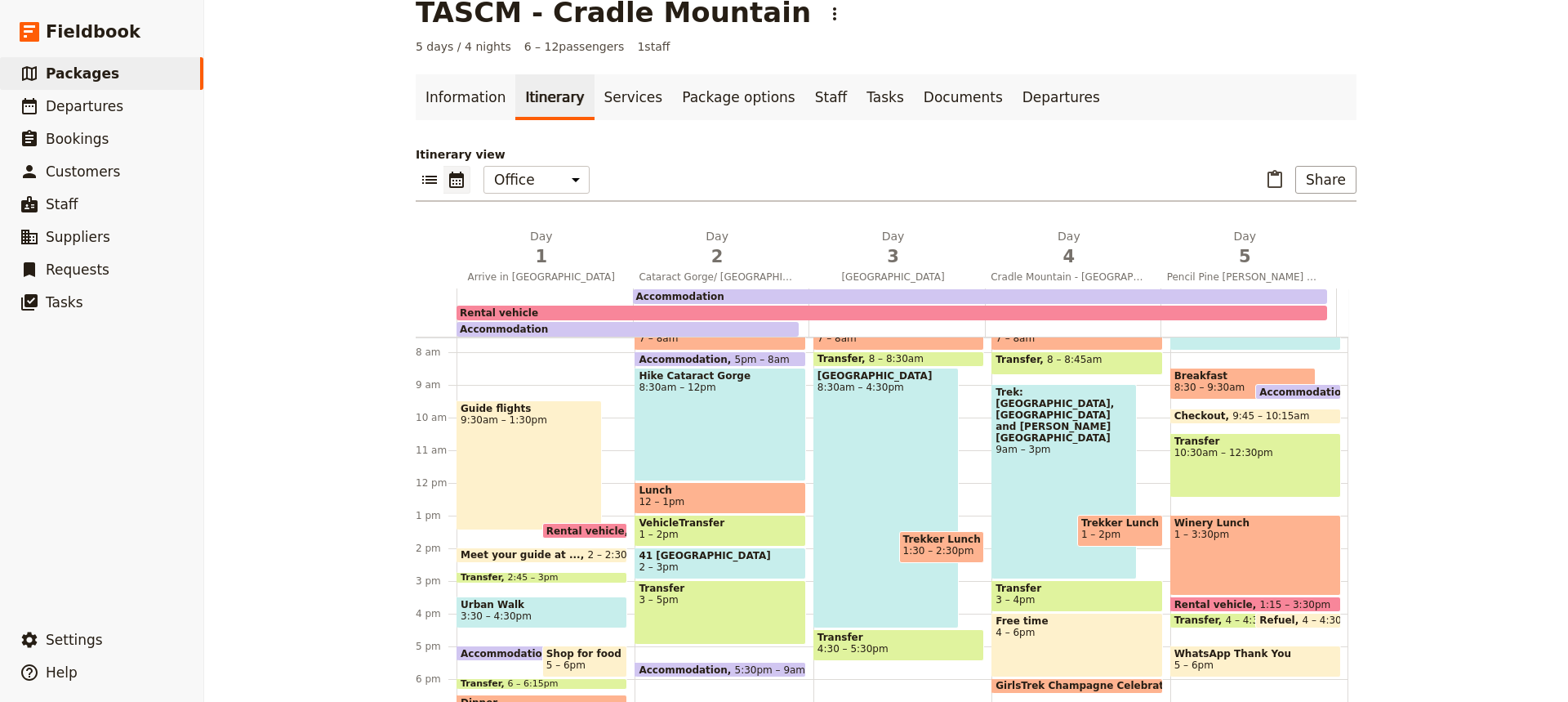
click at [1054, 438] on div "Trek: [GEOGRAPHIC_DATA], [GEOGRAPHIC_DATA] and [PERSON_NAME][GEOGRAPHIC_DATA] 9…" at bounding box center [1064, 482] width 146 height 196
select select "4"
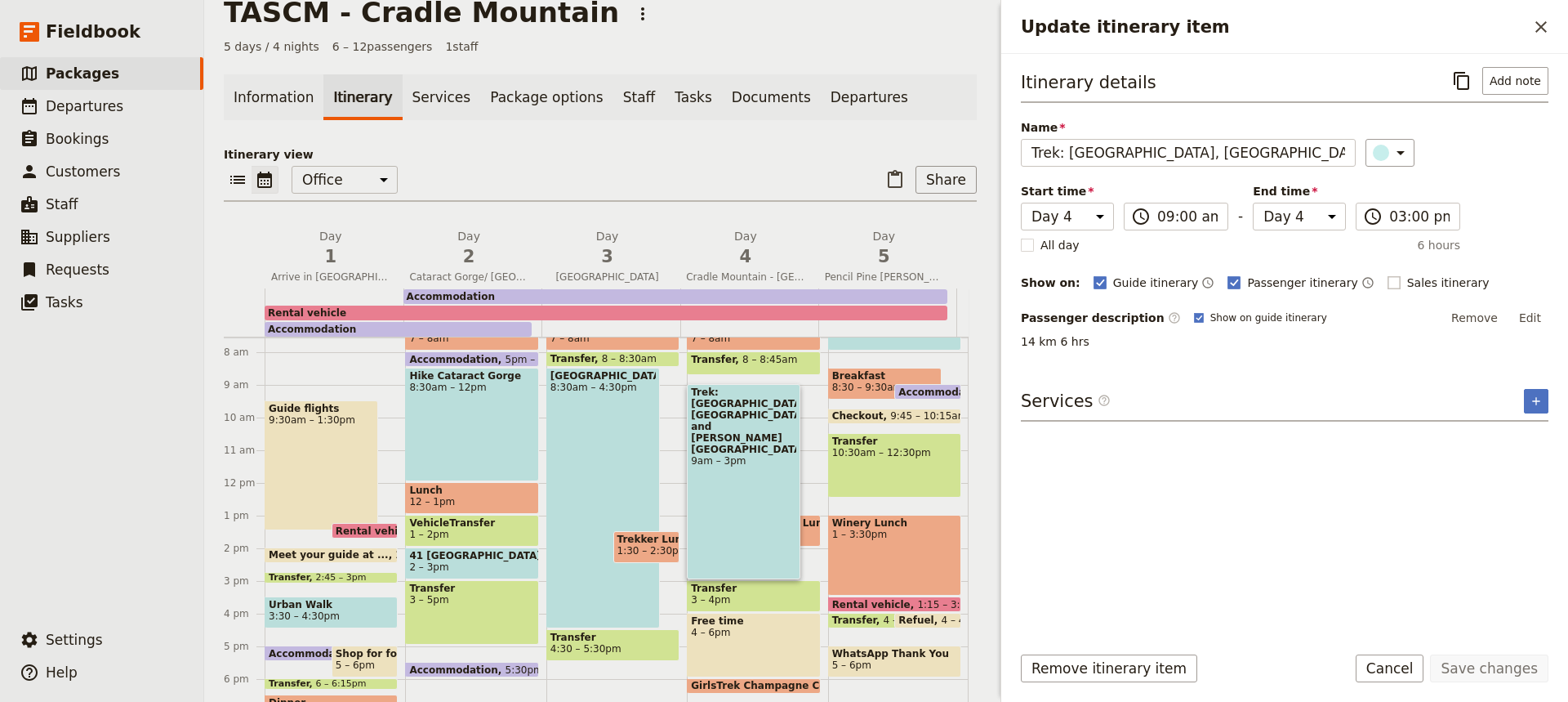
click at [1387, 280] on rect "Update itinerary item" at bounding box center [1393, 283] width 12 height 12
click at [1386, 275] on input "Sales itinerary" at bounding box center [1386, 274] width 1 height 1
checkbox input "true"
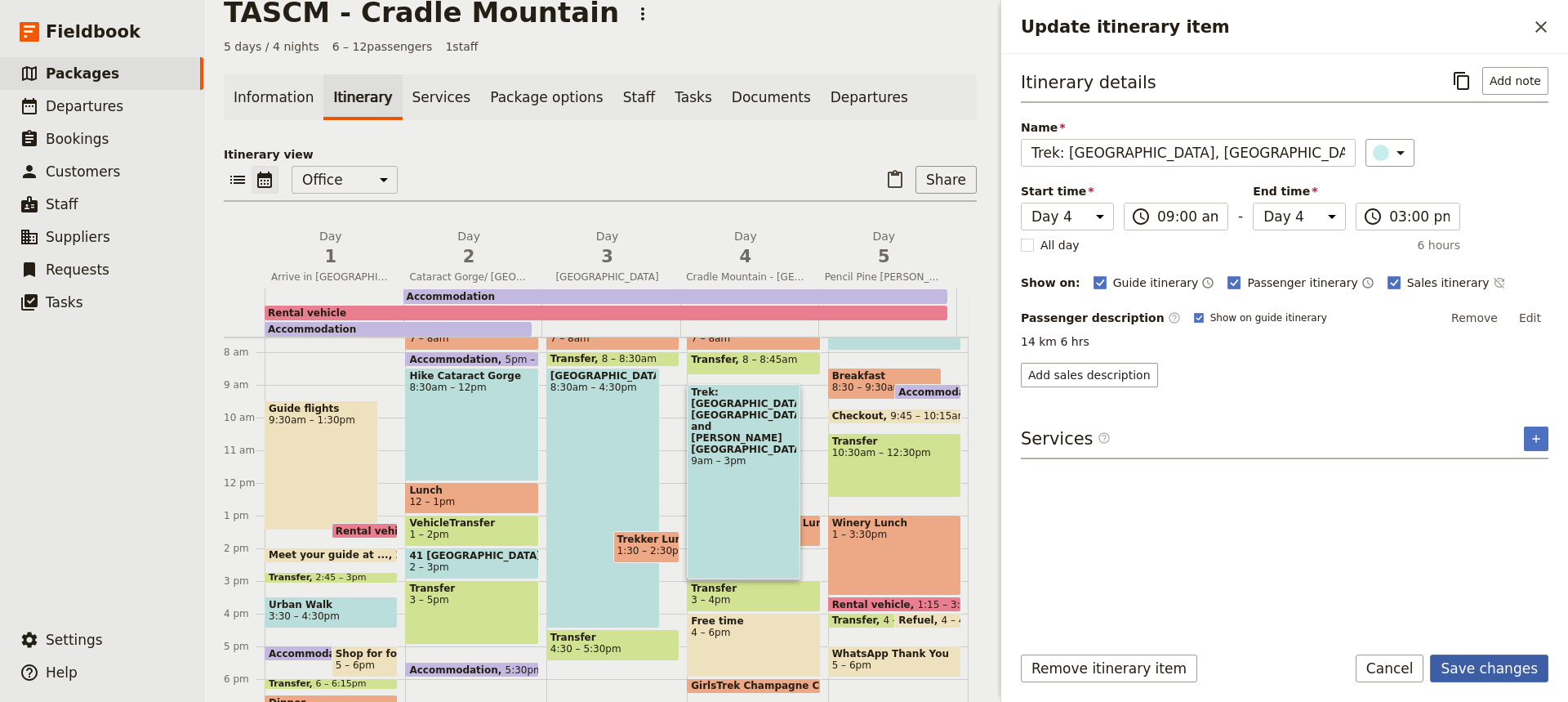
click at [1480, 664] on button "Save changes" at bounding box center [1489, 668] width 119 height 28
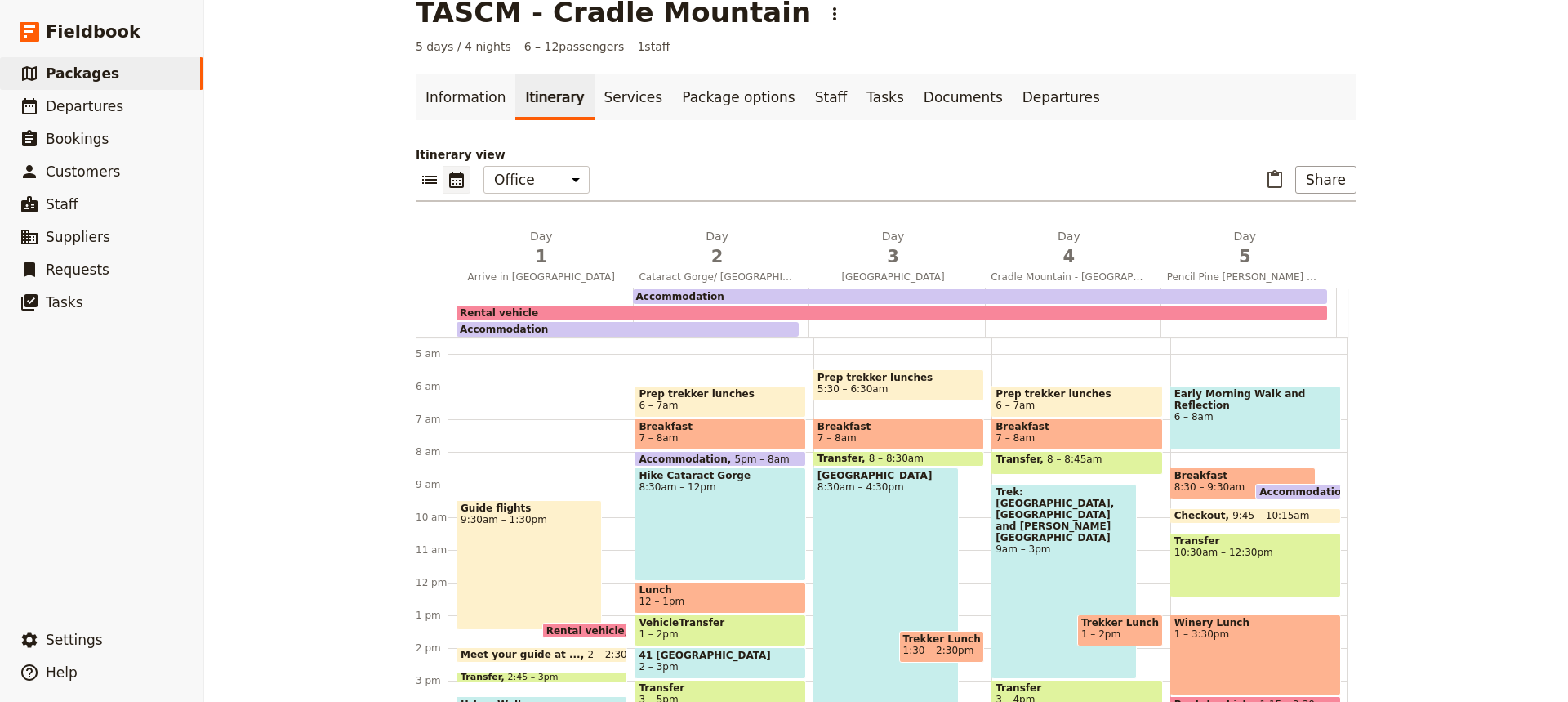
scroll to position [144, 0]
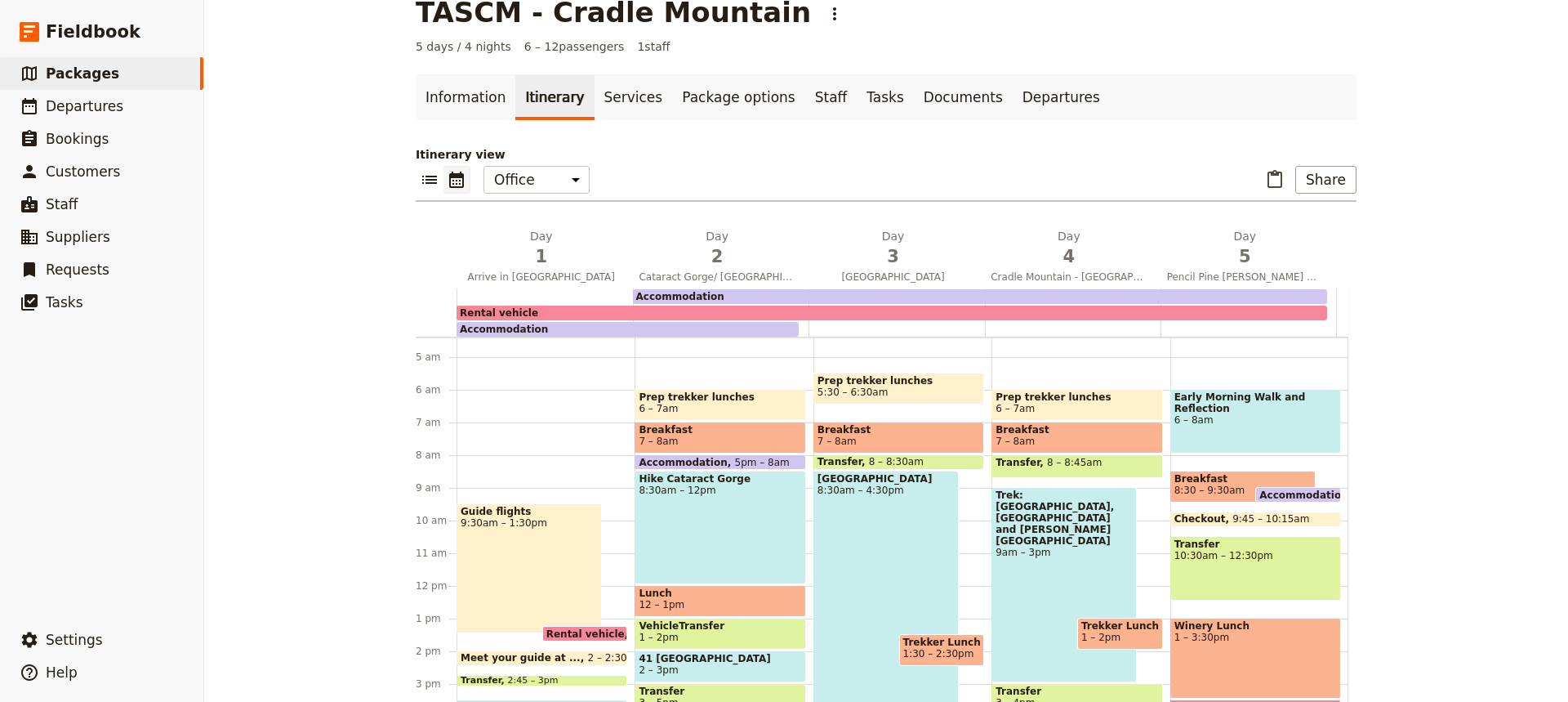
click at [1239, 416] on div "Early Morning Walk and Reflection 6 – 8am" at bounding box center [1256, 420] width 171 height 65
select select "5"
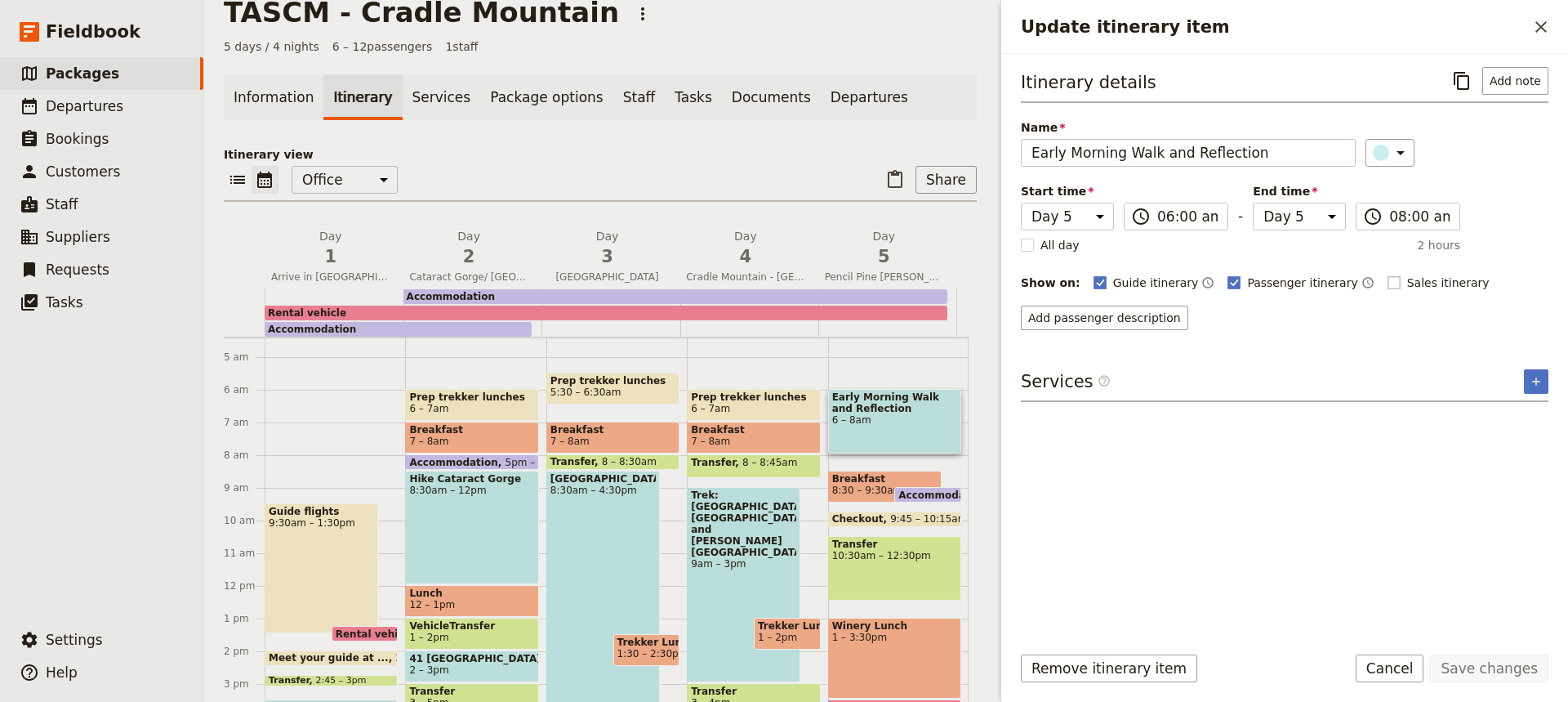
click at [1387, 280] on rect "Update itinerary item" at bounding box center [1393, 283] width 12 height 12
click at [1386, 275] on input "Sales itinerary" at bounding box center [1386, 274] width 1 height 1
checkbox input "true"
click at [1497, 673] on button "Save changes" at bounding box center [1489, 668] width 119 height 28
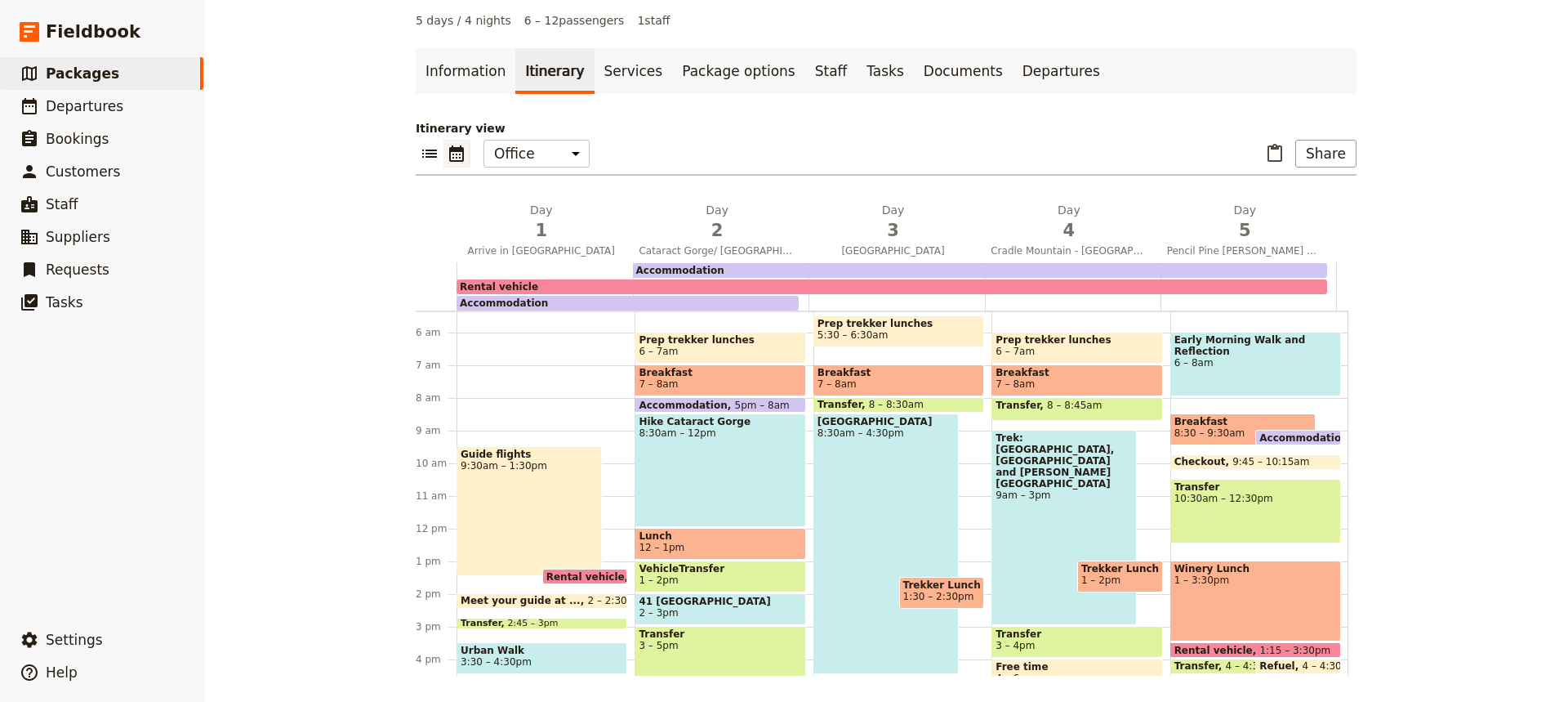
scroll to position [173, 0]
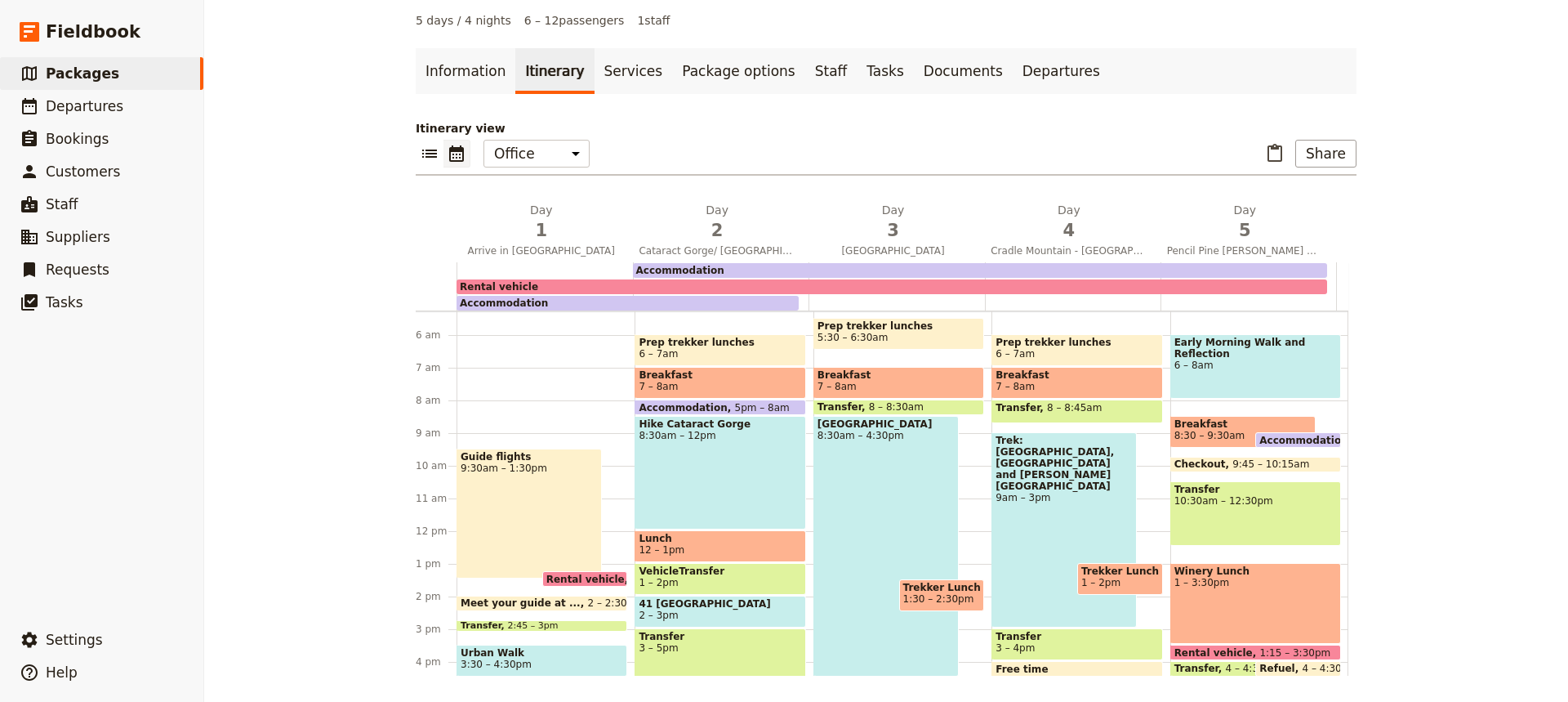
click at [1251, 371] on div "Early Morning Walk and Reflection 6 – 8am" at bounding box center [1256, 366] width 171 height 65
select select "5"
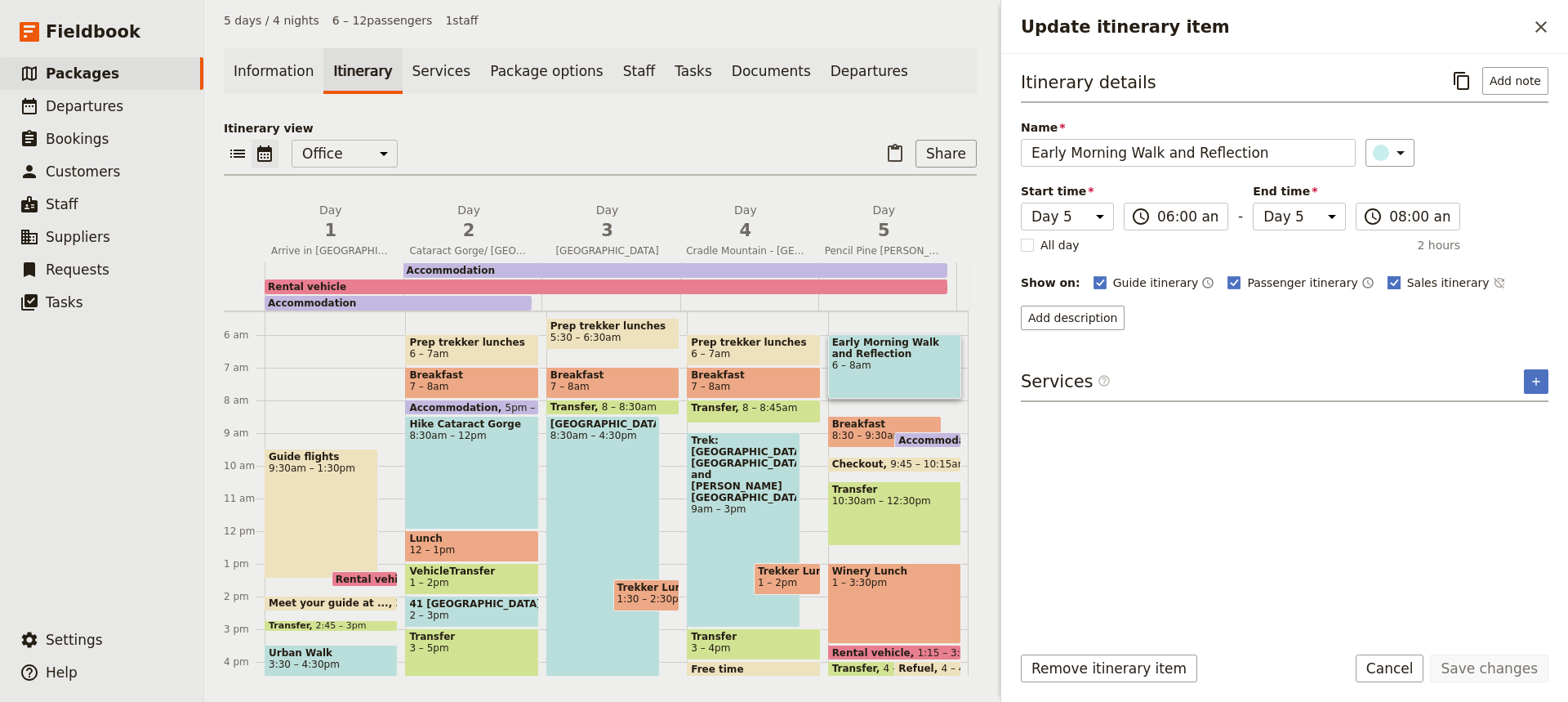
click at [1390, 283] on polygon "Update itinerary item" at bounding box center [1394, 281] width 8 height 9
click at [1386, 275] on input "Sales itinerary" at bounding box center [1386, 274] width 1 height 1
click at [1387, 283] on rect "Update itinerary item" at bounding box center [1393, 283] width 12 height 12
click at [1386, 275] on input "Sales itinerary" at bounding box center [1386, 274] width 1 height 1
checkbox input "true"
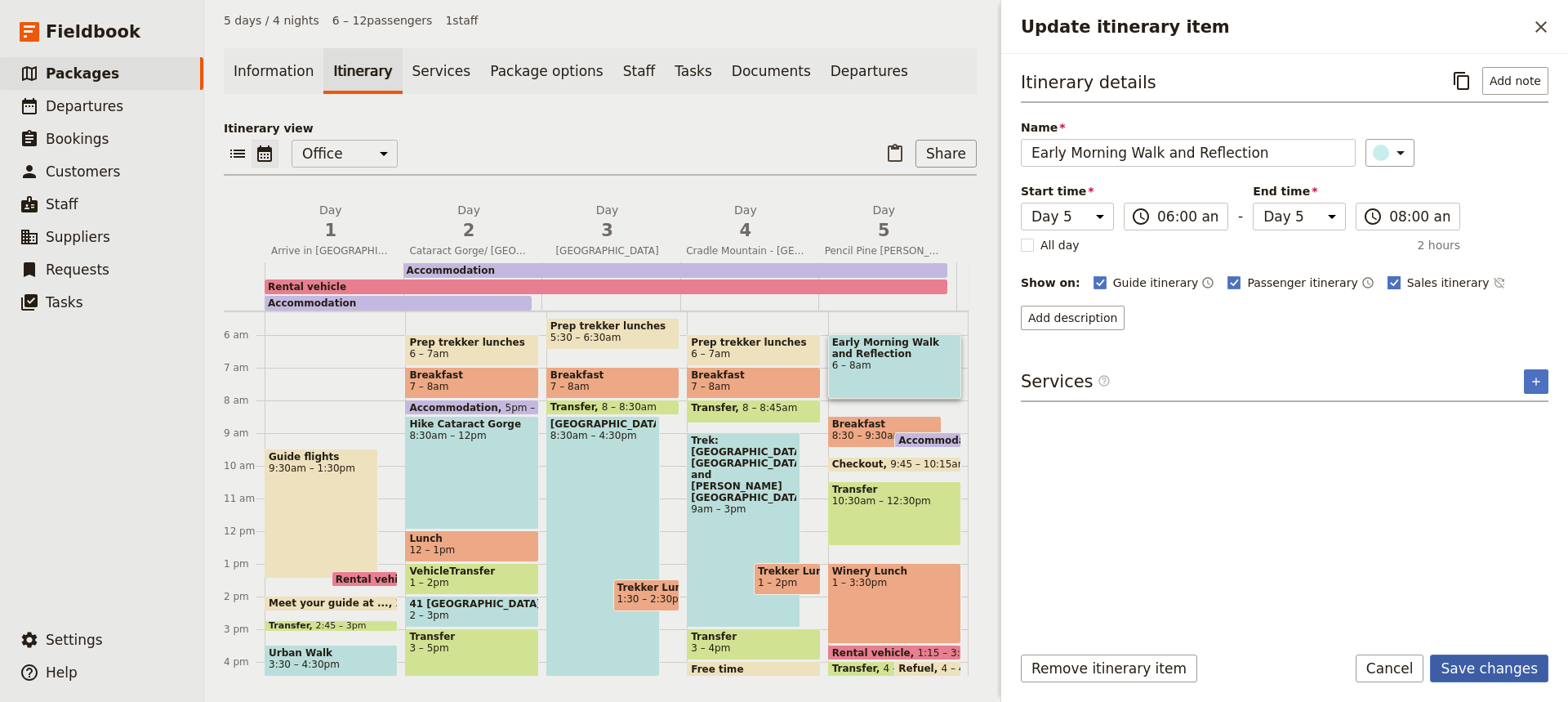
click at [1503, 665] on button "Save changes" at bounding box center [1489, 668] width 119 height 28
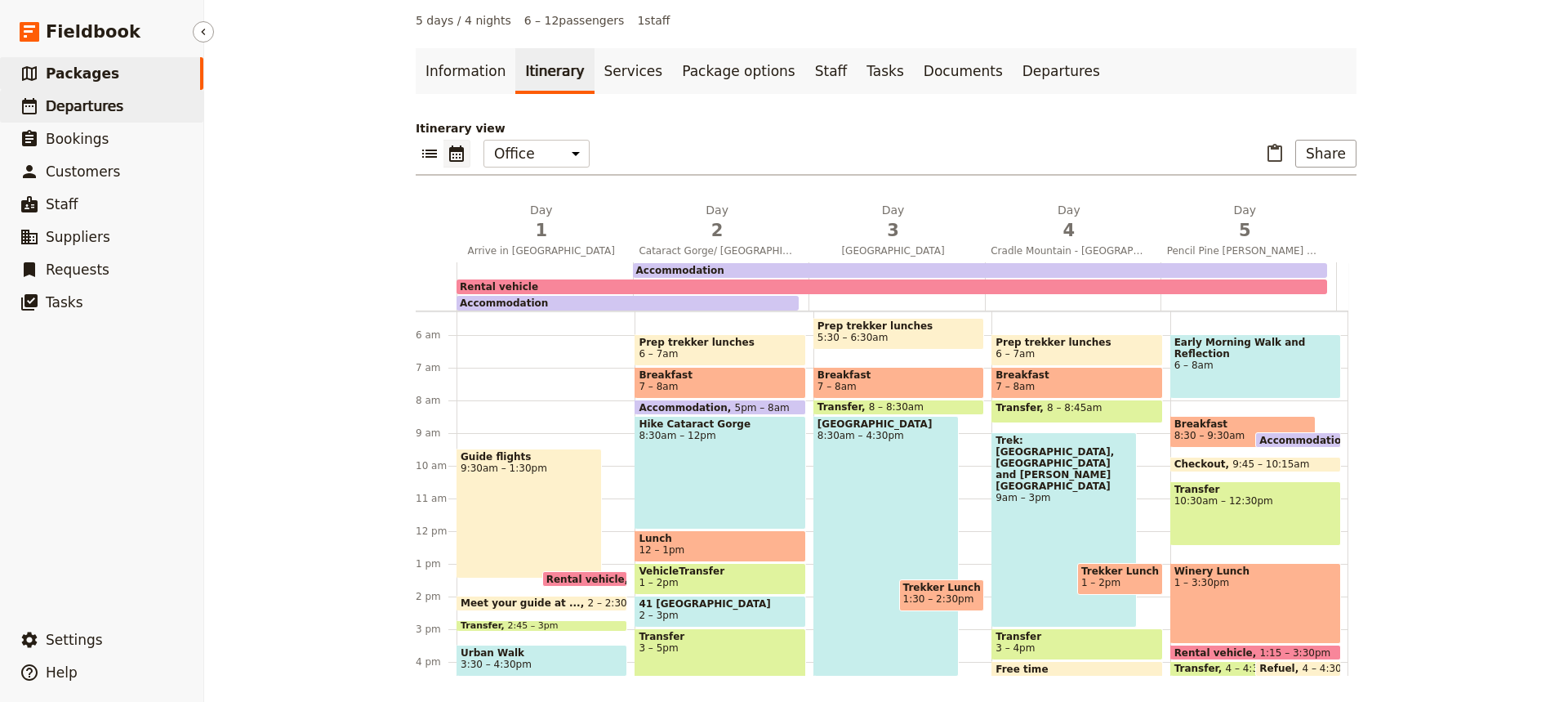
click at [76, 106] on span "Departures" at bounding box center [85, 106] width 78 height 16
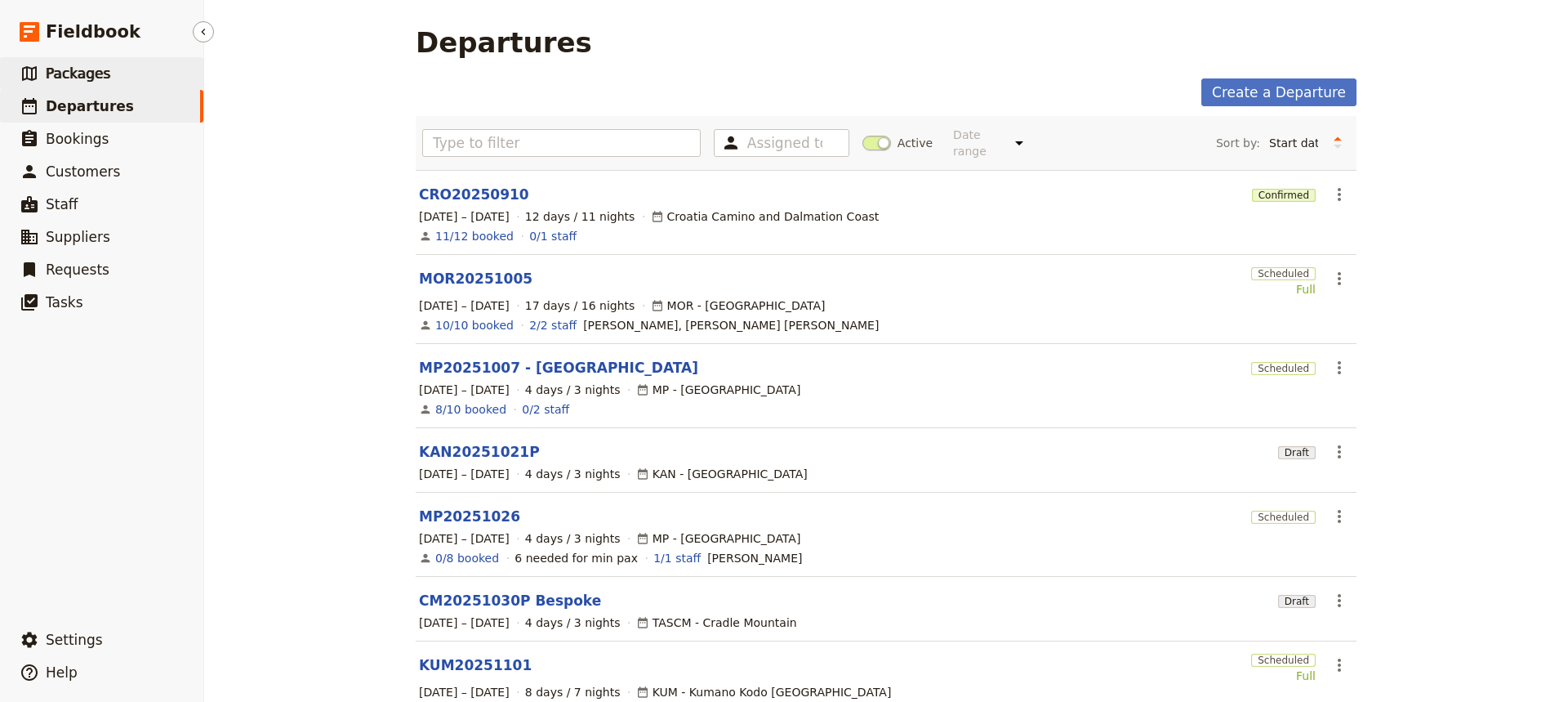
click at [82, 74] on span "Packages" at bounding box center [78, 73] width 65 height 16
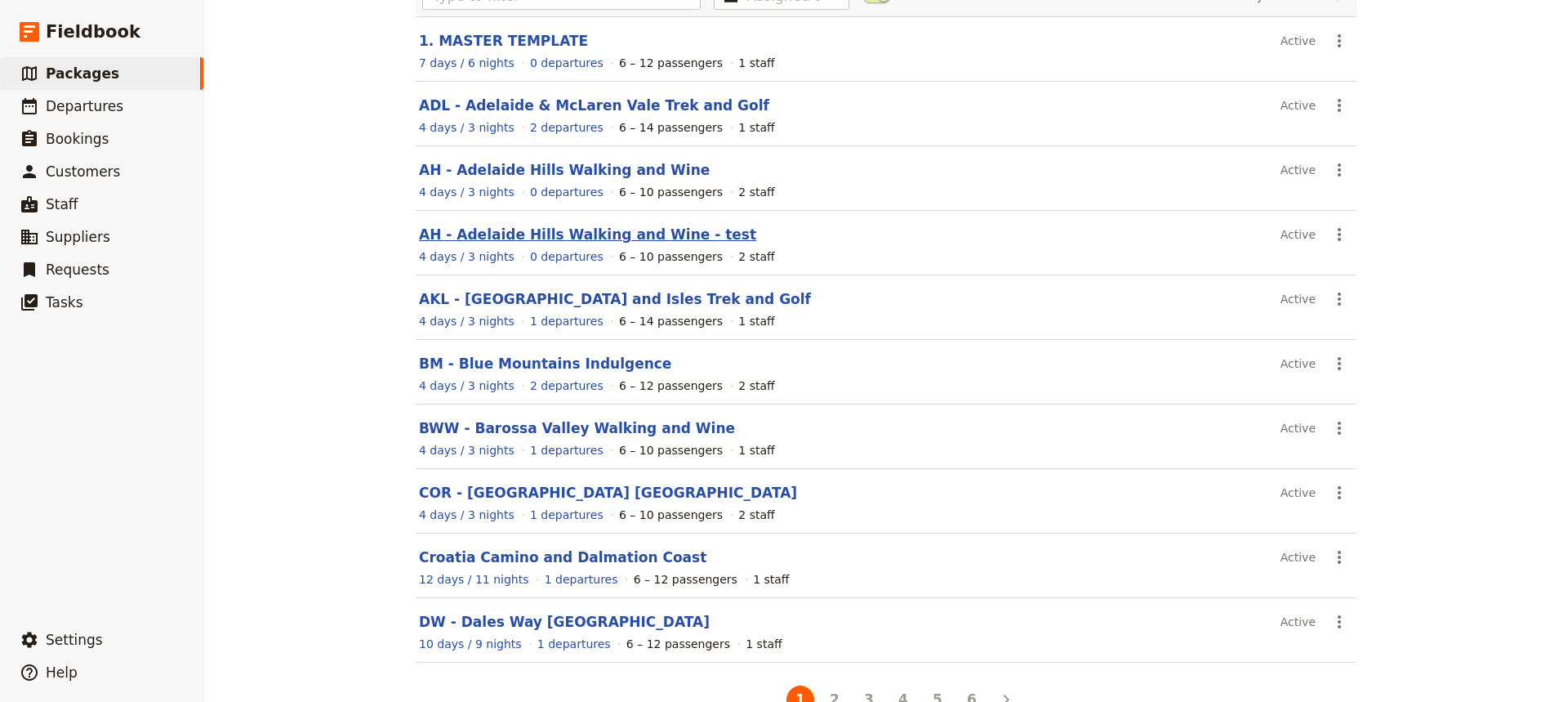
scroll to position [182, 0]
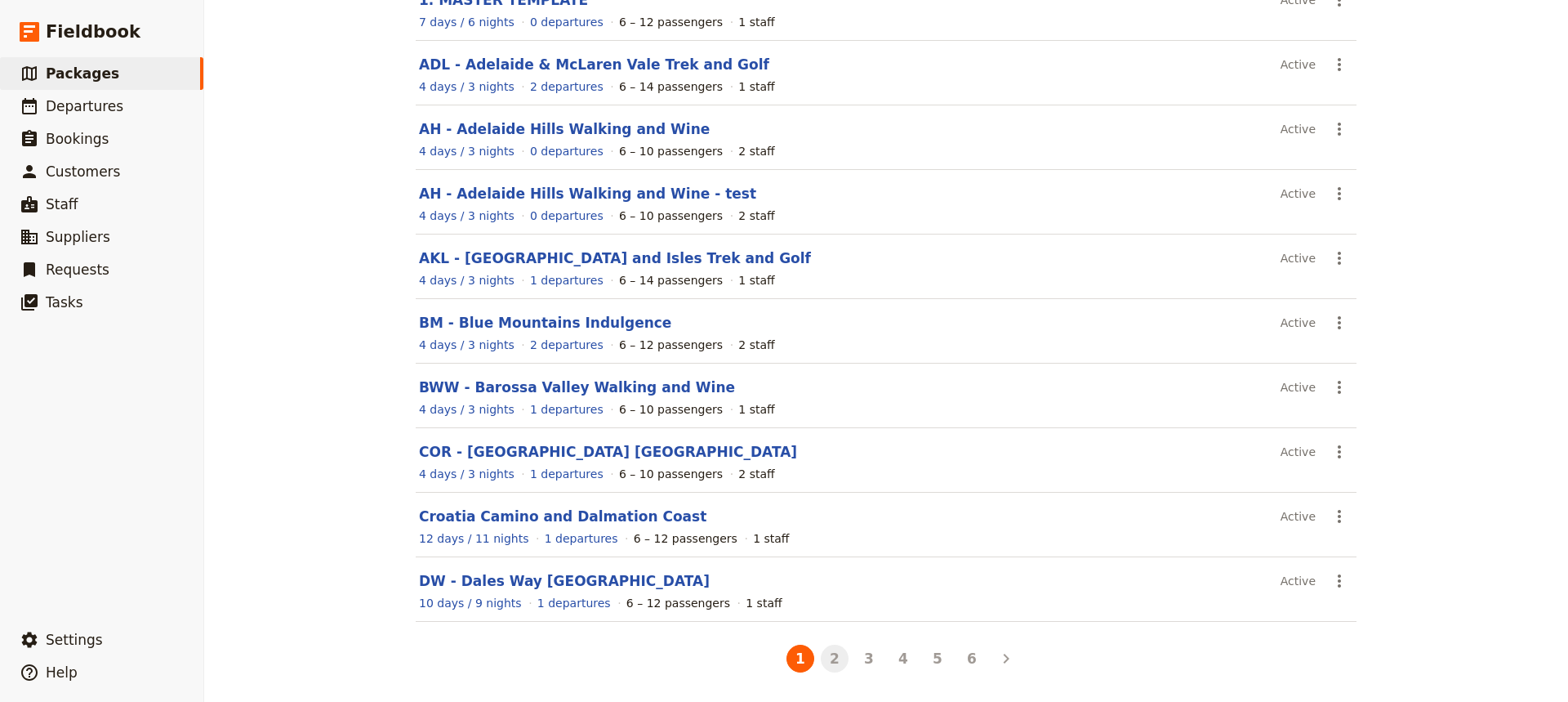
click at [824, 660] on button "2" at bounding box center [834, 659] width 28 height 28
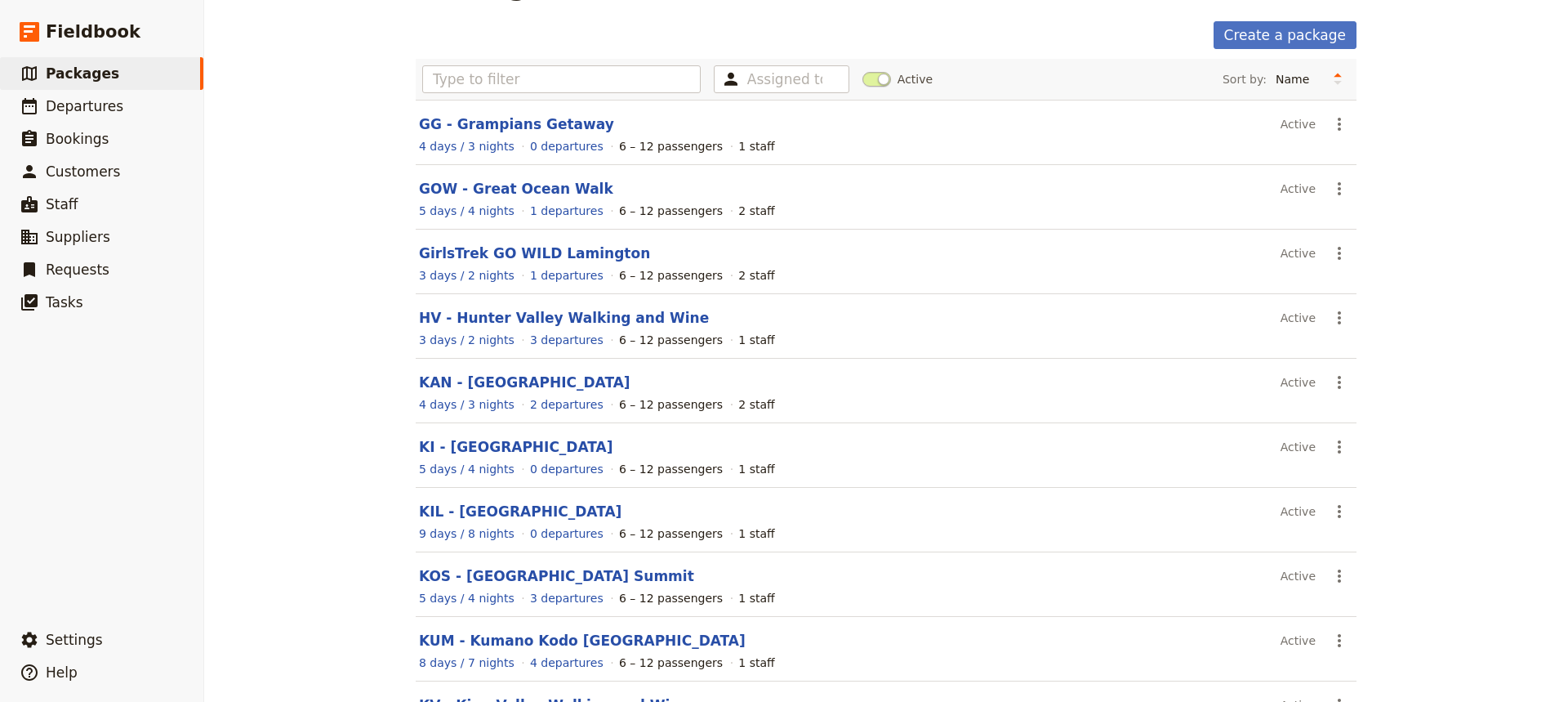
scroll to position [61, 0]
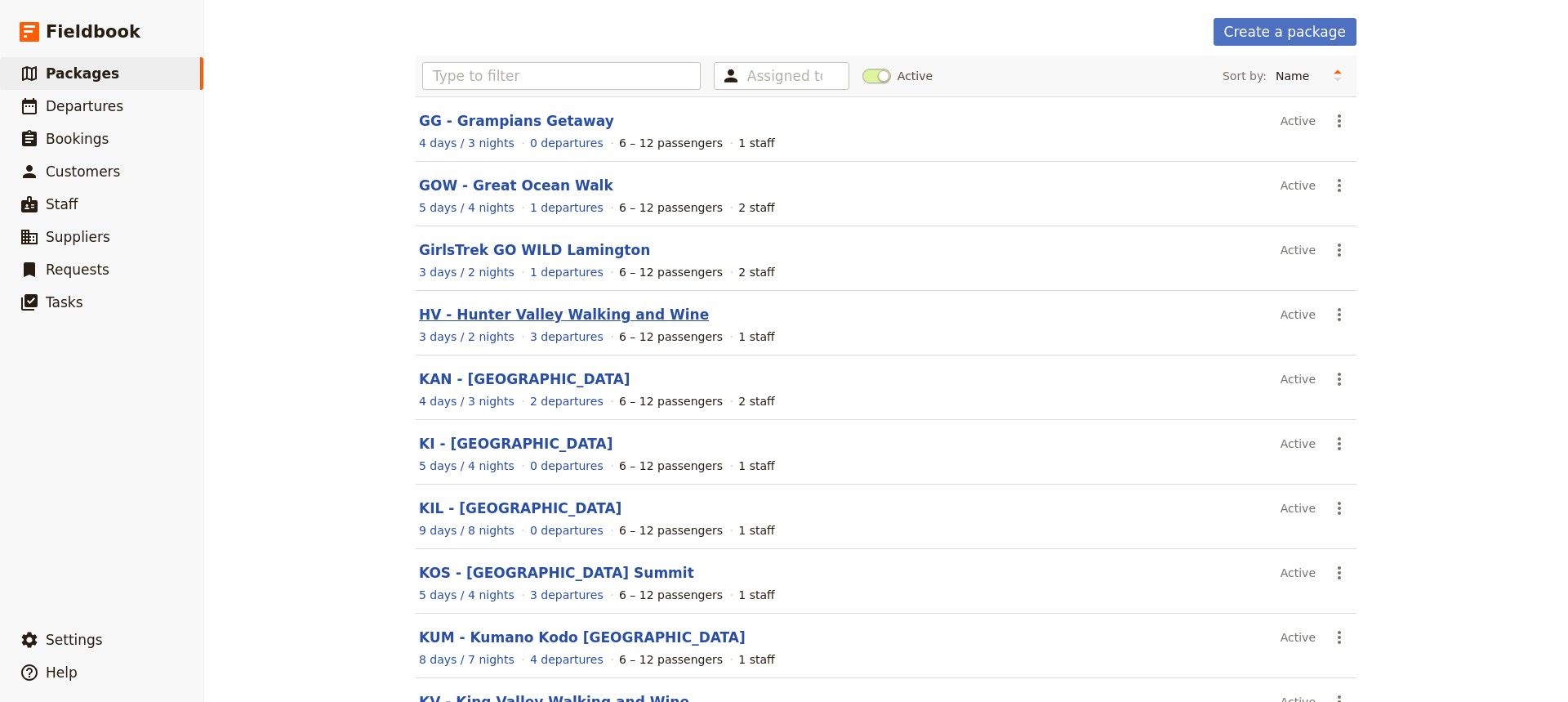
click at [534, 317] on link "HV - Hunter Valley Walking and Wine" at bounding box center [564, 315] width 289 height 16
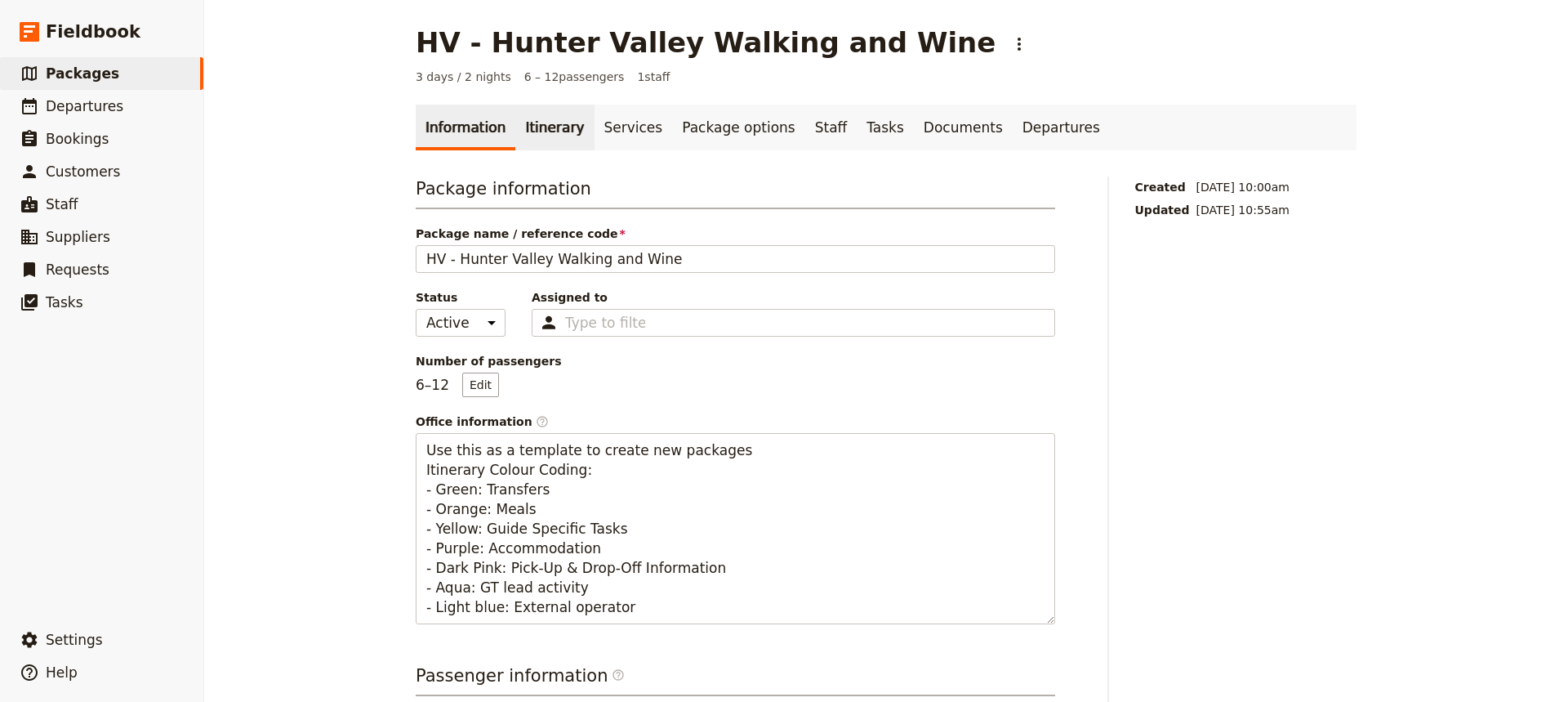
click at [533, 128] on link "Itinerary" at bounding box center [554, 128] width 79 height 46
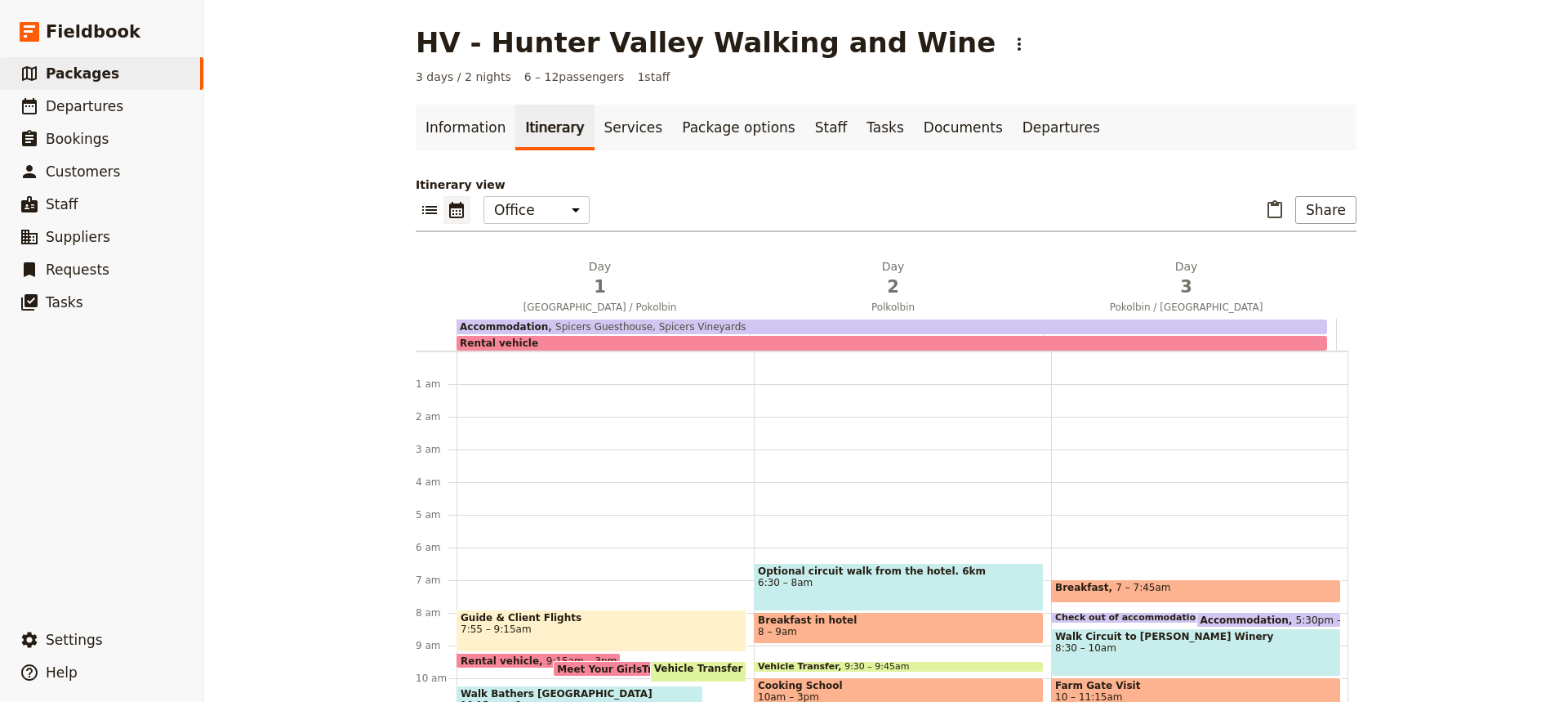
scroll to position [196, 0]
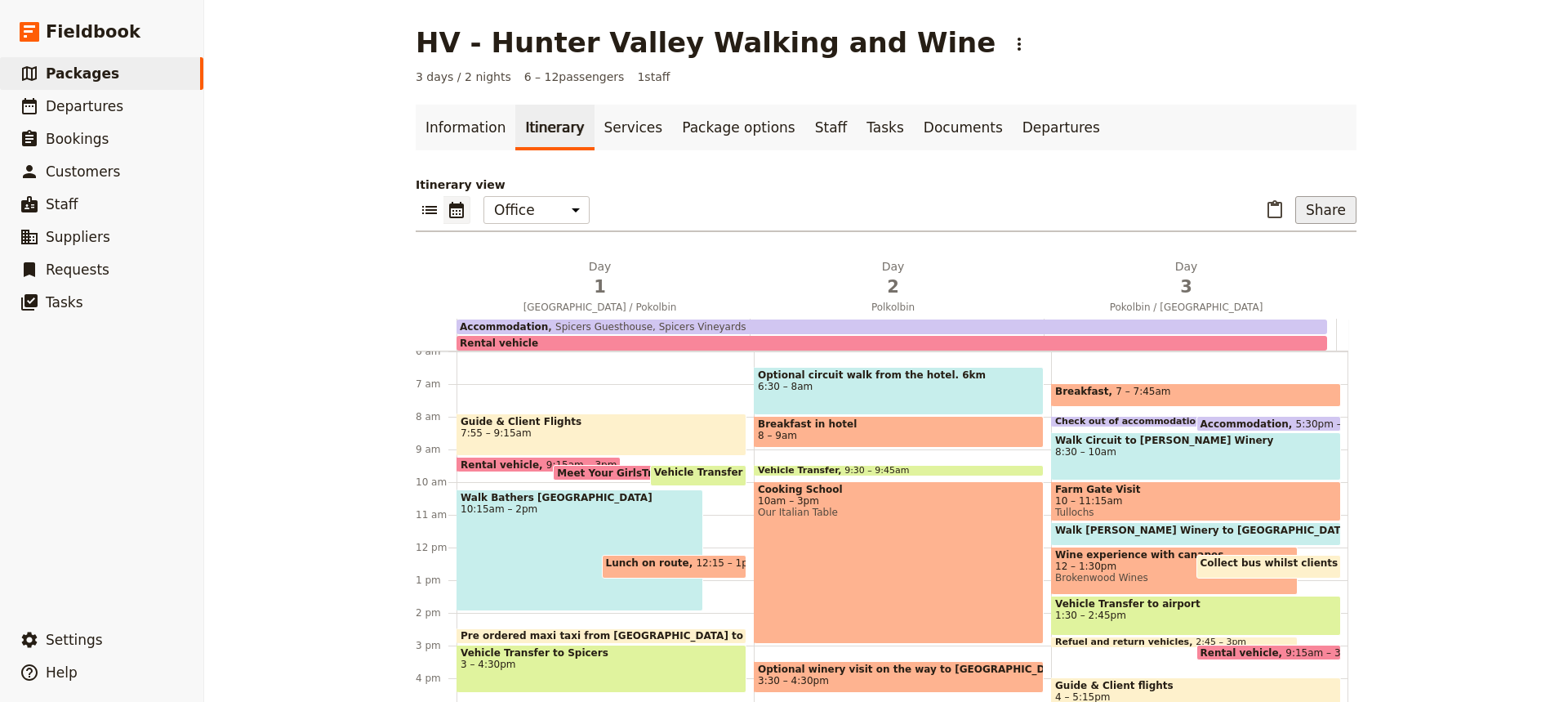
click at [1317, 221] on button "Share" at bounding box center [1325, 210] width 61 height 28
click at [1286, 287] on span "Sales Brochure" at bounding box center [1272, 292] width 86 height 16
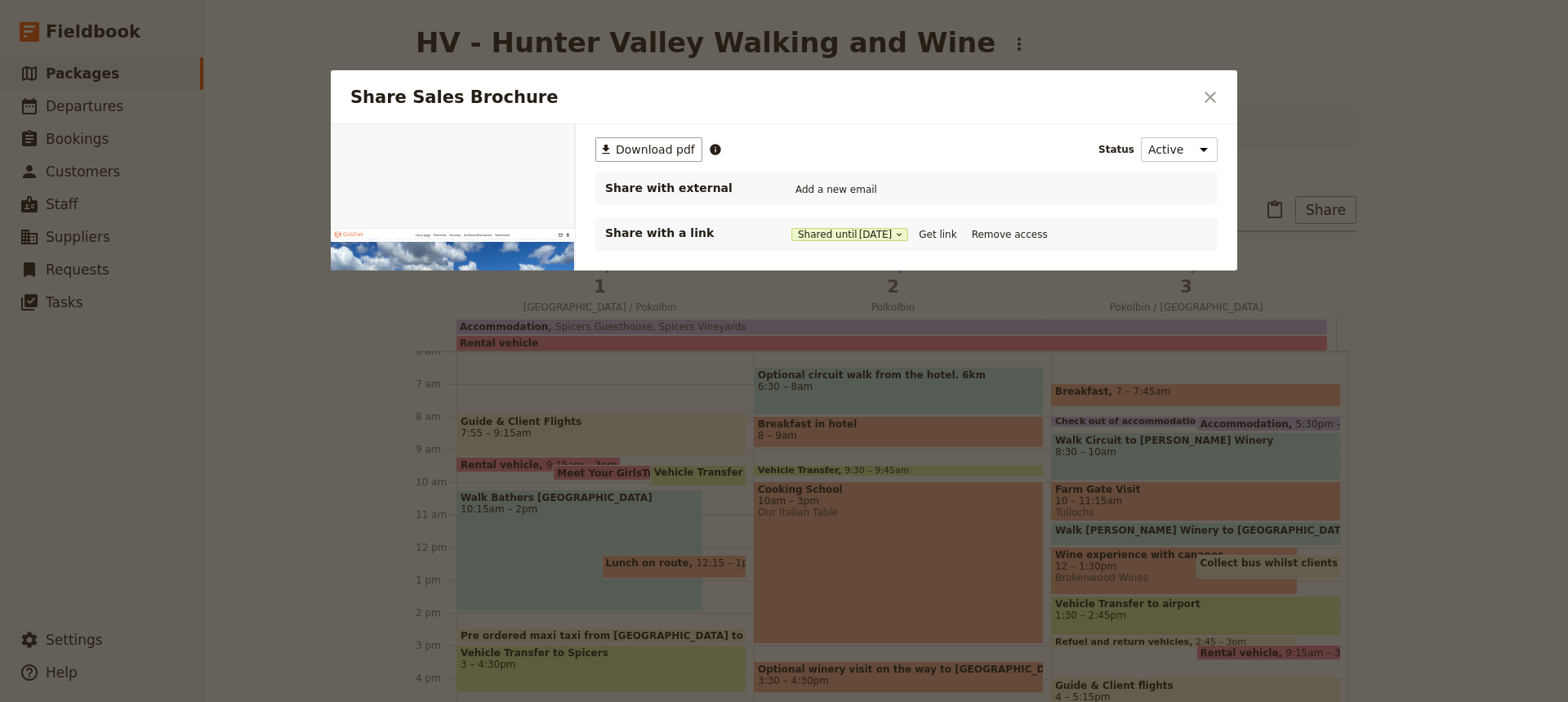
scroll to position [0, 0]
click at [955, 232] on button "Get link" at bounding box center [937, 235] width 46 height 18
